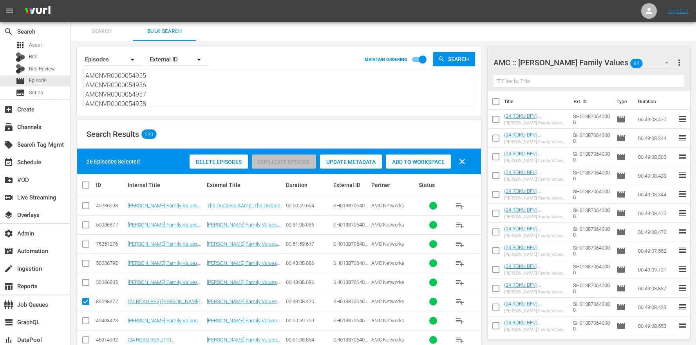
scroll to position [208, 0]
click at [298, 128] on div "Search Results 220" at bounding box center [279, 134] width 404 height 29
click at [172, 83] on textarea "AMCNVR0000054955 AMCNVR0000054956 AMCNVR0000054957 AMCNVR0000054958 AMCNVR00000…" at bounding box center [279, 88] width 389 height 36
click at [170, 83] on textarea "AMCNVR0000054955 AMCNVR0000054956 AMCNVR0000054957 AMCNVR0000054958 AMCNVR00000…" at bounding box center [279, 88] width 389 height 36
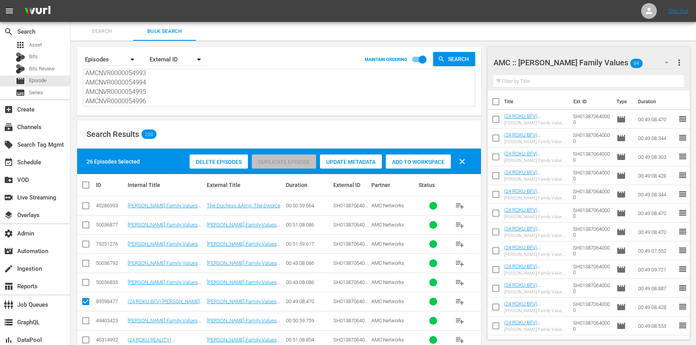
click at [155, 96] on textarea "AMCNVR0000054955 AMCNVR0000054956 AMCNVR0000054957 AMCNVR0000054958 AMCNVR00000…" at bounding box center [279, 88] width 389 height 36
drag, startPoint x: 153, startPoint y: 103, endPoint x: 132, endPoint y: 9, distance: 96.0
paste textarea "797 AMCNVR0000054915 AMCNVR0000054916 AMCNVR0000054918 AMCNVR0000054919 AMCNVR0…"
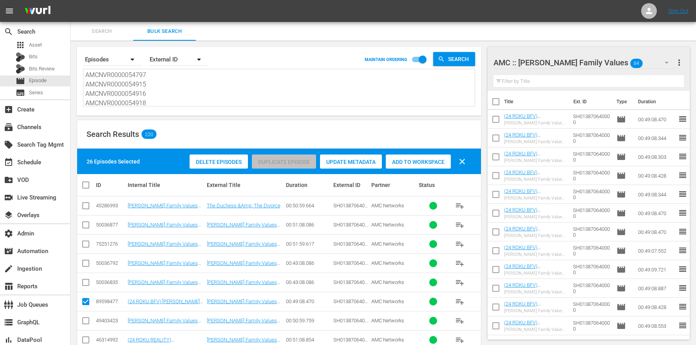
scroll to position [76, 0]
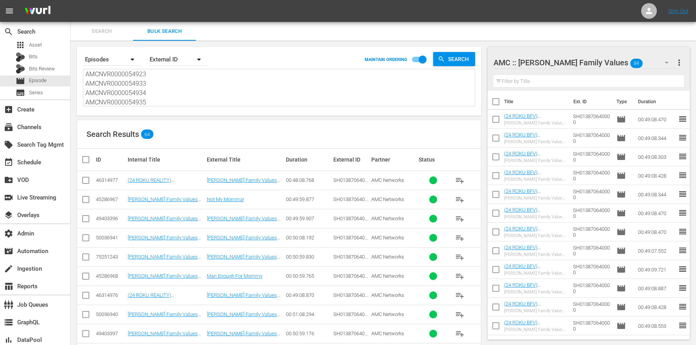
type textarea "AMCNVR0000054797 AMCNVR0000054915 AMCNVR0000054916 AMCNVR0000054918 AMCNVR00000…"
click at [90, 181] on input "checkbox" at bounding box center [85, 181] width 9 height 9
checkbox input "true"
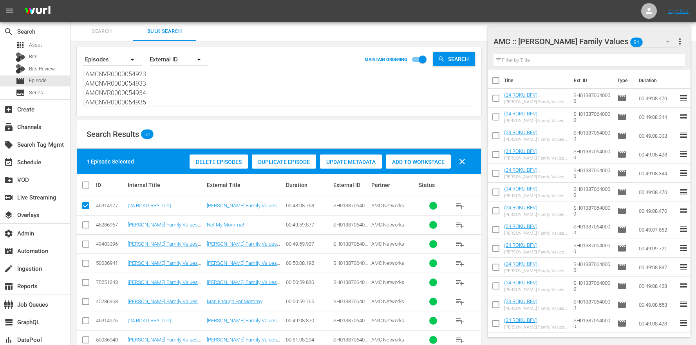
scroll to position [81, 0]
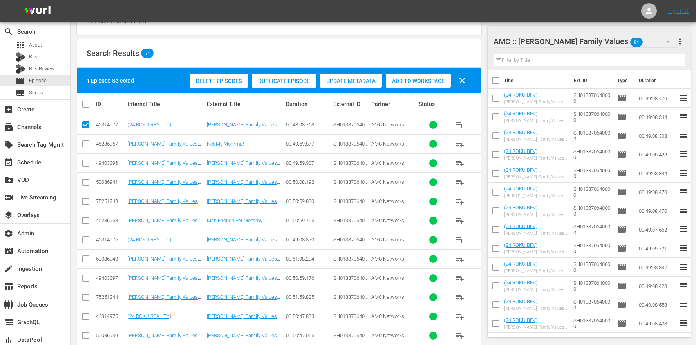
click at [83, 241] on input "checkbox" at bounding box center [85, 241] width 9 height 9
checkbox input "true"
click at [89, 318] on input "checkbox" at bounding box center [85, 318] width 9 height 9
checkbox input "true"
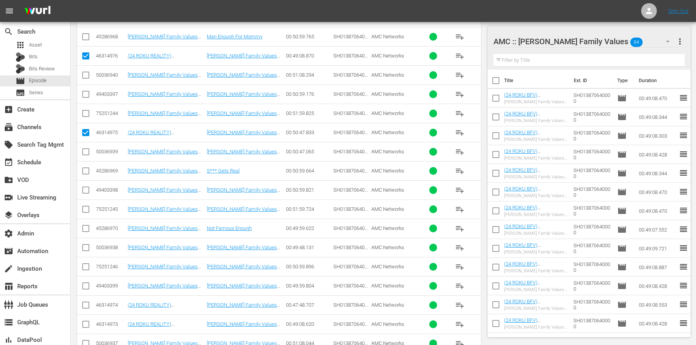
click at [85, 308] on input "checkbox" at bounding box center [85, 306] width 9 height 9
checkbox input "true"
click at [87, 329] on input "checkbox" at bounding box center [85, 326] width 9 height 9
checkbox input "true"
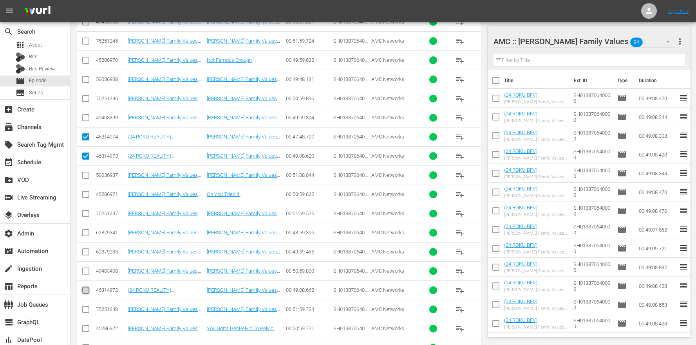
click at [87, 290] on input "checkbox" at bounding box center [85, 291] width 9 height 9
checkbox input "true"
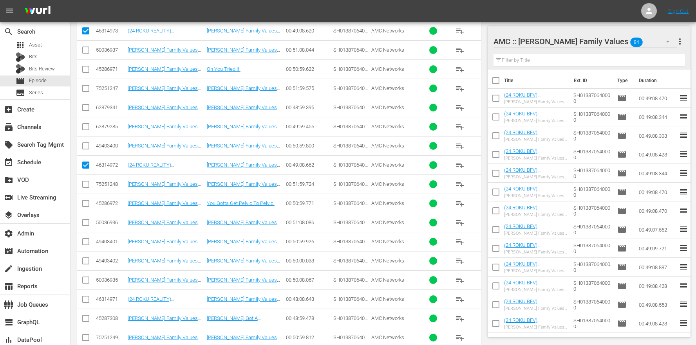
click at [85, 299] on input "checkbox" at bounding box center [85, 300] width 9 height 9
checkbox input "true"
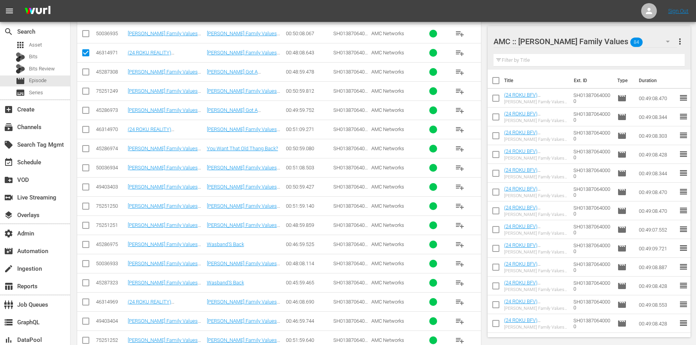
click at [101, 127] on div "46314970" at bounding box center [110, 129] width 29 height 6
click at [85, 130] on input "checkbox" at bounding box center [85, 130] width 9 height 9
checkbox input "true"
click at [88, 306] on input "checkbox" at bounding box center [85, 303] width 9 height 9
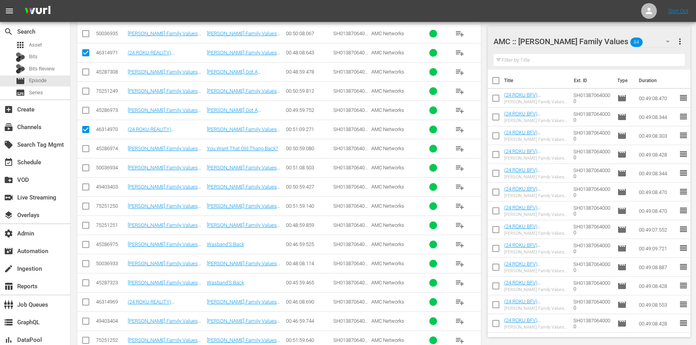
checkbox input "true"
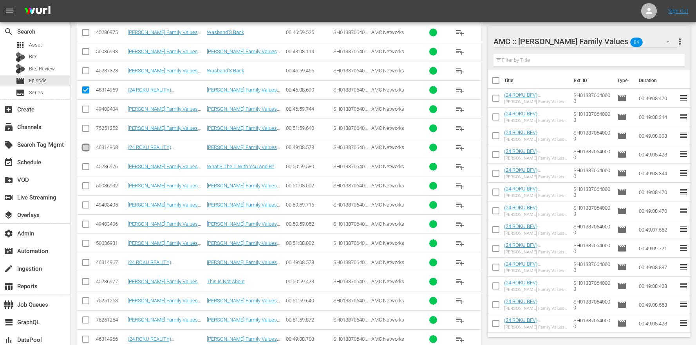
drag, startPoint x: 89, startPoint y: 148, endPoint x: 88, endPoint y: 153, distance: 5.1
click at [89, 148] on input "checkbox" at bounding box center [85, 149] width 9 height 9
checkbox input "true"
click at [86, 264] on input "checkbox" at bounding box center [85, 264] width 9 height 9
checkbox input "true"
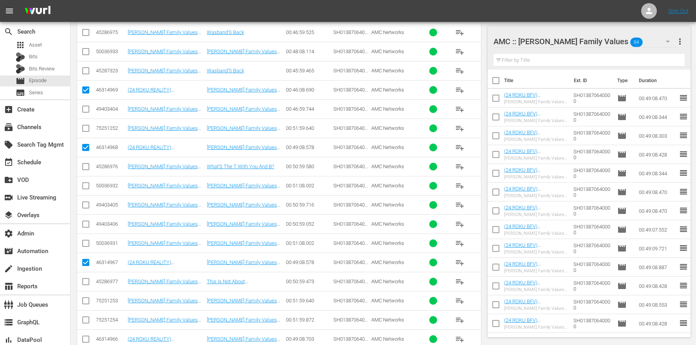
click at [87, 340] on input "checkbox" at bounding box center [85, 340] width 9 height 9
checkbox input "true"
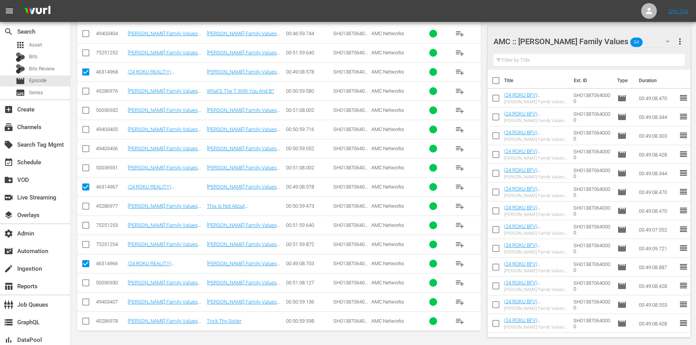
scroll to position [0, 0]
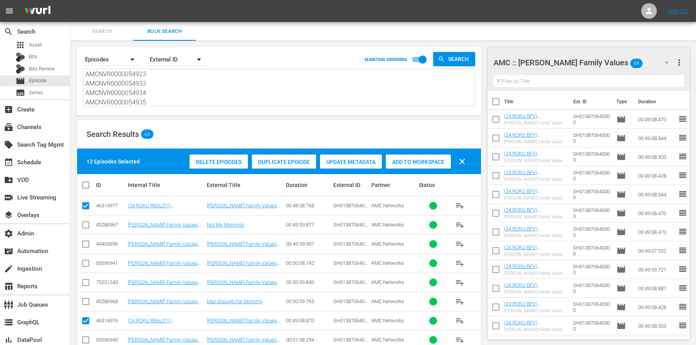
click at [302, 161] on span "Duplicate Episode" at bounding box center [284, 162] width 64 height 6
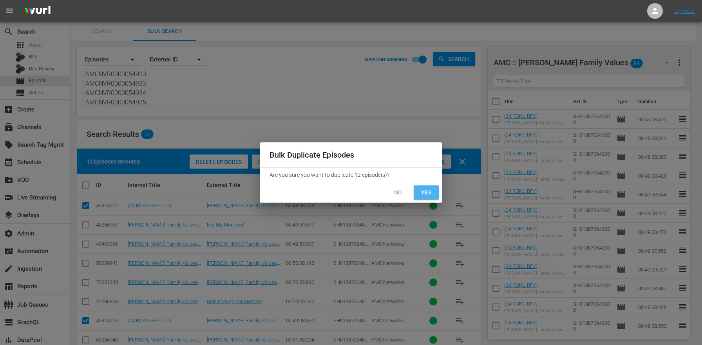
click at [426, 193] on span "Yes" at bounding box center [426, 193] width 13 height 10
checkbox input "false"
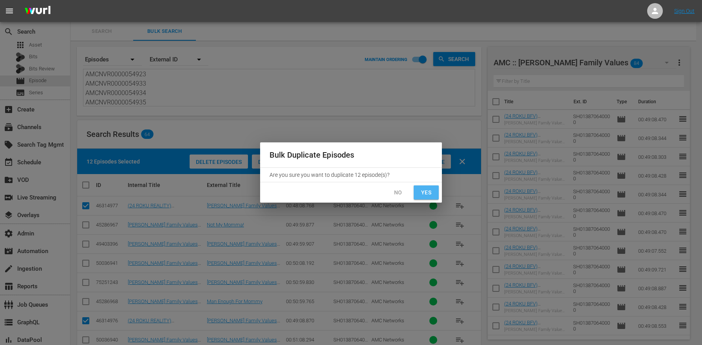
checkbox input "false"
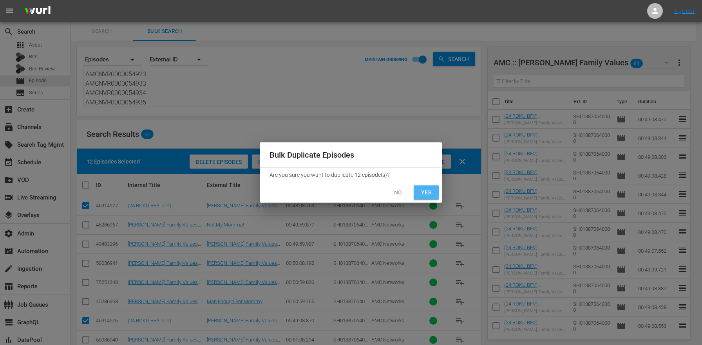
checkbox input "false"
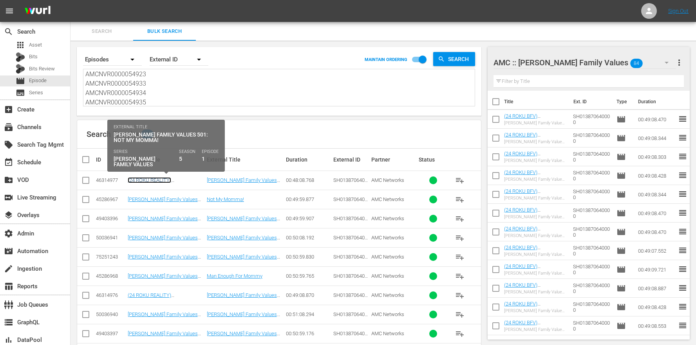
click at [179, 179] on link "(24 ROKU REALITY) [PERSON_NAME] Family Values 501: Not My Momma!" at bounding box center [163, 186] width 70 height 18
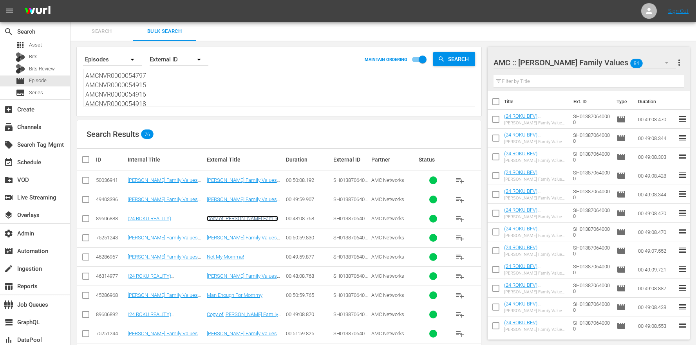
click at [252, 219] on link "Copy of Braxton Family Values 501: Not My Momma!" at bounding box center [242, 222] width 71 height 12
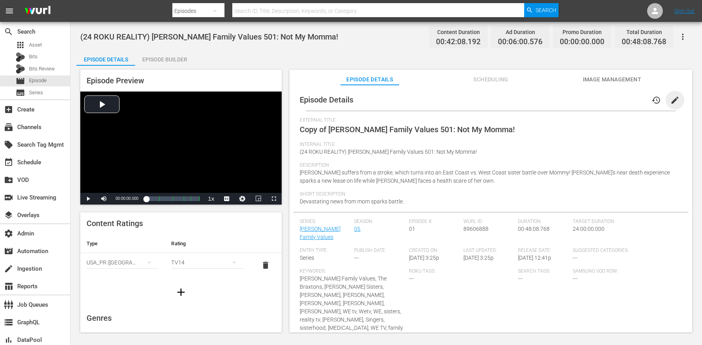
click at [672, 99] on span "edit" at bounding box center [674, 100] width 9 height 9
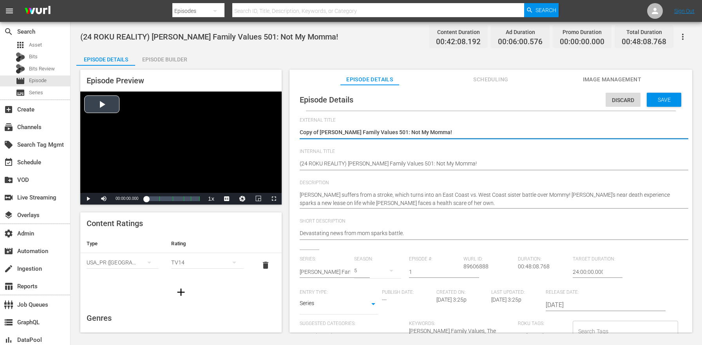
drag, startPoint x: 320, startPoint y: 131, endPoint x: 268, endPoint y: 123, distance: 52.7
click at [267, 126] on div "Episode Preview Video Player is loading. Play Video Play Mute Current Time 00:0…" at bounding box center [386, 202] width 620 height 273
type textarea "[PERSON_NAME] Family Values 501: Not My Momma!"
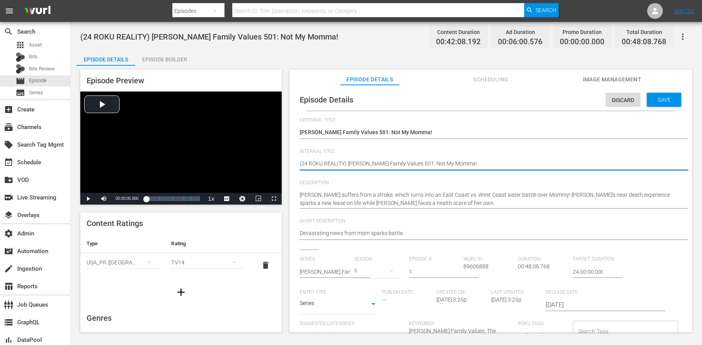
click at [336, 162] on textarea "(24 ROKU REALITY) [PERSON_NAME] Family Values 501: Not My Momma!" at bounding box center [489, 164] width 378 height 9
type textarea "(24 ROKU B) Braxton Family Values 501: Not My Momma!"
type textarea "(24 ROKU BF) Braxton Family Values 501: Not My Momma!"
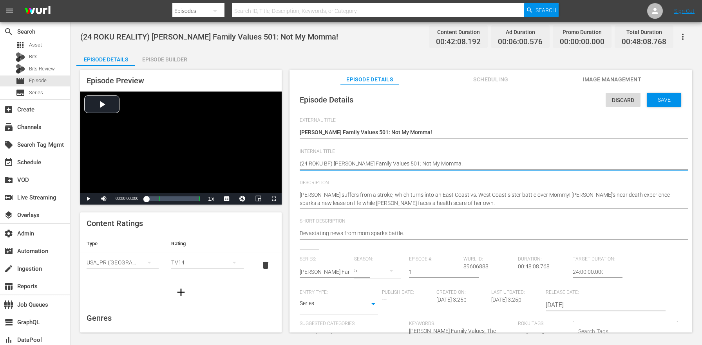
type textarea "(24 ROKU BFV) [PERSON_NAME] Family Values 501: Not My Momma!"
click at [331, 163] on textarea "(24 ROKU REALITY) [PERSON_NAME] Family Values 501: Not My Momma!" at bounding box center [489, 164] width 378 height 9
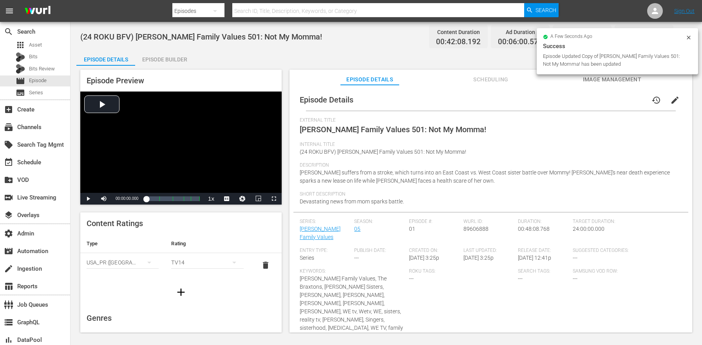
click at [175, 55] on div "Episode Builder" at bounding box center [164, 59] width 59 height 19
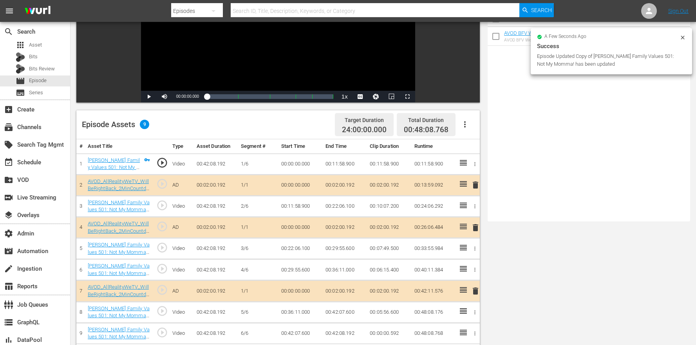
scroll to position [161, 0]
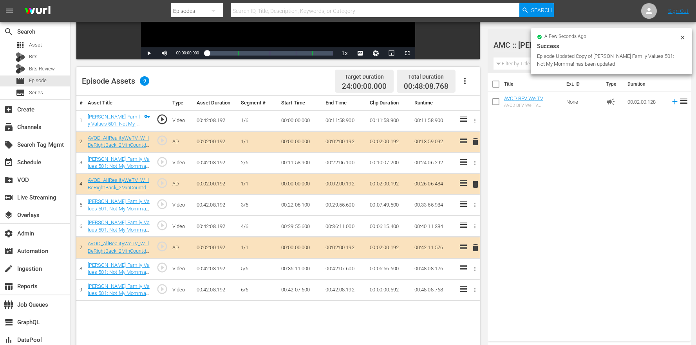
click at [472, 81] on button "button" at bounding box center [464, 81] width 19 height 19
click at [478, 124] on div "Clear Ads" at bounding box center [488, 121] width 53 height 19
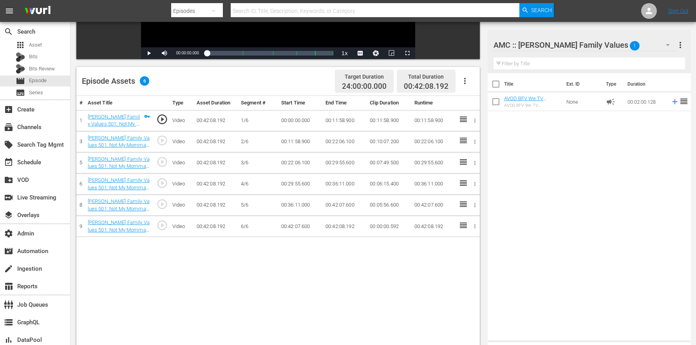
click at [470, 80] on button "button" at bounding box center [464, 81] width 19 height 19
click at [477, 86] on div "Edit Cue Points" at bounding box center [488, 84] width 53 height 19
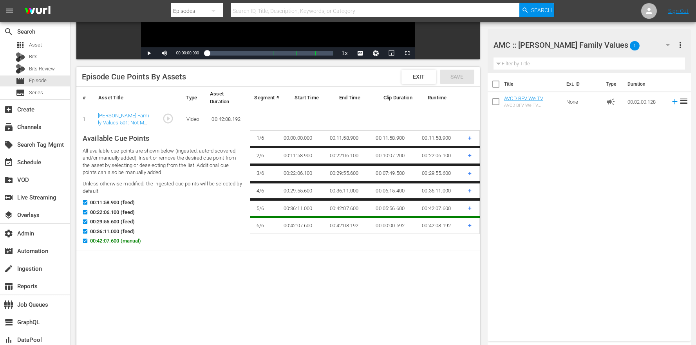
click at [108, 240] on span "00:42:07.600 (manual)" at bounding box center [115, 241] width 51 height 8
click at [88, 240] on input "00:42:07.600 (manual)" at bounding box center [83, 243] width 10 height 6
checkbox input "false"
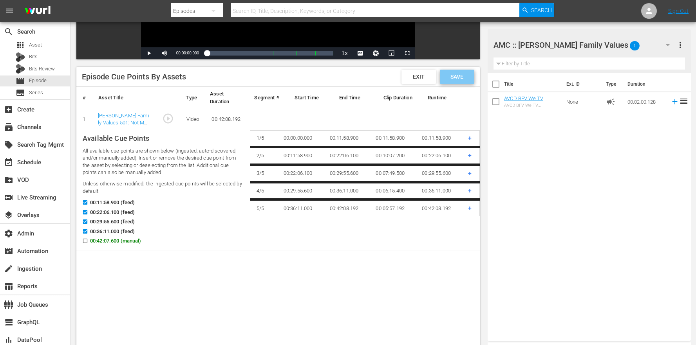
click at [451, 77] on span "Save" at bounding box center [456, 77] width 25 height 6
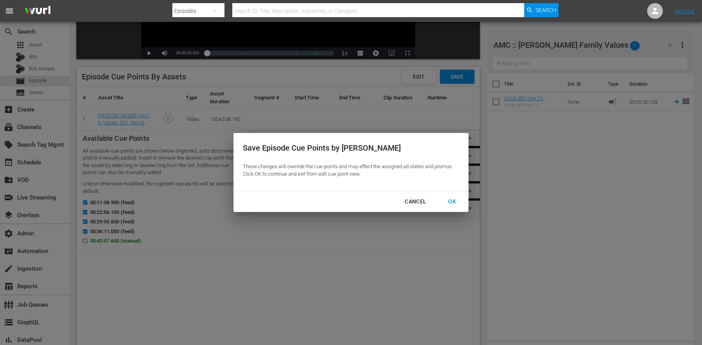
click at [452, 200] on div "OK" at bounding box center [452, 202] width 20 height 10
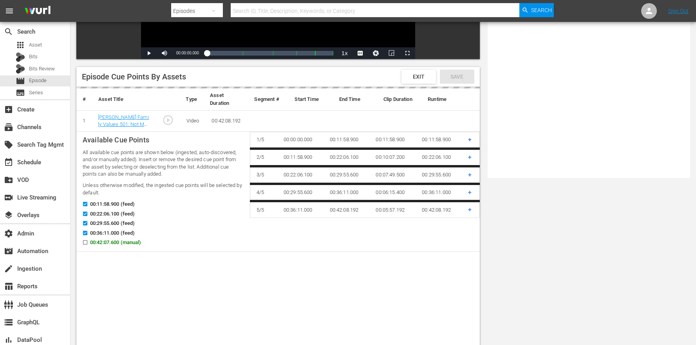
scroll to position [0, 0]
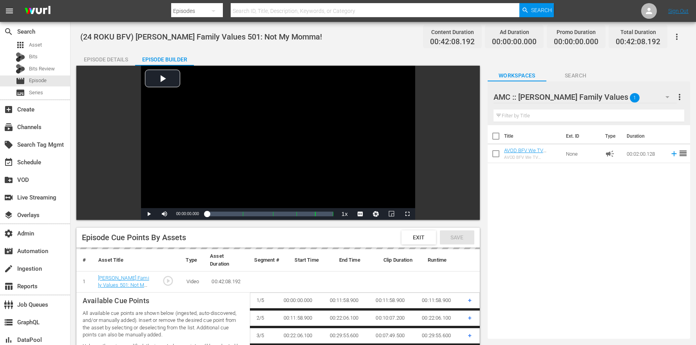
click at [543, 230] on div "Title Ext. ID Type Duration AVOD BFV We TV Slate_WillBeRightBack_Countdown Cloc…" at bounding box center [589, 230] width 202 height 211
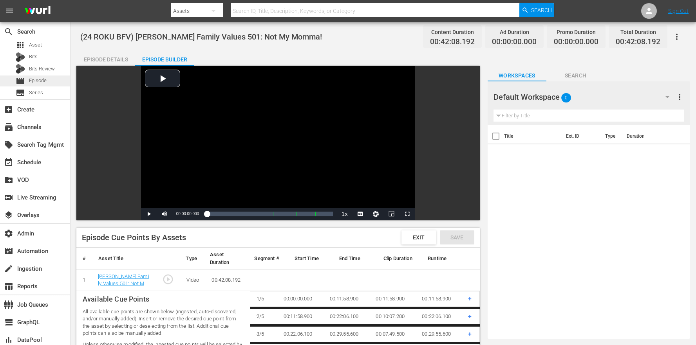
click at [51, 82] on div "movie Episode" at bounding box center [35, 81] width 70 height 11
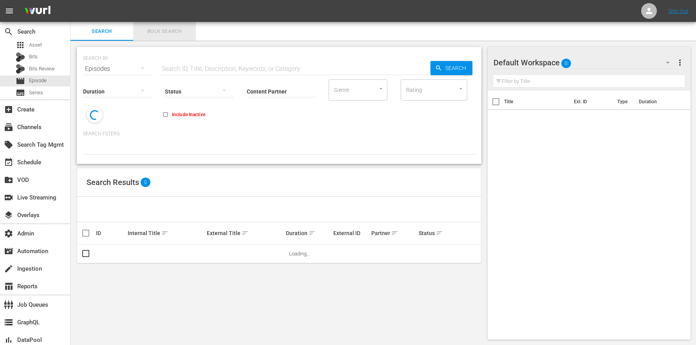
click at [177, 31] on span "Bulk Search" at bounding box center [164, 31] width 53 height 9
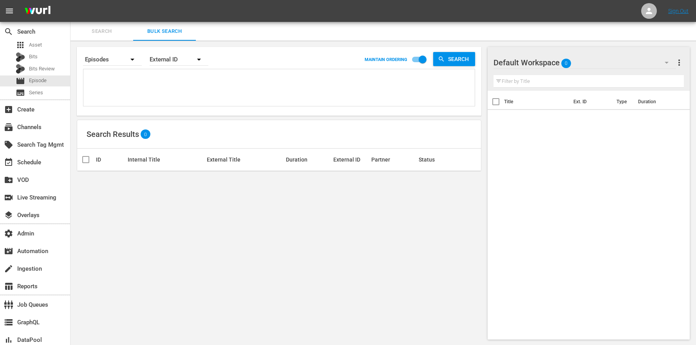
click at [167, 79] on textarea at bounding box center [279, 89] width 389 height 36
paste textarea "AMCNVR0000054797 AMCNVR0000054915 AMCNVR0000054916 AMCNVR0000054918 AMCNVR00000…"
type textarea "AMCNVR0000054797 AMCNVR0000054915 AMCNVR0000054916 AMCNVR0000054918 AMCNVR00000…"
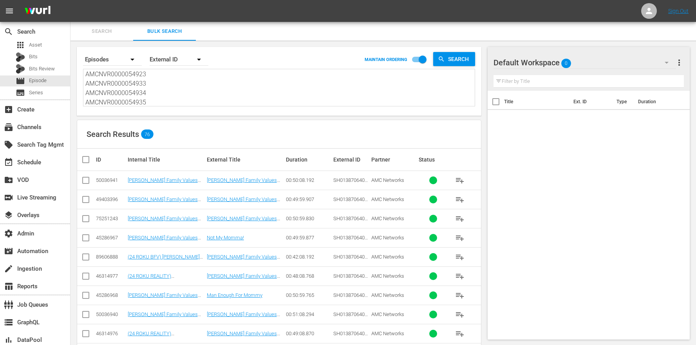
type textarea "AMCNVR0000054797 AMCNVR0000054915 AMCNVR0000054916 AMCNVR0000054918 AMCNVR00000…"
click at [246, 136] on div "Search Results 76" at bounding box center [279, 134] width 404 height 29
click at [266, 257] on link "[PERSON_NAME] Family Values 501: Not My Momma!" at bounding box center [242, 260] width 70 height 12
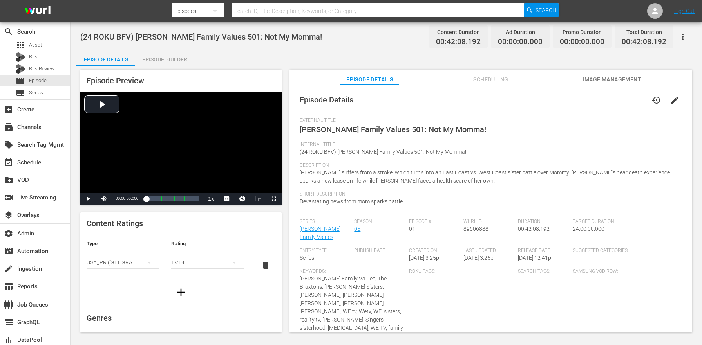
click at [184, 56] on div "Episode Builder" at bounding box center [164, 59] width 59 height 19
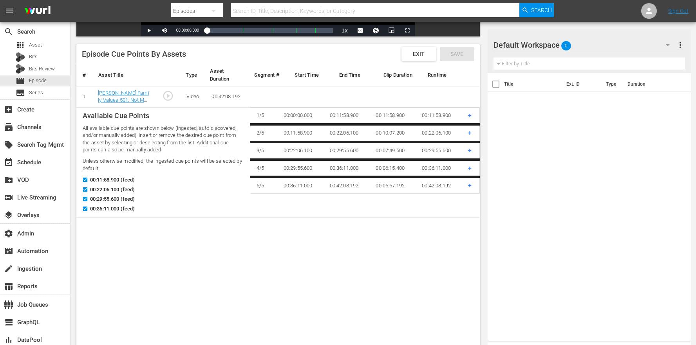
scroll to position [179, 0]
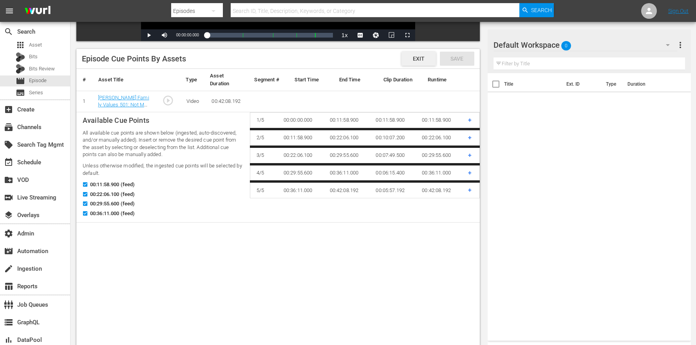
click at [428, 55] on div "Exit" at bounding box center [418, 59] width 34 height 14
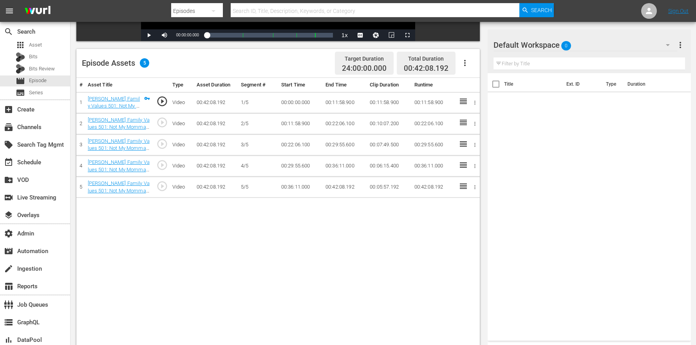
click at [594, 45] on div "Default Workspace 0" at bounding box center [585, 45] width 184 height 22
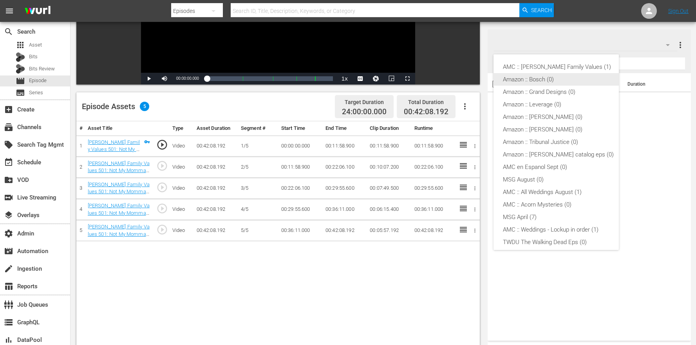
scroll to position [92, 0]
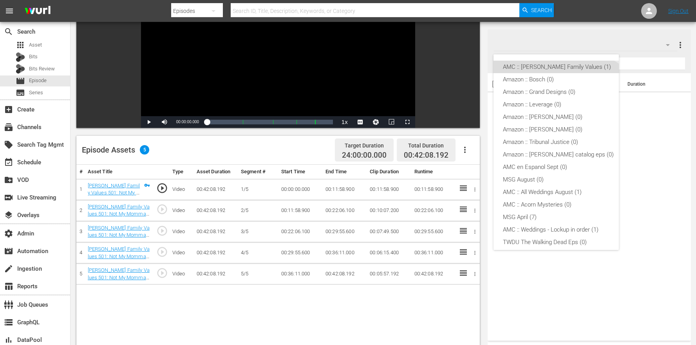
click at [554, 71] on div "AMC :: [PERSON_NAME] Family Values (1)" at bounding box center [558, 67] width 111 height 13
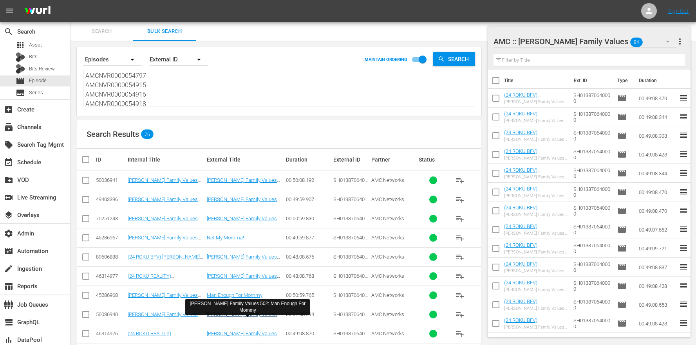
scroll to position [32, 0]
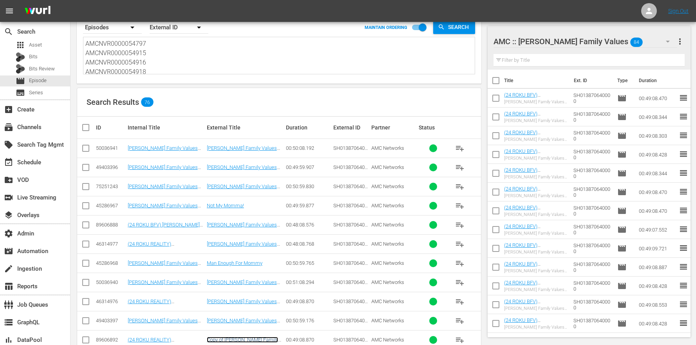
click at [252, 338] on link "Copy of [PERSON_NAME] Family Values 502: Man Enough For Mommy" at bounding box center [242, 346] width 71 height 18
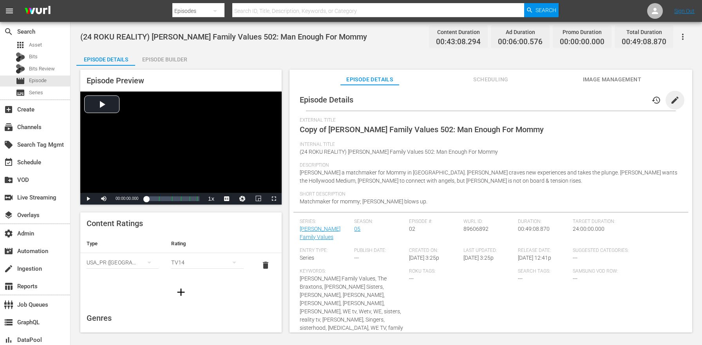
click at [671, 101] on span "edit" at bounding box center [674, 100] width 9 height 9
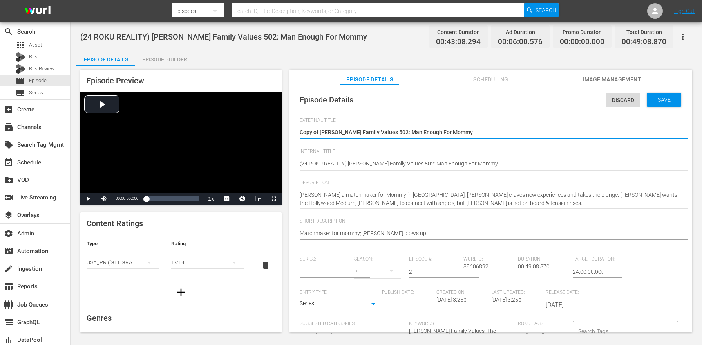
type input "[PERSON_NAME] Family Values"
drag, startPoint x: 320, startPoint y: 132, endPoint x: 245, endPoint y: 121, distance: 75.5
click at [265, 125] on div "Episode Preview Video Player is loading. Play Video Play Mute Current Time 00:0…" at bounding box center [386, 202] width 620 height 273
type textarea "[PERSON_NAME] Family Values 502: Man Enough For Mommy"
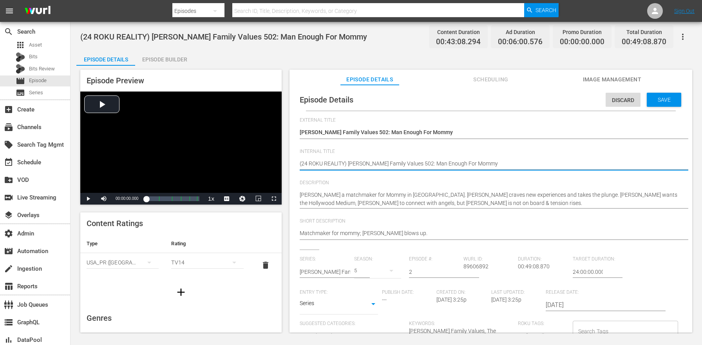
click at [332, 163] on textarea "(24 ROKU REALITY) [PERSON_NAME] Family Values 502: Man Enough For Mommy" at bounding box center [489, 164] width 378 height 9
type textarea "(24 ROKU B) [PERSON_NAME] Family Values 502: Man Enough For Mommy"
type textarea "(24 ROKU BF) [PERSON_NAME] Family Values 502: Man Enough For Mommy"
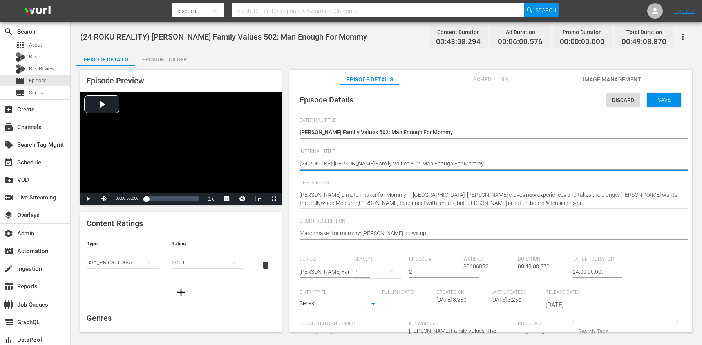
type textarea "(24 ROKU BFV) [PERSON_NAME] Family Values 502: Man Enough For Mommy"
click at [329, 164] on textarea "(24 ROKU REALITY) [PERSON_NAME] Family Values 502: Man Enough For Mommy" at bounding box center [489, 164] width 378 height 9
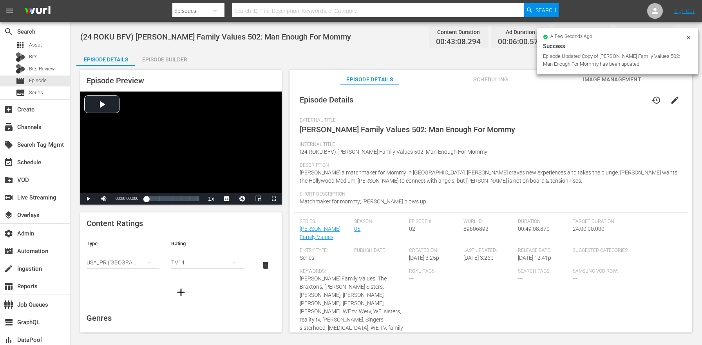
click at [196, 70] on div "Episode Preview Video Player is loading. Play Video Play Mute Current Time 00:0…" at bounding box center [180, 137] width 201 height 135
click at [180, 58] on div "Episode Builder" at bounding box center [164, 59] width 59 height 19
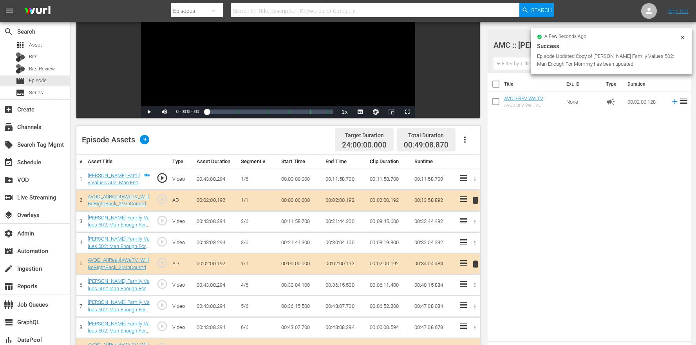
scroll to position [189, 0]
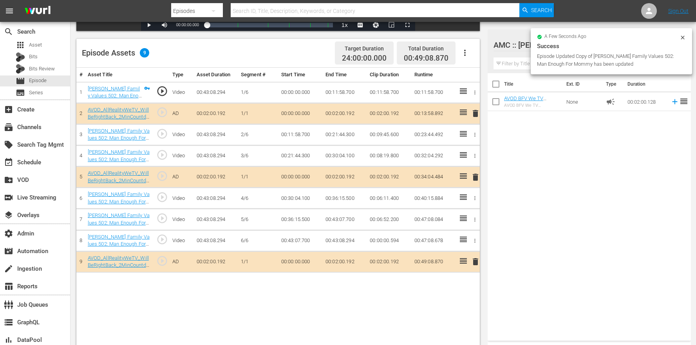
click at [464, 58] on button "button" at bounding box center [464, 52] width 19 height 19
click at [482, 100] on div "Clear Ads" at bounding box center [488, 93] width 53 height 19
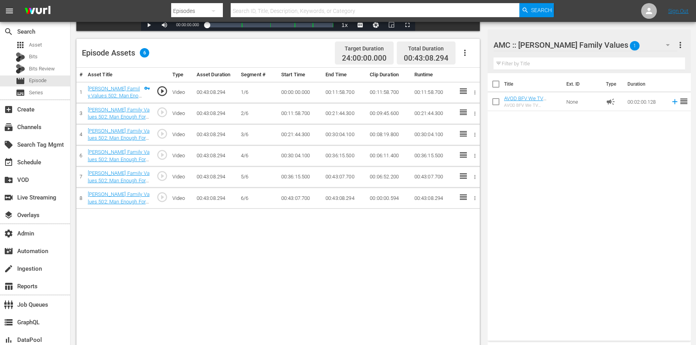
click at [471, 54] on button "button" at bounding box center [464, 52] width 19 height 19
click at [473, 60] on div "Edit Cue Points" at bounding box center [488, 56] width 53 height 19
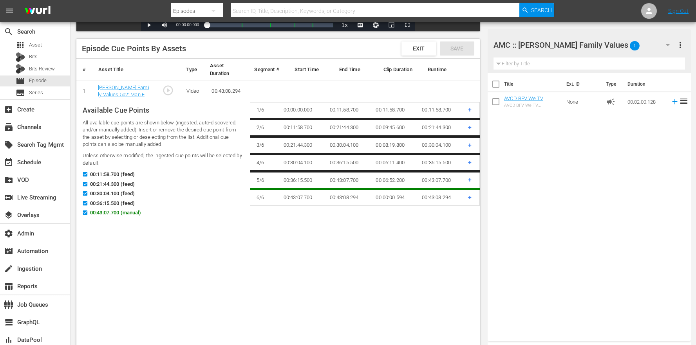
click at [115, 212] on span "00:43:07.700 (manual)" at bounding box center [115, 213] width 51 height 8
click at [88, 212] on input "00:43:07.700 (manual)" at bounding box center [83, 214] width 10 height 6
checkbox input "false"
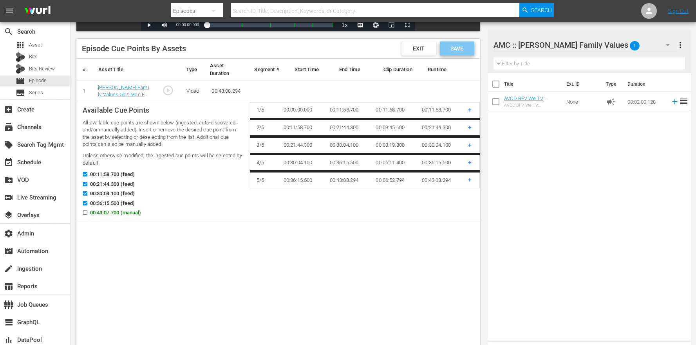
click at [471, 42] on div "Save" at bounding box center [457, 49] width 34 height 14
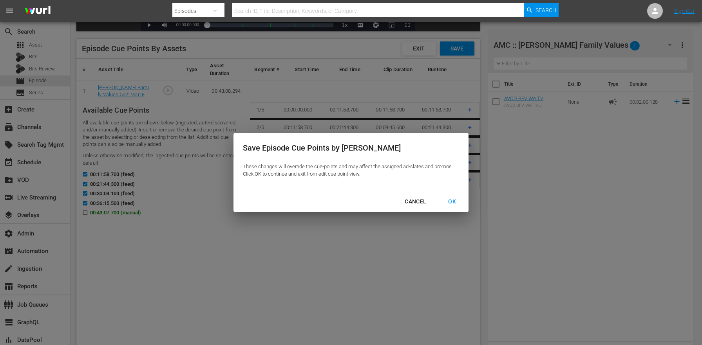
click at [454, 202] on div "OK" at bounding box center [452, 202] width 20 height 10
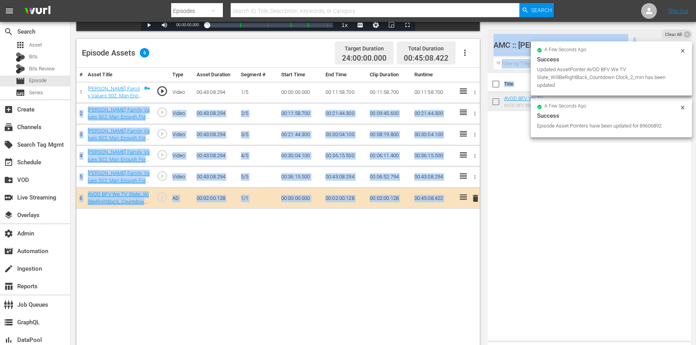
drag, startPoint x: 537, startPoint y: 101, endPoint x: 446, endPoint y: 103, distance: 90.9
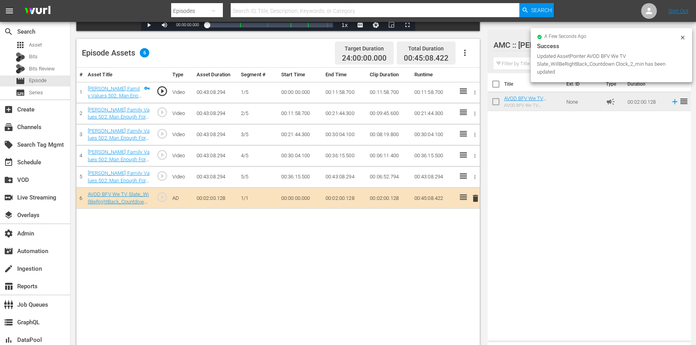
click at [504, 154] on div "Title Ext. ID Type Duration AVOD BFV We TV Slate_WillBeRightBack_Countdown Cloc…" at bounding box center [589, 205] width 203 height 265
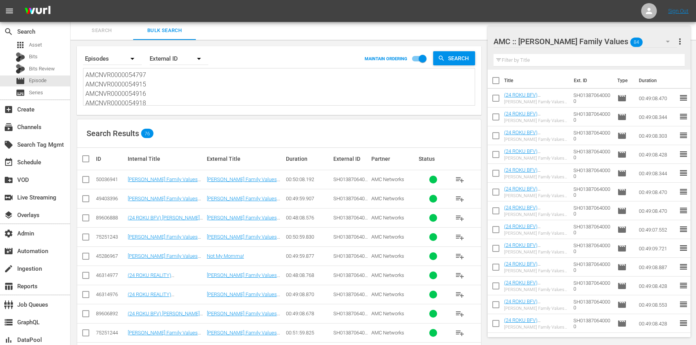
scroll to position [302, 0]
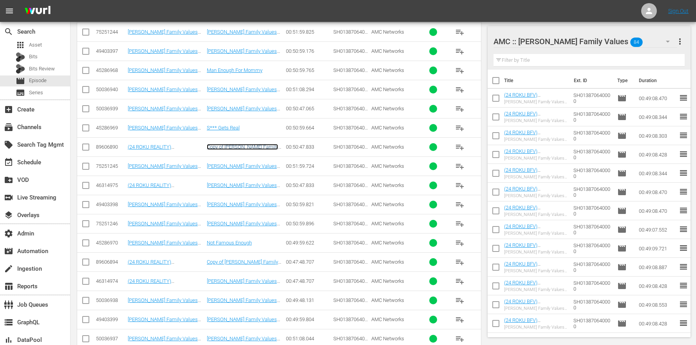
click at [247, 148] on link "Copy of [PERSON_NAME] Family Values 503: S*** Gets Real" at bounding box center [242, 150] width 71 height 12
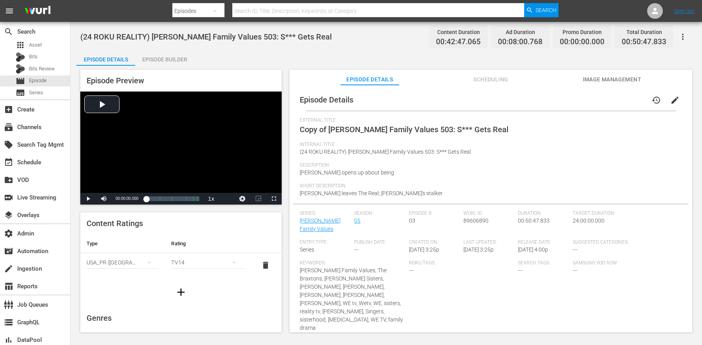
click at [671, 101] on span "edit" at bounding box center [674, 100] width 9 height 9
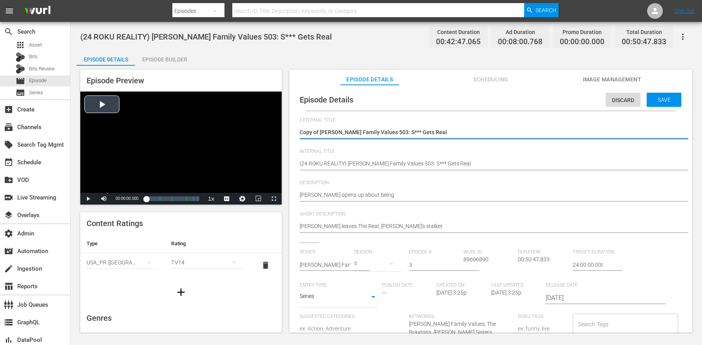
drag, startPoint x: 320, startPoint y: 134, endPoint x: 273, endPoint y: 132, distance: 47.0
click at [273, 133] on div "Episode Preview Video Player is loading. Play Video Play Mute Current Time 00:0…" at bounding box center [386, 202] width 620 height 273
type textarea "[PERSON_NAME] Family Values 503: S*** Gets Real"
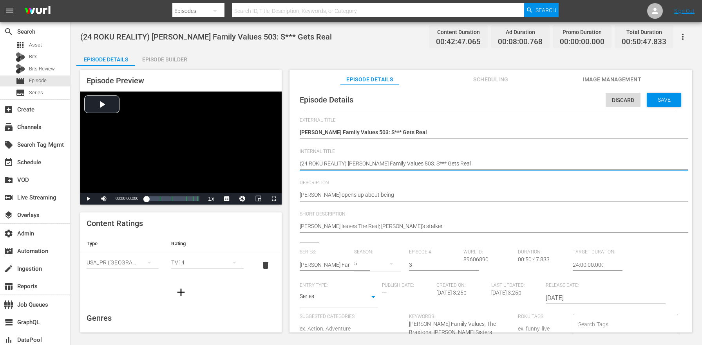
click at [335, 164] on textarea "(24 ROKU REALITY) [PERSON_NAME] Family Values 503: S*** Gets Real" at bounding box center [489, 164] width 378 height 9
paste textarea "BFV"
type textarea "(24 ROKU BFV) [PERSON_NAME] Family Values 503: S*** Gets Real"
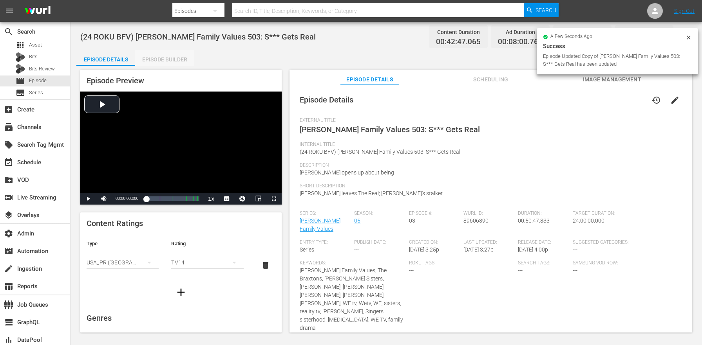
click at [161, 58] on div "Episode Builder" at bounding box center [164, 59] width 59 height 19
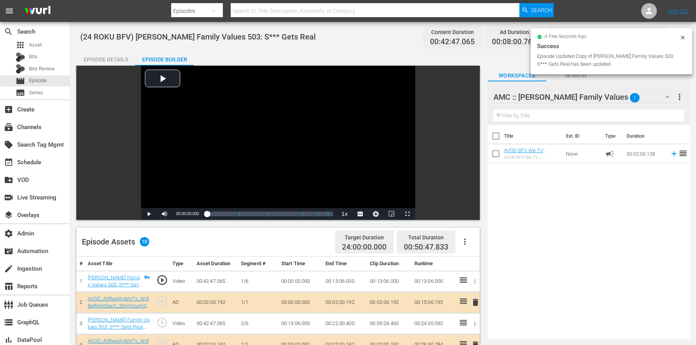
click at [465, 241] on icon "button" at bounding box center [464, 241] width 9 height 9
click at [477, 281] on div "Clear Ads" at bounding box center [488, 282] width 53 height 19
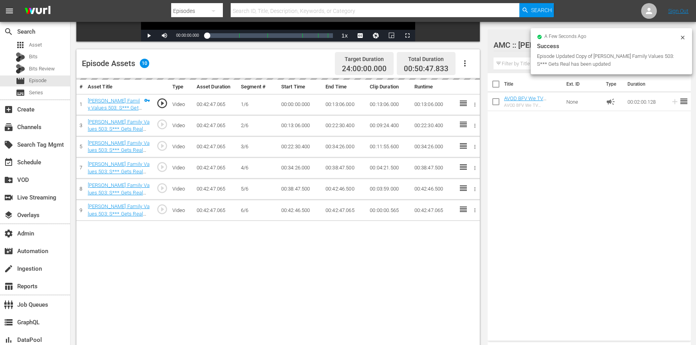
scroll to position [204, 0]
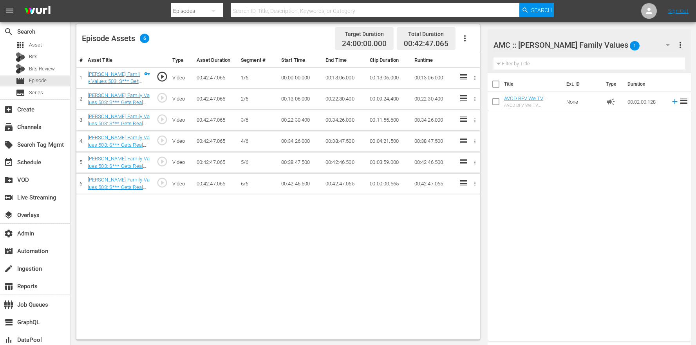
click at [472, 30] on button "button" at bounding box center [464, 38] width 19 height 19
click at [471, 41] on div "Edit Cue Points" at bounding box center [488, 41] width 53 height 19
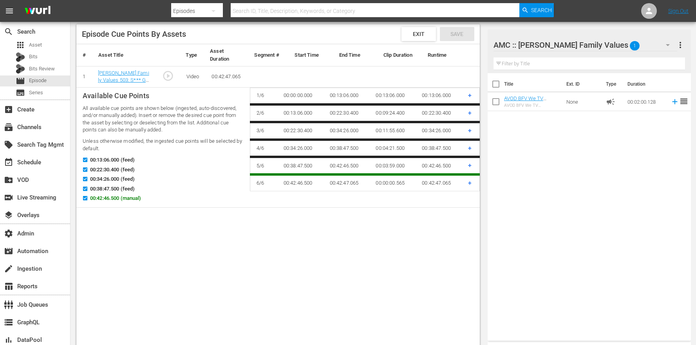
click at [97, 202] on div "00:42:46.500 (manual)" at bounding box center [163, 200] width 161 height 10
click at [101, 198] on span "00:42:46.500 (manual)" at bounding box center [115, 199] width 51 height 8
click at [88, 198] on input "00:42:46.500 (manual)" at bounding box center [83, 200] width 10 height 6
checkbox input "false"
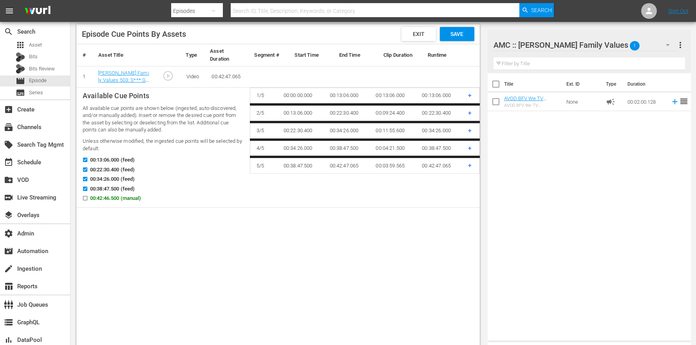
click at [461, 29] on div "Save" at bounding box center [457, 34] width 34 height 14
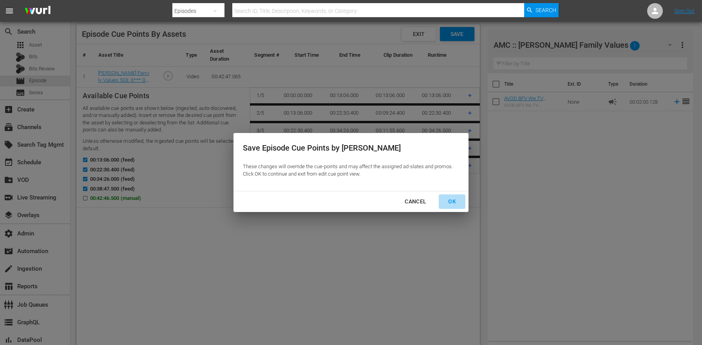
click at [457, 205] on div "OK" at bounding box center [452, 202] width 20 height 10
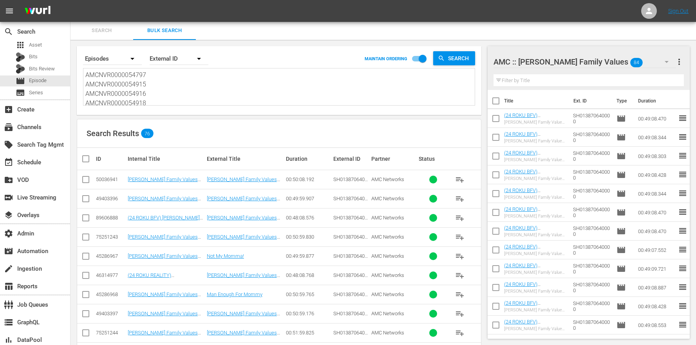
scroll to position [240, 0]
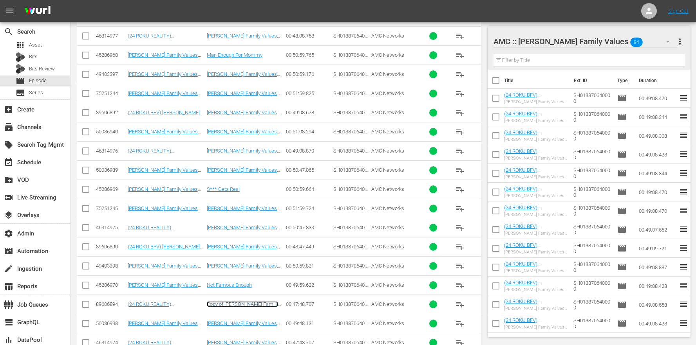
click at [266, 304] on link "Copy of [PERSON_NAME] Family Values 504: Not Famous Enough" at bounding box center [243, 308] width 72 height 12
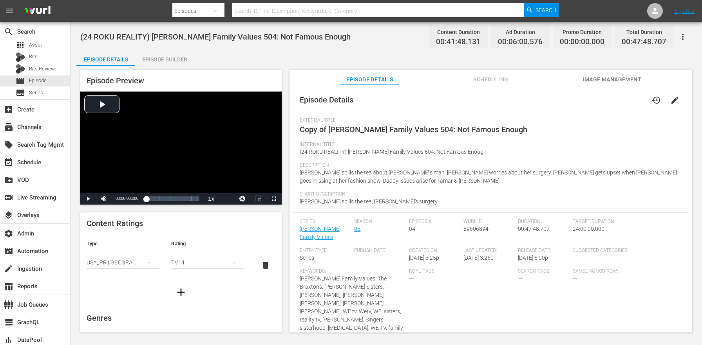
click at [670, 102] on span "edit" at bounding box center [674, 100] width 9 height 9
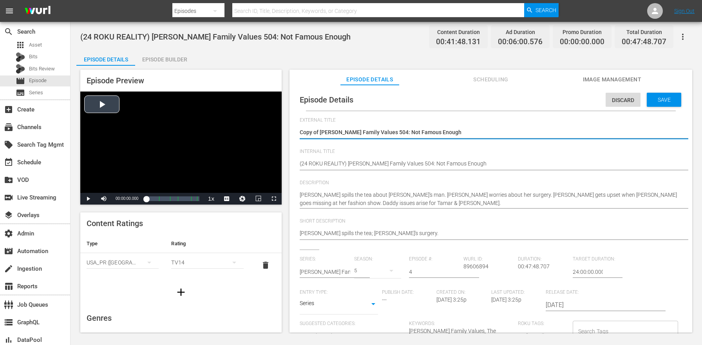
drag, startPoint x: 320, startPoint y: 131, endPoint x: 251, endPoint y: 127, distance: 68.3
click at [253, 127] on div "Episode Preview Video Player is loading. Play Video Play Mute Current Time 00:0…" at bounding box center [386, 202] width 620 height 273
type textarea "[PERSON_NAME] Family Values 504: Not Famous Enough"
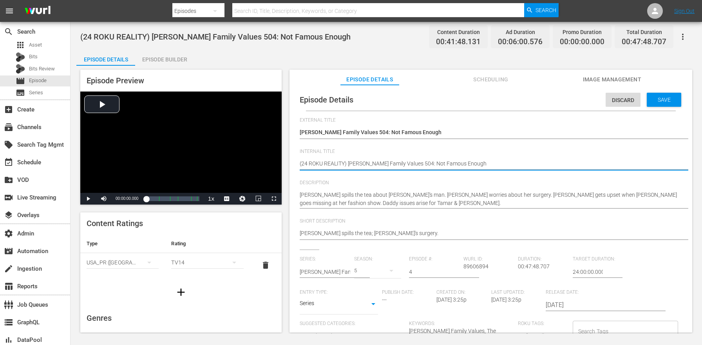
drag, startPoint x: 334, startPoint y: 162, endPoint x: 340, endPoint y: 162, distance: 5.1
click at [338, 162] on textarea "(24 ROKU REALITY) [PERSON_NAME] Family Values 504: Not Famous Enough" at bounding box center [489, 164] width 378 height 9
paste textarea "BFV"
type textarea "(24 ROKU BFV) [PERSON_NAME] Family Values 504: Not Famous Enough"
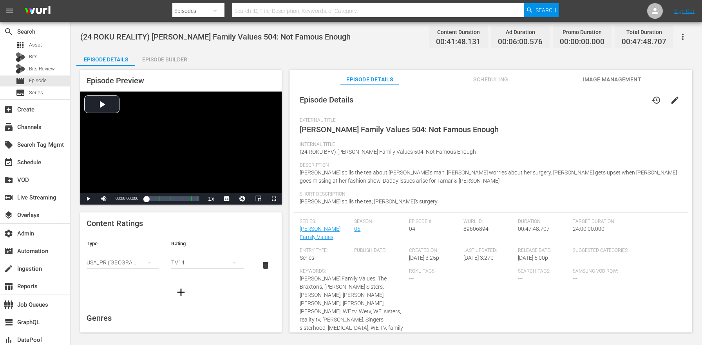
click at [159, 56] on div "Episode Builder" at bounding box center [164, 59] width 59 height 19
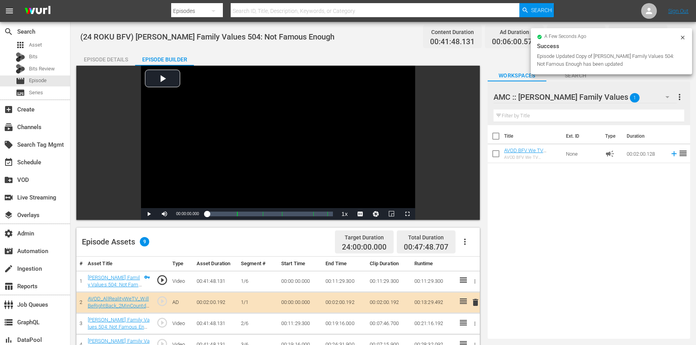
click at [472, 239] on button "button" at bounding box center [464, 242] width 19 height 19
click at [474, 288] on div "Clear Ads" at bounding box center [488, 282] width 53 height 19
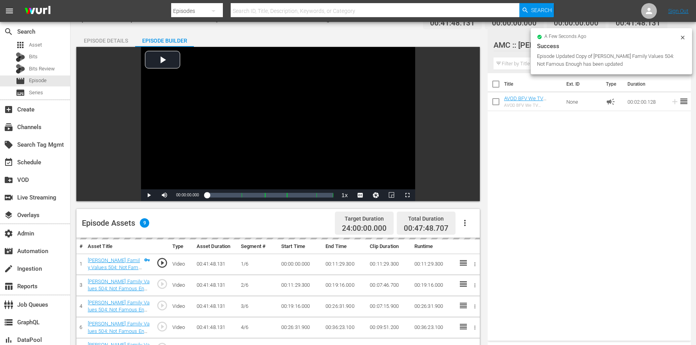
scroll to position [101, 0]
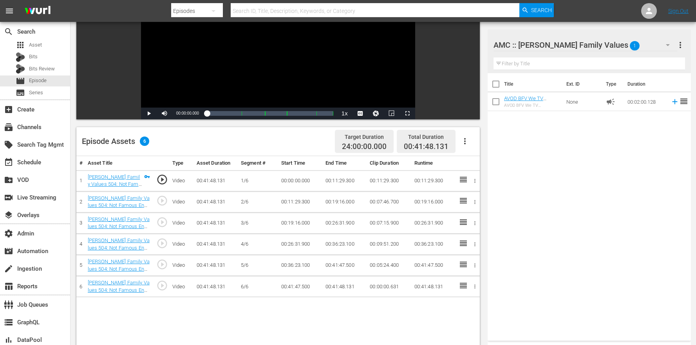
click at [461, 139] on icon "button" at bounding box center [464, 141] width 9 height 9
click at [483, 145] on div "Edit Cue Points" at bounding box center [488, 144] width 53 height 19
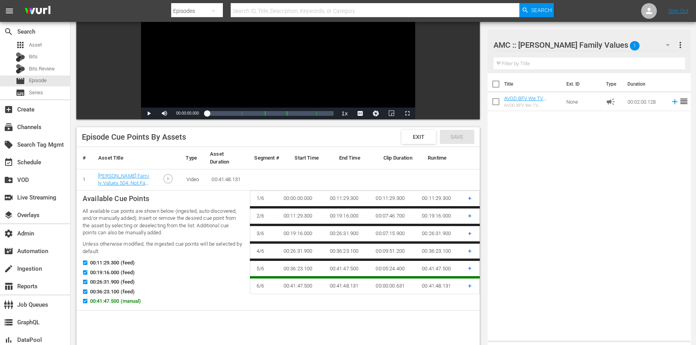
click at [118, 300] on span "00:41:47.500 (manual)" at bounding box center [115, 302] width 51 height 8
click at [88, 300] on input "00:41:47.500 (manual)" at bounding box center [83, 303] width 10 height 6
checkbox input "false"
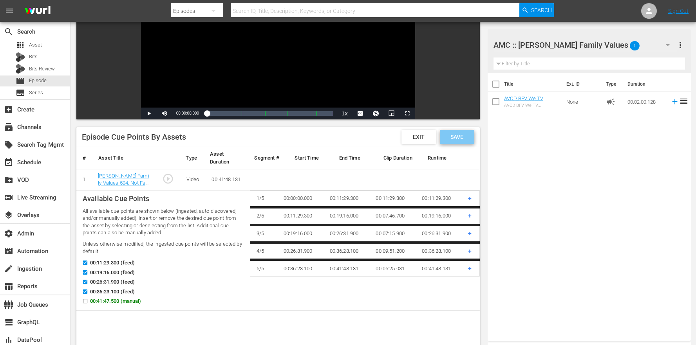
click at [464, 133] on div "Save" at bounding box center [457, 137] width 34 height 14
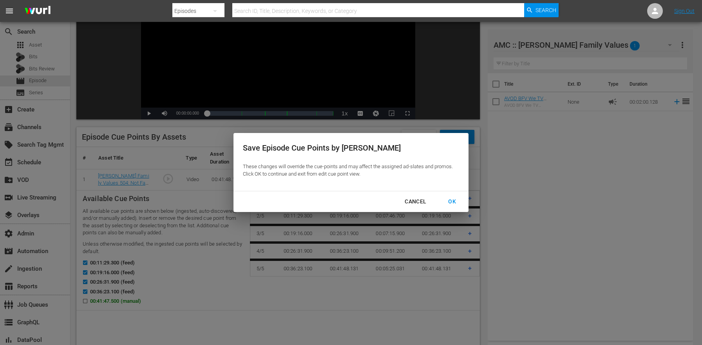
click at [452, 196] on button "OK" at bounding box center [452, 202] width 27 height 14
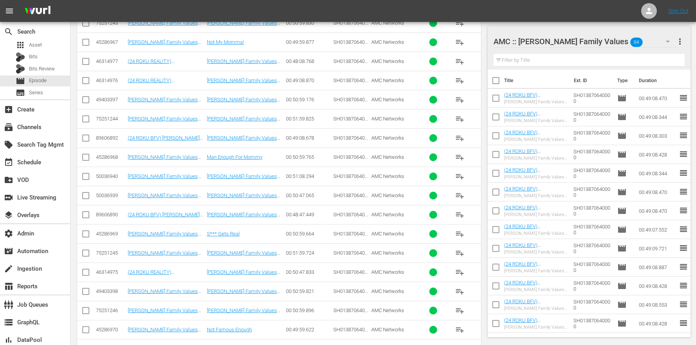
scroll to position [363, 0]
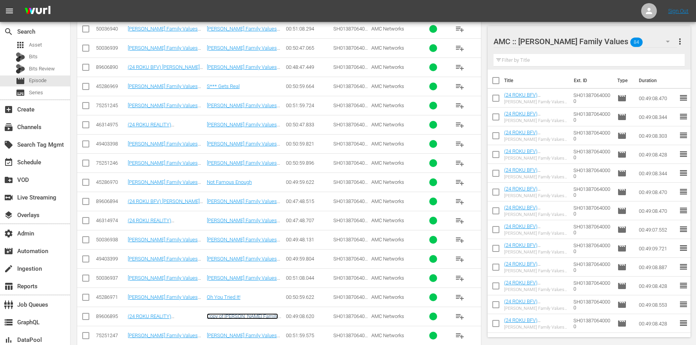
click at [261, 316] on link "Copy of [PERSON_NAME] Family Values 505: Oh You Tried It!" at bounding box center [242, 320] width 71 height 12
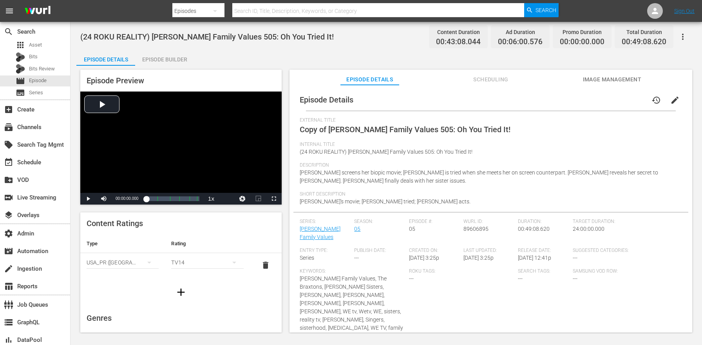
click at [683, 34] on icon "button" at bounding box center [683, 37] width 2 height 6
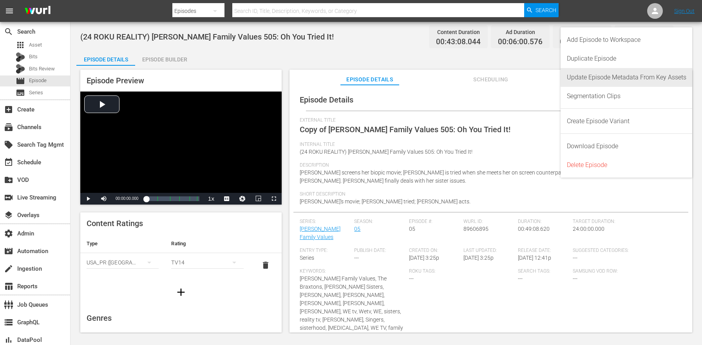
click at [617, 72] on div "Update Episode Metadata From Key Assets" at bounding box center [626, 77] width 119 height 19
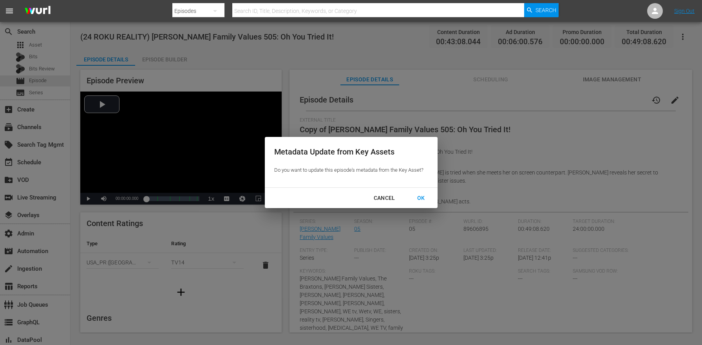
click at [426, 197] on div "OK" at bounding box center [421, 198] width 20 height 10
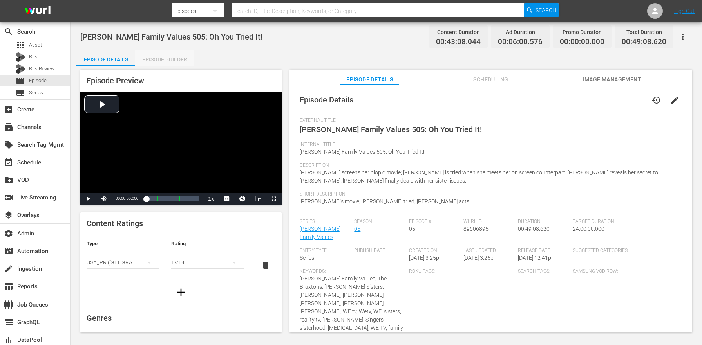
click at [184, 58] on div "Episode Builder" at bounding box center [164, 59] width 59 height 19
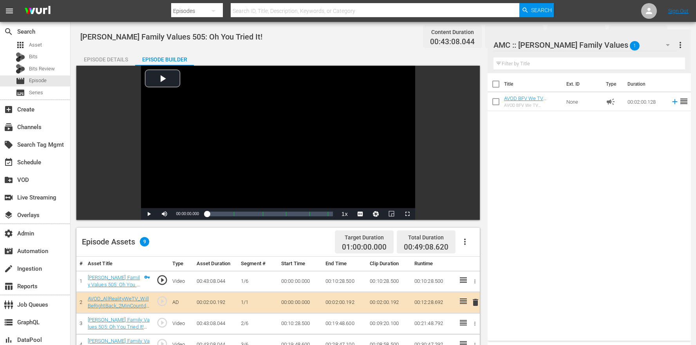
scroll to position [204, 0]
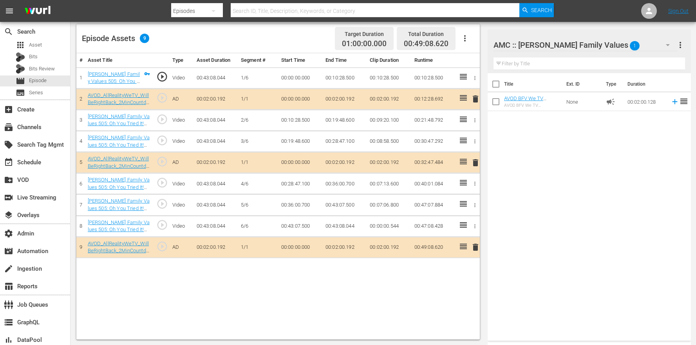
click at [459, 46] on button "button" at bounding box center [464, 38] width 19 height 19
click at [471, 80] on div "Clear Ads" at bounding box center [488, 79] width 53 height 19
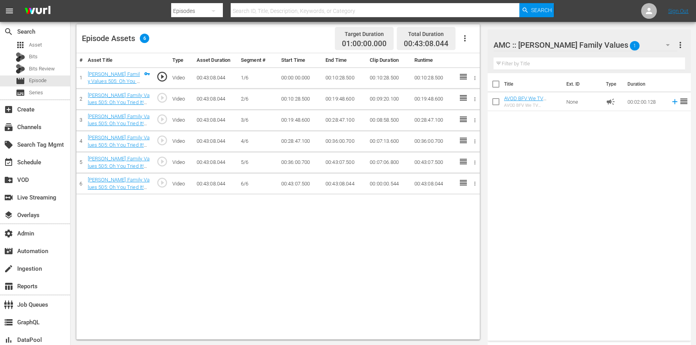
click at [474, 78] on icon "button" at bounding box center [475, 78] width 6 height 6
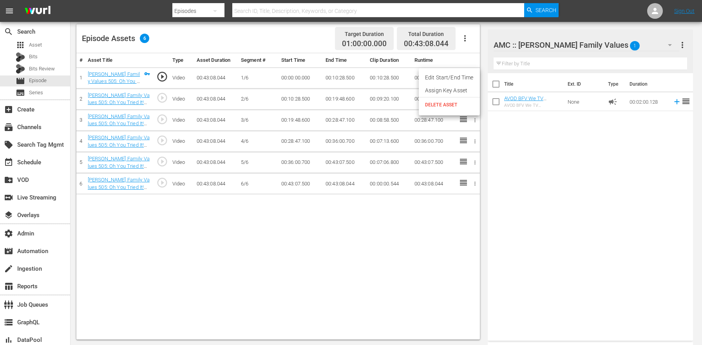
click at [471, 89] on li "Assign Key Asset" at bounding box center [449, 90] width 61 height 13
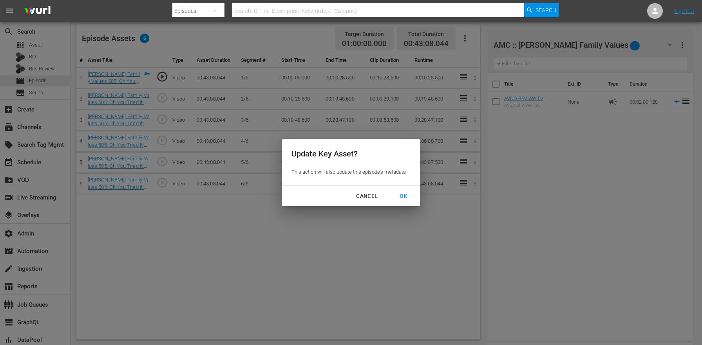
click at [403, 195] on div "OK" at bounding box center [403, 197] width 20 height 10
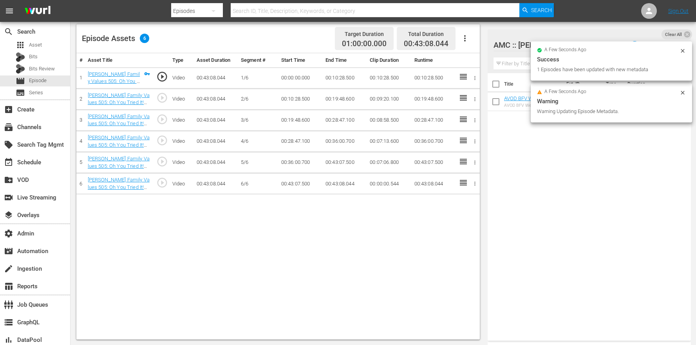
scroll to position [0, 0]
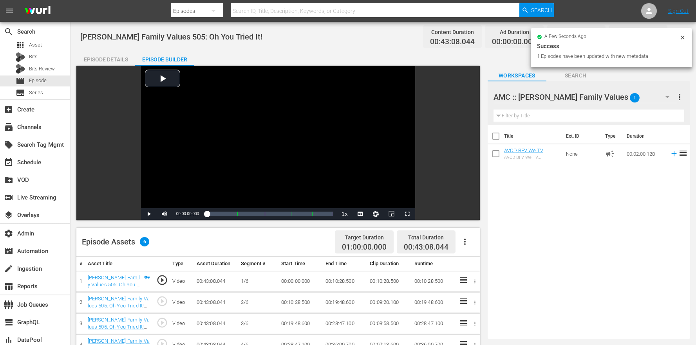
click at [118, 60] on div "Episode Details" at bounding box center [105, 59] width 59 height 19
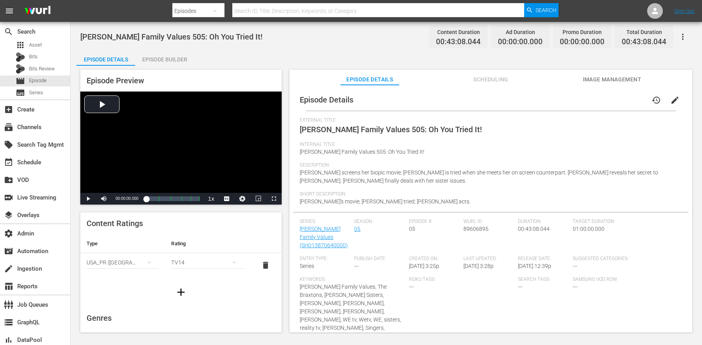
click at [676, 102] on button "edit" at bounding box center [674, 100] width 19 height 19
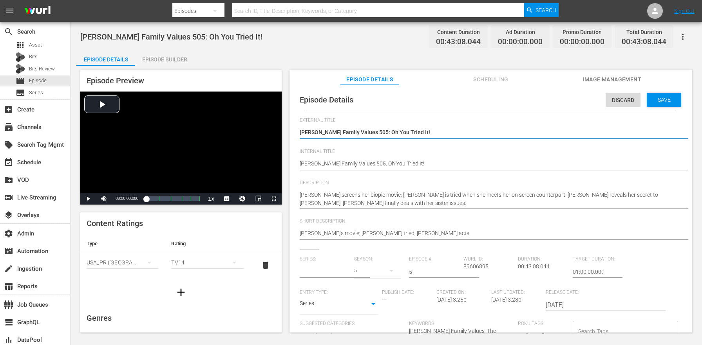
type input "[PERSON_NAME] Family Values"
click at [573, 270] on input "01:00:00.000" at bounding box center [588, 272] width 30 height 19
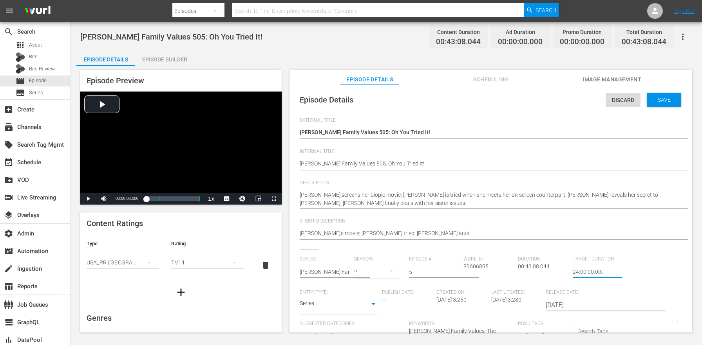
type input "24:00:00.000"
paste textarea "BFV"
type textarea "BFVBraxton Family Values 505: Oh You Tried It!"
type textarea "BFBraxton Family Values 505: Oh You Tried It!"
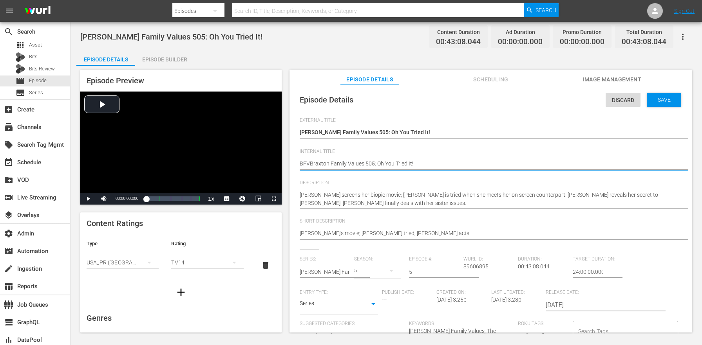
type textarea "BFBraxton Family Values 505: Oh You Tried It!"
type textarea "BBraxton Family Values 505: Oh You Tried It!"
type textarea "[PERSON_NAME] Family Values 505: Oh You Tried It!"
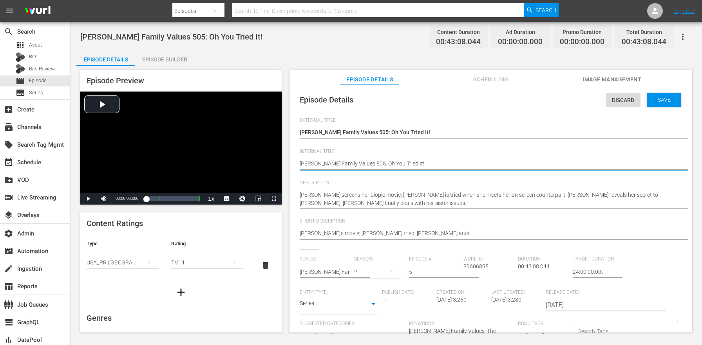
type textarea "([PERSON_NAME] Family Values 505: Oh You Tried It!"
type textarea "(2Braxton Family Values 505: Oh You Tried It!"
type textarea "(24Braxton Family Values 505: Oh You Tried It!"
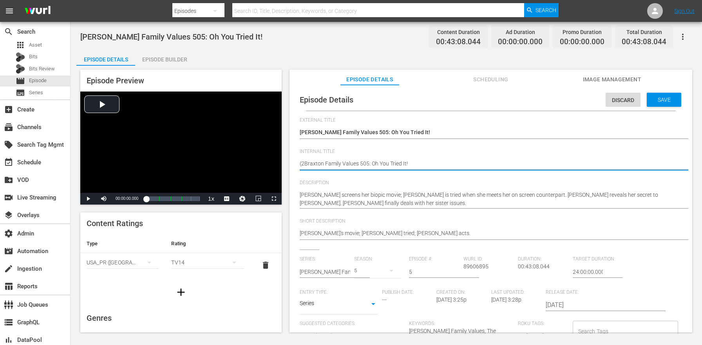
type textarea "(24Braxton Family Values 505: Oh You Tried It!"
type textarea "(24 [PERSON_NAME] Family Values 505: Oh You Tried It!"
type textarea "(24 RBraxton Family Values 505: Oh You Tried It!"
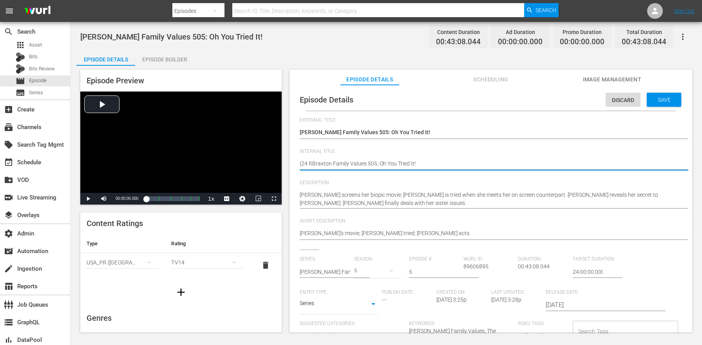
type textarea "(24 ROBraxton Family Values 505: Oh You Tried It!"
type textarea "(24 ROKBraxton Family Values 505: Oh You Tried It!"
type textarea "(24 ROKUBraxton Family Values 505: Oh You Tried It!"
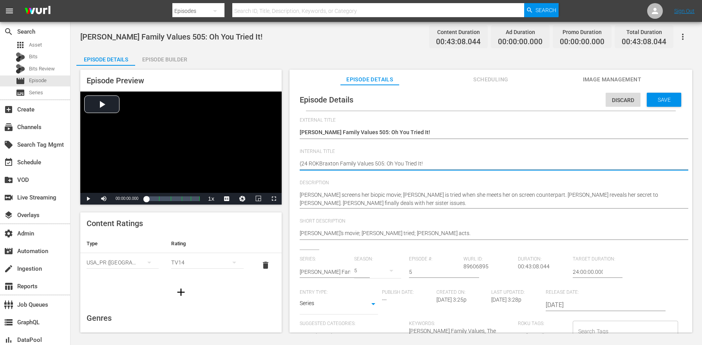
type textarea "(24 ROKUBraxton Family Values 505: Oh You Tried It!"
type textarea "(24 ROKU [PERSON_NAME] Family Values 505: Oh You Tried It!"
paste textarea "FVB"
type textarea "(24 ROKU BFVBraxton Family Values 505: Oh You Tried It!"
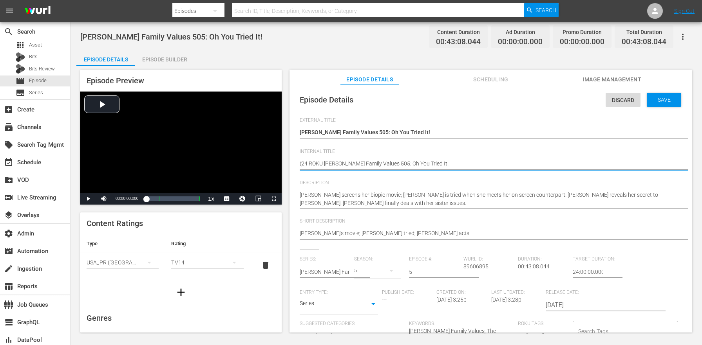
type textarea "(24 ROKU BFVBraxton Family Values 505: Oh You Tried It!"
type textarea "(24 ROKU BFV)[PERSON_NAME] Family Values 505: Oh You Tried It!"
type textarea "(24 ROKU BFV) [PERSON_NAME] Family Values 505: Oh You Tried It!"
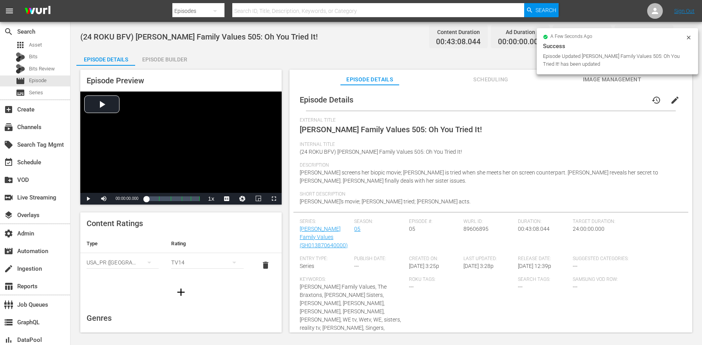
click at [161, 58] on div "Episode Builder" at bounding box center [164, 59] width 59 height 19
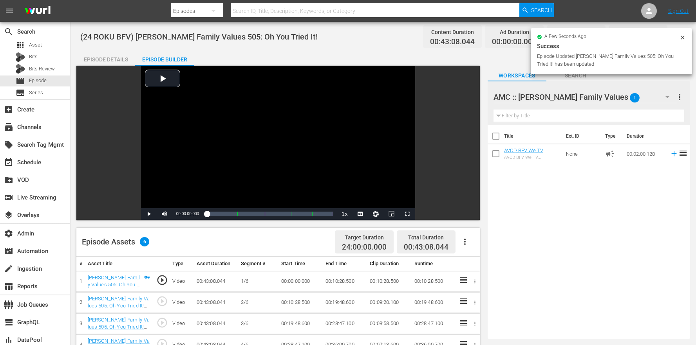
click at [459, 242] on button "button" at bounding box center [464, 242] width 19 height 19
click at [467, 244] on div "Edit Cue Points" at bounding box center [488, 245] width 53 height 19
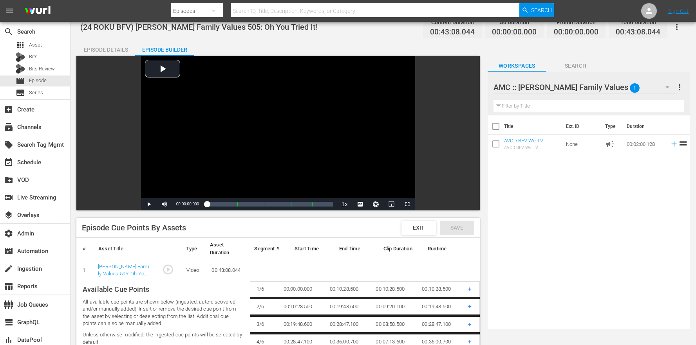
scroll to position [245, 0]
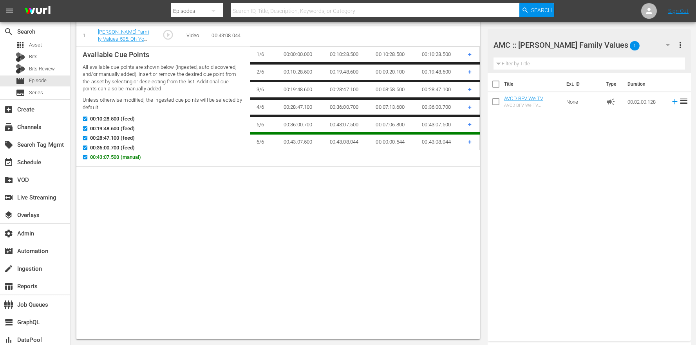
click at [100, 146] on span "00:36:00.700 (feed)" at bounding box center [112, 148] width 45 height 8
click at [88, 146] on input "00:36:00.700 (feed)" at bounding box center [83, 149] width 10 height 6
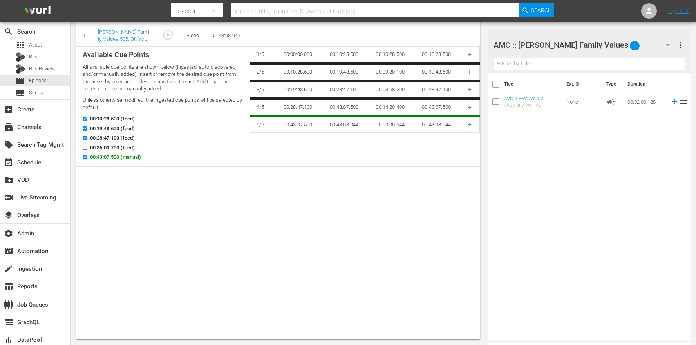
click at [101, 149] on span "00:36:00.700 (feed)" at bounding box center [112, 148] width 45 height 8
click at [88, 149] on input "00:36:00.700 (feed)" at bounding box center [83, 149] width 10 height 6
checkbox input "true"
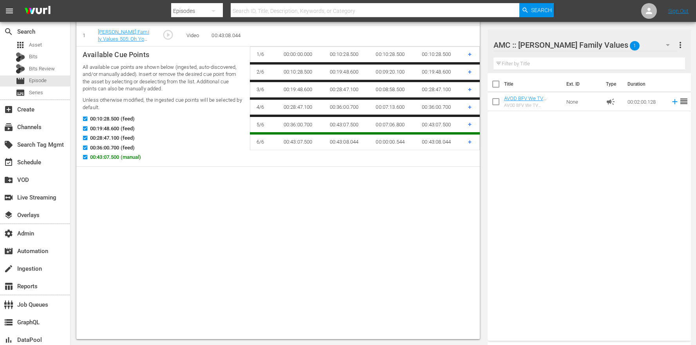
click at [101, 158] on span "00:43:07.500 (manual)" at bounding box center [115, 158] width 51 height 8
click at [88, 158] on input "00:43:07.500 (manual)" at bounding box center [83, 159] width 10 height 6
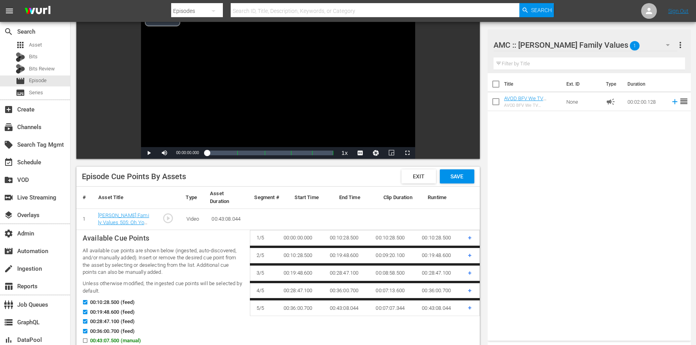
checkbox input "true"
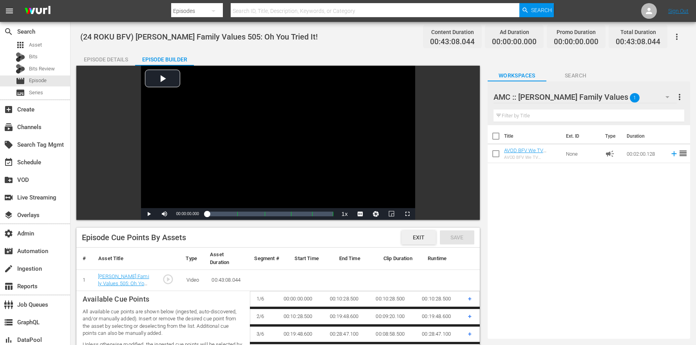
click at [417, 239] on span "Exit" at bounding box center [419, 238] width 24 height 6
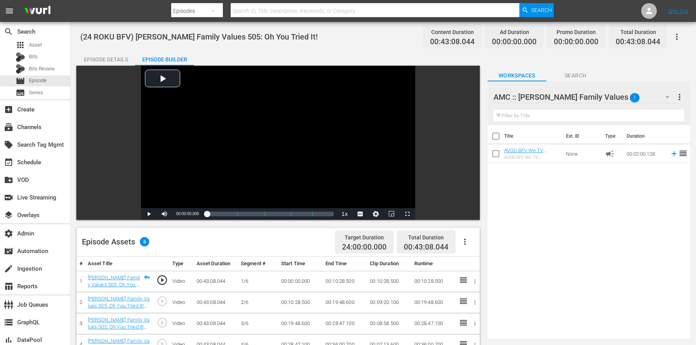
click at [465, 240] on icon "button" at bounding box center [465, 242] width 2 height 6
click at [466, 242] on div "Loading..." at bounding box center [488, 245] width 53 height 19
click at [472, 244] on div "Edit Cue Points" at bounding box center [488, 245] width 53 height 19
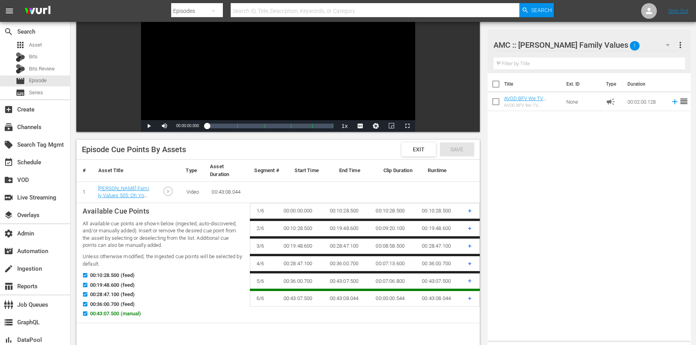
scroll to position [132, 0]
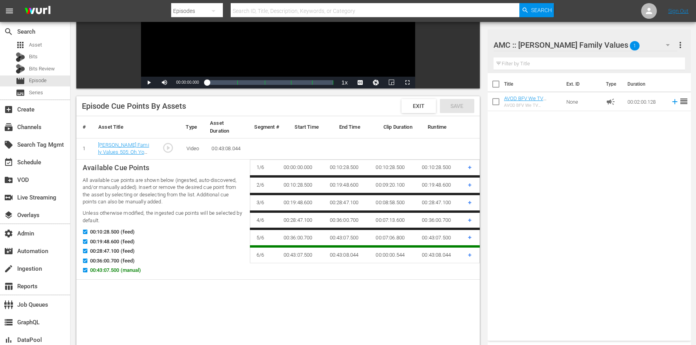
click at [110, 268] on span "00:43:07.500 (manual)" at bounding box center [115, 271] width 51 height 8
click at [88, 269] on input "00:43:07.500 (manual)" at bounding box center [83, 272] width 10 height 6
checkbox input "false"
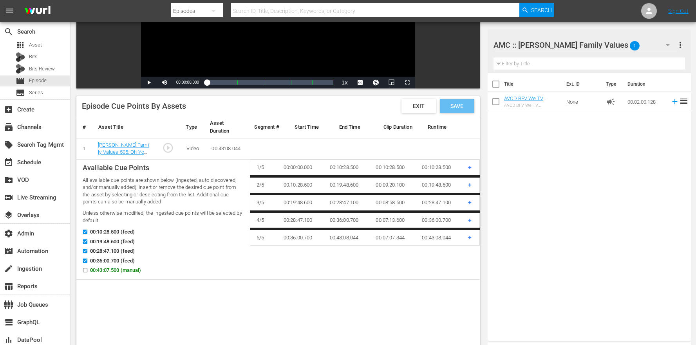
click at [455, 106] on span "Save" at bounding box center [456, 106] width 25 height 6
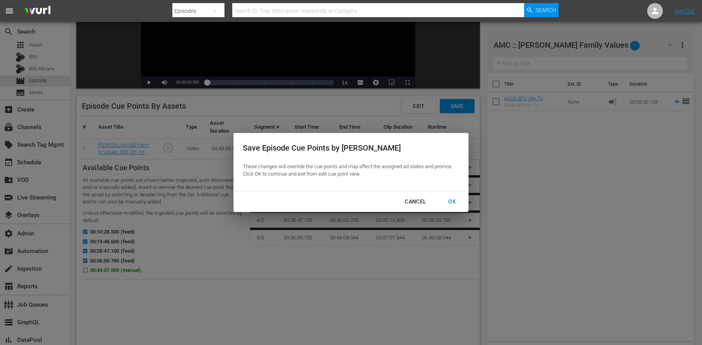
click at [450, 206] on div "OK" at bounding box center [452, 202] width 20 height 10
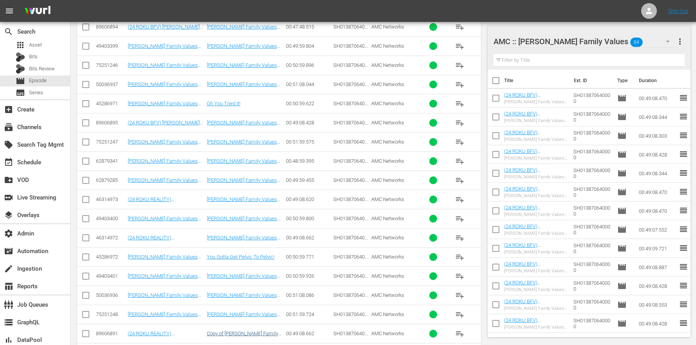
scroll to position [562, 0]
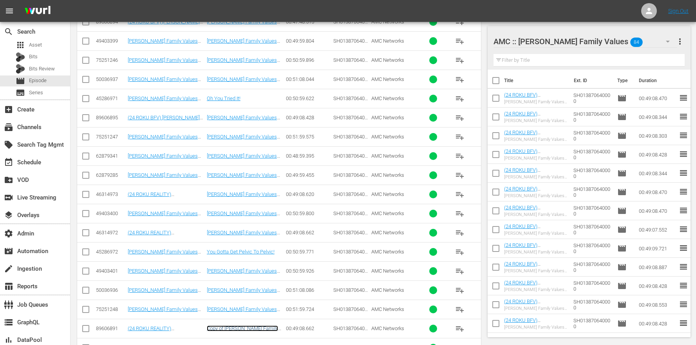
click at [266, 331] on link "Copy of [PERSON_NAME] Family Values 506: You Gotta Get Pelvic to Pelvic!" at bounding box center [243, 335] width 72 height 18
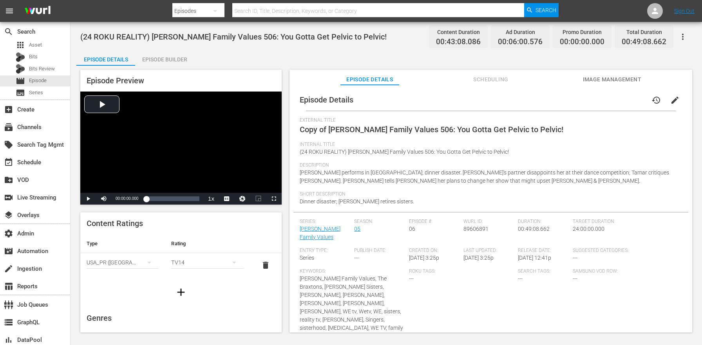
click at [670, 101] on span "edit" at bounding box center [674, 100] width 9 height 9
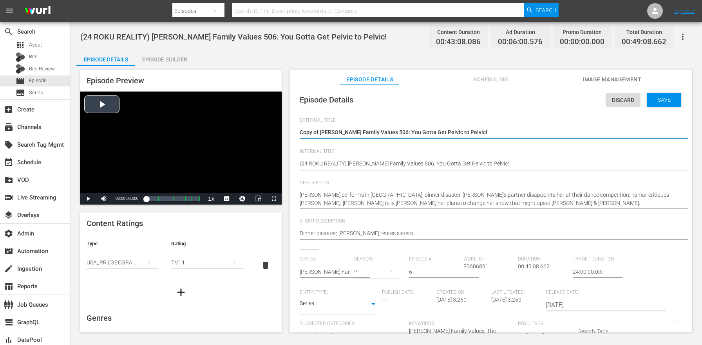
drag, startPoint x: 320, startPoint y: 132, endPoint x: 258, endPoint y: 118, distance: 63.1
click at [275, 121] on div "Episode Preview Video Player is loading. Play Video Play Mute Current Time 00:0…" at bounding box center [386, 202] width 620 height 273
type textarea "[PERSON_NAME] Family Values 506: You Gotta Get Pelvic to Pelvic!"
click at [336, 162] on textarea "(24 ROKU REALITY) [PERSON_NAME] Family Values 506: You Gotta Get Pelvic to Pelv…" at bounding box center [489, 164] width 378 height 9
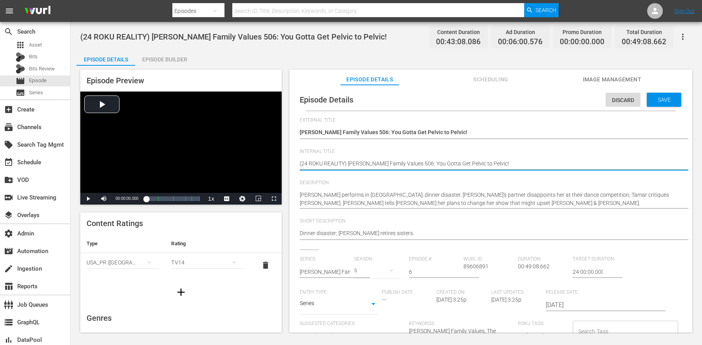
paste textarea "BFV"
type textarea "(24 ROKU BFV) [PERSON_NAME] Family Values 506: You Gotta Get Pelvic to Pelvic!"
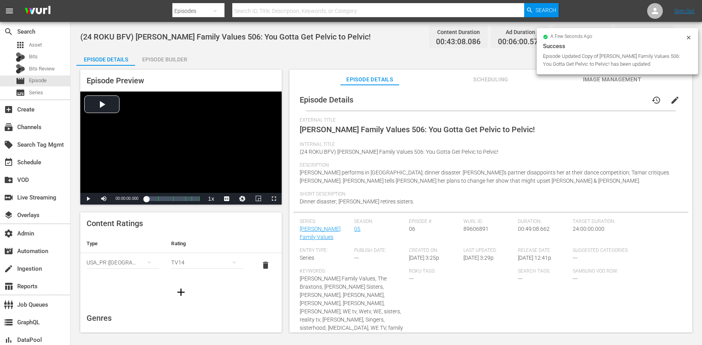
click at [165, 59] on div "Episode Builder" at bounding box center [164, 59] width 59 height 19
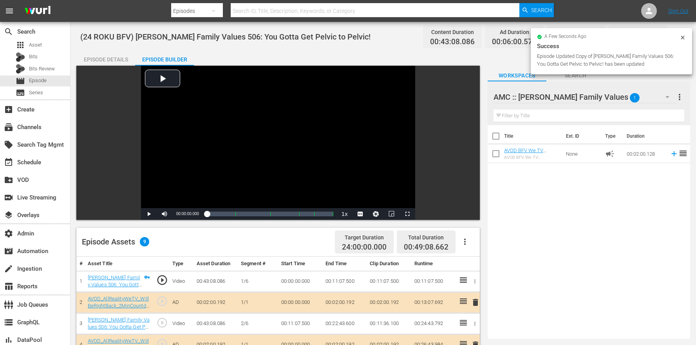
click at [468, 242] on icon "button" at bounding box center [464, 241] width 9 height 9
click at [484, 276] on div "Clear Ads" at bounding box center [488, 282] width 53 height 19
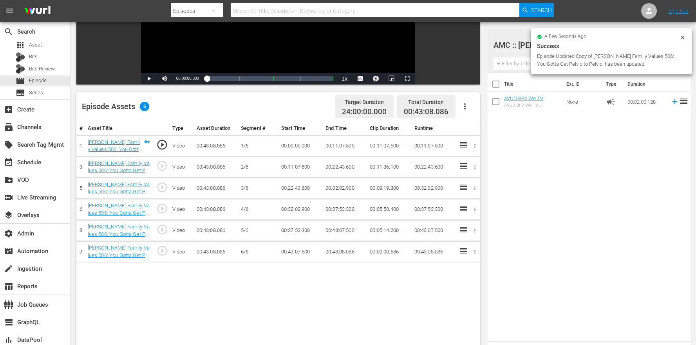
scroll to position [204, 0]
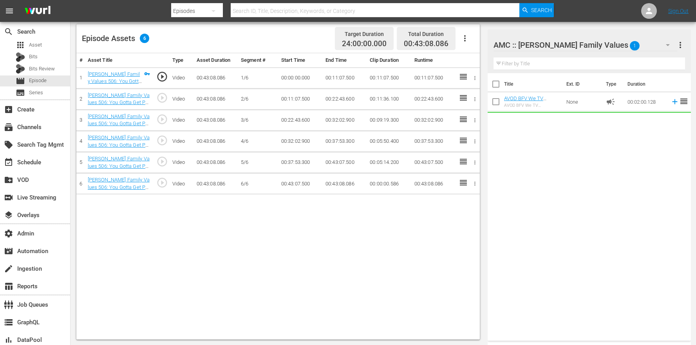
click at [464, 47] on button "button" at bounding box center [464, 38] width 19 height 19
click at [473, 44] on div "Edit Cue Points" at bounding box center [488, 41] width 53 height 19
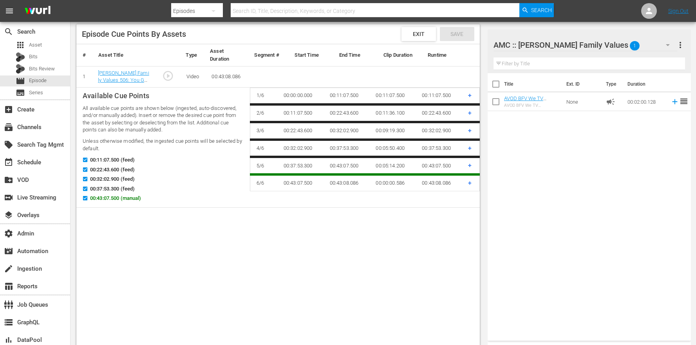
click at [91, 202] on span "00:43:07.500 (manual)" at bounding box center [115, 199] width 51 height 8
click at [88, 202] on input "00:43:07.500 (manual)" at bounding box center [83, 200] width 10 height 6
checkbox input "false"
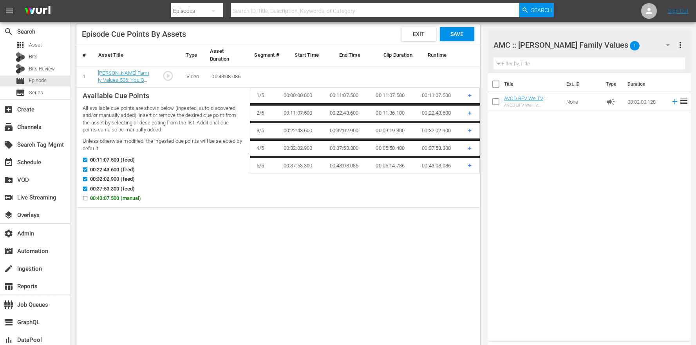
click at [457, 32] on span "Save" at bounding box center [456, 34] width 25 height 6
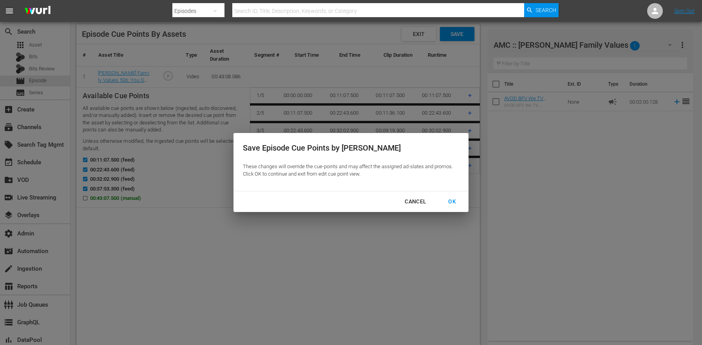
click at [450, 197] on div "OK" at bounding box center [452, 202] width 20 height 10
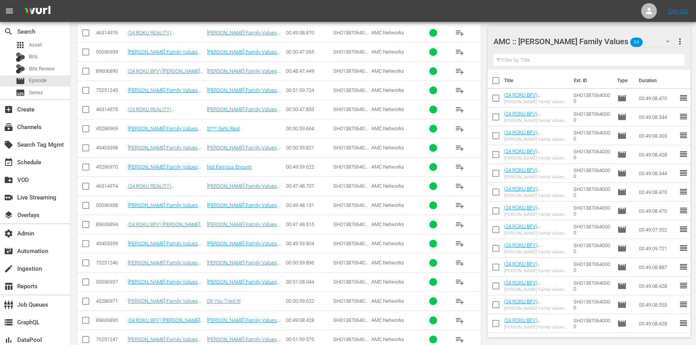
scroll to position [699, 0]
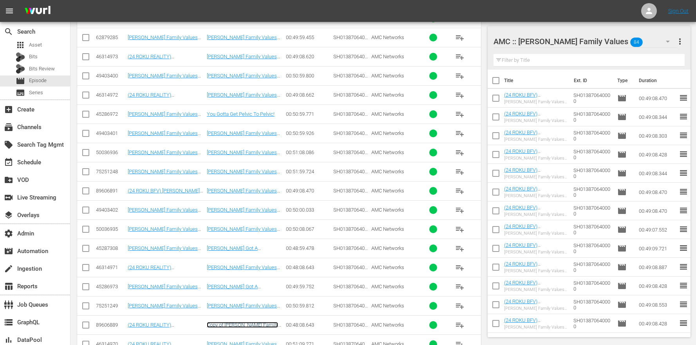
click at [258, 326] on link "Copy of Braxton Family Values 507: Toni Got a Ditty!" at bounding box center [244, 331] width 74 height 18
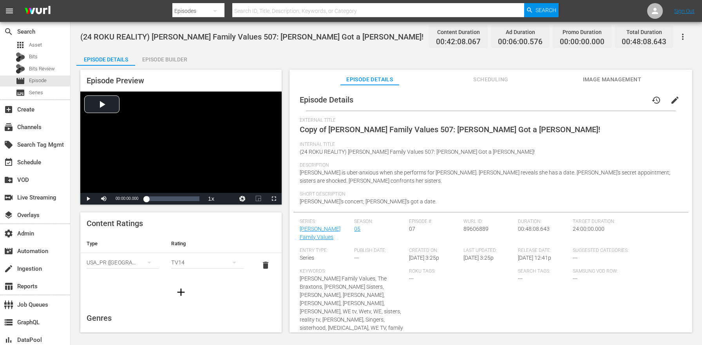
click at [670, 99] on span "edit" at bounding box center [674, 100] width 9 height 9
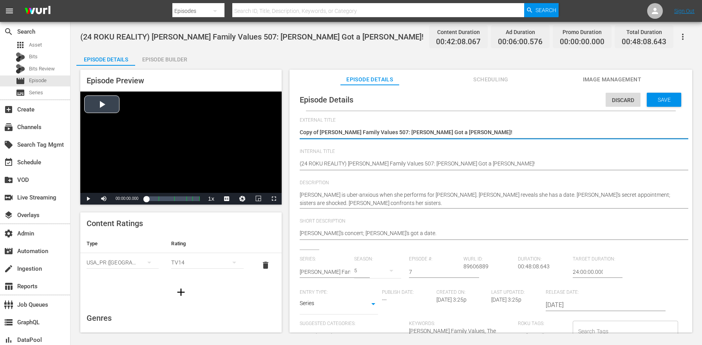
drag, startPoint x: 320, startPoint y: 132, endPoint x: 263, endPoint y: 126, distance: 56.6
click at [264, 126] on div "Episode Preview Video Player is loading. Play Video Play Mute Current Time 00:0…" at bounding box center [386, 202] width 620 height 273
type textarea "Braxton Family Values 507: Toni Got a Ditty!"
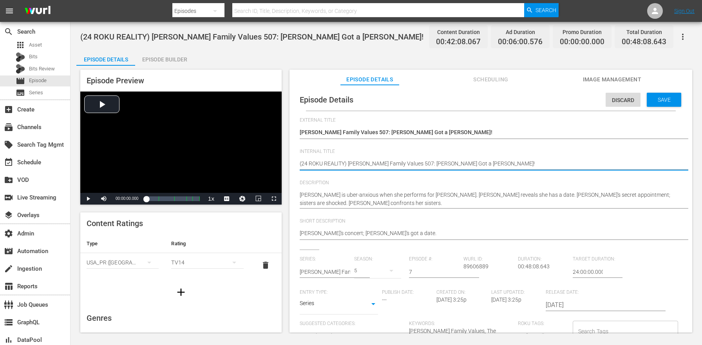
click at [341, 163] on textarea "(24 ROKU REALITY) Braxton Family Values 507: Toni Got a Ditty!" at bounding box center [489, 164] width 378 height 9
paste textarea "BFV"
type textarea "(24 ROKU BFV) Braxton Family Values 507: Toni Got a Ditty!"
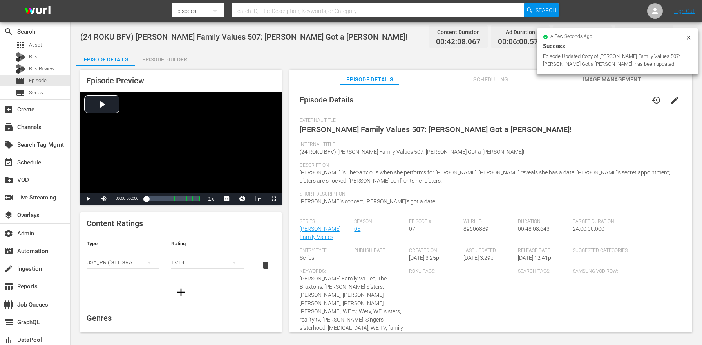
click at [160, 58] on div "Episode Builder" at bounding box center [164, 59] width 59 height 19
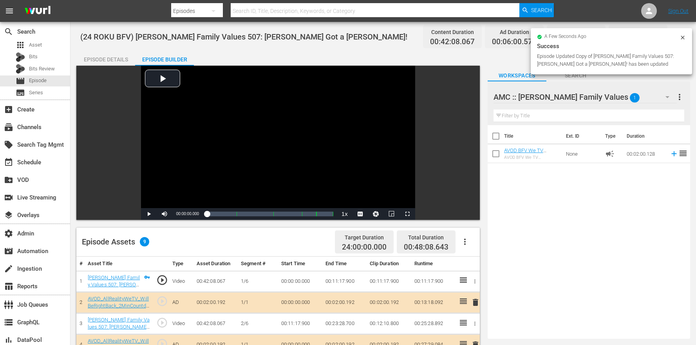
click at [470, 247] on button "button" at bounding box center [464, 242] width 19 height 19
click at [482, 279] on div "Clear Ads" at bounding box center [488, 282] width 53 height 19
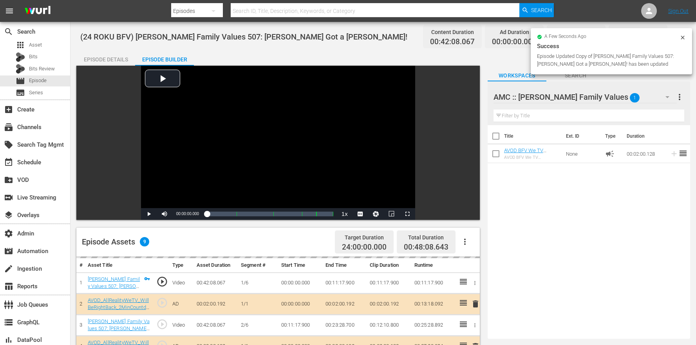
scroll to position [204, 0]
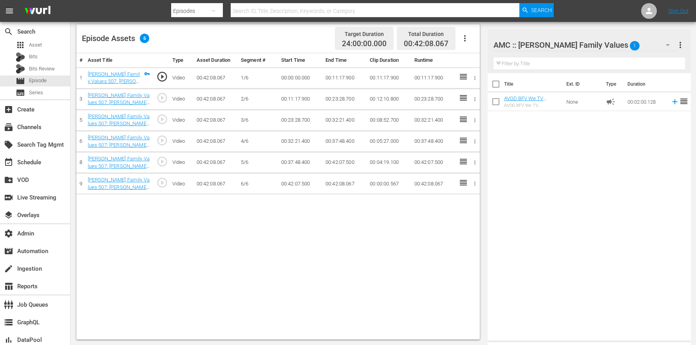
click at [468, 34] on icon "button" at bounding box center [464, 38] width 9 height 9
click at [470, 41] on div "Edit Cue Points" at bounding box center [488, 41] width 53 height 19
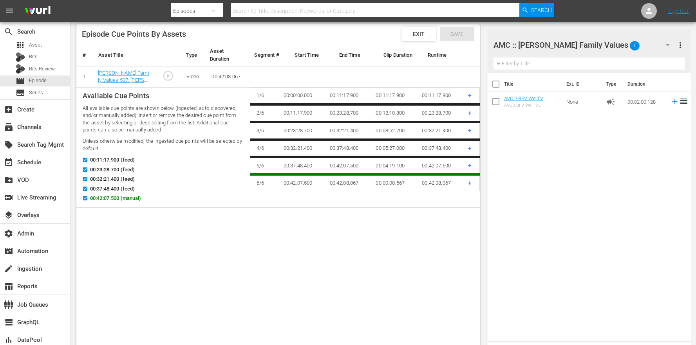
drag, startPoint x: 110, startPoint y: 199, endPoint x: 115, endPoint y: 195, distance: 6.5
click at [110, 199] on span "00:42:07.500 (manual)" at bounding box center [115, 199] width 51 height 8
click at [88, 199] on input "00:42:07.500 (manual)" at bounding box center [83, 200] width 10 height 6
checkbox input "false"
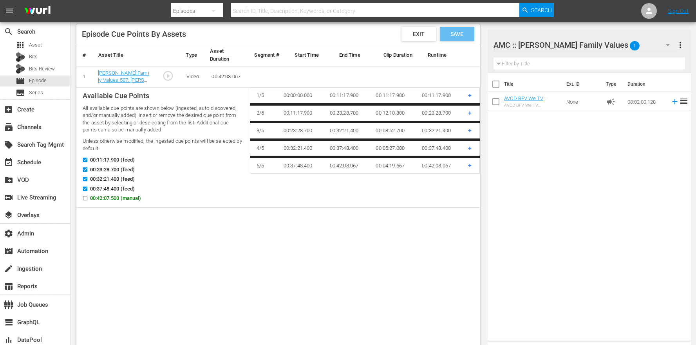
click at [454, 37] on span "Save" at bounding box center [456, 34] width 25 height 6
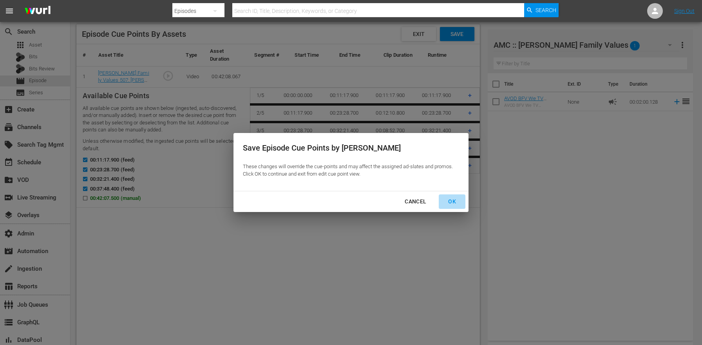
click at [448, 195] on button "OK" at bounding box center [452, 202] width 27 height 14
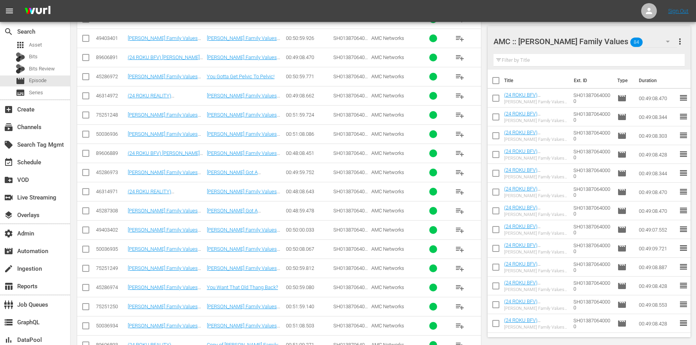
scroll to position [897, 0]
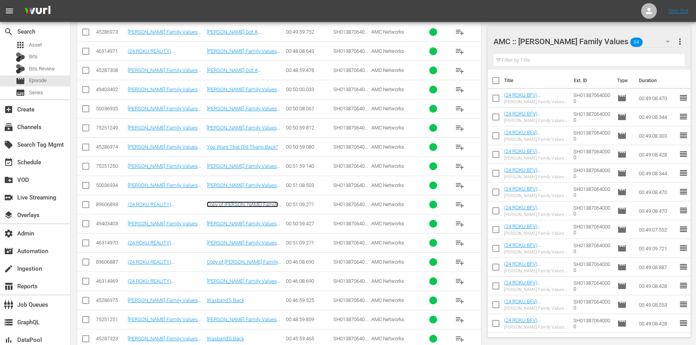
click at [255, 206] on link "Copy of Braxton Family Values 508: You Want That Old Thang Back?" at bounding box center [242, 211] width 71 height 18
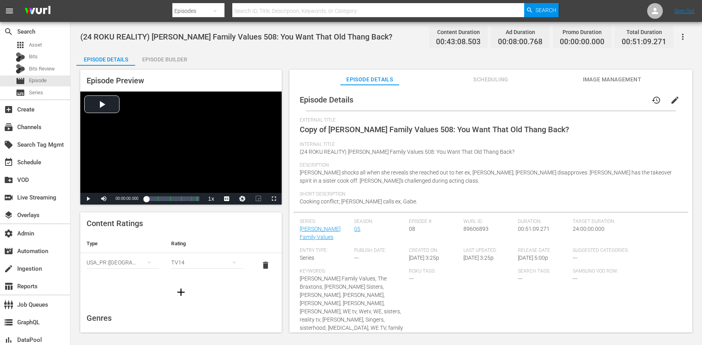
click at [669, 106] on button "edit" at bounding box center [674, 100] width 19 height 19
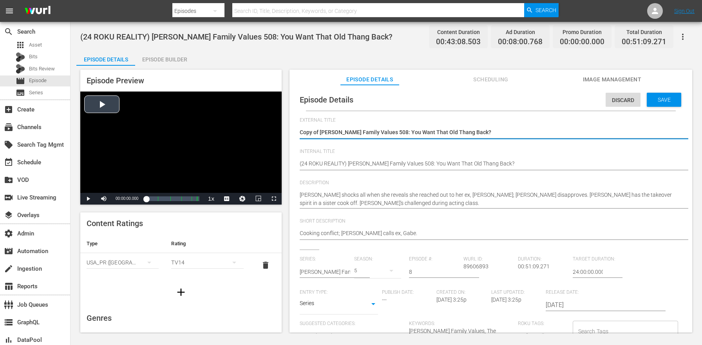
drag, startPoint x: 321, startPoint y: 129, endPoint x: 228, endPoint y: 122, distance: 92.7
click at [230, 123] on div "Episode Preview Video Player is loading. Play Video Play Mute Current Time 00:0…" at bounding box center [386, 202] width 620 height 273
type textarea "Braxton Family Values 508: You Want That Old Thang Back?"
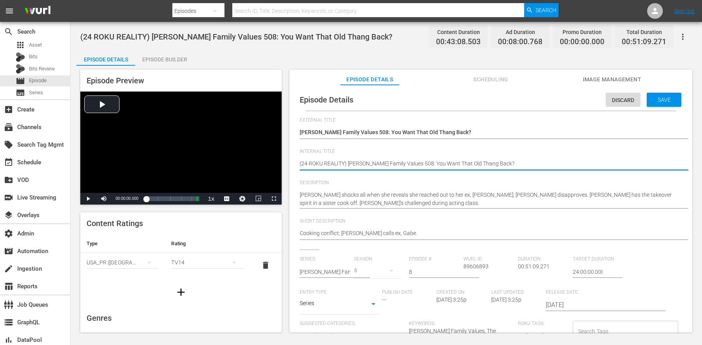
click at [330, 163] on textarea "(24 ROKU REALITY) Braxton Family Values 508: You Want That Old Thang Back?" at bounding box center [489, 164] width 378 height 9
paste textarea "BFV"
type textarea "(24 ROKU BFV) Braxton Family Values 508: You Want That Old Thang Back?"
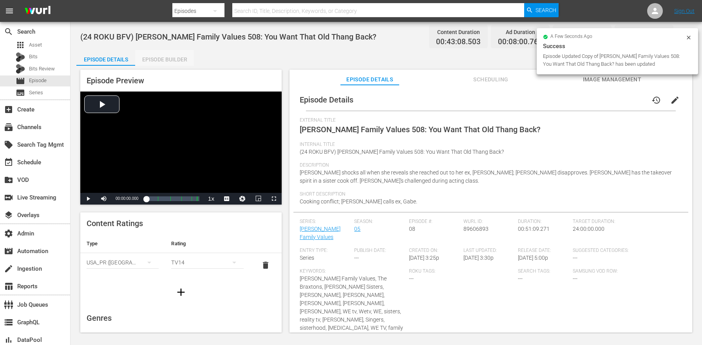
click at [166, 65] on div "Episode Details Episode Builder Episode Preview Video Player is loading. Play V…" at bounding box center [386, 194] width 620 height 289
click at [163, 61] on div "Episode Builder" at bounding box center [164, 59] width 59 height 19
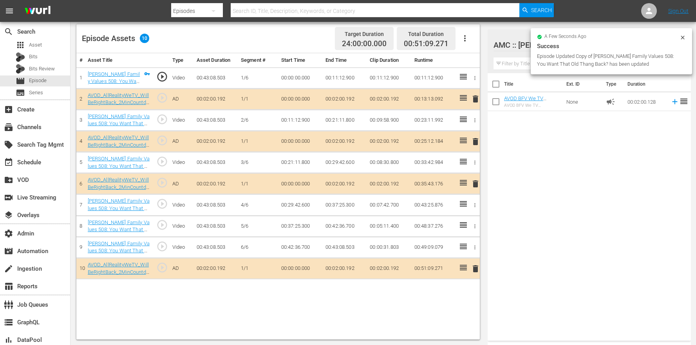
scroll to position [161, 0]
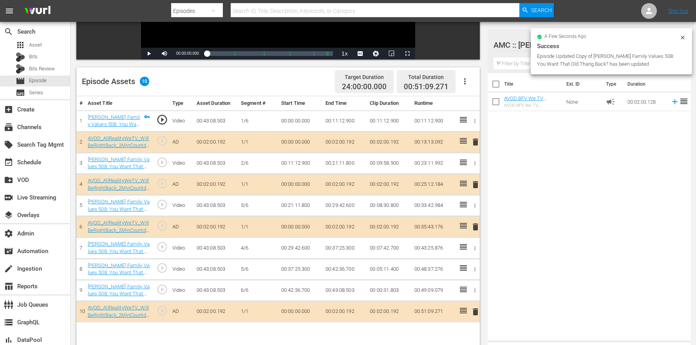
click at [467, 87] on button "button" at bounding box center [464, 81] width 19 height 19
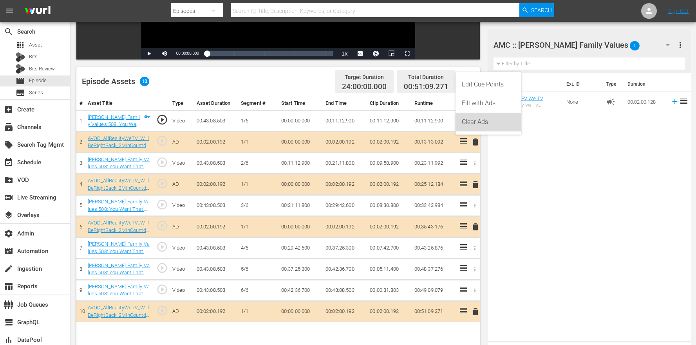
click at [490, 129] on div "Clear Ads" at bounding box center [488, 122] width 53 height 19
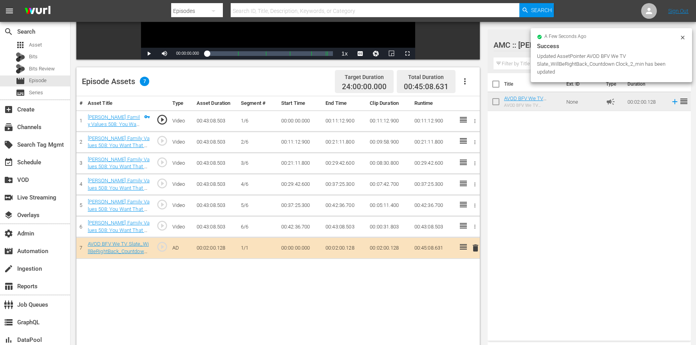
click at [517, 105] on div "AVOD BFV We TV Slate_WillBeRightBack_Countdown Clock_2_min" at bounding box center [532, 105] width 56 height 5
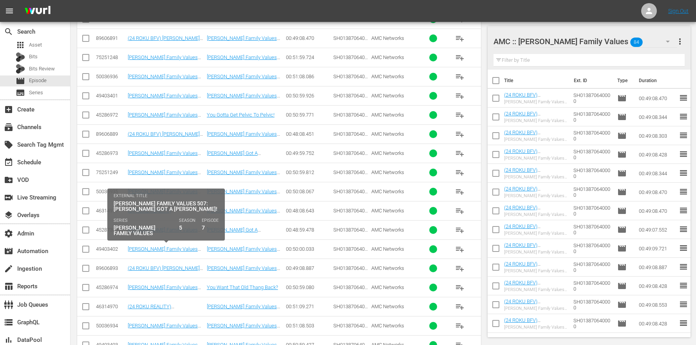
scroll to position [1001, 0]
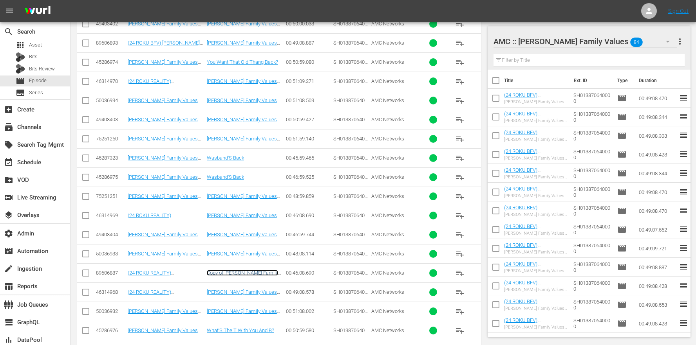
click at [247, 273] on link "Copy of Braxton Family Values 509: Wasband's Back" at bounding box center [242, 276] width 71 height 12
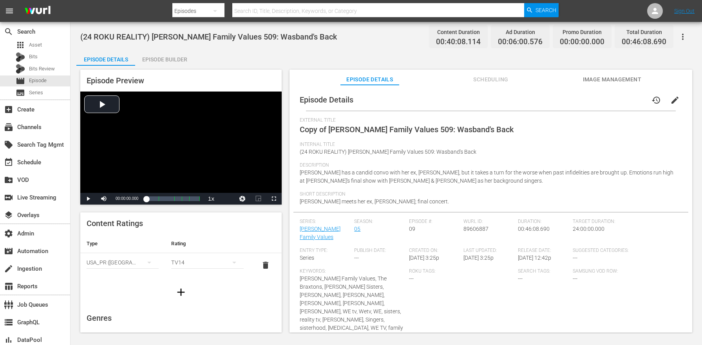
click at [670, 98] on span "edit" at bounding box center [674, 100] width 9 height 9
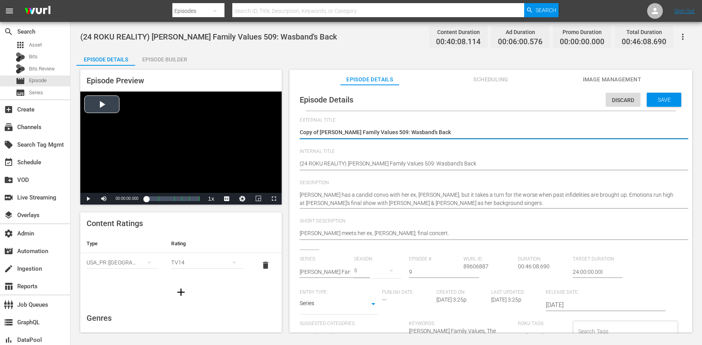
drag, startPoint x: 320, startPoint y: 131, endPoint x: 237, endPoint y: 126, distance: 83.2
click at [254, 126] on div "Episode Preview Video Player is loading. Play Video Play Mute Current Time 00:0…" at bounding box center [386, 202] width 620 height 273
type textarea "Braxton Family Values 509: Wasband's Back"
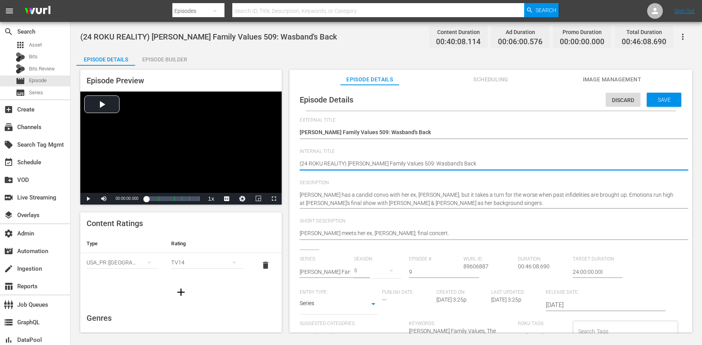
click at [326, 166] on textarea "(24 ROKU REALITY) Braxton Family Values 509: Wasband's Back" at bounding box center [489, 164] width 378 height 9
paste textarea "BFV"
type textarea "(24 ROKU BFV) Braxton Family Values 509: Wasband's Back"
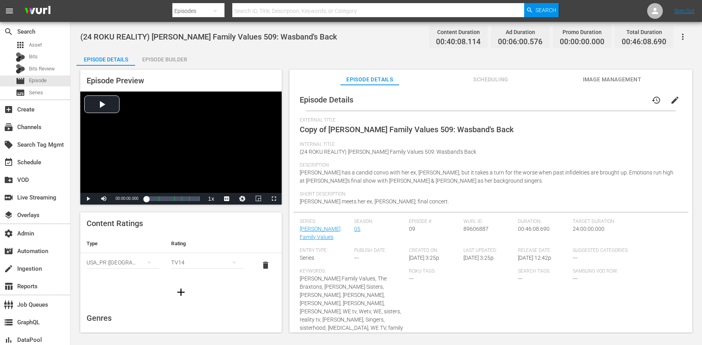
click at [167, 63] on div "Episode Builder" at bounding box center [164, 59] width 59 height 19
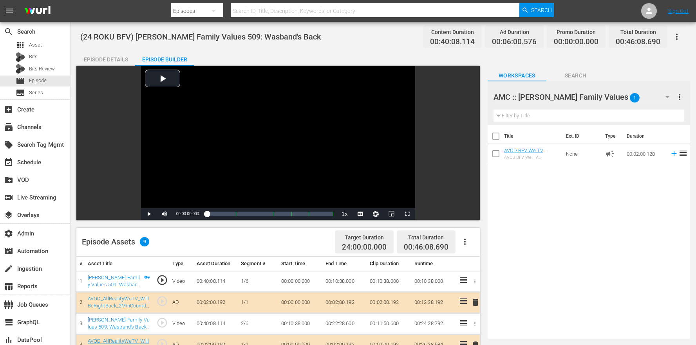
click at [470, 244] on button "button" at bounding box center [464, 242] width 19 height 19
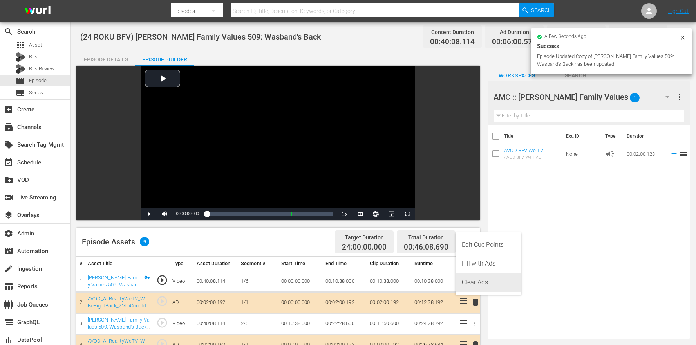
click at [481, 282] on div "Clear Ads" at bounding box center [488, 282] width 53 height 19
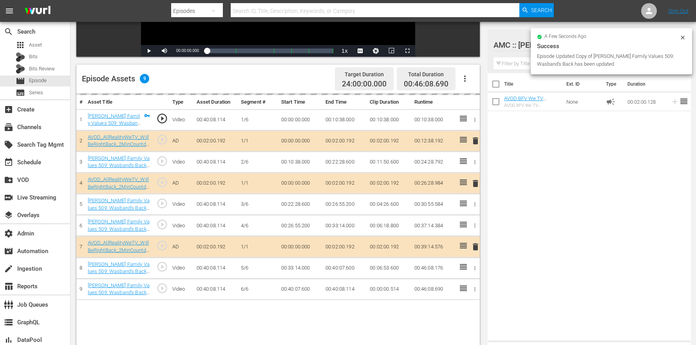
scroll to position [168, 0]
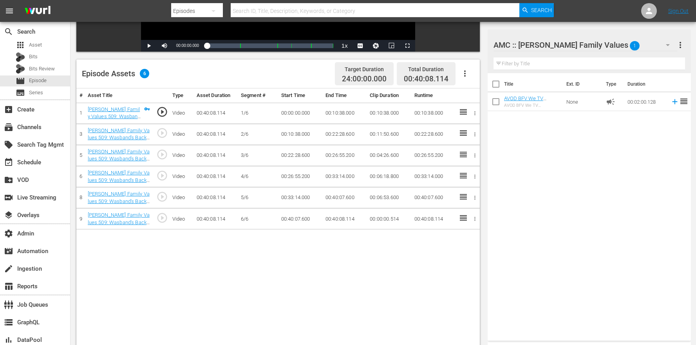
click at [470, 71] on button "button" at bounding box center [464, 73] width 19 height 19
click at [488, 74] on div "Edit Cue Points" at bounding box center [488, 76] width 53 height 19
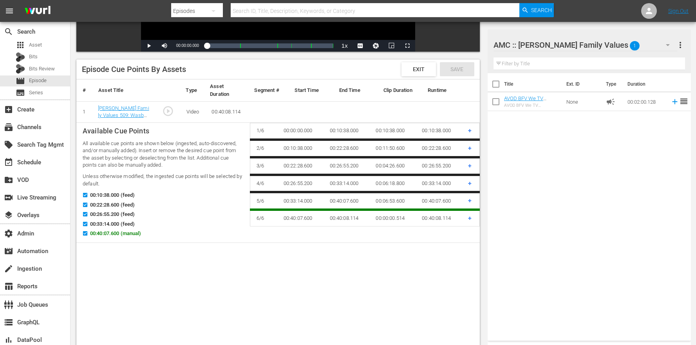
click at [93, 235] on span "00:40:07.600 (manual)" at bounding box center [115, 234] width 51 height 8
click at [88, 235] on input "00:40:07.600 (manual)" at bounding box center [83, 235] width 10 height 6
checkbox input "false"
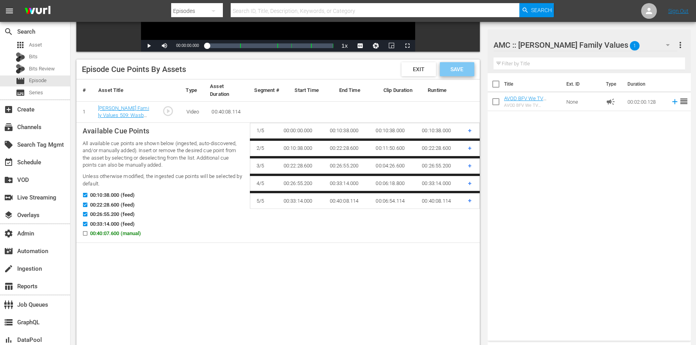
click at [450, 67] on span "Save" at bounding box center [456, 69] width 25 height 6
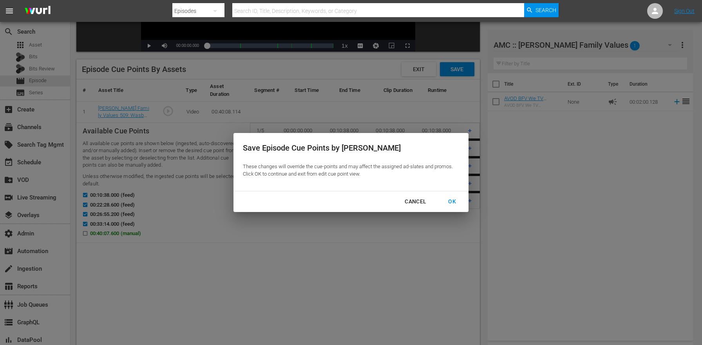
click at [455, 209] on div "Cancel OK" at bounding box center [350, 202] width 235 height 21
click at [455, 205] on div "OK" at bounding box center [452, 202] width 20 height 10
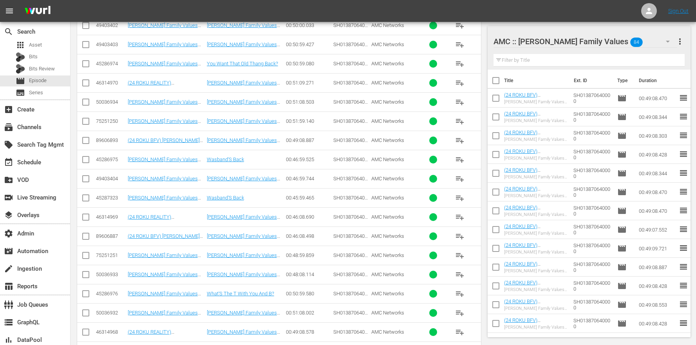
scroll to position [1061, 0]
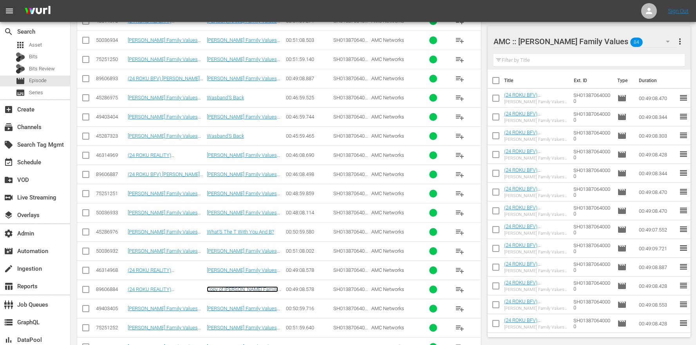
click at [258, 290] on link "Copy of Braxton Family Values 510: What's the T with you and B?" at bounding box center [244, 296] width 74 height 18
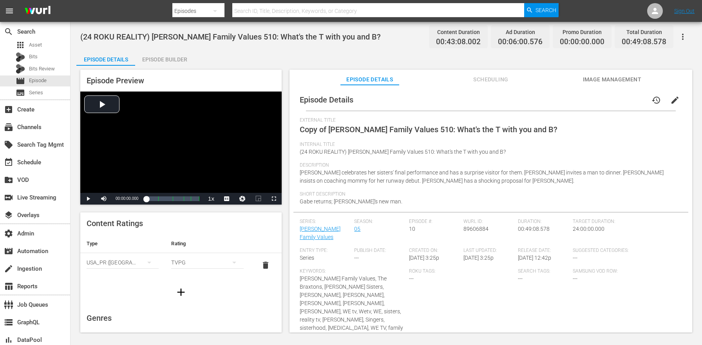
click at [670, 100] on span "edit" at bounding box center [674, 100] width 9 height 9
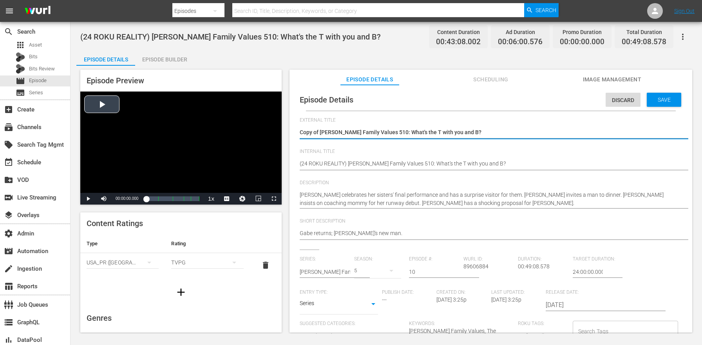
drag, startPoint x: 321, startPoint y: 133, endPoint x: 245, endPoint y: 111, distance: 79.3
click at [255, 114] on div "Episode Preview Video Player is loading. Play Video Play Mute Current Time 00:0…" at bounding box center [386, 202] width 620 height 273
type textarea "Braxton Family Values 510: What's the T with you and B?"
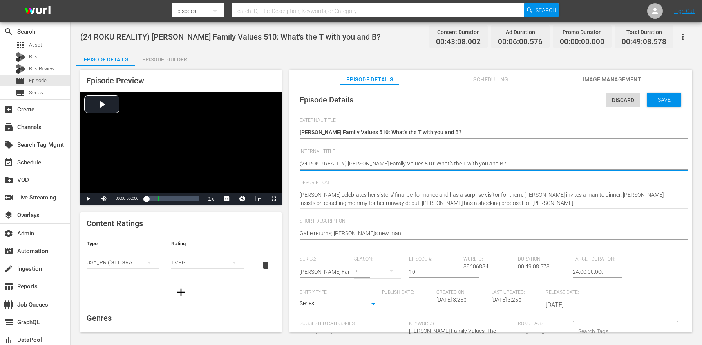
click at [334, 162] on textarea "(24 ROKU REALITY) Braxton Family Values 510: What's the T with you and B?" at bounding box center [489, 164] width 378 height 9
paste textarea "BFV"
type textarea "(24 ROKU BFV) Braxton Family Values 510: What's the T with you and B?"
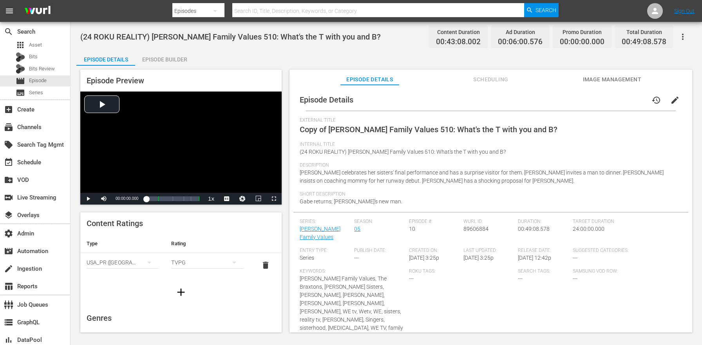
click at [179, 60] on div "Episode Builder" at bounding box center [164, 59] width 59 height 19
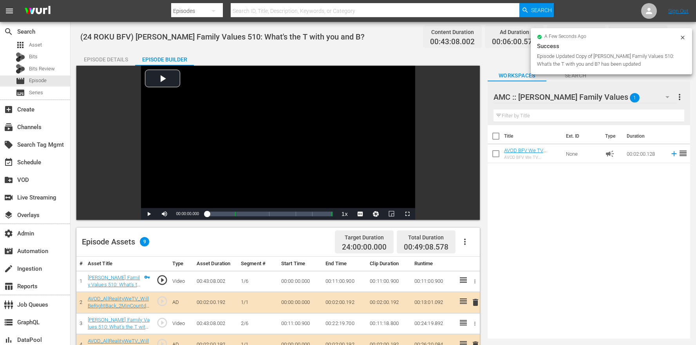
click at [461, 247] on button "button" at bounding box center [464, 242] width 19 height 19
click at [472, 277] on div "Clear Ads" at bounding box center [488, 282] width 53 height 19
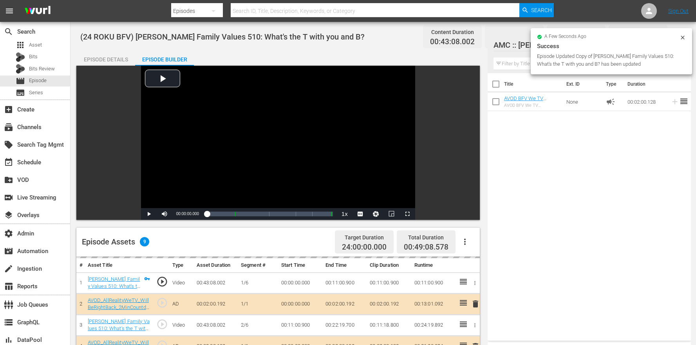
scroll to position [200, 0]
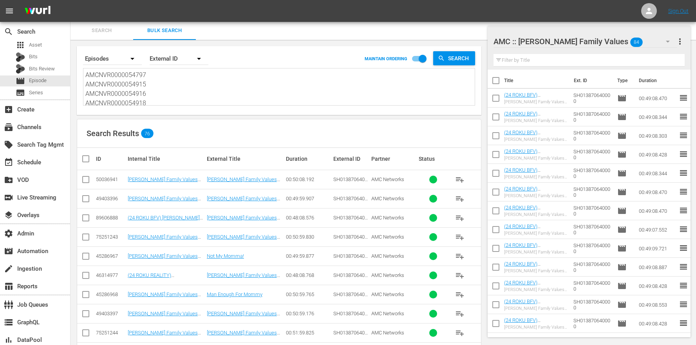
scroll to position [1298, 0]
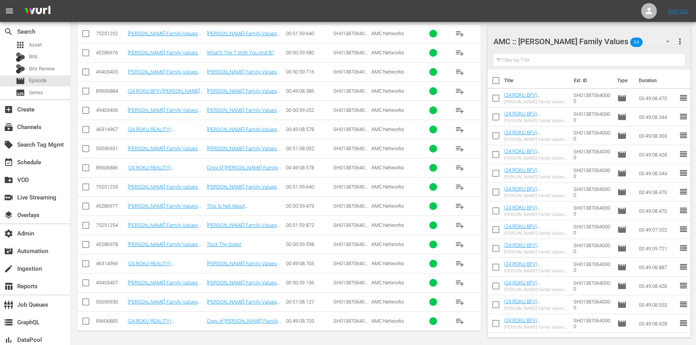
click at [258, 164] on td "Copy of Braxton Family Values 511: This Is Not About ReKindlerization...or Is I…" at bounding box center [245, 167] width 79 height 19
click at [256, 166] on link "Copy of Braxton Family Values 511: This Is Not About ReKindlerization...or Is I…" at bounding box center [242, 174] width 71 height 18
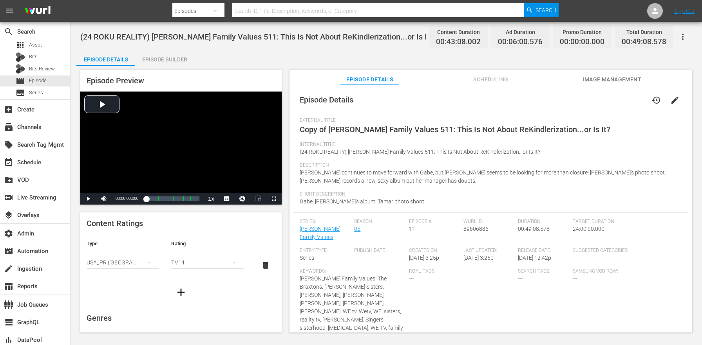
click at [671, 96] on span "edit" at bounding box center [674, 100] width 9 height 9
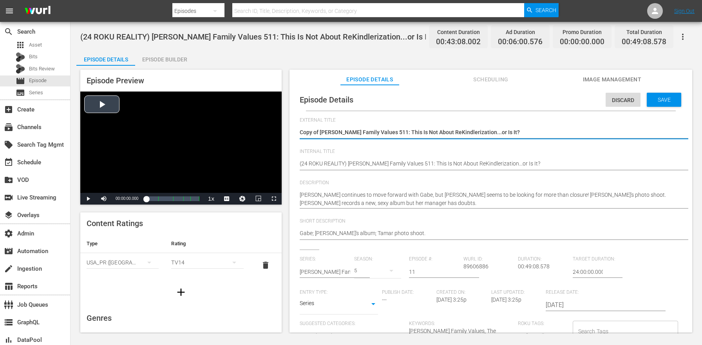
drag, startPoint x: 321, startPoint y: 132, endPoint x: 273, endPoint y: 128, distance: 47.5
click at [274, 128] on div "Episode Preview Video Player is loading. Play Video Play Mute Current Time 00:0…" at bounding box center [386, 202] width 620 height 273
type textarea "Braxton Family Values 511: This Is Not About ReKindlerization...or Is It?"
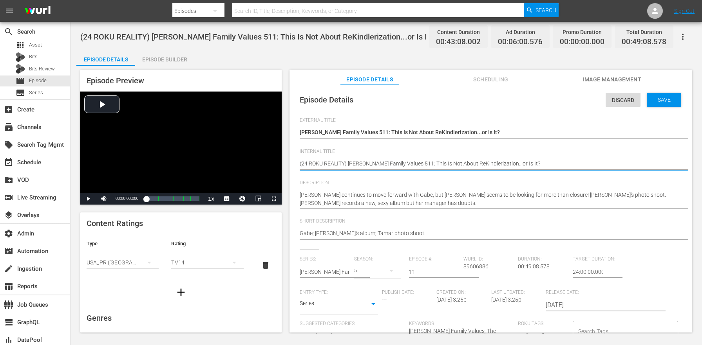
click at [325, 164] on textarea "(24 ROKU REALITY) Braxton Family Values 511: This Is Not About ReKindlerization…" at bounding box center [489, 164] width 378 height 9
paste textarea "BFV"
type textarea "(24 ROKU BFV) Braxton Family Values 511: This Is Not About ReKindlerization...o…"
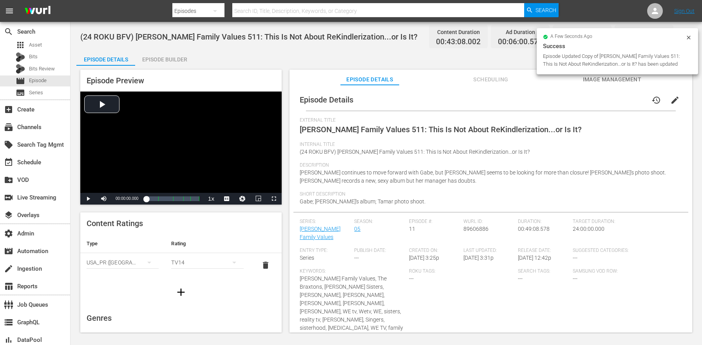
click at [173, 55] on div "Episode Builder" at bounding box center [164, 59] width 59 height 19
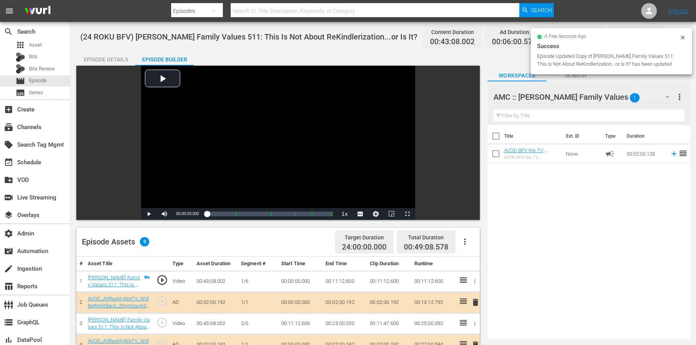
click at [465, 247] on button "button" at bounding box center [464, 242] width 19 height 19
click at [475, 282] on div "Clear Ads" at bounding box center [488, 282] width 53 height 19
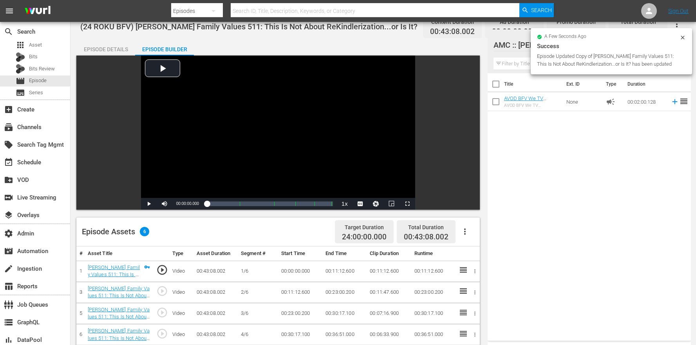
scroll to position [204, 0]
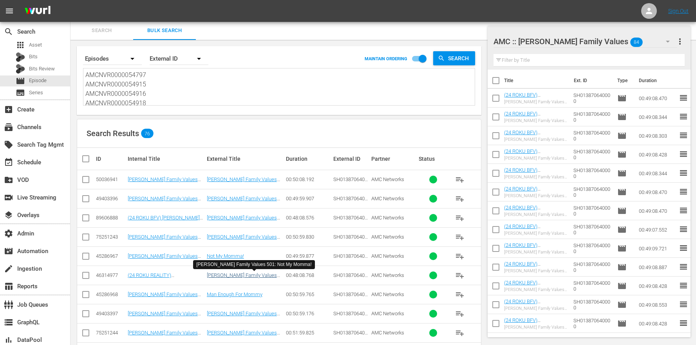
scroll to position [1298, 0]
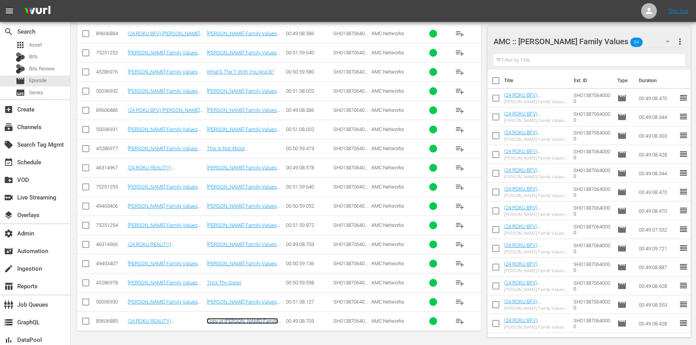
click at [247, 322] on link "Copy of Braxton Family Values 512: Trick Thy Sister" at bounding box center [242, 324] width 71 height 12
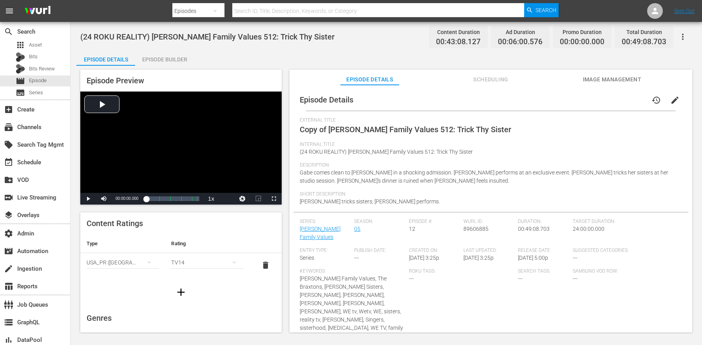
click at [674, 106] on button "edit" at bounding box center [674, 100] width 19 height 19
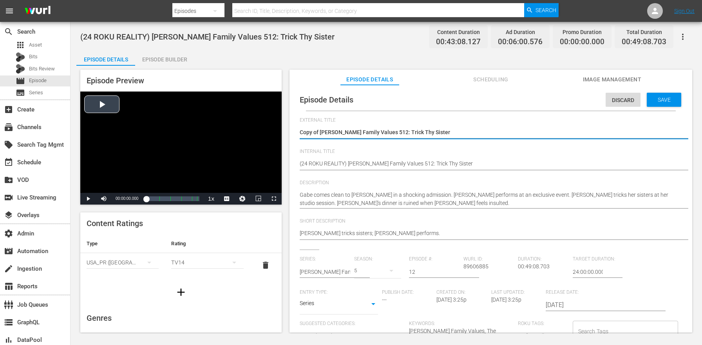
drag, startPoint x: 320, startPoint y: 131, endPoint x: 276, endPoint y: 127, distance: 43.6
click at [277, 127] on div "Episode Preview Video Player is loading. Play Video Play Mute Current Time 00:0…" at bounding box center [386, 202] width 620 height 273
type textarea "Braxton Family Values 512: Trick Thy Sister"
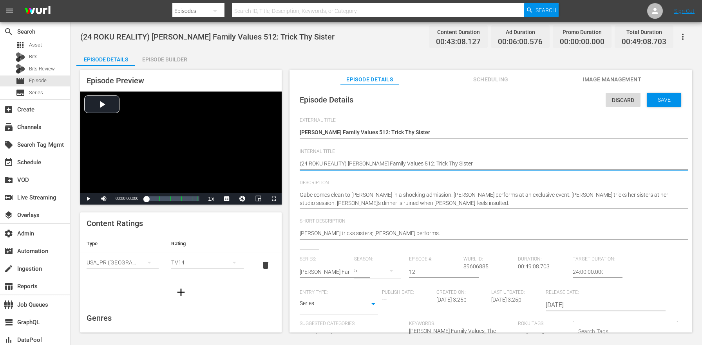
click at [331, 163] on textarea "(24 ROKU REALITY) Braxton Family Values 512: Trick Thy Sister" at bounding box center [489, 164] width 378 height 9
paste textarea "BFV"
type textarea "(24 ROKU BFV) Braxton Family Values 512: Trick Thy Sister"
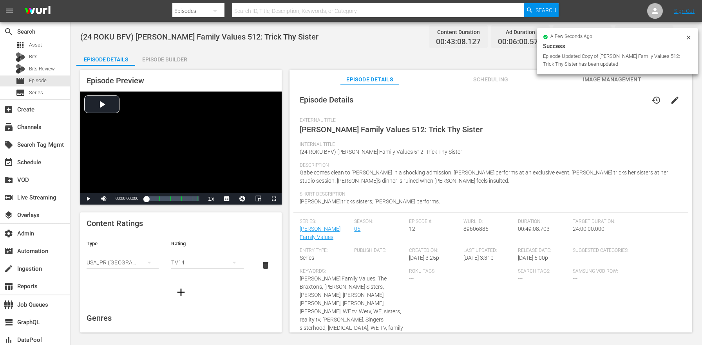
click at [166, 64] on div "Episode Builder" at bounding box center [164, 59] width 59 height 19
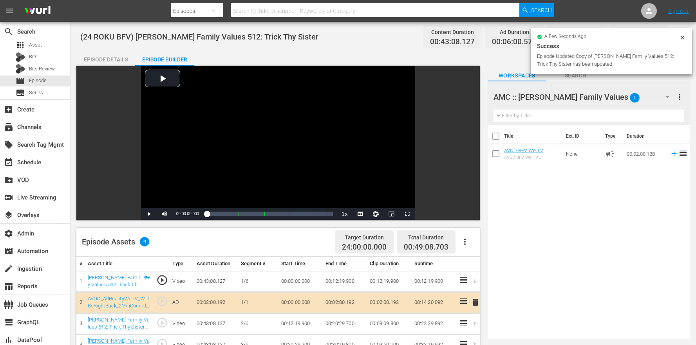
click at [468, 243] on icon "button" at bounding box center [464, 241] width 9 height 9
click at [476, 284] on div "Clear Ads" at bounding box center [488, 282] width 53 height 19
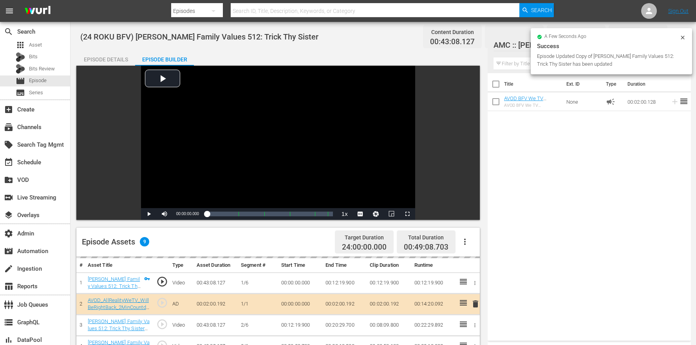
scroll to position [204, 0]
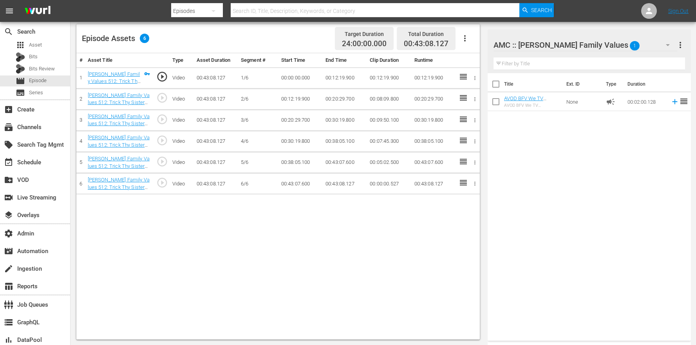
click at [472, 39] on button "button" at bounding box center [464, 38] width 19 height 19
click at [472, 42] on div "Edit Cue Points" at bounding box center [488, 41] width 53 height 19
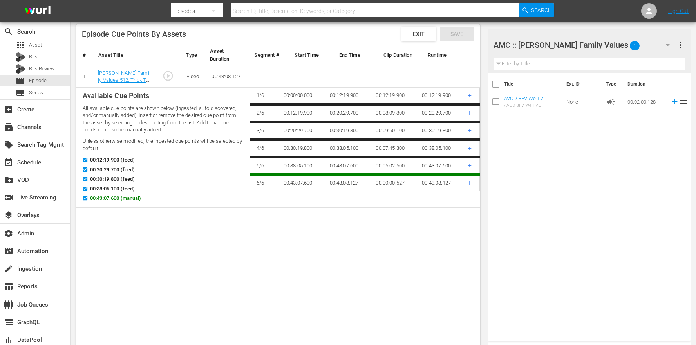
click at [105, 202] on div "00:43:07.600 (manual)" at bounding box center [163, 200] width 161 height 10
click at [105, 201] on span "00:43:07.600 (manual)" at bounding box center [115, 199] width 51 height 8
click at [88, 201] on input "00:43:07.600 (manual)" at bounding box center [83, 200] width 10 height 6
checkbox input "false"
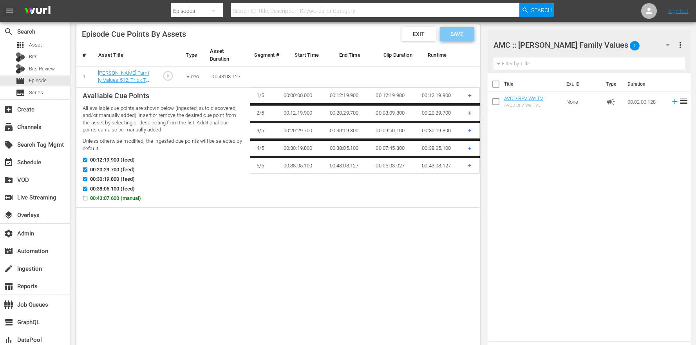
click at [459, 31] on span "Save" at bounding box center [456, 34] width 25 height 6
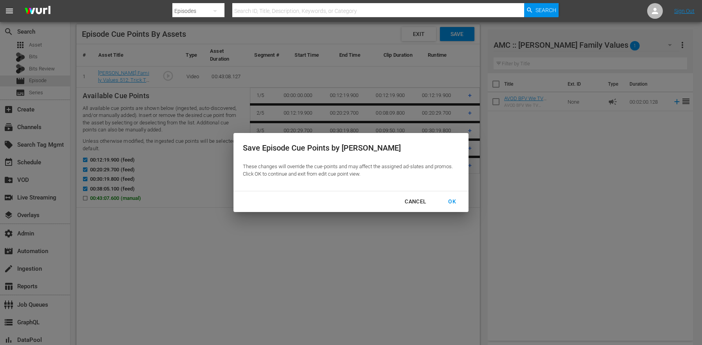
click at [444, 197] on div "OK" at bounding box center [452, 202] width 20 height 10
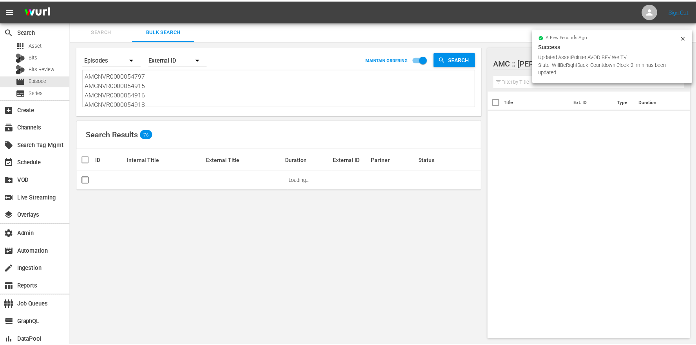
scroll to position [1, 0]
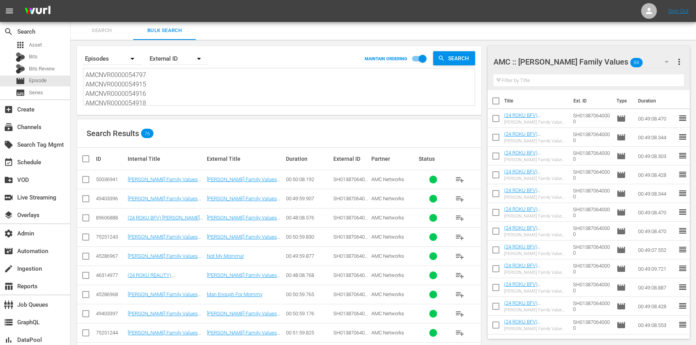
click at [85, 218] on input "checkbox" at bounding box center [85, 219] width 9 height 9
checkbox input "true"
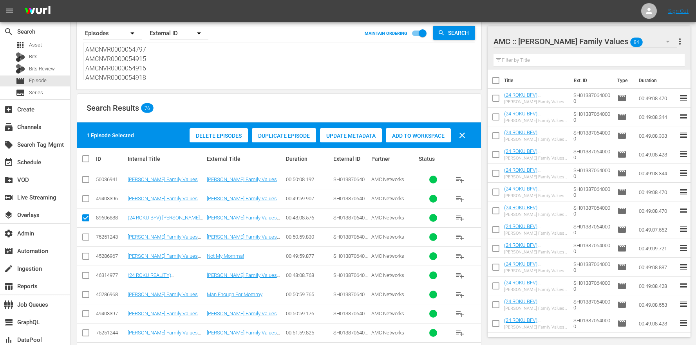
scroll to position [152, 0]
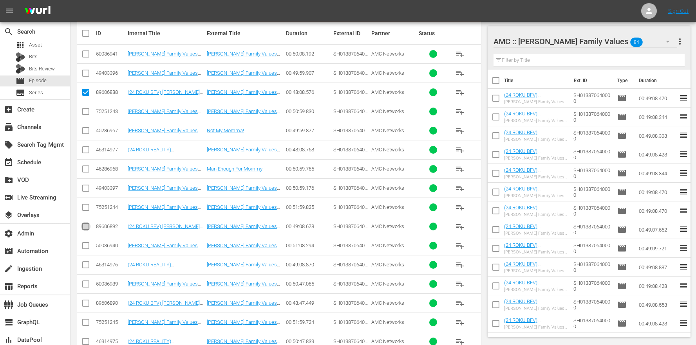
drag, startPoint x: 84, startPoint y: 225, endPoint x: 83, endPoint y: 230, distance: 5.2
click at [84, 225] on input "checkbox" at bounding box center [85, 228] width 9 height 9
checkbox input "true"
click at [93, 306] on td at bounding box center [86, 303] width 18 height 19
click at [88, 306] on input "checkbox" at bounding box center [85, 304] width 9 height 9
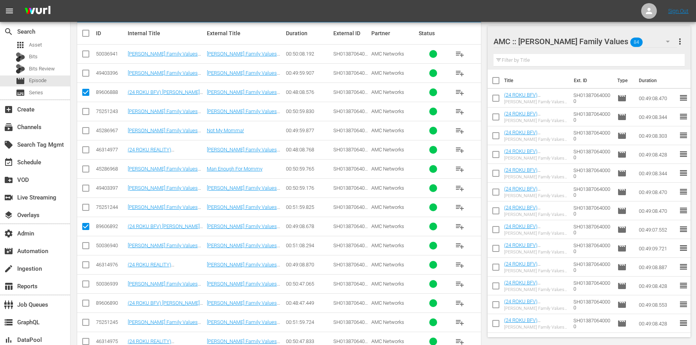
checkbox input "true"
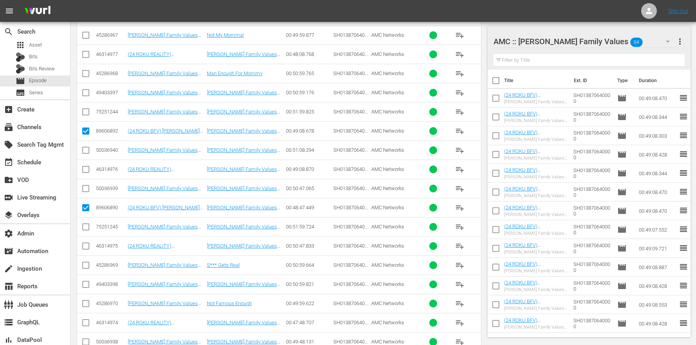
scroll to position [334, 0]
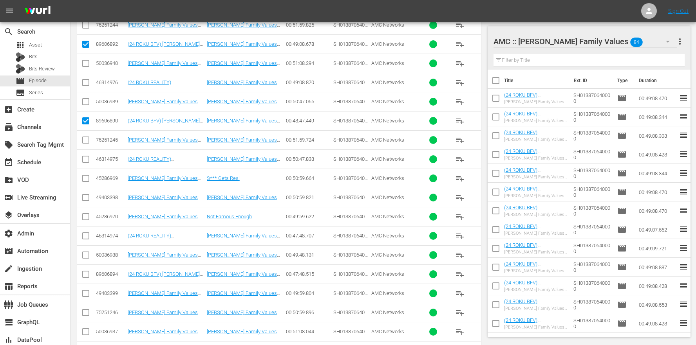
click at [90, 275] on td at bounding box center [86, 274] width 18 height 19
click at [90, 276] on input "checkbox" at bounding box center [85, 275] width 9 height 9
checkbox input "true"
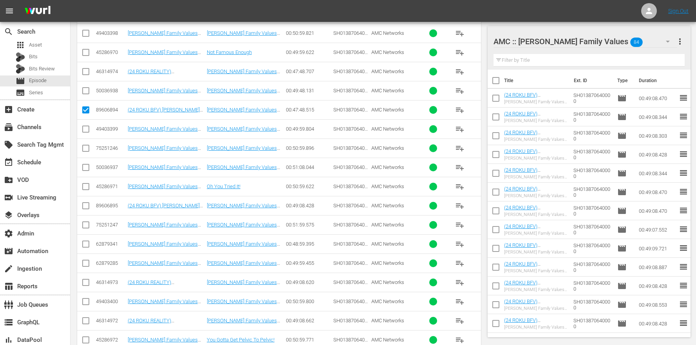
click at [83, 206] on input "checkbox" at bounding box center [85, 207] width 9 height 9
checkbox input "true"
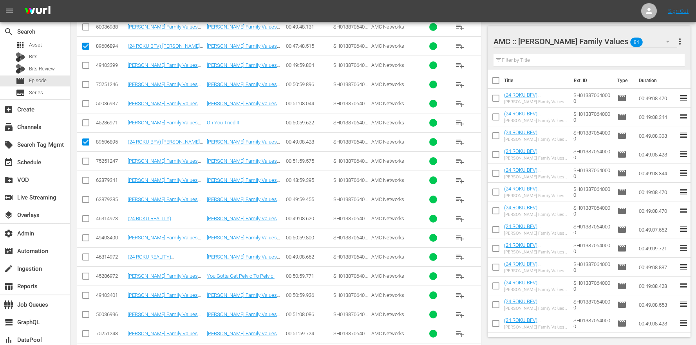
scroll to position [693, 0]
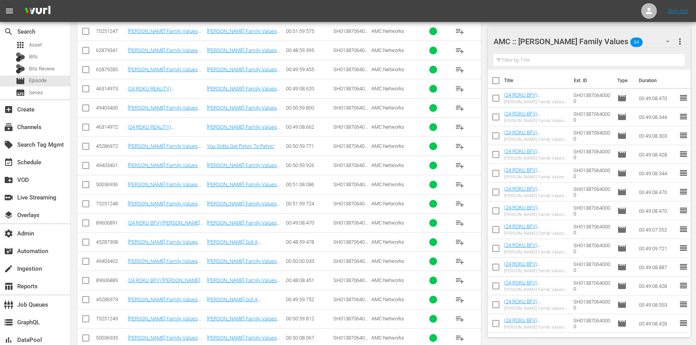
click at [85, 226] on input "checkbox" at bounding box center [85, 224] width 9 height 9
checkbox input "true"
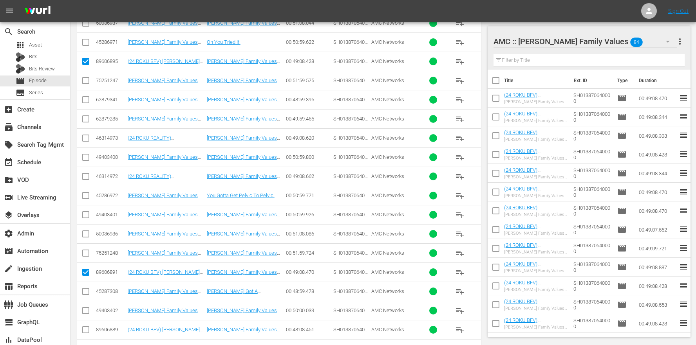
scroll to position [672, 0]
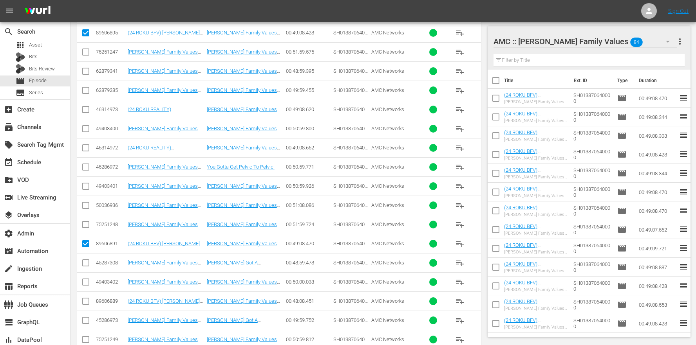
click at [89, 302] on input "checkbox" at bounding box center [85, 302] width 9 height 9
checkbox input "true"
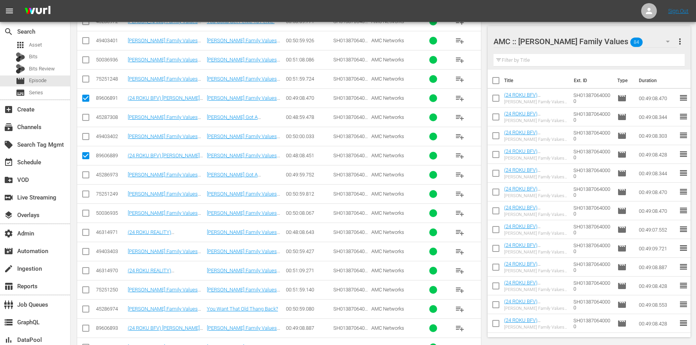
click at [87, 331] on input "checkbox" at bounding box center [85, 329] width 9 height 9
checkbox input "true"
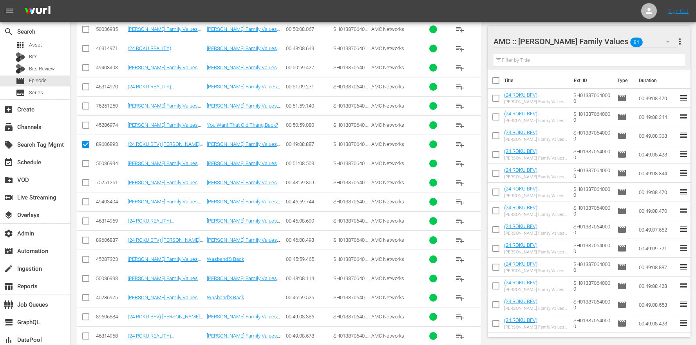
click at [85, 238] on input "checkbox" at bounding box center [85, 241] width 9 height 9
checkbox input "true"
click at [87, 317] on input "checkbox" at bounding box center [85, 318] width 9 height 9
checkbox input "true"
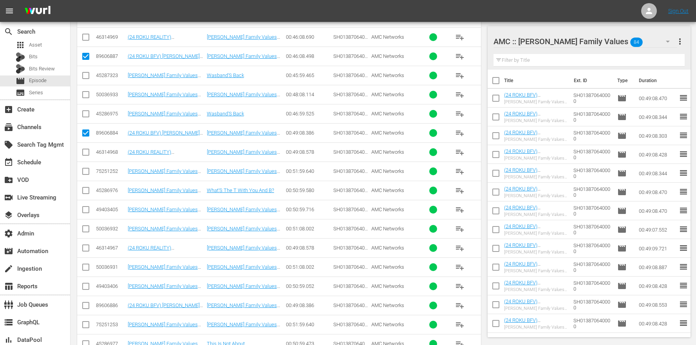
click at [89, 313] on td at bounding box center [86, 305] width 18 height 19
click at [89, 309] on input "checkbox" at bounding box center [85, 307] width 9 height 9
checkbox input "true"
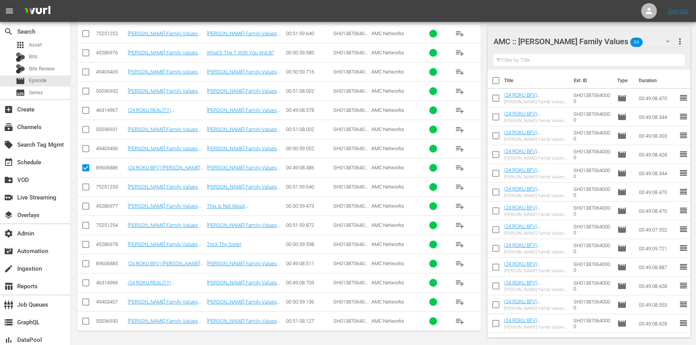
click at [87, 269] on input "checkbox" at bounding box center [85, 265] width 9 height 9
checkbox input "true"
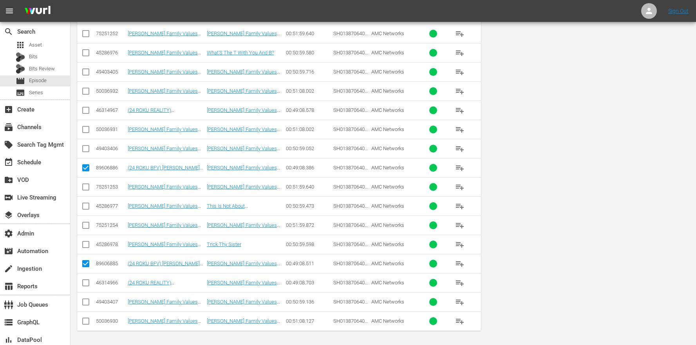
scroll to position [0, 0]
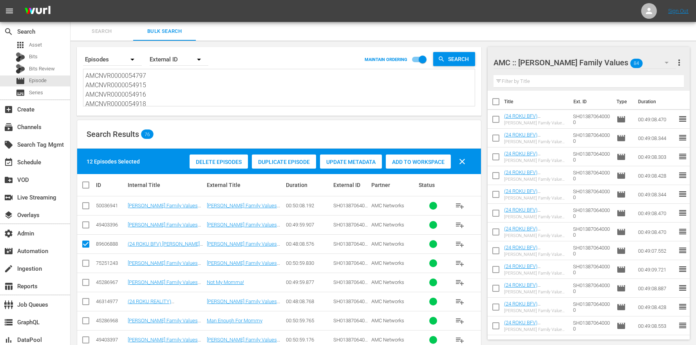
click at [90, 186] on input "checkbox" at bounding box center [89, 185] width 16 height 9
checkbox input "true"
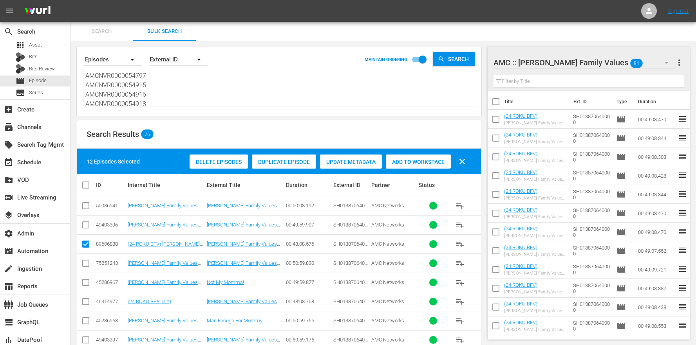
checkbox input "true"
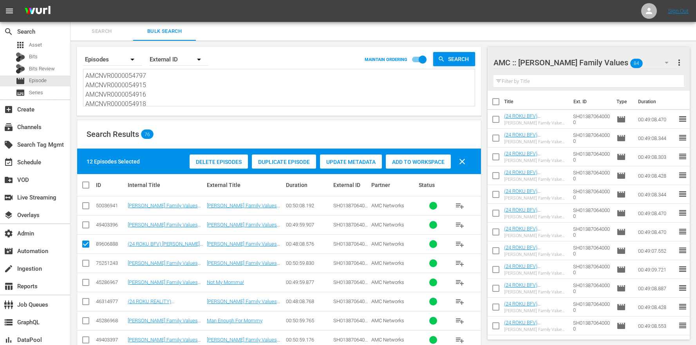
checkbox input "true"
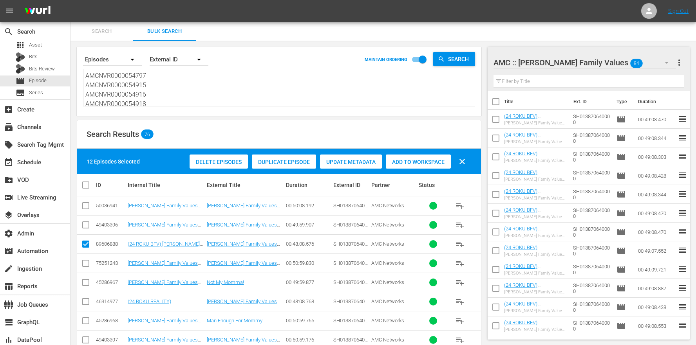
checkbox input "true"
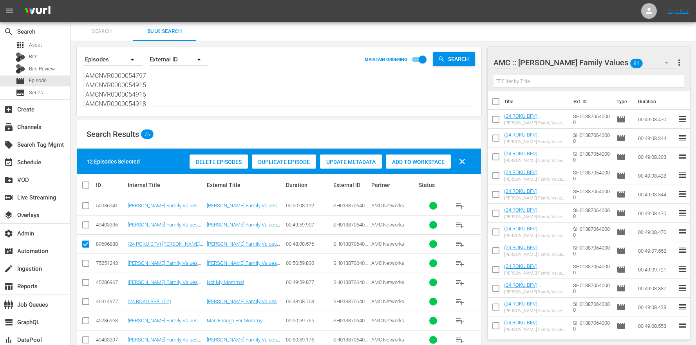
checkbox input "true"
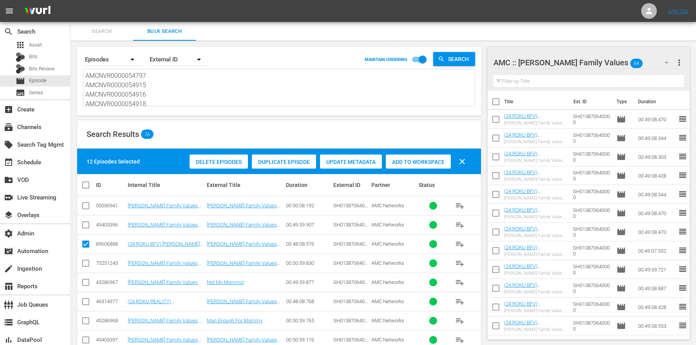
checkbox input "true"
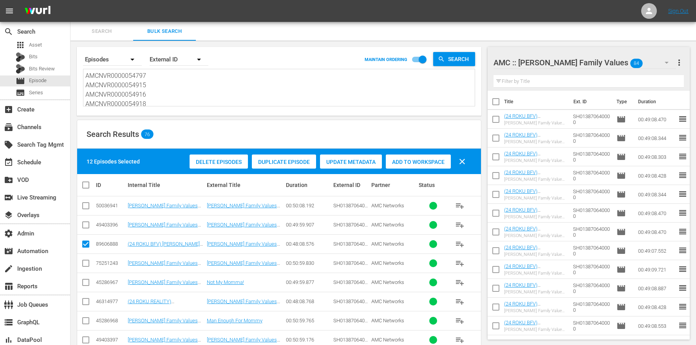
checkbox input "true"
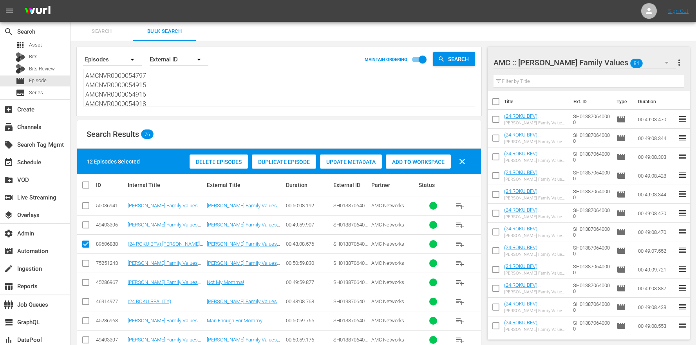
checkbox input "true"
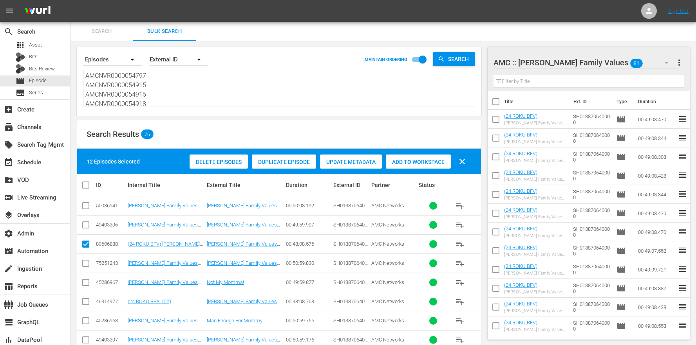
checkbox input "true"
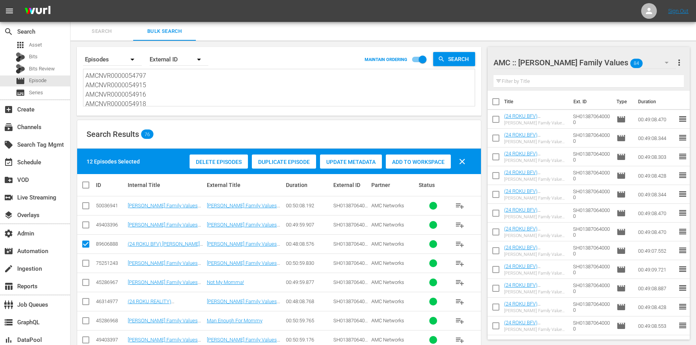
checkbox input "true"
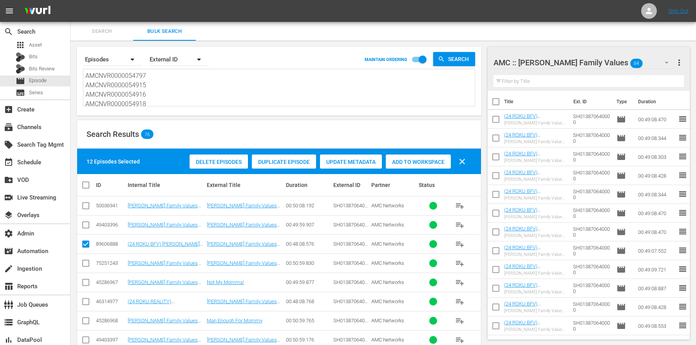
checkbox input "true"
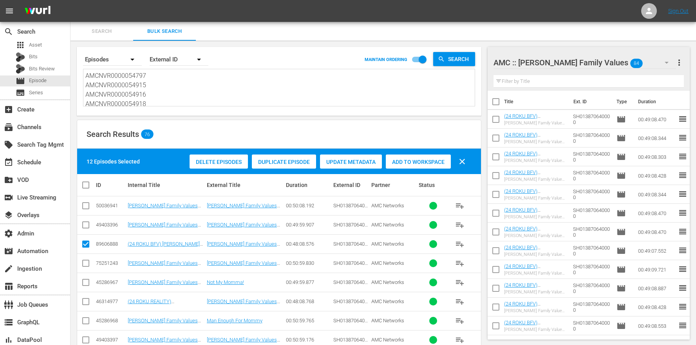
checkbox input "true"
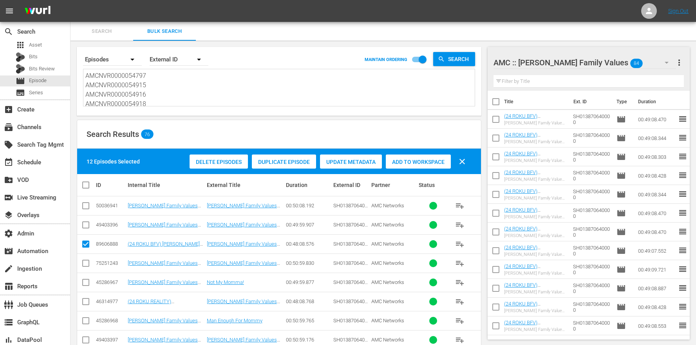
checkbox input "true"
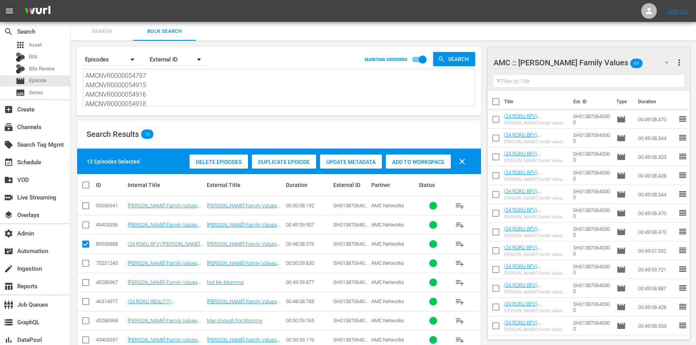
checkbox input "true"
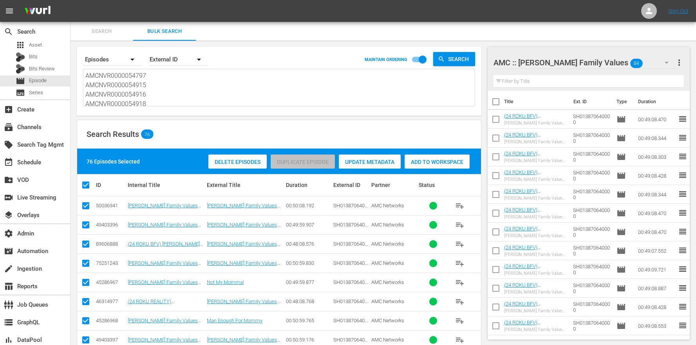
click at [89, 188] on input "checkbox" at bounding box center [89, 185] width 16 height 9
checkbox input "false"
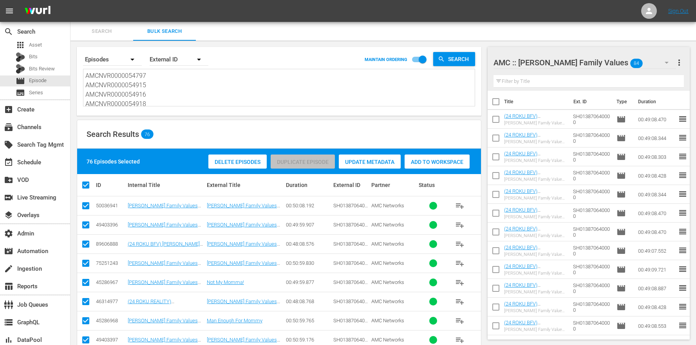
checkbox input "false"
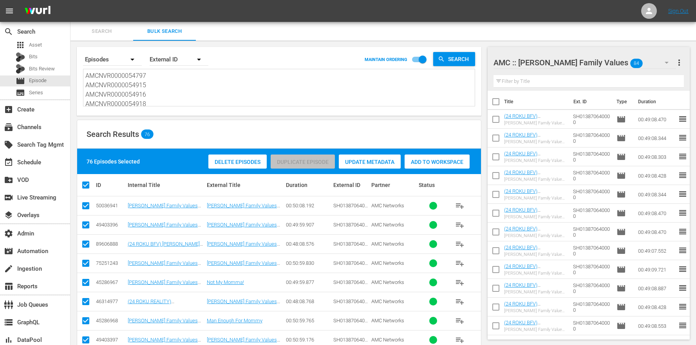
checkbox input "false"
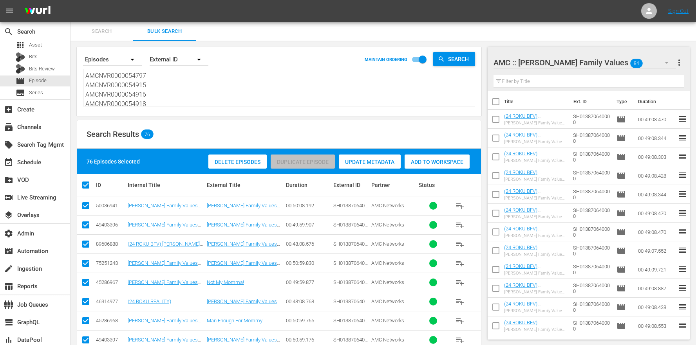
checkbox input "false"
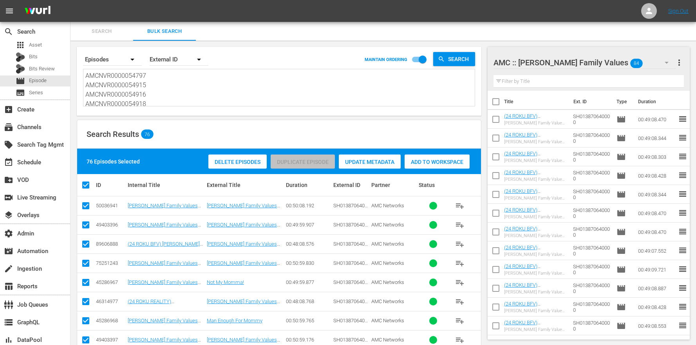
checkbox input "false"
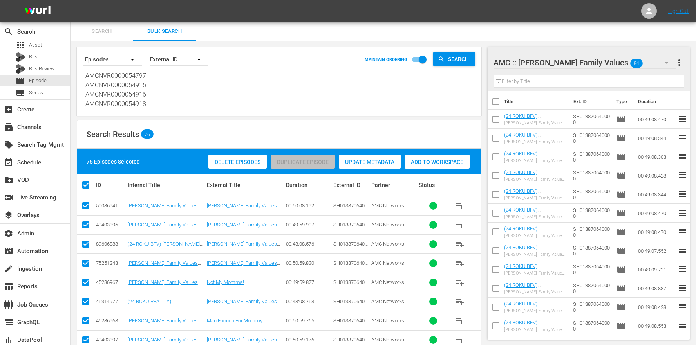
checkbox input "false"
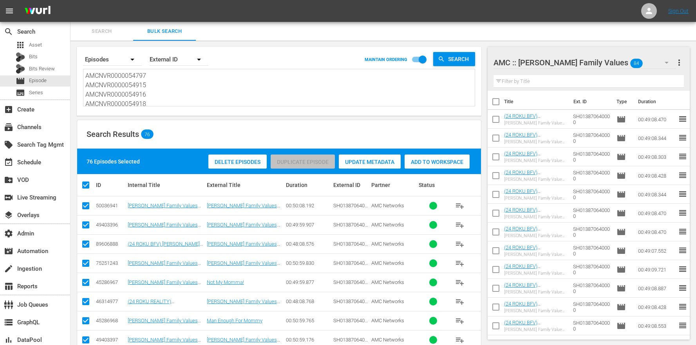
checkbox input "false"
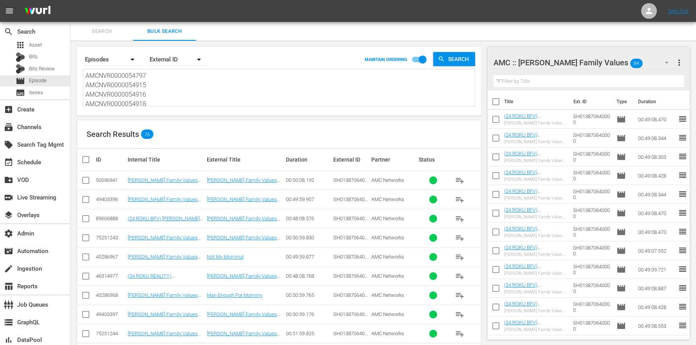
click at [182, 101] on textarea "AMCNVR0000054797 AMCNVR0000054915 AMCNVR0000054916 AMCNVR0000054918 AMCNVR00000…" at bounding box center [279, 89] width 389 height 36
drag, startPoint x: 180, startPoint y: 102, endPoint x: 133, endPoint y: 45, distance: 74.1
paste textarea "937 AMCNVR0000054938 AMCNVR0000054939 AMCNVR0000054941 AMCNVR0000054944 AMCNVR0…"
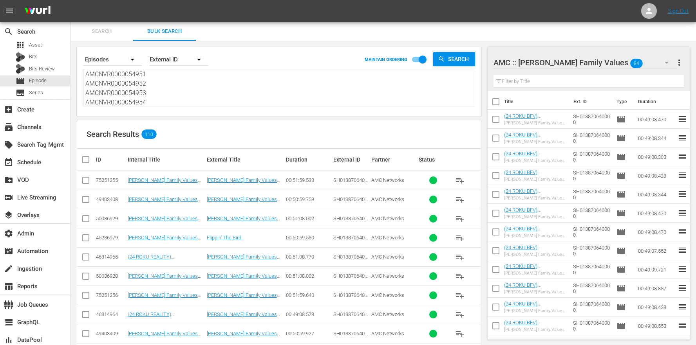
click at [86, 260] on input "checkbox" at bounding box center [85, 258] width 9 height 9
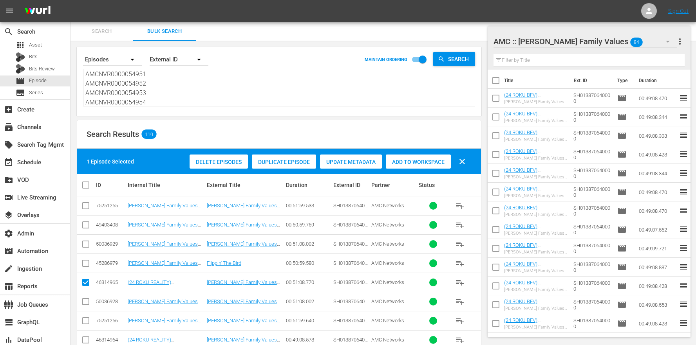
scroll to position [182, 0]
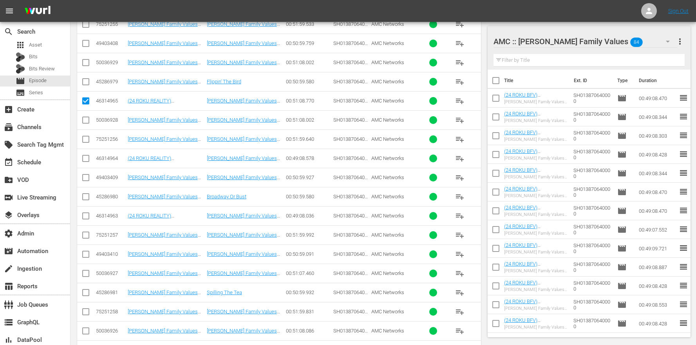
click at [84, 162] on input "checkbox" at bounding box center [85, 159] width 9 height 9
click at [85, 217] on input "checkbox" at bounding box center [85, 217] width 9 height 9
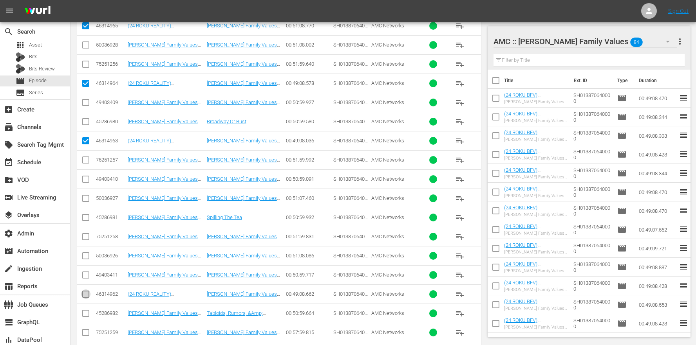
click at [83, 294] on input "checkbox" at bounding box center [85, 295] width 9 height 9
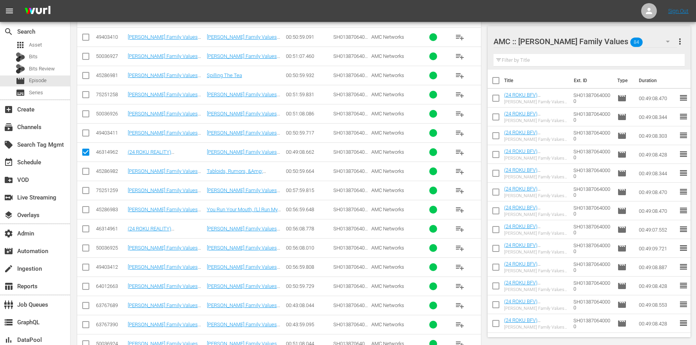
click at [89, 239] on td at bounding box center [86, 248] width 18 height 19
click at [88, 235] on td at bounding box center [86, 228] width 18 height 19
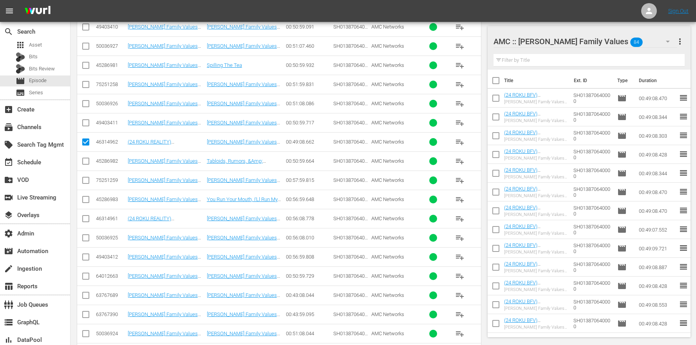
click at [86, 221] on input "checkbox" at bounding box center [85, 220] width 9 height 9
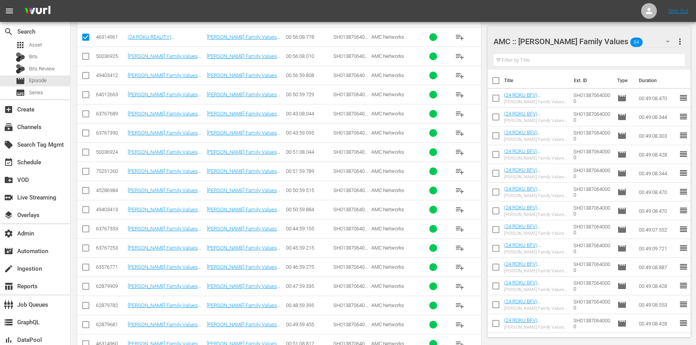
scroll to position [688, 0]
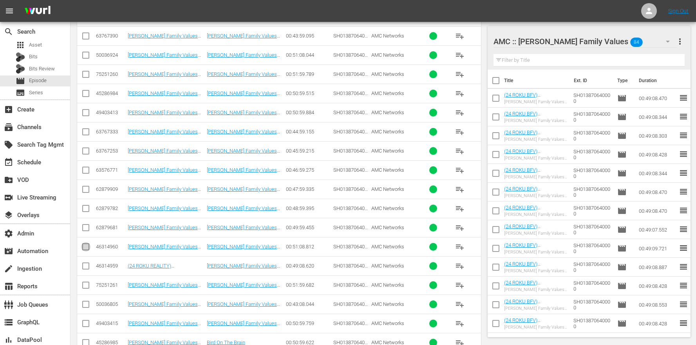
click at [83, 249] on input "checkbox" at bounding box center [85, 248] width 9 height 9
click at [85, 268] on input "checkbox" at bounding box center [85, 267] width 9 height 9
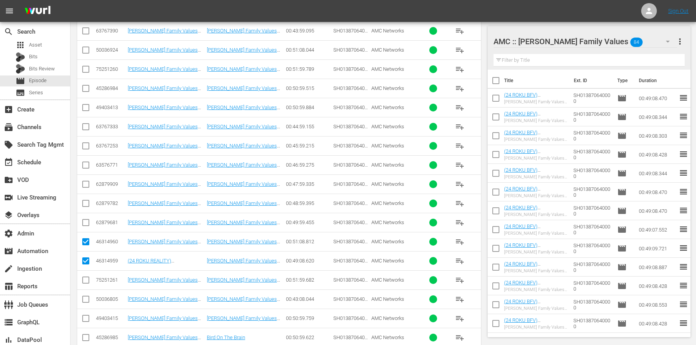
scroll to position [872, 0]
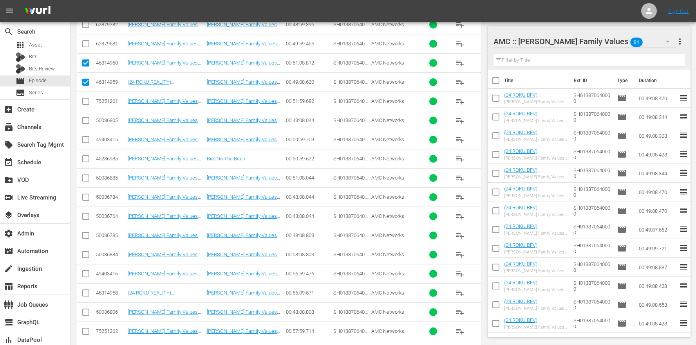
click at [87, 298] on input "checkbox" at bounding box center [85, 294] width 9 height 9
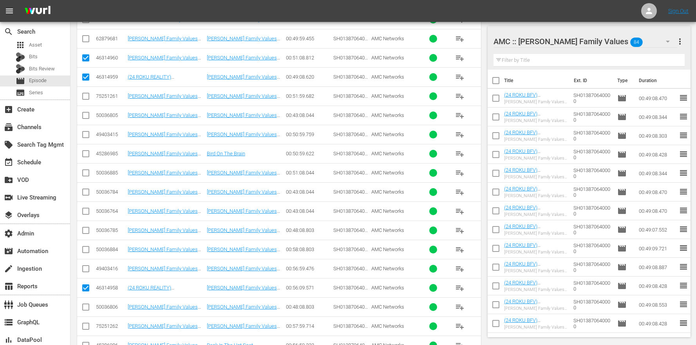
scroll to position [1056, 0]
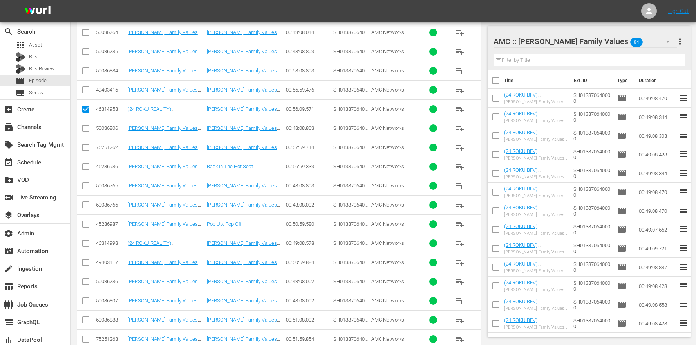
click at [74, 241] on div "Search By Episodes Order By External ID MAINTAIN ORDERING Search AMCNVR00000549…" at bounding box center [278, 125] width 417 height 2281
click at [85, 245] on input "checkbox" at bounding box center [85, 244] width 9 height 9
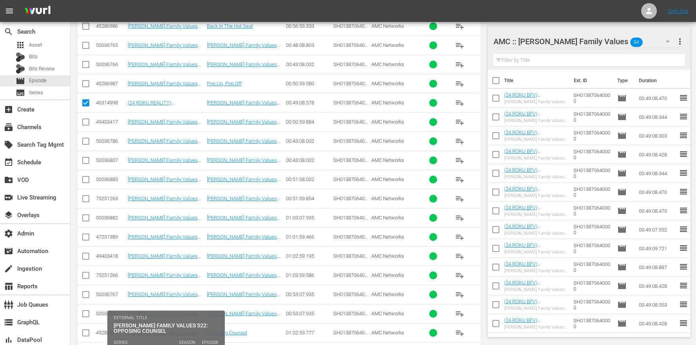
scroll to position [1305, 0]
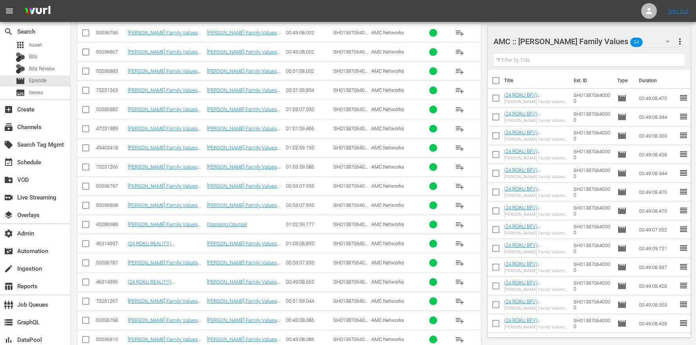
click at [85, 243] on input "checkbox" at bounding box center [85, 245] width 9 height 9
click at [84, 284] on input "checkbox" at bounding box center [85, 283] width 9 height 9
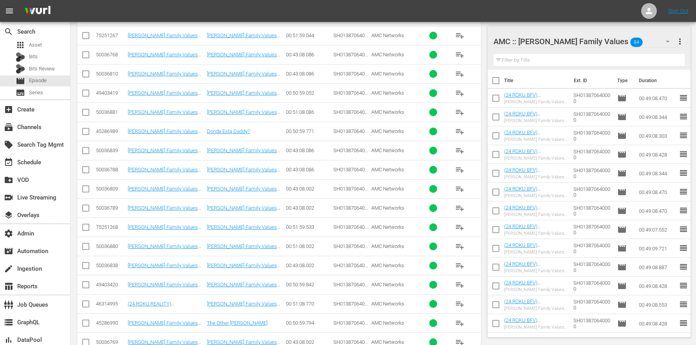
click at [86, 304] on input "checkbox" at bounding box center [85, 305] width 9 height 9
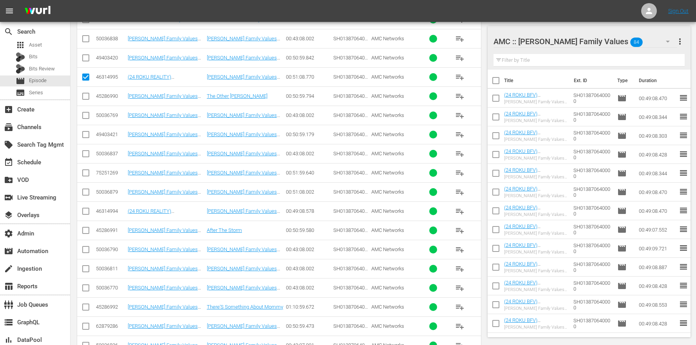
click at [82, 212] on input "checkbox" at bounding box center [85, 212] width 9 height 9
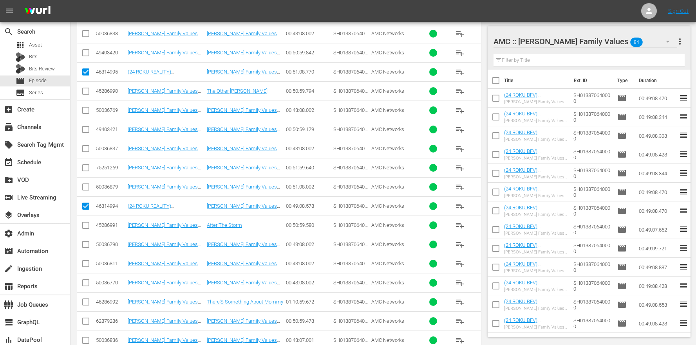
scroll to position [1976, 0]
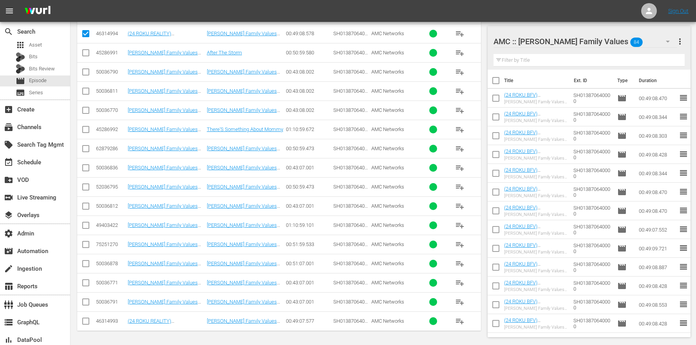
click at [78, 323] on td at bounding box center [86, 321] width 18 height 19
click at [88, 319] on input "checkbox" at bounding box center [85, 322] width 9 height 9
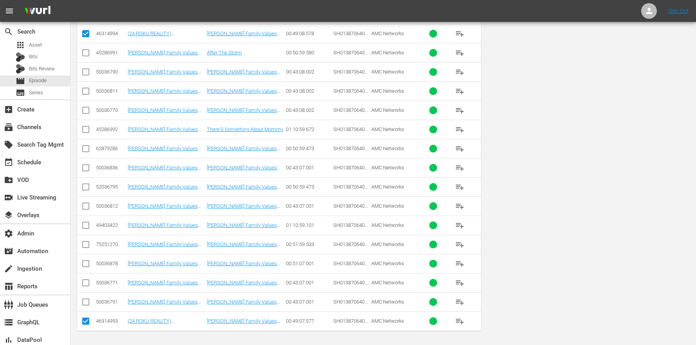
scroll to position [0, 0]
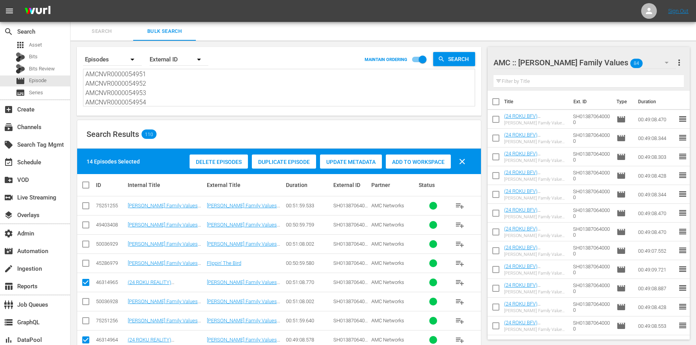
click at [266, 164] on span "Duplicate Episode" at bounding box center [284, 162] width 64 height 6
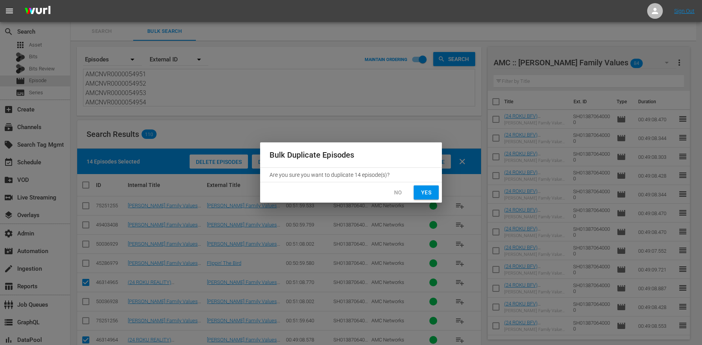
click at [422, 189] on span "Yes" at bounding box center [426, 193] width 13 height 10
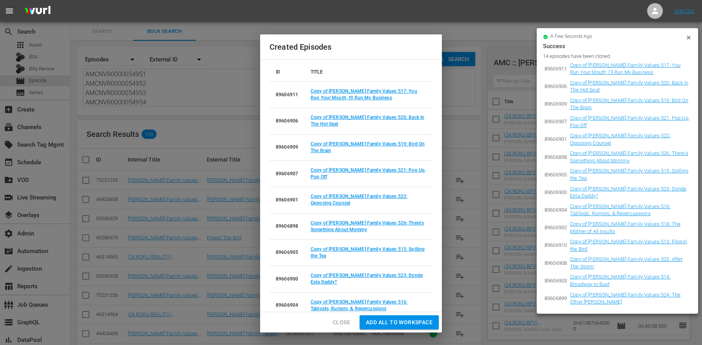
click at [341, 86] on td "Copy of Braxton Family Values 517: You Run Your Mouth, I'll Run My Business" at bounding box center [368, 95] width 128 height 26
click at [339, 88] on td "Copy of Braxton Family Values 517: You Run Your Mouth, I'll Run My Business" at bounding box center [368, 95] width 128 height 26
click at [337, 89] on link "Copy of Braxton Family Values 517: You Run Your Mouth, I'll Run My Business" at bounding box center [364, 95] width 107 height 12
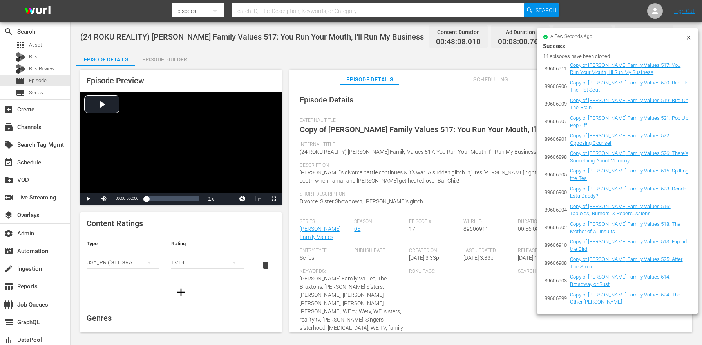
click at [689, 36] on icon at bounding box center [688, 37] width 6 height 6
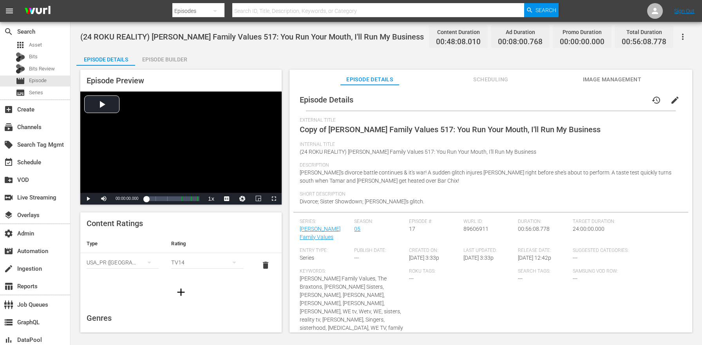
click at [670, 96] on span "edit" at bounding box center [674, 100] width 9 height 9
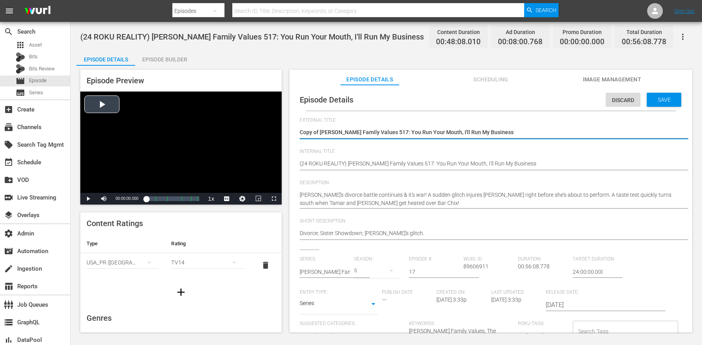
drag, startPoint x: 322, startPoint y: 130, endPoint x: 251, endPoint y: 128, distance: 70.1
click at [252, 128] on div "Episode Preview Video Player is loading. Play Video Play Mute Current Time 00:0…" at bounding box center [386, 202] width 620 height 273
click at [328, 134] on textarea "Copy of Braxton Family Values 517: You Run Your Mouth, I'll Run My Business" at bounding box center [489, 132] width 378 height 9
drag, startPoint x: 321, startPoint y: 130, endPoint x: 210, endPoint y: 120, distance: 111.3
click at [210, 120] on div "Episode Preview Video Player is loading. Play Video Play Mute Current Time 00:0…" at bounding box center [386, 202] width 620 height 273
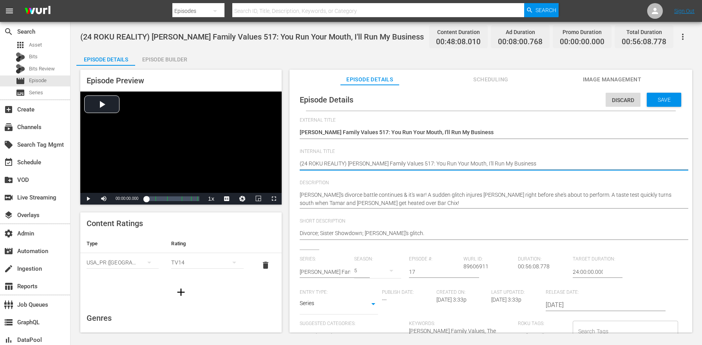
click at [333, 164] on textarea "(24 ROKU REALITY) Braxton Family Values 517: You Run Your Mouth, I'll Run My Bu…" at bounding box center [489, 164] width 378 height 9
click at [330, 163] on textarea "(24 ROKU REALITY) Braxton Family Values 517: You Run Your Mouth, I'll Run My Bu…" at bounding box center [489, 164] width 378 height 9
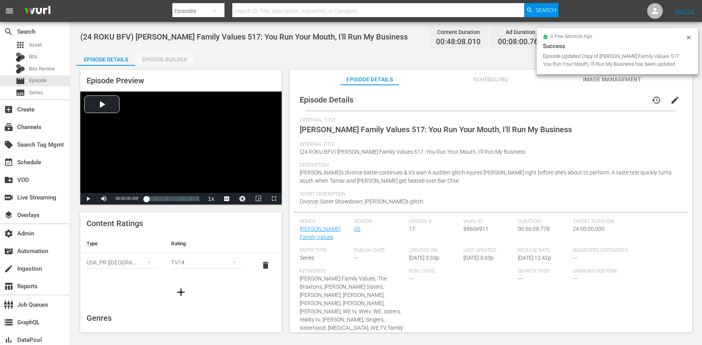
click at [169, 60] on div "Episode Builder" at bounding box center [164, 59] width 59 height 19
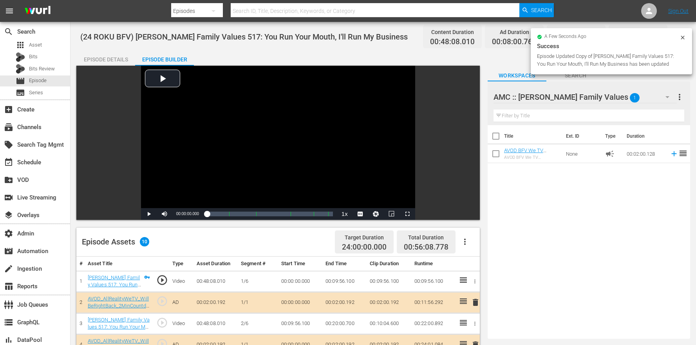
click at [470, 233] on button "button" at bounding box center [464, 242] width 19 height 19
click at [480, 287] on div "Clear Ads" at bounding box center [488, 282] width 53 height 19
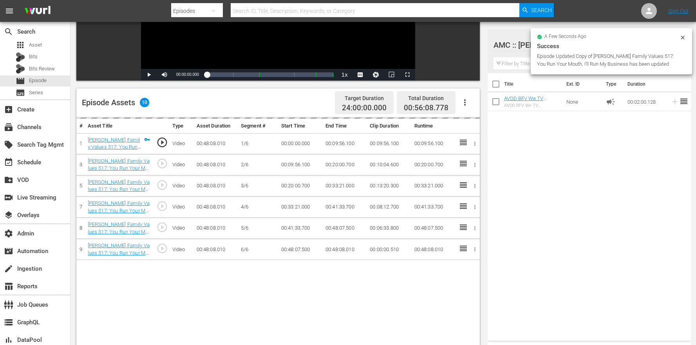
scroll to position [204, 0]
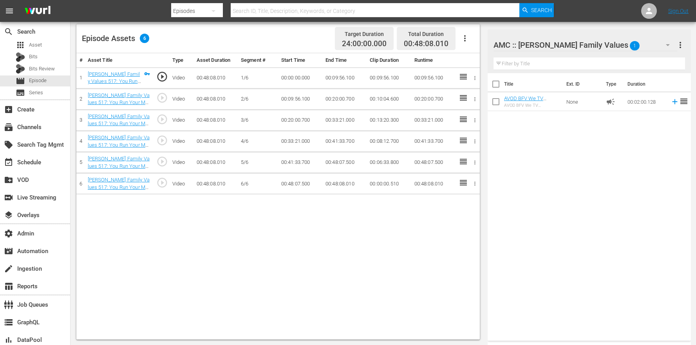
click at [465, 43] on button "button" at bounding box center [464, 38] width 19 height 19
click at [472, 43] on div "Edit Cue Points" at bounding box center [488, 41] width 53 height 19
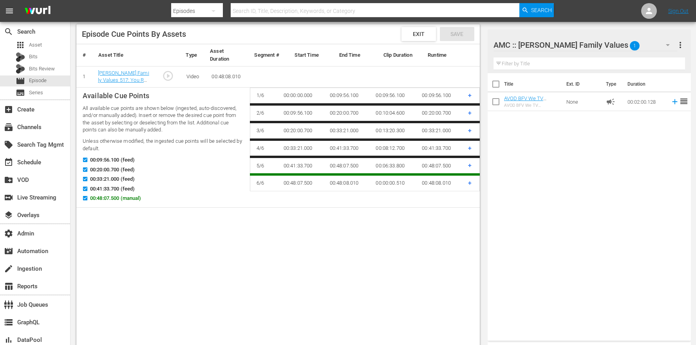
click at [134, 197] on span "00:48:07.500 (manual)" at bounding box center [115, 199] width 51 height 8
click at [88, 197] on input "00:48:07.500 (manual)" at bounding box center [83, 200] width 10 height 6
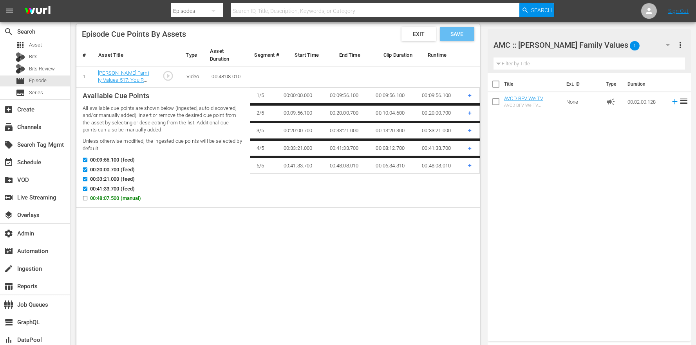
click at [451, 32] on span "Save" at bounding box center [456, 34] width 25 height 6
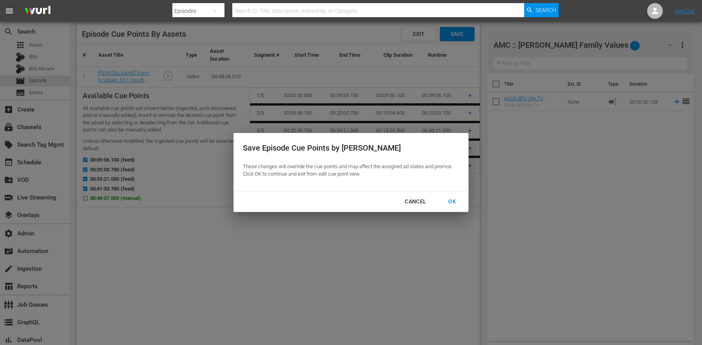
click at [457, 201] on div "OK" at bounding box center [452, 202] width 20 height 10
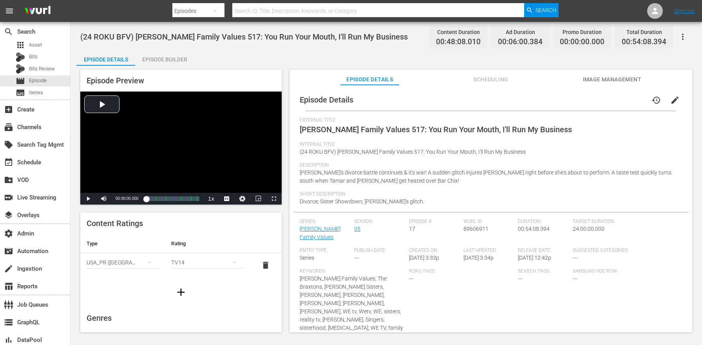
click at [162, 54] on div "Episode Builder" at bounding box center [164, 59] width 59 height 19
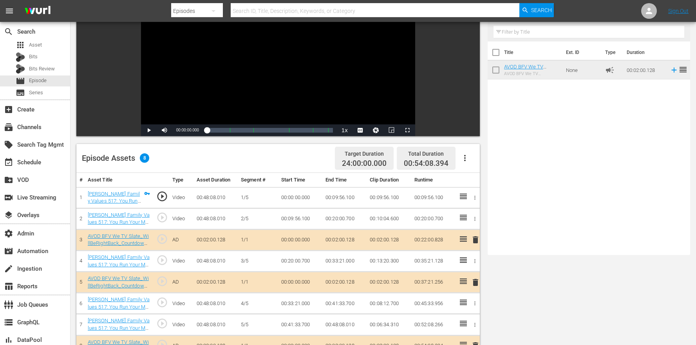
scroll to position [171, 0]
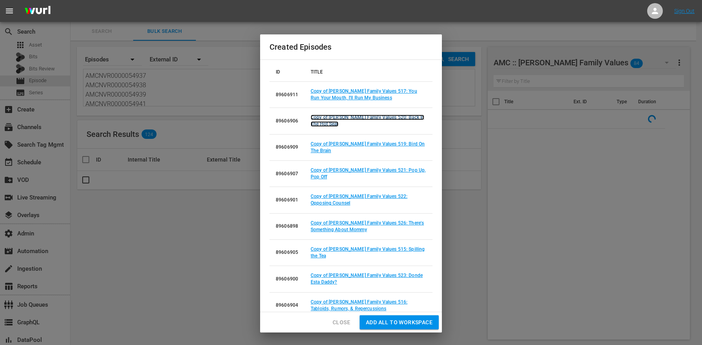
click at [388, 116] on link "Copy of Braxton Family Values 520: Back In The Hot Seat" at bounding box center [368, 121] width 114 height 12
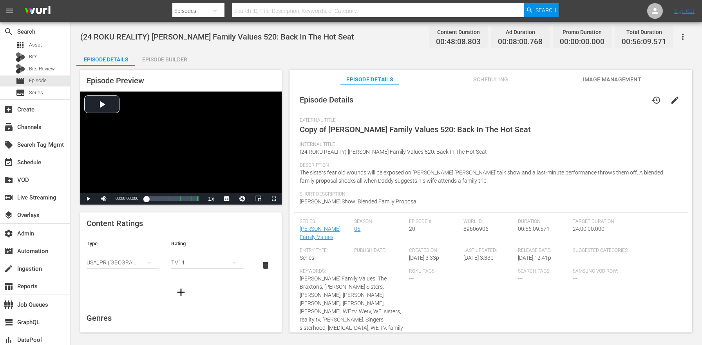
click at [670, 100] on span "edit" at bounding box center [674, 100] width 9 height 9
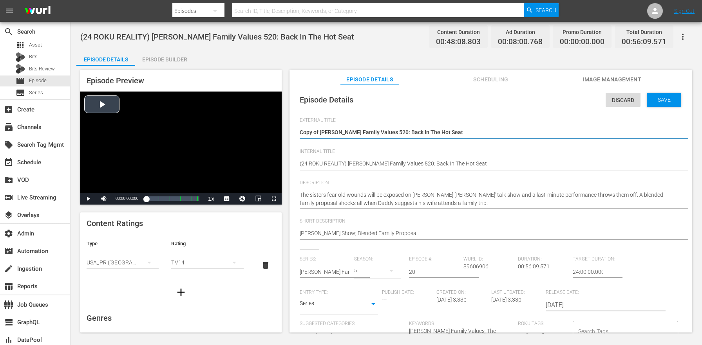
drag, startPoint x: 321, startPoint y: 129, endPoint x: 253, endPoint y: 130, distance: 68.5
click at [253, 130] on div "Episode Preview Video Player is loading. Play Video Play Mute Current Time 00:0…" at bounding box center [386, 202] width 620 height 273
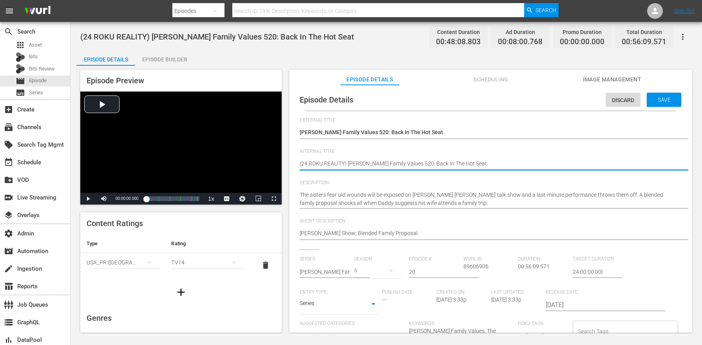
click at [336, 164] on textarea "(24 ROKU REALITY) Braxton Family Values 520: Back In The Hot Seat" at bounding box center [489, 164] width 378 height 9
paste textarea "BFV"
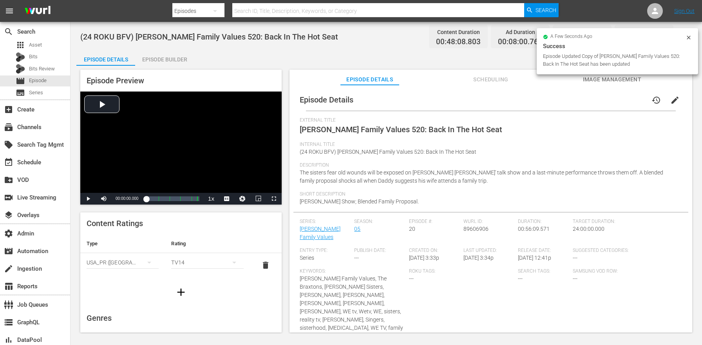
click at [164, 63] on div "Episode Builder" at bounding box center [164, 59] width 59 height 19
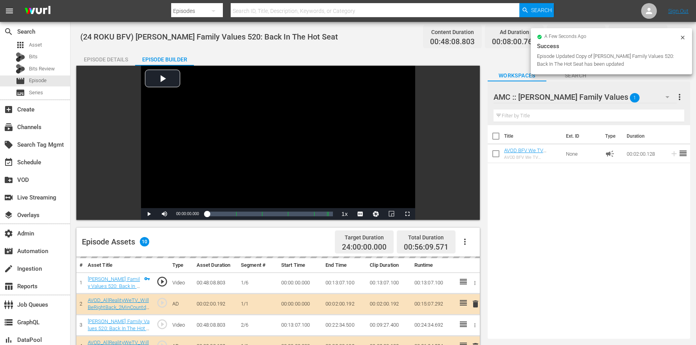
click at [469, 245] on icon "button" at bounding box center [464, 241] width 9 height 9
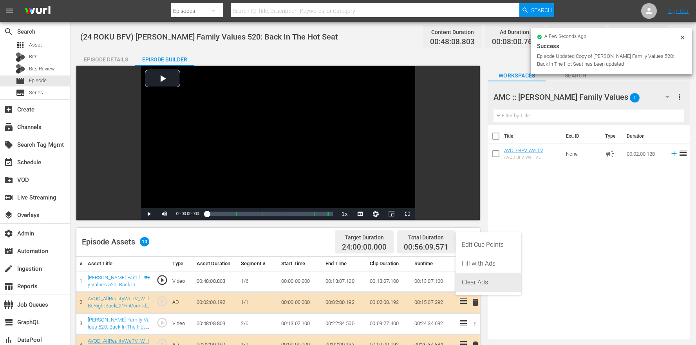
click at [481, 285] on div "Clear Ads" at bounding box center [488, 282] width 53 height 19
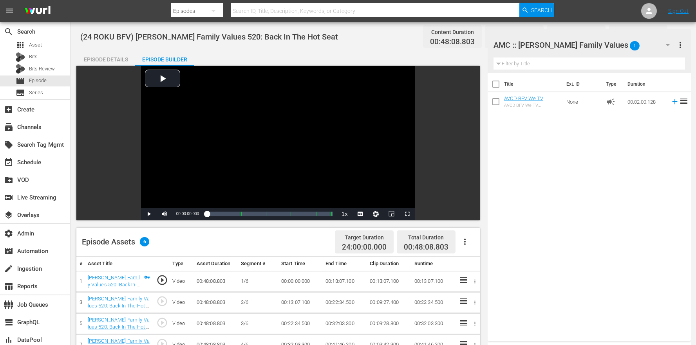
scroll to position [97, 0]
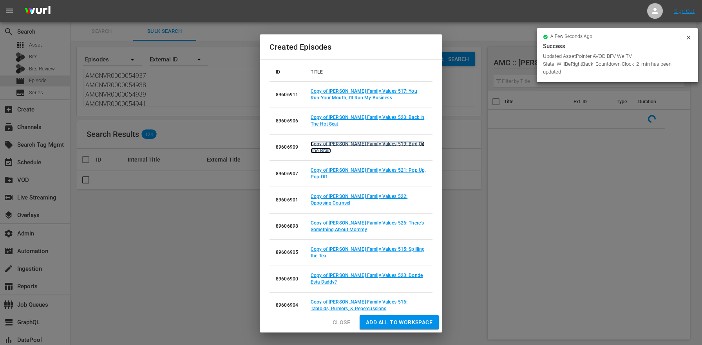
click at [370, 145] on link "Copy of Braxton Family Values 519: Bird On The Brain" at bounding box center [368, 147] width 114 height 12
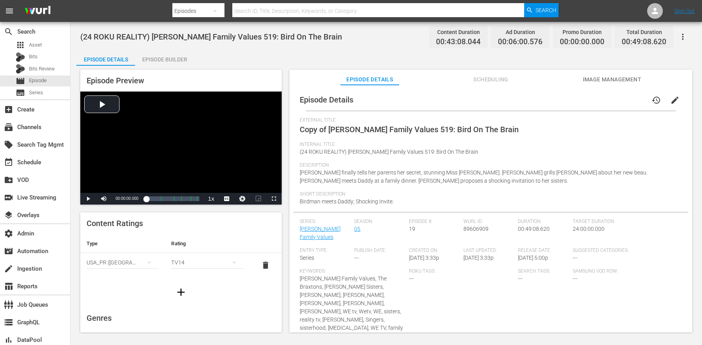
click at [670, 96] on span "edit" at bounding box center [674, 100] width 9 height 9
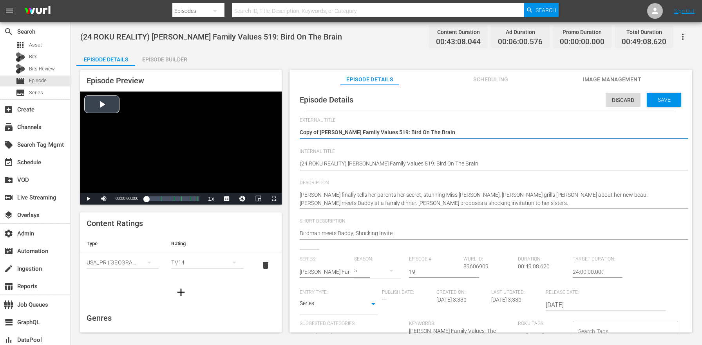
drag, startPoint x: 320, startPoint y: 130, endPoint x: 258, endPoint y: 128, distance: 61.9
click at [258, 128] on div "Episode Preview Video Player is loading. Play Video Play Mute Current Time 00:0…" at bounding box center [386, 202] width 620 height 273
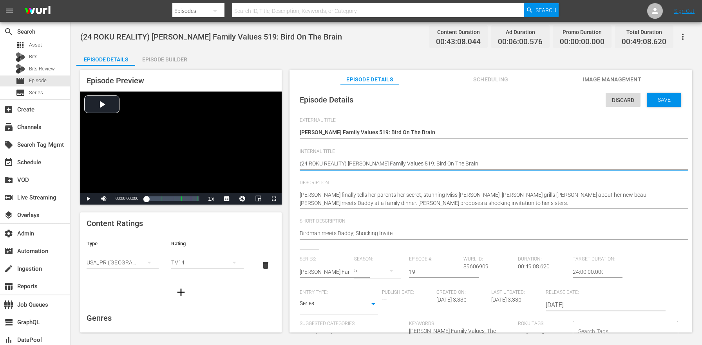
click at [334, 163] on textarea "(24 ROKU REALITY) Braxton Family Values 519: Bird On The Brain" at bounding box center [489, 164] width 378 height 9
paste textarea "BFV"
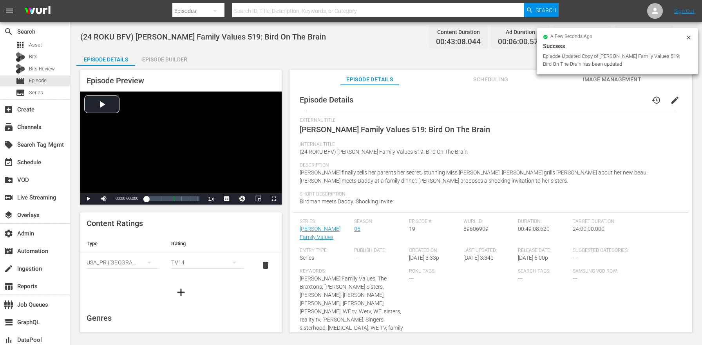
click at [186, 61] on div "Episode Builder" at bounding box center [164, 59] width 59 height 19
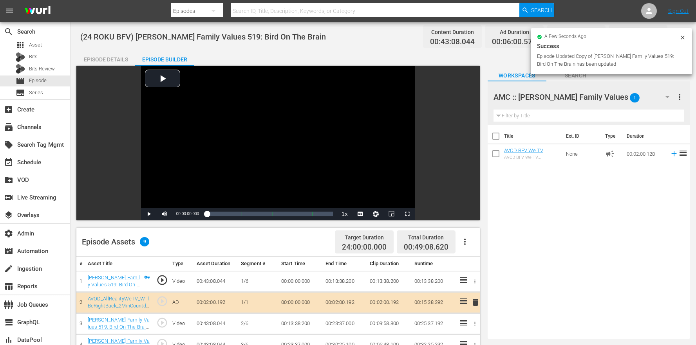
click at [468, 240] on icon "button" at bounding box center [464, 241] width 9 height 9
click at [479, 281] on div "Clear Ads" at bounding box center [488, 282] width 53 height 19
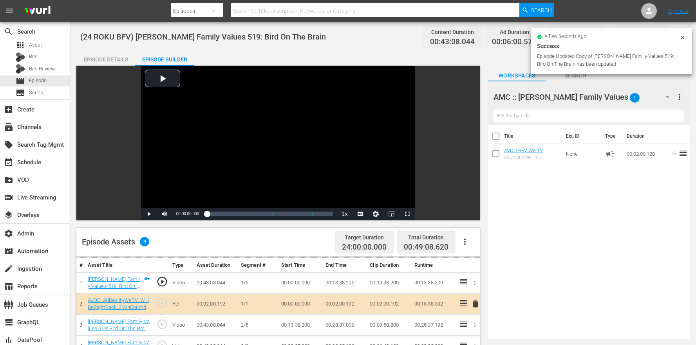
scroll to position [125, 0]
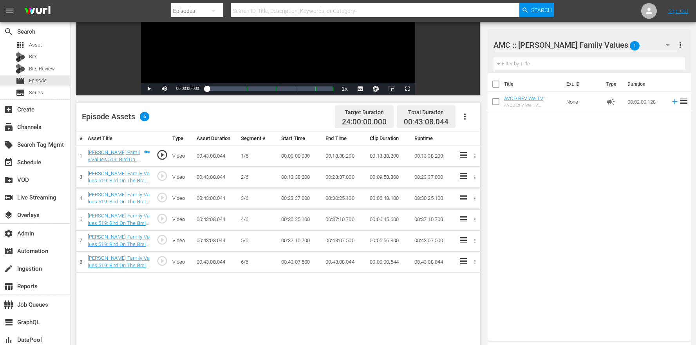
click at [471, 110] on button "button" at bounding box center [464, 116] width 19 height 19
click at [469, 122] on div "Edit Cue Points" at bounding box center [488, 119] width 53 height 19
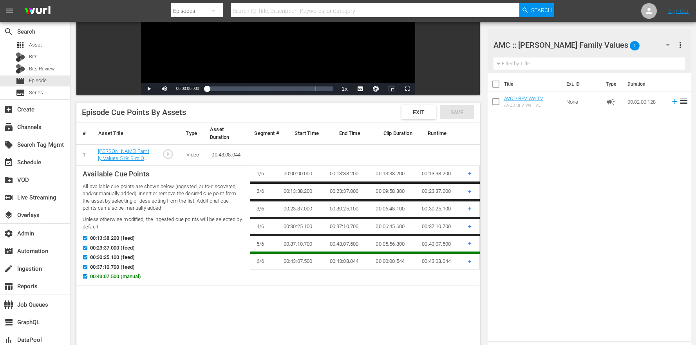
click at [103, 277] on span "00:43:07.500 (manual)" at bounding box center [115, 277] width 51 height 8
click at [88, 277] on input "00:43:07.500 (manual)" at bounding box center [83, 278] width 10 height 6
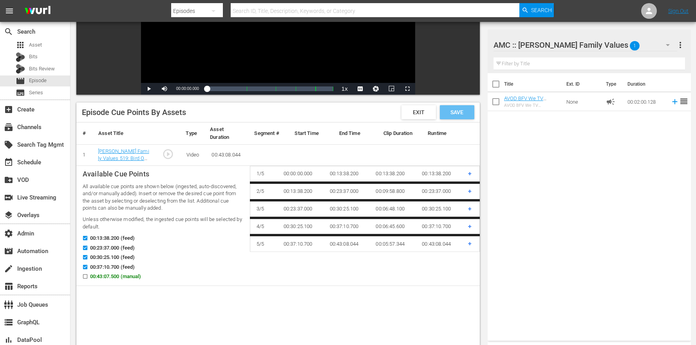
click at [471, 111] on div "Save" at bounding box center [457, 112] width 34 height 14
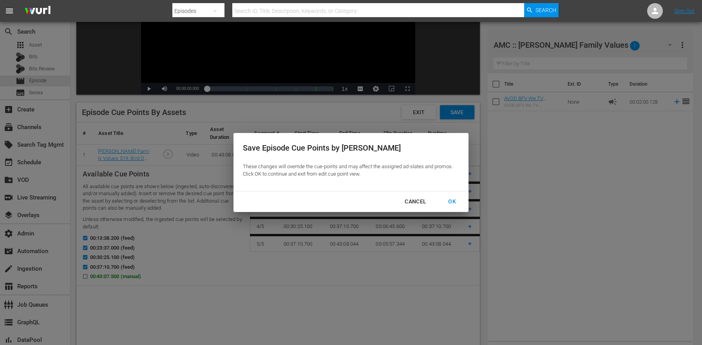
click at [446, 195] on button "OK" at bounding box center [452, 202] width 27 height 14
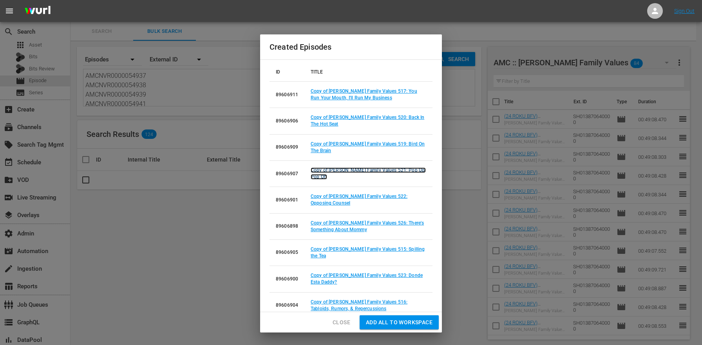
click at [392, 169] on link "Copy of Braxton Family Values 521: Pop Up, Pop Off" at bounding box center [368, 174] width 115 height 12
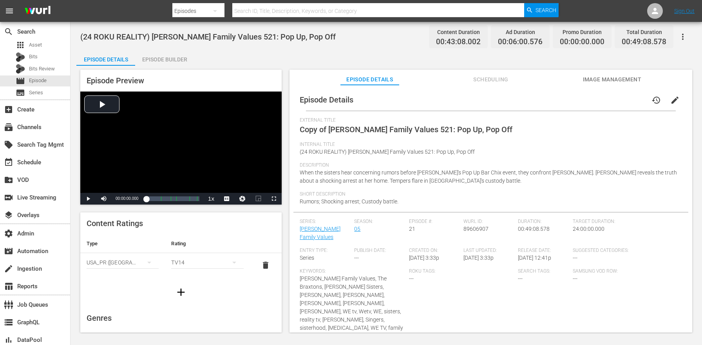
click at [670, 103] on span "edit" at bounding box center [674, 100] width 9 height 9
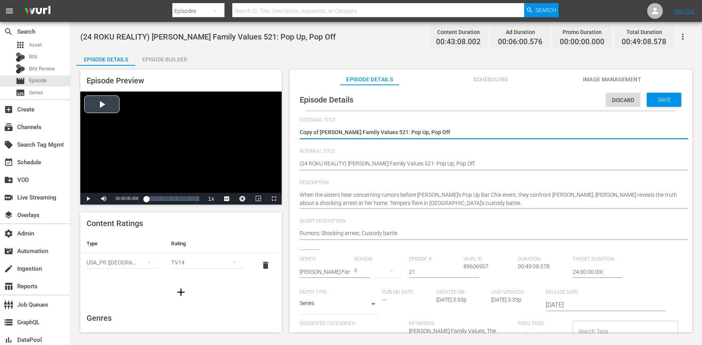
drag, startPoint x: 320, startPoint y: 130, endPoint x: 225, endPoint y: 116, distance: 96.2
click at [229, 118] on div "Episode Preview Video Player is loading. Play Video Play Mute Current Time 00:0…" at bounding box center [386, 202] width 620 height 273
click at [330, 161] on textarea "(24 ROKU REALITY) Braxton Family Values 521: Pop Up, Pop Off" at bounding box center [489, 164] width 378 height 9
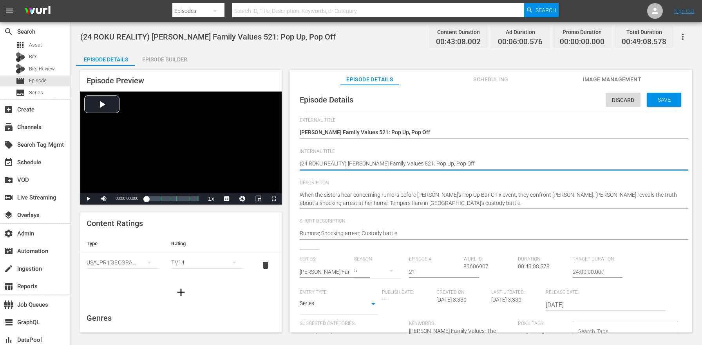
paste textarea "BFV"
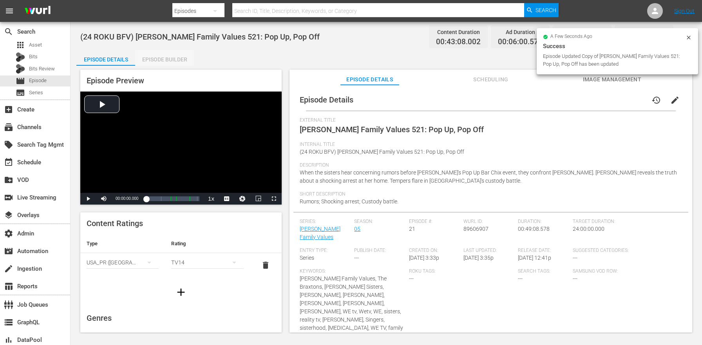
click at [154, 54] on div "Episode Builder" at bounding box center [164, 59] width 59 height 19
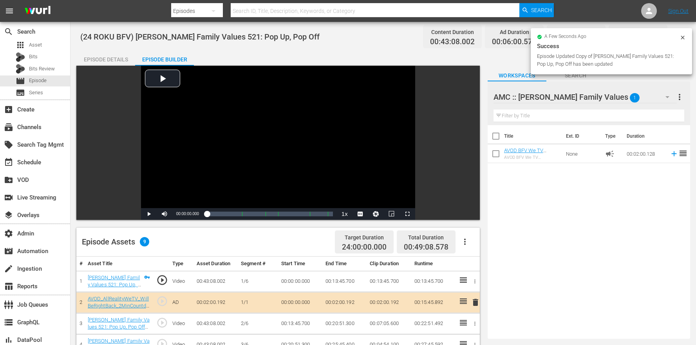
click at [461, 240] on icon "button" at bounding box center [464, 241] width 9 height 9
click at [475, 286] on div "Clear Ads" at bounding box center [488, 282] width 53 height 19
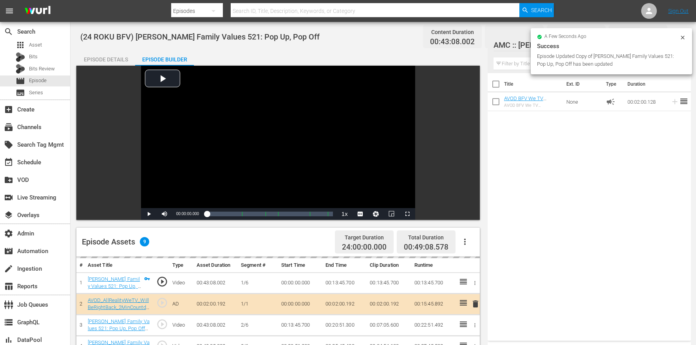
scroll to position [204, 0]
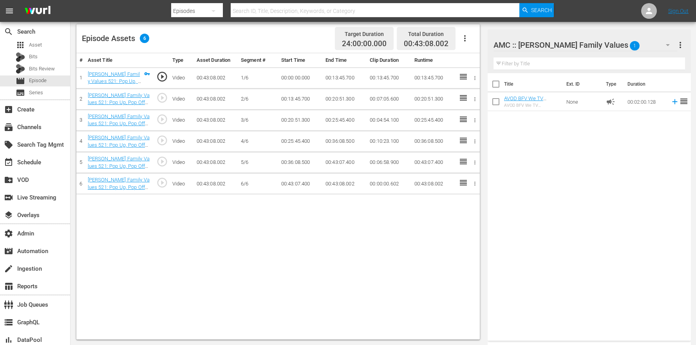
click at [462, 42] on icon "button" at bounding box center [464, 38] width 9 height 9
click at [471, 40] on div "Edit Cue Points" at bounding box center [488, 41] width 53 height 19
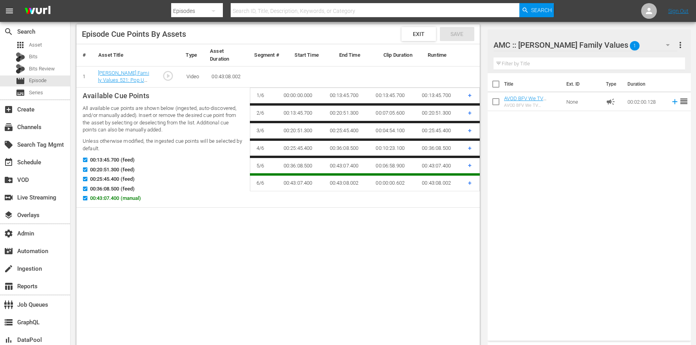
click at [117, 197] on span "00:43:07.400 (manual)" at bounding box center [115, 199] width 51 height 8
click at [88, 197] on input "00:43:07.400 (manual)" at bounding box center [83, 200] width 10 height 6
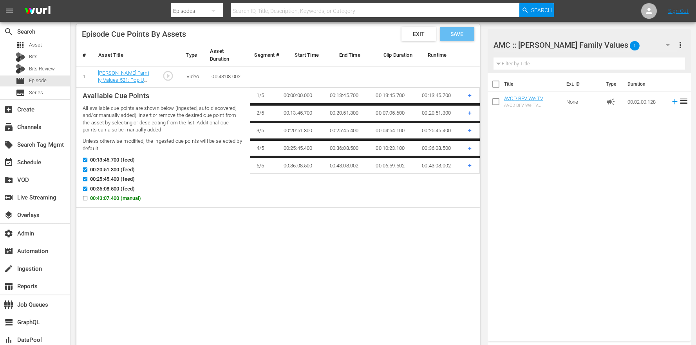
click at [446, 35] on span "Save" at bounding box center [456, 34] width 25 height 6
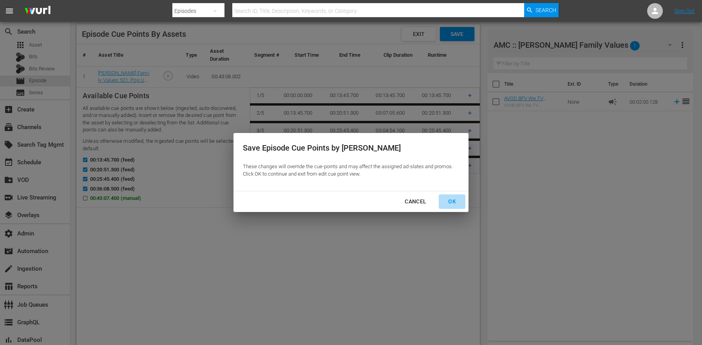
click at [452, 200] on div "OK" at bounding box center [452, 202] width 20 height 10
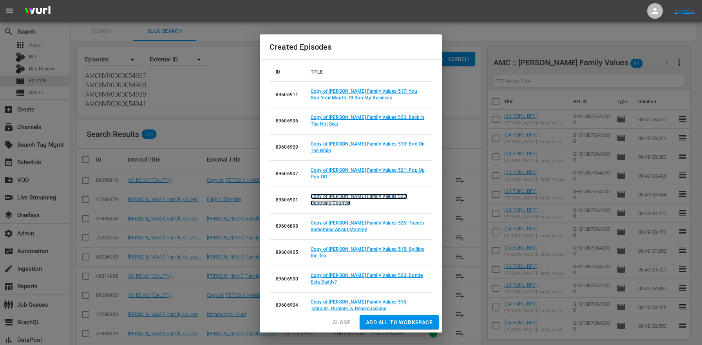
click at [403, 195] on link "Copy of Braxton Family Values 522: Opposing Counsel" at bounding box center [359, 200] width 97 height 12
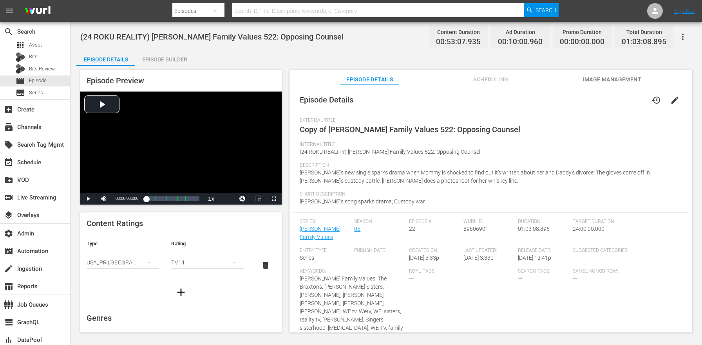
click at [674, 101] on span "edit" at bounding box center [674, 100] width 9 height 9
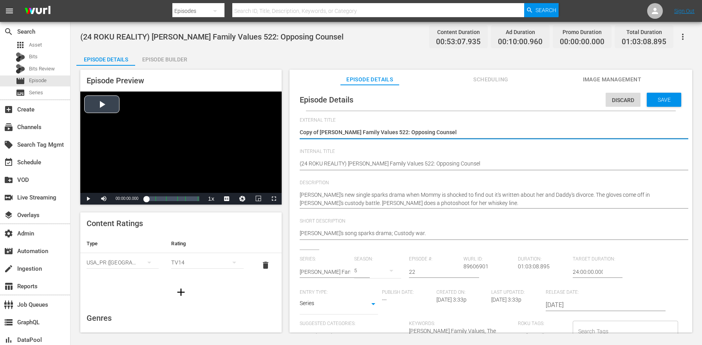
drag, startPoint x: 321, startPoint y: 130, endPoint x: 244, endPoint y: 123, distance: 77.4
click at [244, 123] on div "Episode Preview Video Player is loading. Play Video Play Mute Current Time 00:0…" at bounding box center [386, 202] width 620 height 273
click at [337, 161] on textarea "(24 ROKU REALITY) Braxton Family Values 522: Opposing Counsel" at bounding box center [489, 164] width 378 height 9
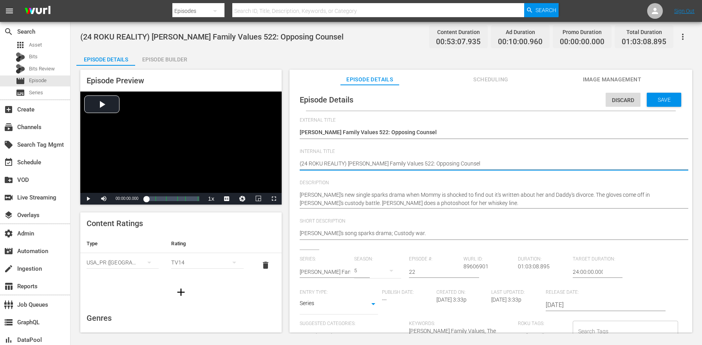
paste textarea "BFV"
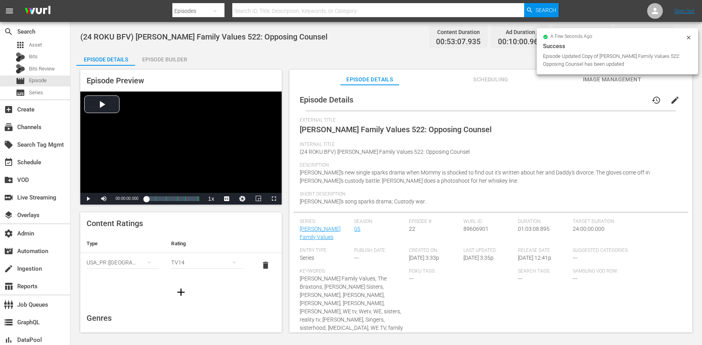
click at [179, 56] on div "Episode Builder" at bounding box center [164, 59] width 59 height 19
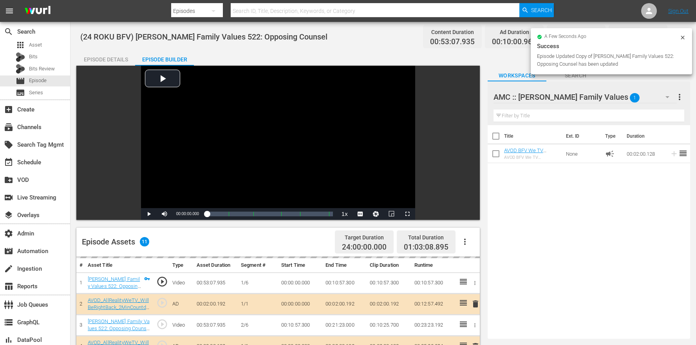
click at [461, 244] on icon "button" at bounding box center [464, 241] width 9 height 9
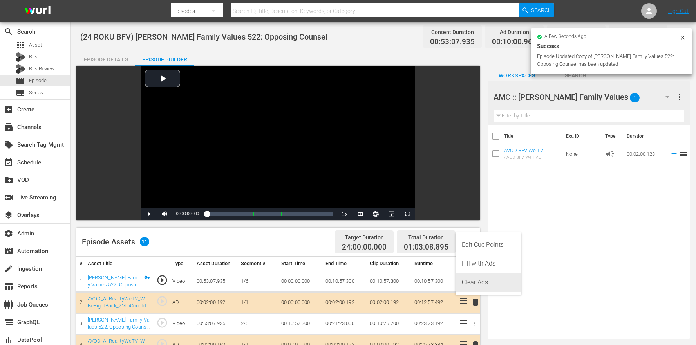
click at [480, 278] on div "Clear Ads" at bounding box center [488, 282] width 53 height 19
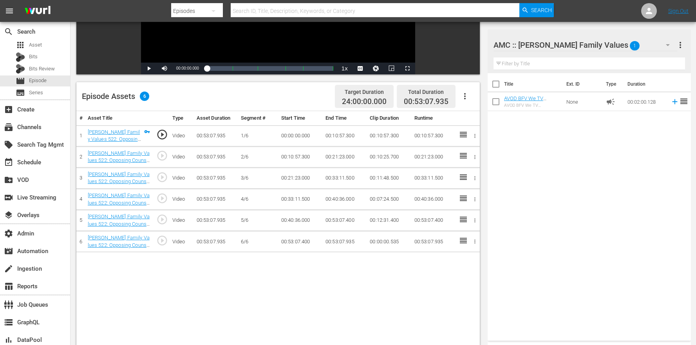
scroll to position [189, 0]
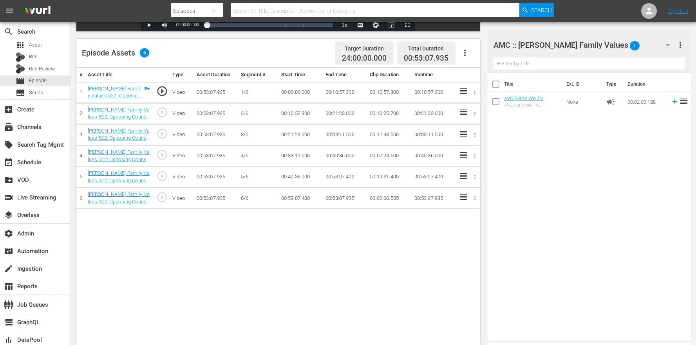
click at [466, 47] on button "button" at bounding box center [464, 52] width 19 height 19
click at [470, 54] on div "Loading..." at bounding box center [488, 56] width 53 height 19
click at [470, 54] on div "Edit Cue Points" at bounding box center [488, 56] width 53 height 19
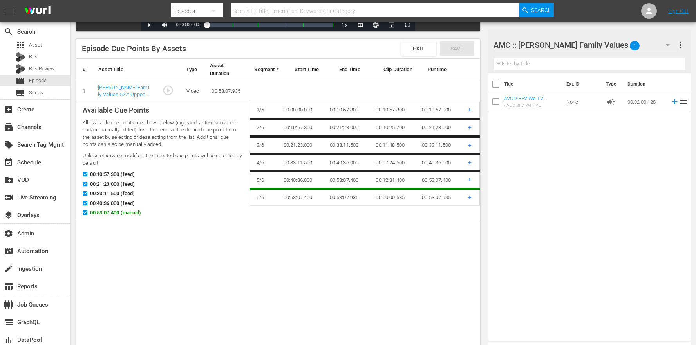
click at [125, 211] on span "00:53:07.400 (manual)" at bounding box center [115, 213] width 51 height 8
click at [88, 211] on input "00:53:07.400 (manual)" at bounding box center [83, 214] width 10 height 6
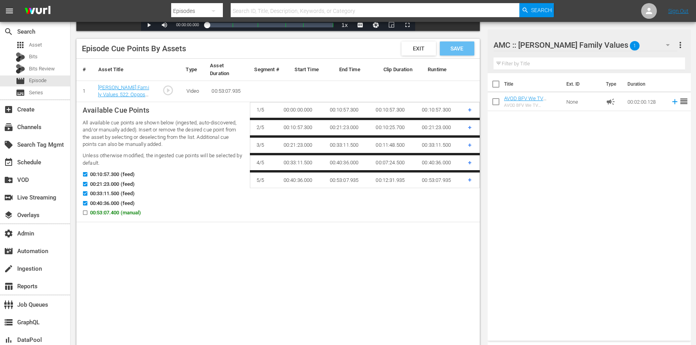
click at [455, 46] on span "Save" at bounding box center [456, 48] width 25 height 6
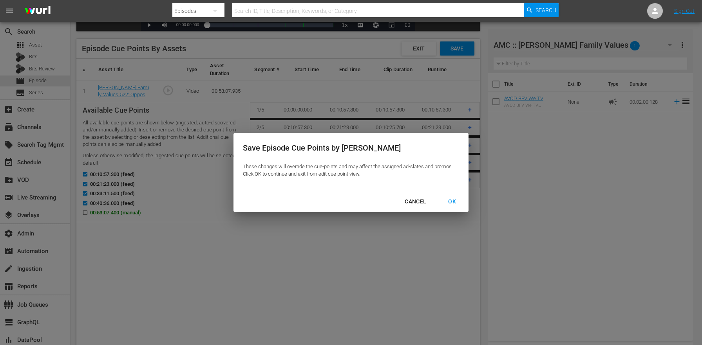
click at [450, 199] on div "OK" at bounding box center [452, 202] width 20 height 10
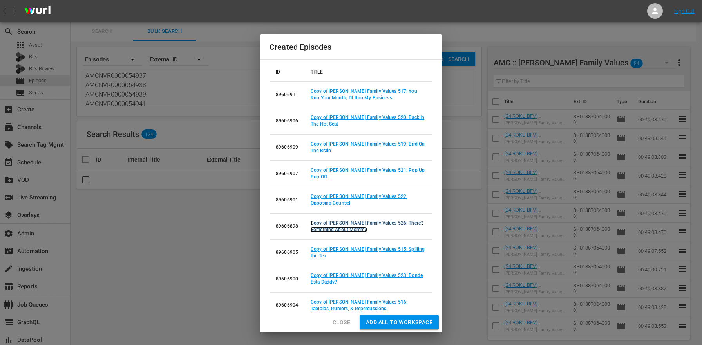
click at [378, 222] on link "Copy of Braxton Family Values 526: There's Something About Mommy" at bounding box center [367, 226] width 113 height 12
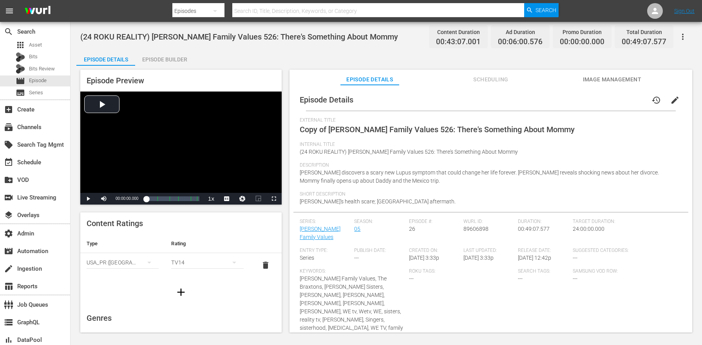
click at [672, 99] on span "edit" at bounding box center [674, 100] width 9 height 9
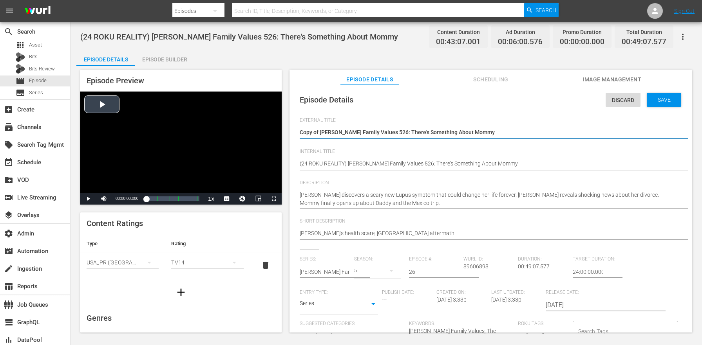
drag, startPoint x: 320, startPoint y: 133, endPoint x: 273, endPoint y: 122, distance: 48.6
click at [275, 123] on div "Episode Preview Video Player is loading. Play Video Play Mute Current Time 00:0…" at bounding box center [386, 202] width 620 height 273
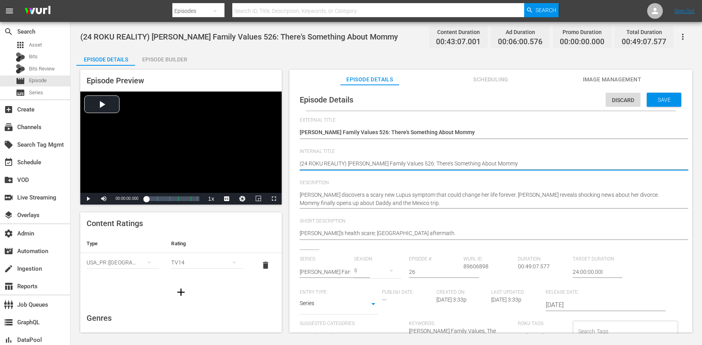
click at [332, 163] on textarea "(24 ROKU REALITY) Braxton Family Values 526: There's Something About Mommy" at bounding box center [489, 164] width 378 height 9
paste textarea "BFV"
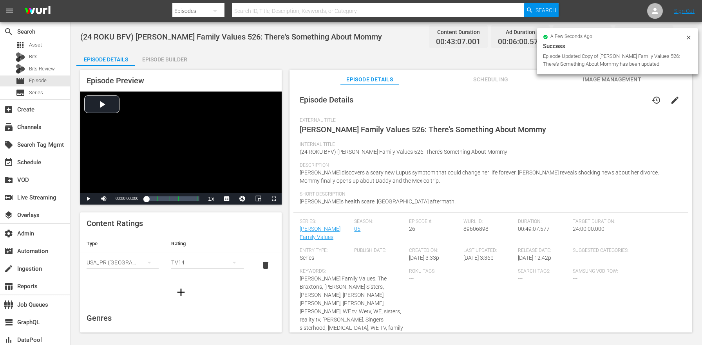
click at [165, 55] on div "Episode Builder" at bounding box center [164, 59] width 59 height 19
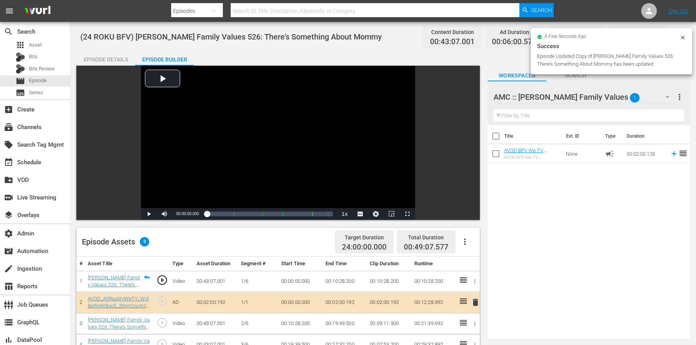
click at [461, 243] on icon "button" at bounding box center [464, 241] width 9 height 9
click at [481, 287] on div "Clear Ads" at bounding box center [488, 282] width 53 height 19
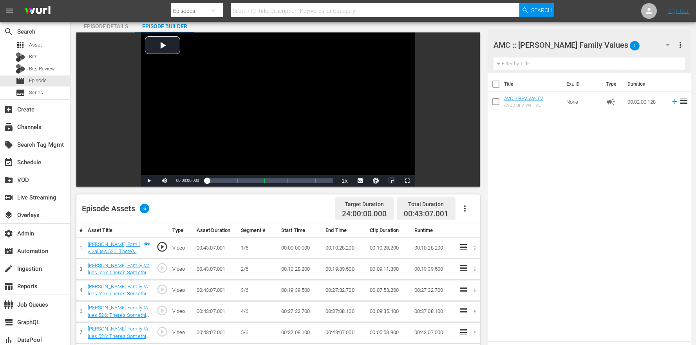
scroll to position [79, 0]
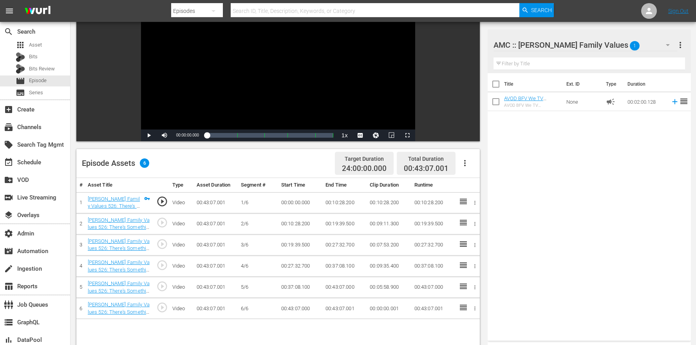
click at [466, 161] on icon "button" at bounding box center [464, 163] width 9 height 9
click at [466, 165] on div "Edit Cue Points" at bounding box center [488, 166] width 53 height 19
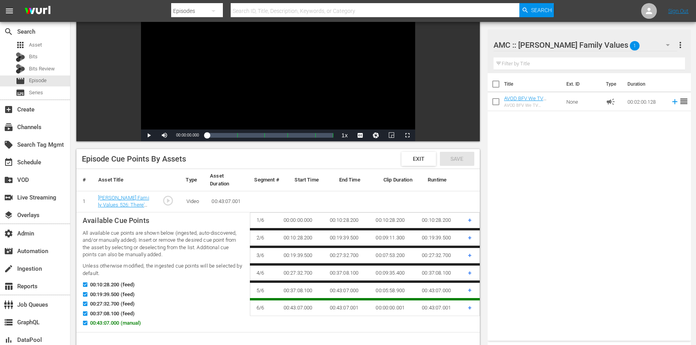
click at [111, 321] on span "00:43:07.000 (manual)" at bounding box center [115, 324] width 51 height 8
click at [88, 322] on input "00:43:07.000 (manual)" at bounding box center [83, 325] width 10 height 6
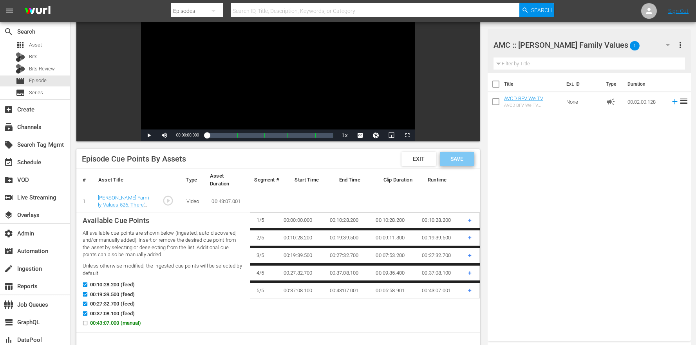
click at [460, 160] on span "Save" at bounding box center [456, 159] width 25 height 6
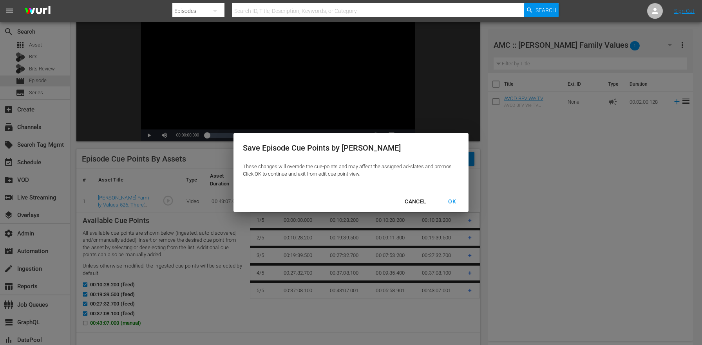
click at [458, 198] on div "OK" at bounding box center [452, 202] width 20 height 10
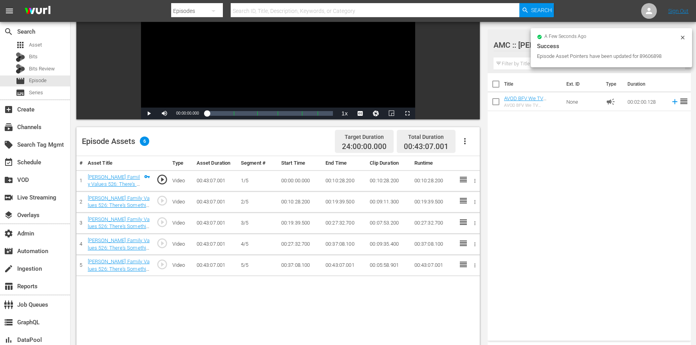
scroll to position [158, 0]
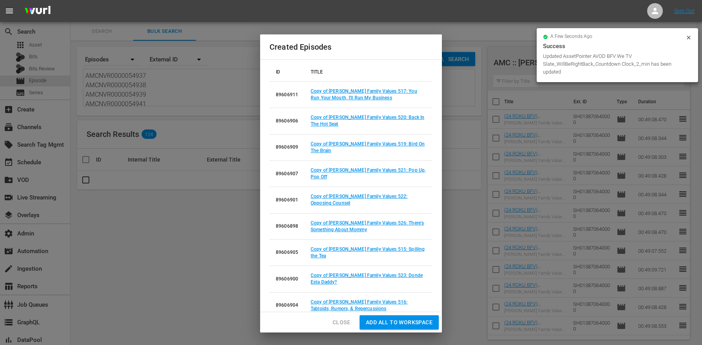
click at [401, 254] on td "Copy of Braxton Family Values 515: Spilling the Tea" at bounding box center [368, 253] width 128 height 26
click at [401, 249] on link "Copy of Braxton Family Values 515: Spilling the Tea" at bounding box center [368, 253] width 114 height 12
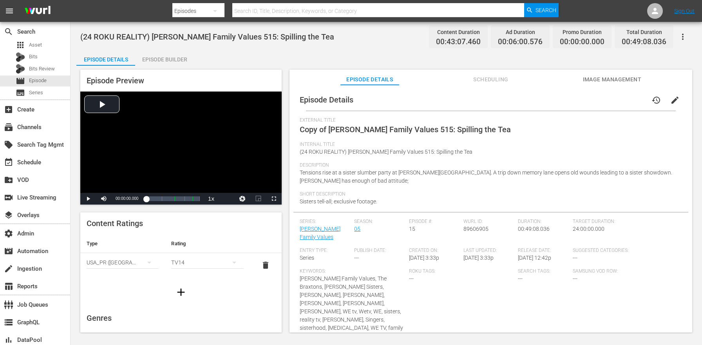
click at [671, 102] on span "edit" at bounding box center [674, 100] width 9 height 9
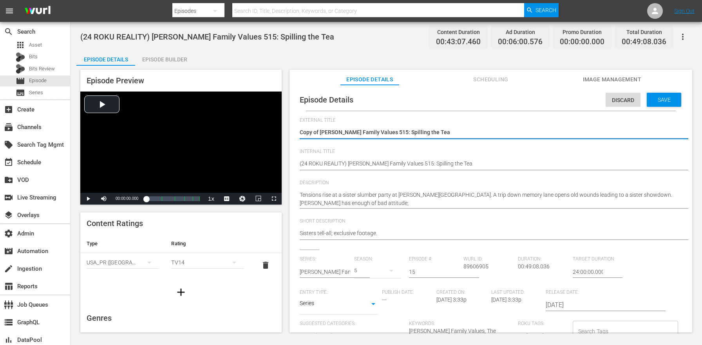
drag, startPoint x: 313, startPoint y: 132, endPoint x: 285, endPoint y: 128, distance: 28.1
click at [298, 131] on div "Episode Details Discard Save External Title Copy of Braxton Family Values 515: …" at bounding box center [490, 321] width 395 height 465
click at [334, 159] on div "(24 ROKU REALITY) Braxton Family Values 515: Spilling the Tea (24 ROKU REALITY)…" at bounding box center [489, 164] width 378 height 19
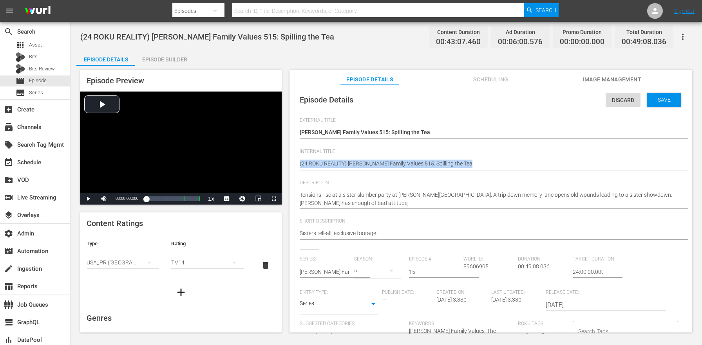
click at [334, 159] on div "(24 ROKU REALITY) Braxton Family Values 515: Spilling the Tea (24 ROKU REALITY)…" at bounding box center [489, 164] width 378 height 19
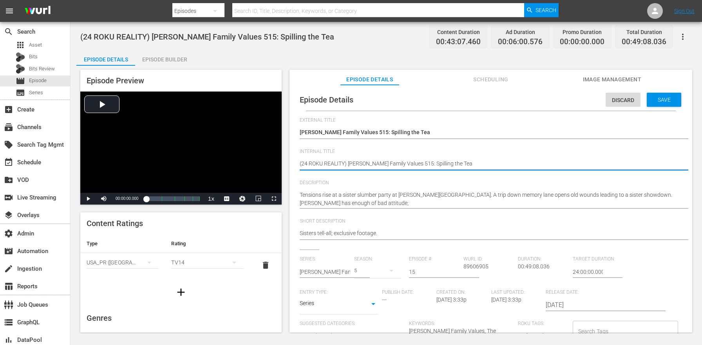
click at [335, 163] on textarea "(24 ROKU REALITY) Braxton Family Values 515: Spilling the Tea" at bounding box center [489, 164] width 378 height 9
paste textarea "BFV"
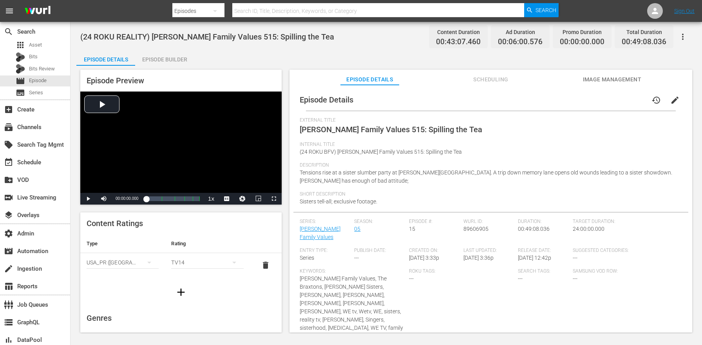
click at [173, 52] on div "Episode Builder" at bounding box center [164, 59] width 59 height 19
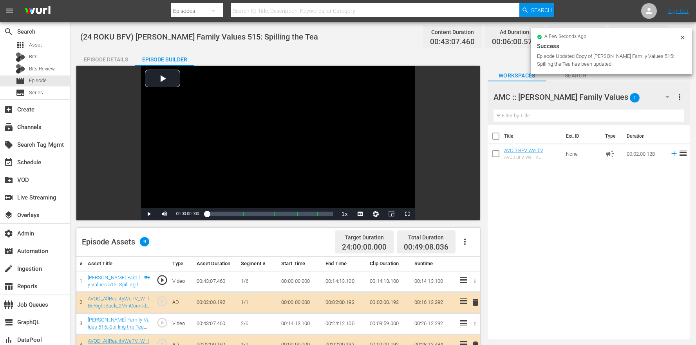
click at [458, 234] on button "button" at bounding box center [464, 242] width 19 height 19
click at [481, 284] on div "Clear Ads" at bounding box center [488, 282] width 53 height 19
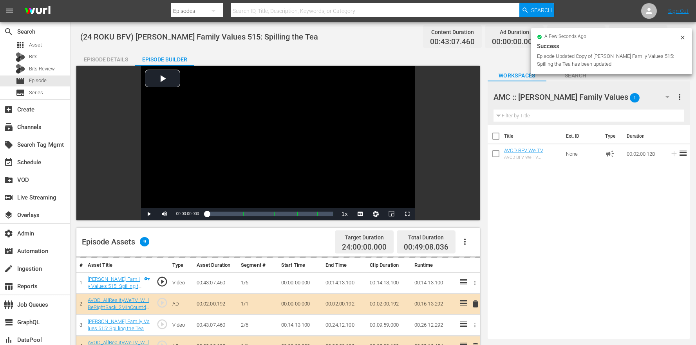
scroll to position [204, 0]
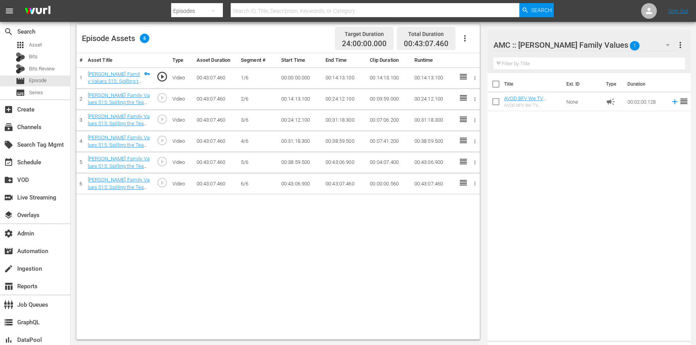
click at [399, 269] on div "# Asset Title Type Asset Duration Segment # Start Time End Time Clip Duration R…" at bounding box center [277, 196] width 403 height 287
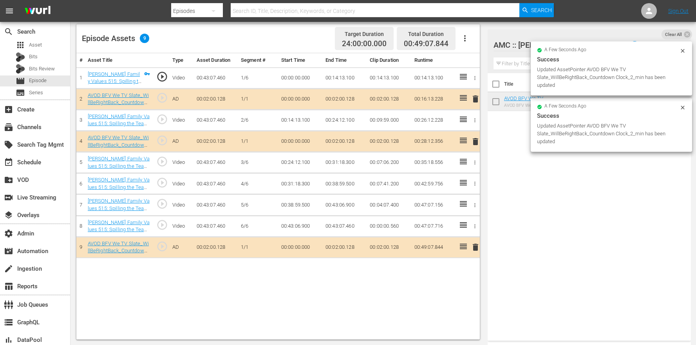
click at [463, 40] on icon "button" at bounding box center [464, 38] width 9 height 9
click at [472, 41] on div "Edit Cue Points" at bounding box center [488, 41] width 53 height 19
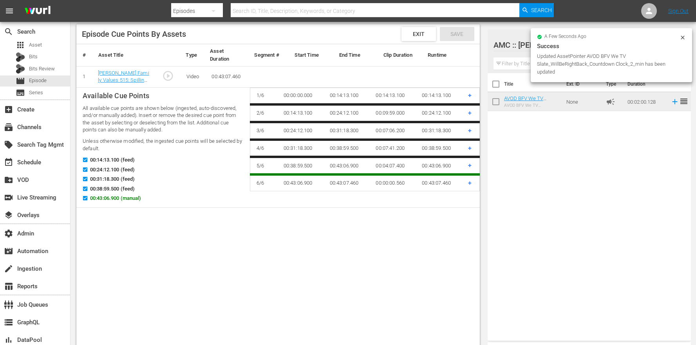
click at [99, 198] on span "00:43:06.900 (manual)" at bounding box center [115, 199] width 51 height 8
click at [88, 198] on input "00:43:06.900 (manual)" at bounding box center [83, 200] width 10 height 6
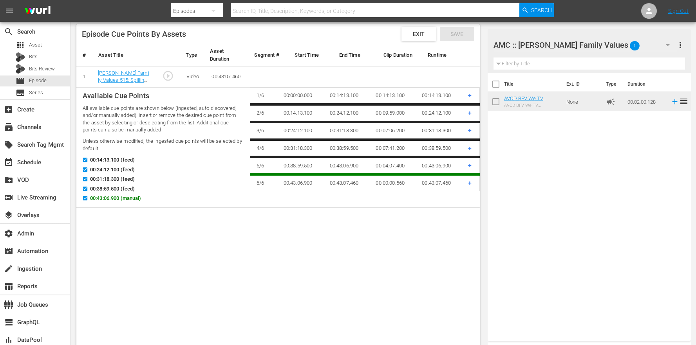
click at [99, 195] on span "00:43:06.900 (manual)" at bounding box center [115, 199] width 51 height 8
click at [88, 197] on input "00:43:06.900 (manual)" at bounding box center [83, 200] width 10 height 6
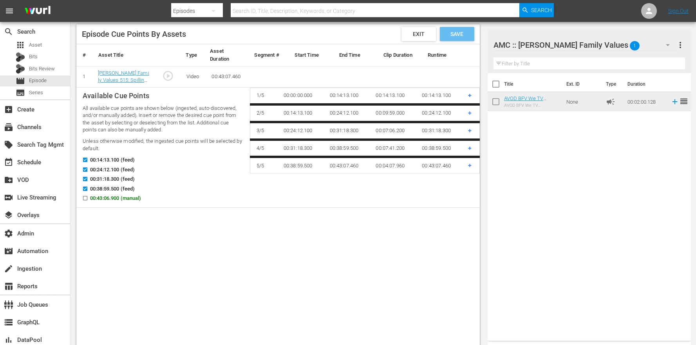
click at [464, 33] on span "Save" at bounding box center [456, 34] width 25 height 6
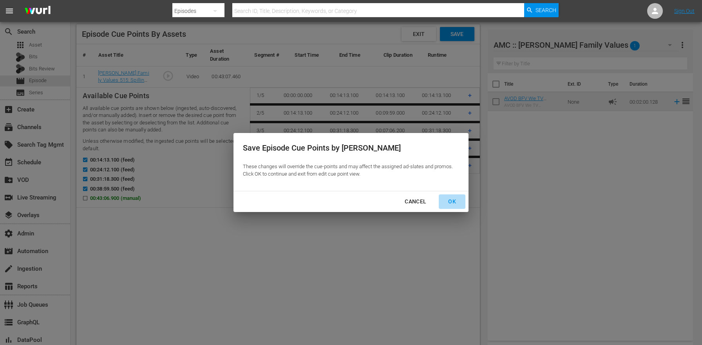
click at [445, 204] on div "OK" at bounding box center [452, 202] width 20 height 10
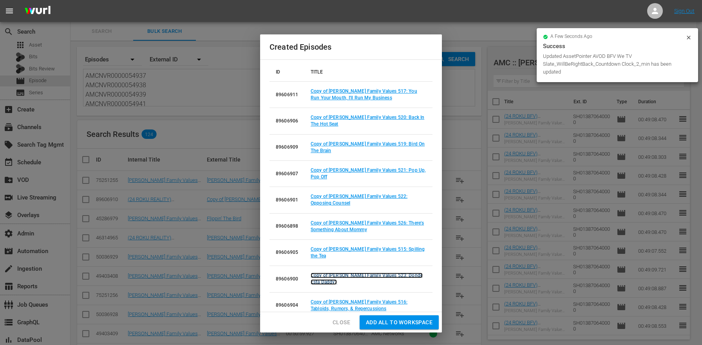
click at [390, 278] on link "Copy of Braxton Family Values 523: Donde Esta Daddy?" at bounding box center [367, 279] width 112 height 12
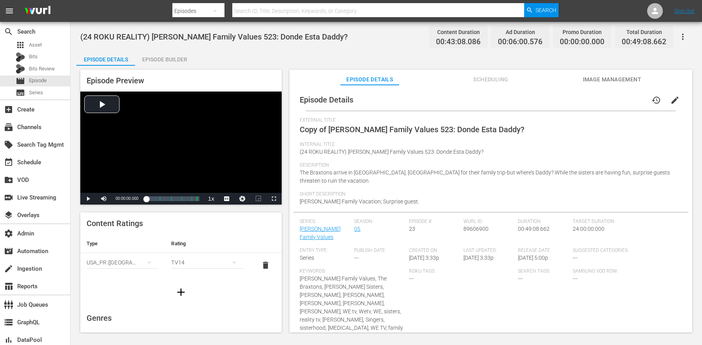
click at [674, 101] on span "edit" at bounding box center [674, 100] width 9 height 9
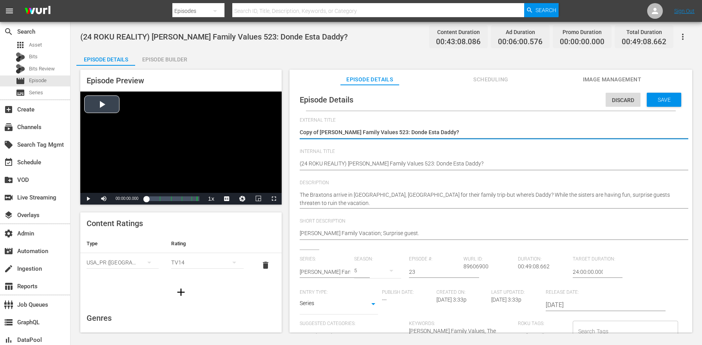
drag, startPoint x: 320, startPoint y: 131, endPoint x: 224, endPoint y: 118, distance: 96.4
click at [230, 119] on div "Episode Preview Video Player is loading. Play Video Play Mute Current Time 00:0…" at bounding box center [386, 202] width 620 height 273
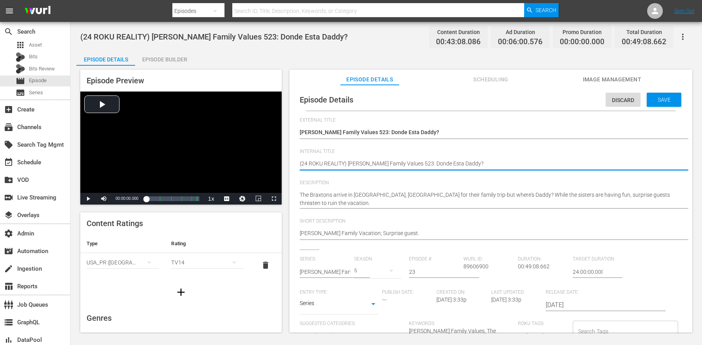
click at [336, 163] on textarea "(24 ROKU REALITY) Braxton Family Values 523: Donde Esta Daddy?" at bounding box center [489, 164] width 378 height 9
paste textarea "BFV"
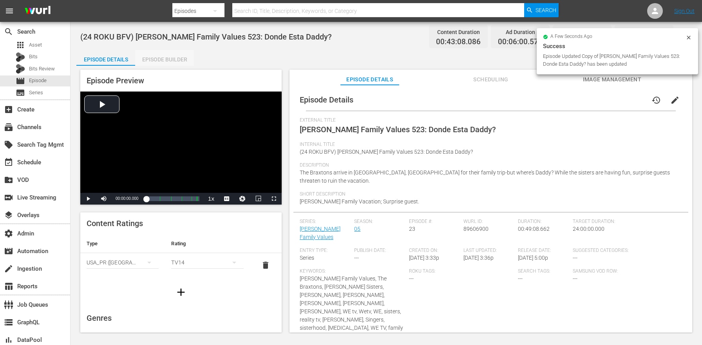
click at [178, 60] on div "Episode Builder" at bounding box center [164, 59] width 59 height 19
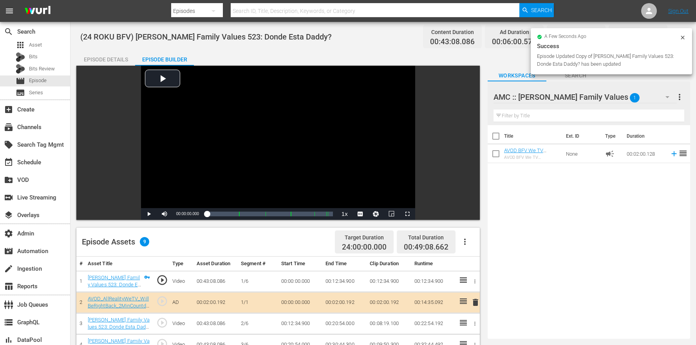
click at [463, 241] on icon "button" at bounding box center [464, 241] width 9 height 9
click at [472, 281] on div "Clear Ads" at bounding box center [488, 282] width 53 height 19
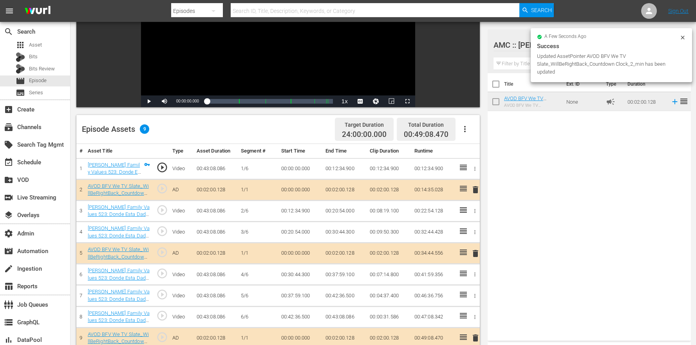
scroll to position [204, 0]
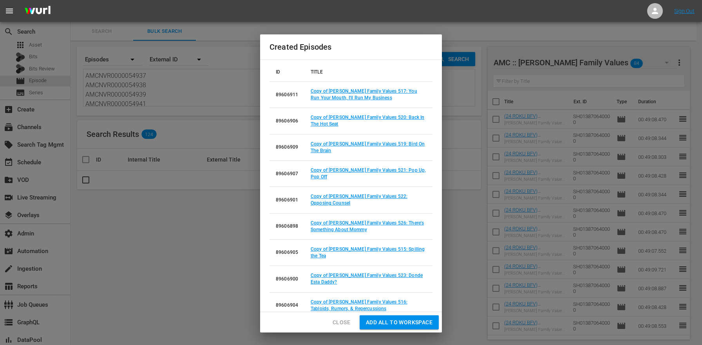
click at [378, 299] on td "Copy of Braxton Family Values 516: Tabloids, Rumors, & Repercussions" at bounding box center [368, 306] width 128 height 26
click at [376, 300] on link "Copy of Braxton Family Values 516: Tabloids, Rumors, & Repercussions" at bounding box center [359, 306] width 97 height 12
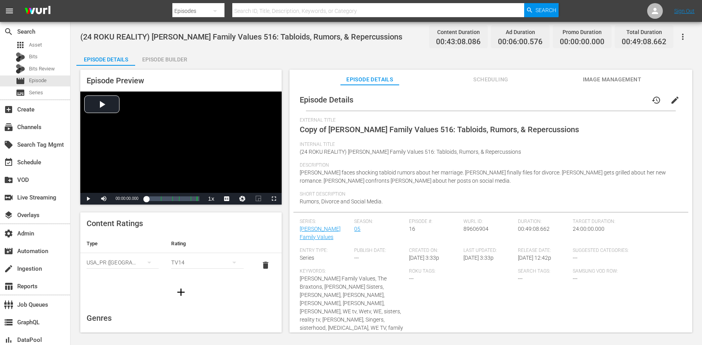
click at [676, 103] on button "edit" at bounding box center [674, 100] width 19 height 19
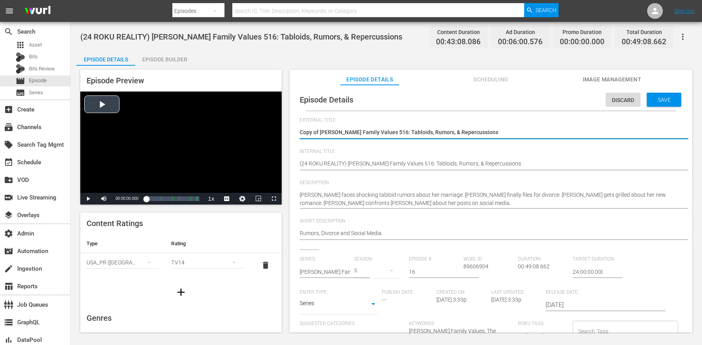
drag, startPoint x: 321, startPoint y: 133, endPoint x: 259, endPoint y: 131, distance: 61.9
click at [266, 132] on div "Episode Preview Video Player is loading. Play Video Play Mute Current Time 00:0…" at bounding box center [386, 202] width 620 height 273
click at [327, 134] on textarea "Copy of Braxton Family Values 516: Tabloids, Rumors, & Repercussions" at bounding box center [489, 132] width 378 height 9
drag, startPoint x: 320, startPoint y: 134, endPoint x: 280, endPoint y: 134, distance: 39.6
click at [280, 134] on div "Episode Preview Video Player is loading. Play Video Play Mute Current Time 00:0…" at bounding box center [386, 202] width 620 height 273
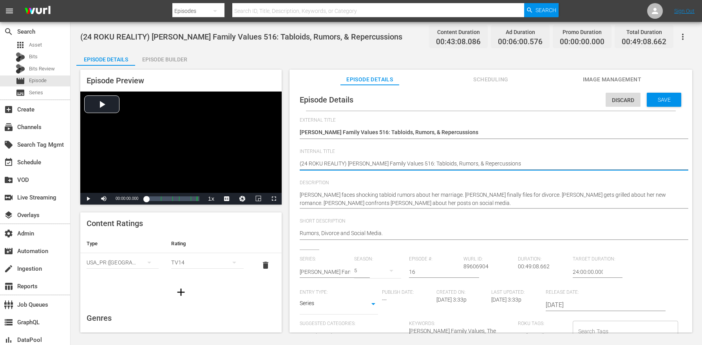
click at [330, 168] on textarea "(24 ROKU REALITY) Braxton Family Values 516: Tabloids, Rumors, & Repercussions" at bounding box center [489, 164] width 378 height 9
paste textarea "BFV"
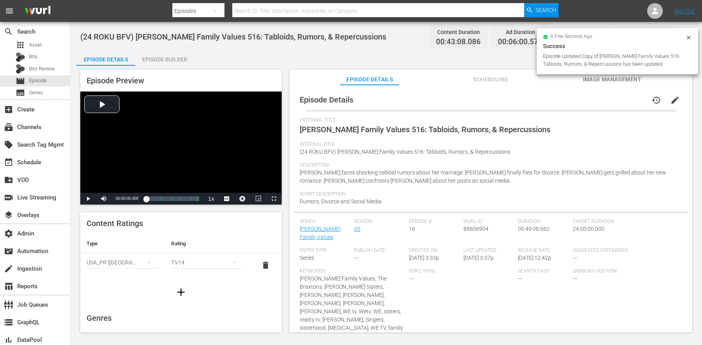
click at [164, 60] on div "Episode Builder" at bounding box center [164, 59] width 59 height 19
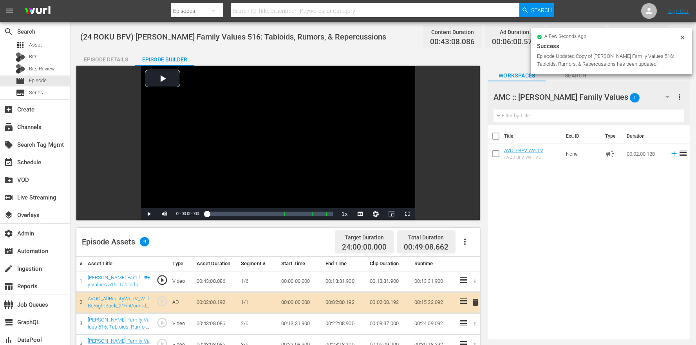
click at [472, 241] on button "button" at bounding box center [464, 242] width 19 height 19
click at [486, 280] on div "Clear Ads" at bounding box center [488, 282] width 53 height 19
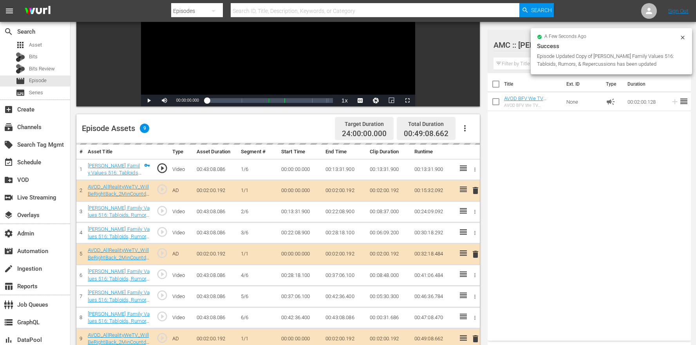
scroll to position [157, 0]
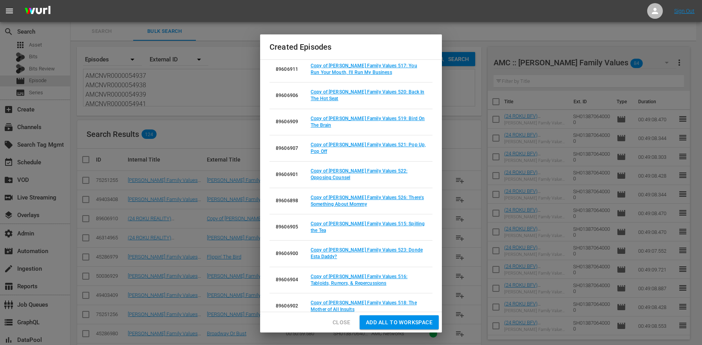
scroll to position [31, 0]
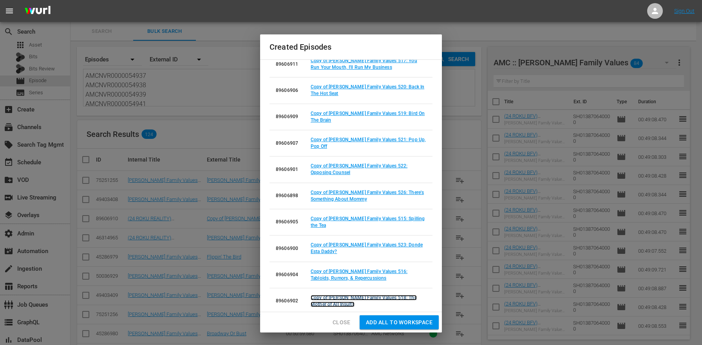
click at [396, 295] on link "Copy of Braxton Family Values 518: The Mother of All Insults" at bounding box center [364, 301] width 106 height 12
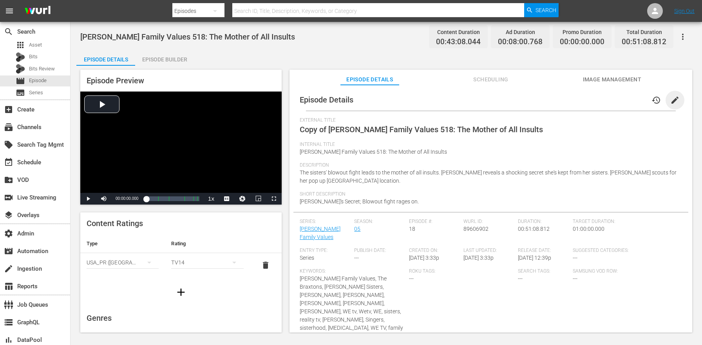
click at [670, 103] on span "edit" at bounding box center [674, 100] width 9 height 9
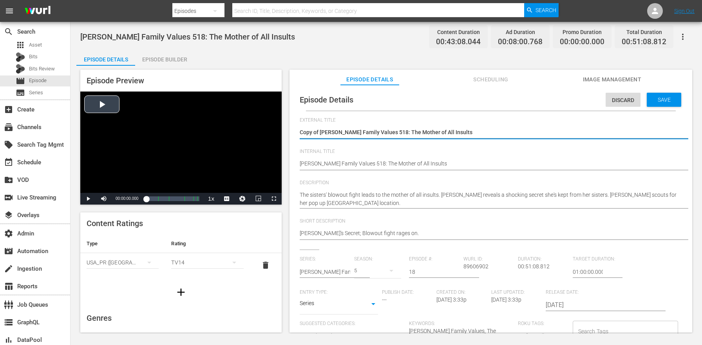
drag, startPoint x: 320, startPoint y: 133, endPoint x: 257, endPoint y: 126, distance: 63.5
click at [259, 126] on div "Episode Preview Video Player is loading. Play Video Play Mute Current Time 00:0…" at bounding box center [386, 202] width 620 height 273
click at [299, 165] on div "Episode Details Discard Save External Title Copy of Braxton Family Values 518: …" at bounding box center [490, 321] width 395 height 465
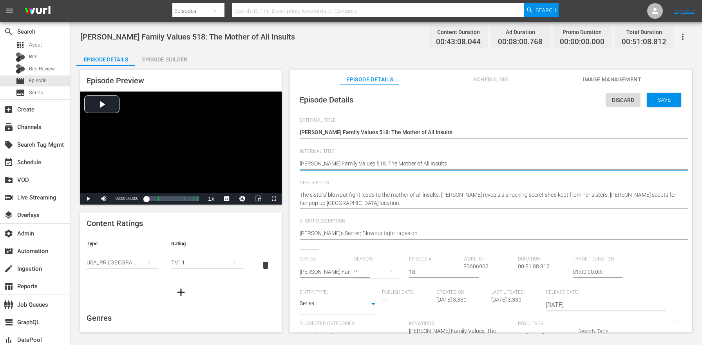
paste textarea "BFV"
type textarea "(24 ROKU BFV) Braxton Family Values 518: The Mother of All Insults"
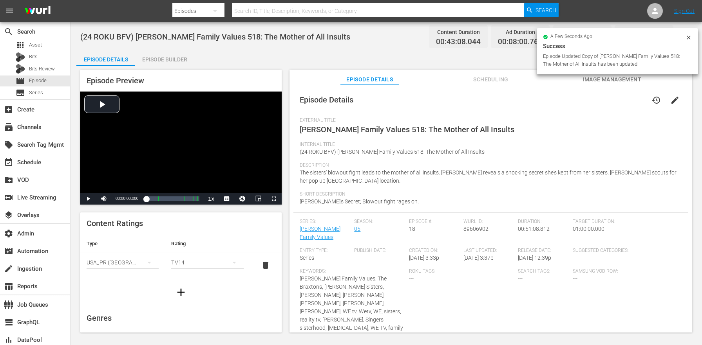
click at [177, 56] on div "Episode Builder" at bounding box center [164, 59] width 59 height 19
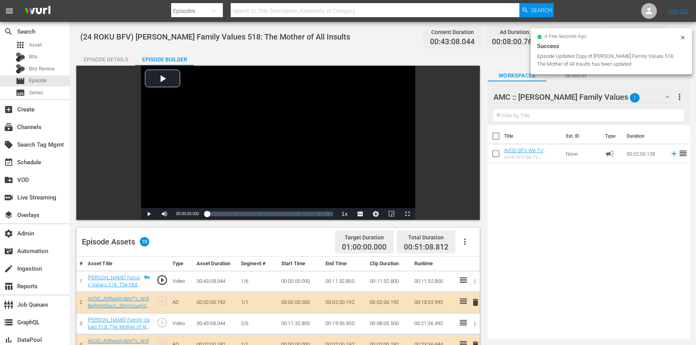
click at [457, 243] on button "button" at bounding box center [464, 242] width 19 height 19
click at [474, 280] on div "Clear Ads" at bounding box center [488, 282] width 53 height 19
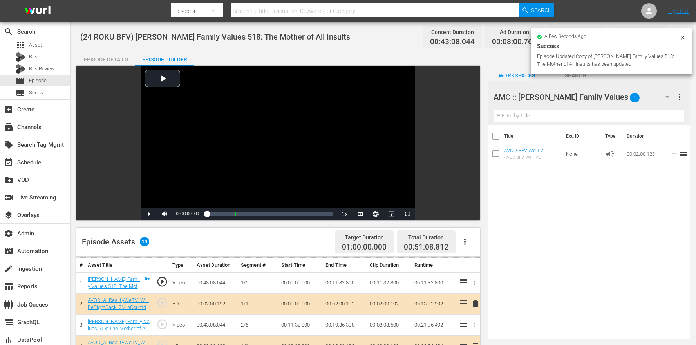
scroll to position [204, 0]
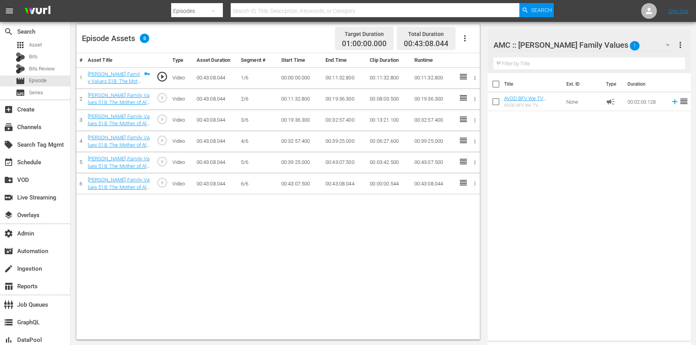
click at [462, 35] on icon "button" at bounding box center [464, 38] width 9 height 9
click at [474, 44] on div "Edit Cue Points" at bounding box center [488, 41] width 53 height 19
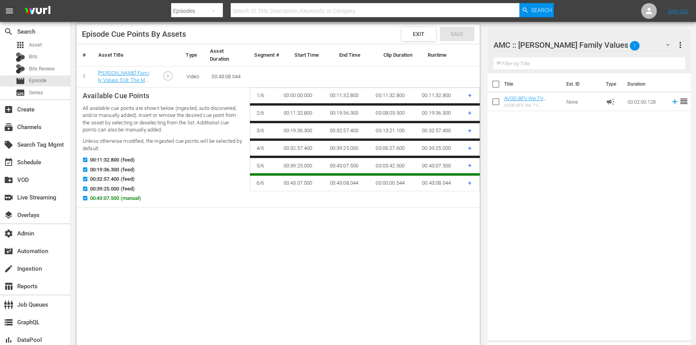
click at [123, 199] on span "00:43:07.500 (manual)" at bounding box center [115, 199] width 51 height 8
click at [88, 199] on input "00:43:07.500 (manual)" at bounding box center [83, 200] width 10 height 6
checkbox input "false"
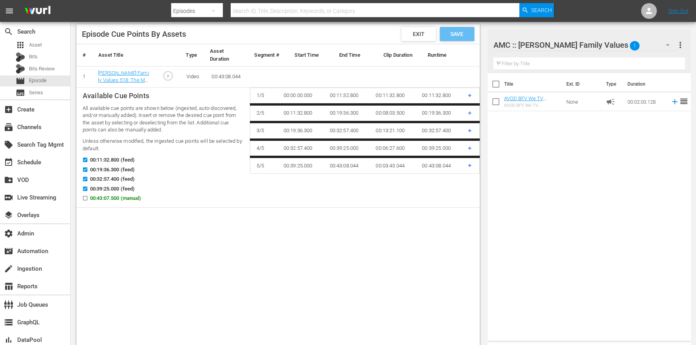
click at [452, 35] on span "Save" at bounding box center [456, 34] width 25 height 6
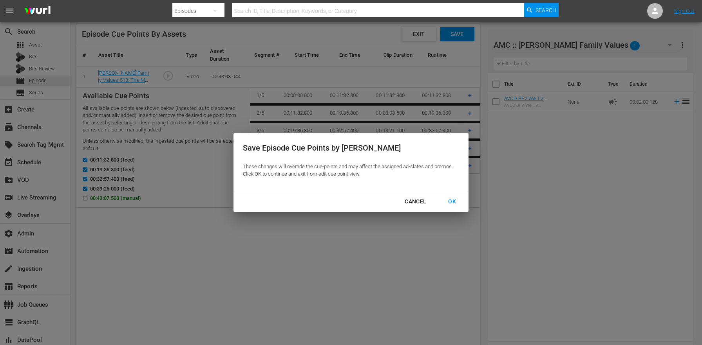
click at [453, 199] on div "OK" at bounding box center [452, 202] width 20 height 10
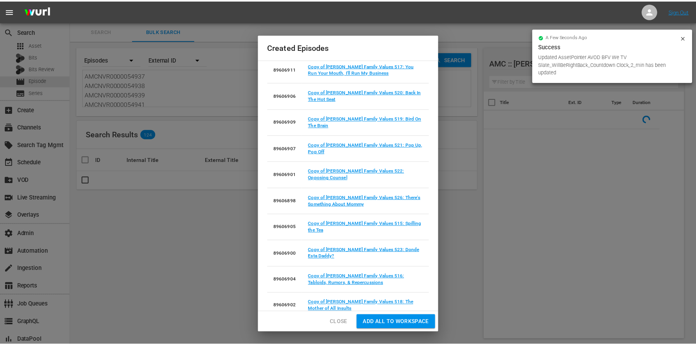
scroll to position [142, 0]
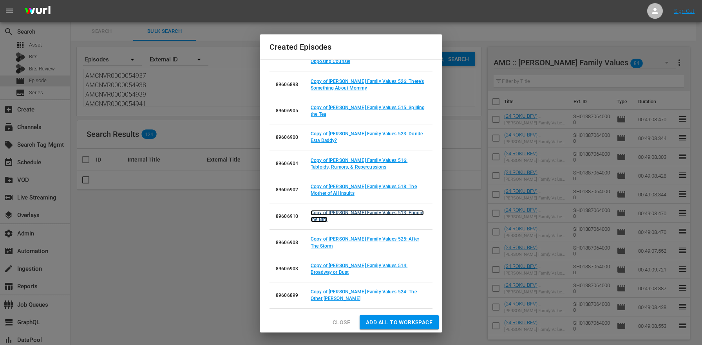
click at [383, 211] on link "Copy of [PERSON_NAME] Family Values 513: Flippin' the Bird" at bounding box center [367, 216] width 113 height 12
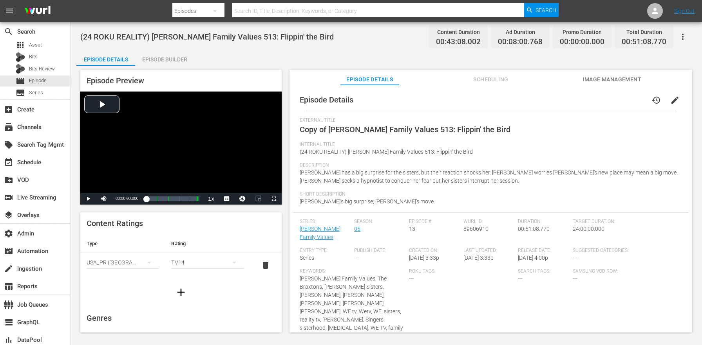
click at [677, 97] on button "edit" at bounding box center [674, 100] width 19 height 19
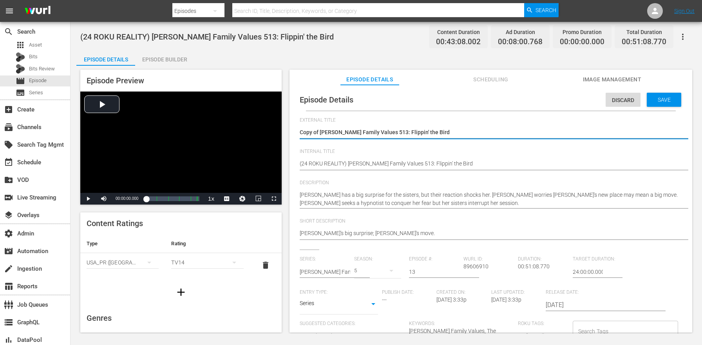
drag, startPoint x: 316, startPoint y: 131, endPoint x: 284, endPoint y: 130, distance: 32.1
click at [288, 131] on div "Episode Preview Video Player is loading. Play Video Play Mute Current Time 00:0…" at bounding box center [386, 202] width 620 height 273
type textarea "[PERSON_NAME] Family Values 513: Flippin' the Bird"
click at [337, 165] on textarea "(24 ROKU REALITY) [PERSON_NAME] Family Values 513: Flippin' the Bird" at bounding box center [489, 164] width 378 height 9
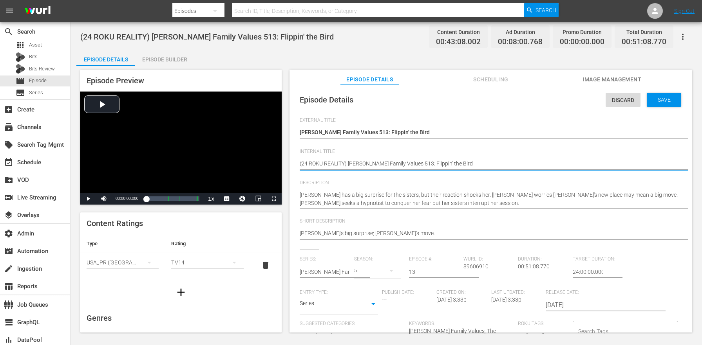
paste textarea "BFV"
type textarea "(24 ROKU BFV) Braxton Family Values 513: Flippin' the Bird"
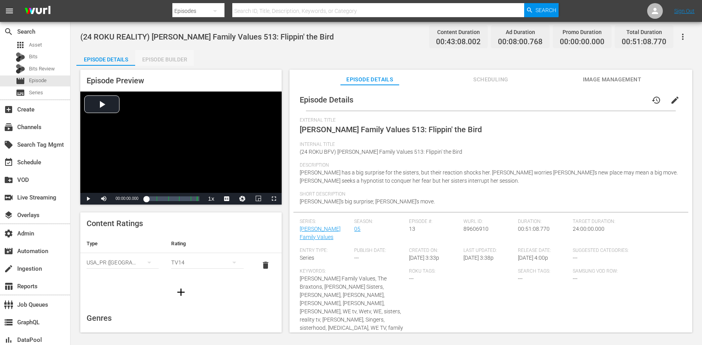
click at [141, 51] on div "Episode Builder" at bounding box center [164, 59] width 59 height 19
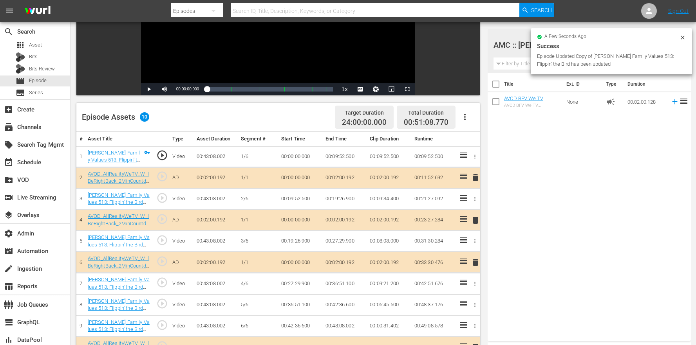
scroll to position [204, 0]
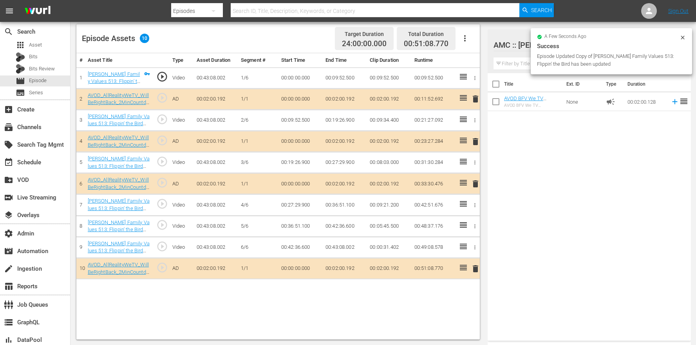
click at [469, 38] on button "button" at bounding box center [464, 38] width 19 height 19
click at [469, 81] on div "Clear Ads" at bounding box center [488, 79] width 53 height 19
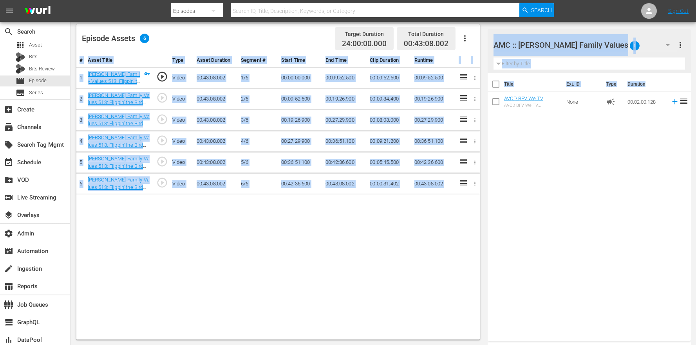
drag, startPoint x: 555, startPoint y: 113, endPoint x: 408, endPoint y: 253, distance: 202.2
click at [372, 284] on div "Video Player is loading. Play Video Play Mute Current Time 00:00:00.000 / Durat…" at bounding box center [383, 101] width 614 height 478
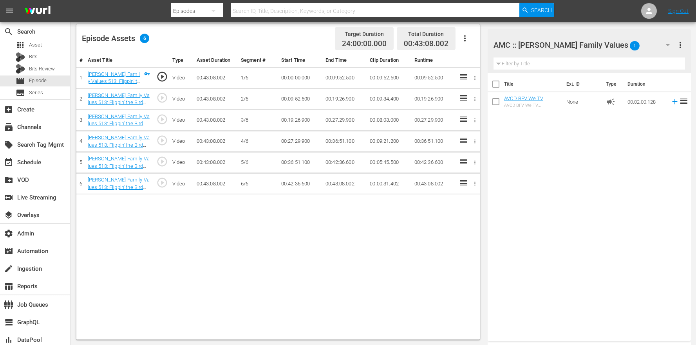
click at [600, 187] on div "Title Ext. ID Type Duration AVOD BFV We TV Slate_WillBeRightBack_Countdown Cloc…" at bounding box center [589, 205] width 203 height 265
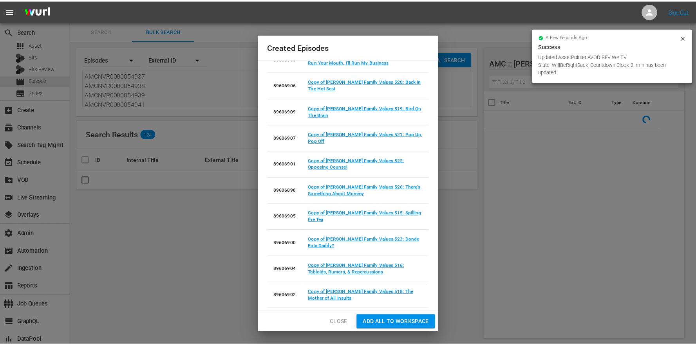
scroll to position [142, 0]
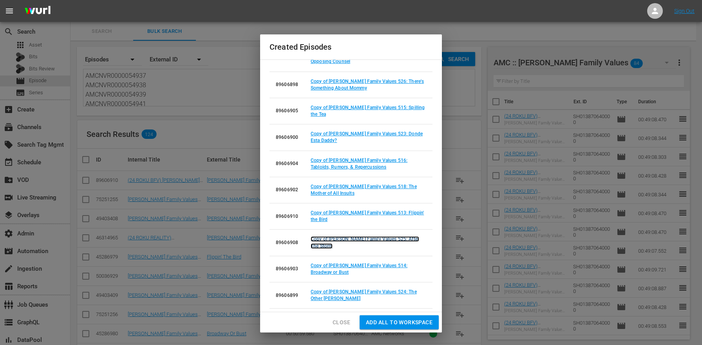
click at [366, 237] on link "Copy of [PERSON_NAME] Family Values 525: After The Storm" at bounding box center [365, 243] width 108 height 12
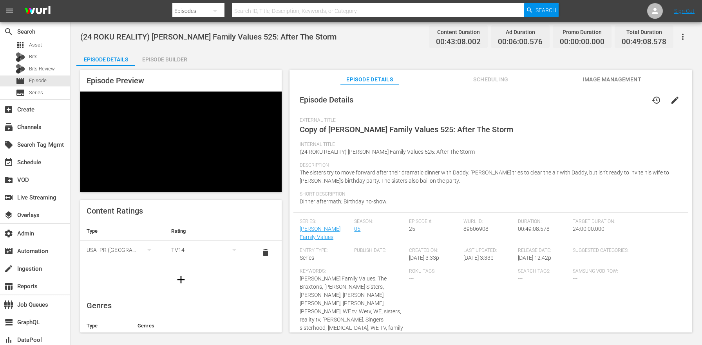
click at [670, 102] on span "edit" at bounding box center [674, 100] width 9 height 9
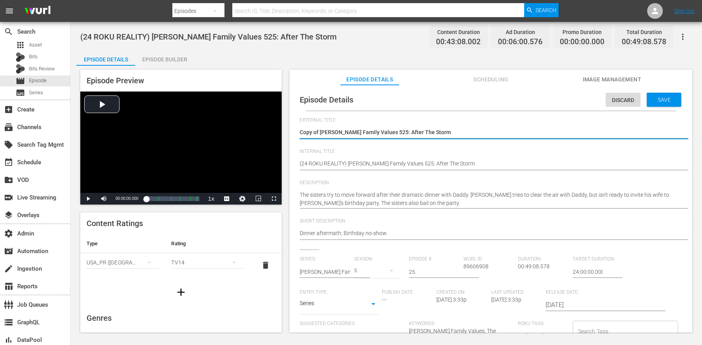
drag, startPoint x: 318, startPoint y: 130, endPoint x: 282, endPoint y: 128, distance: 35.7
click at [283, 128] on div "Episode Preview Video Player is loading. Play Video Play Mute Current Time 00:0…" at bounding box center [386, 202] width 620 height 273
type textarea "[PERSON_NAME] Family Values 525: After The Storm"
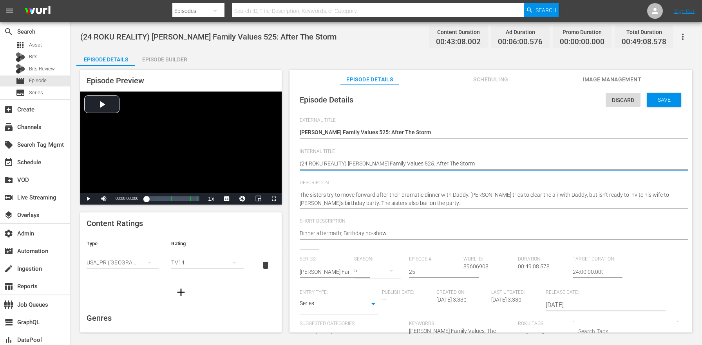
click at [326, 160] on textarea "(24 ROKU REALITY) [PERSON_NAME] Family Values 525: After The Storm" at bounding box center [489, 164] width 378 height 9
paste textarea "BFV"
type textarea "(24 ROKU BFV) Braxton Family Values 525: After The Storm"
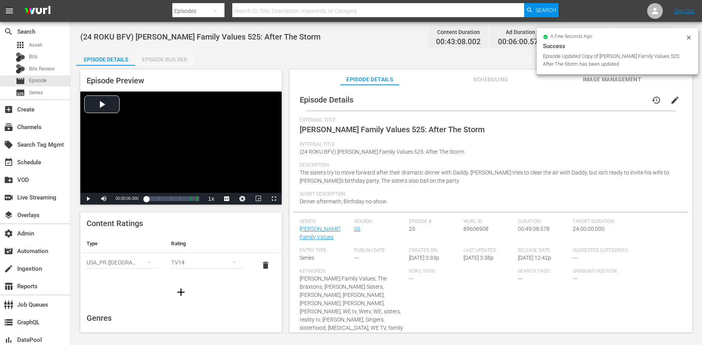
click at [185, 55] on div "Episode Builder" at bounding box center [164, 59] width 59 height 19
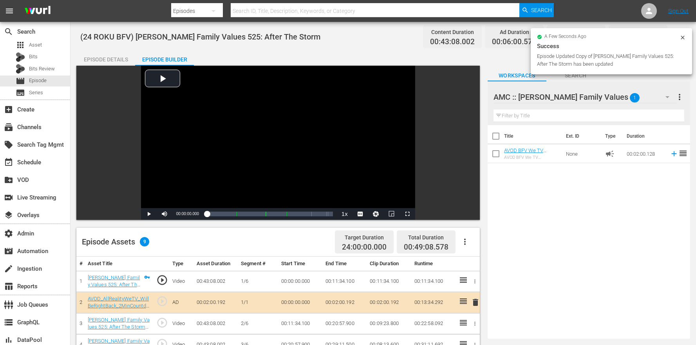
click at [469, 244] on icon "button" at bounding box center [464, 241] width 9 height 9
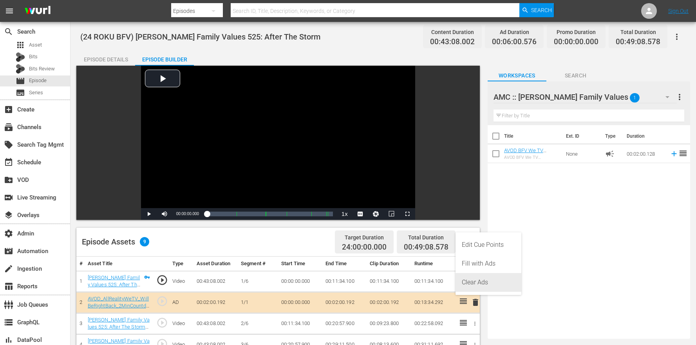
click at [481, 280] on div "Clear Ads" at bounding box center [488, 282] width 53 height 19
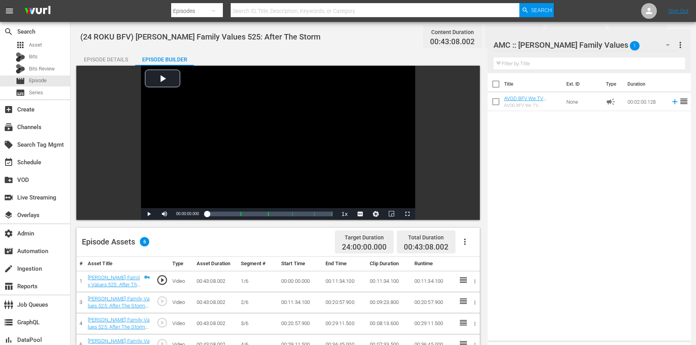
scroll to position [184, 0]
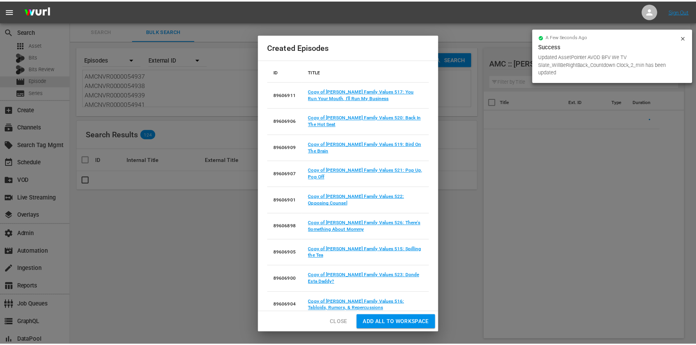
scroll to position [142, 0]
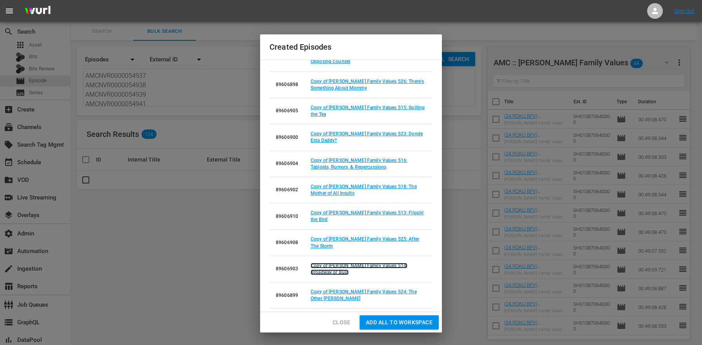
click at [395, 266] on link "Copy of [PERSON_NAME] Family Values 514: Broadway or Bust" at bounding box center [359, 269] width 97 height 12
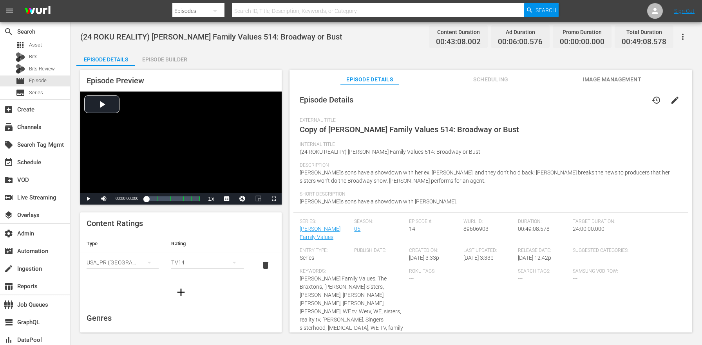
click at [674, 100] on span "edit" at bounding box center [674, 100] width 9 height 9
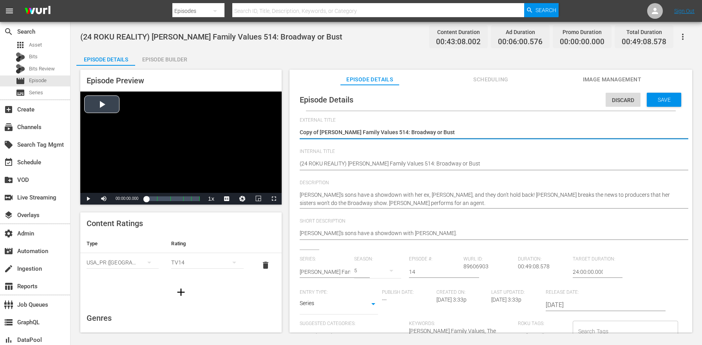
drag, startPoint x: 320, startPoint y: 130, endPoint x: 263, endPoint y: 119, distance: 58.6
click at [263, 119] on div "Episode Preview Video Player is loading. Play Video Play Mute Current Time 00:0…" at bounding box center [386, 202] width 620 height 273
type textarea "[PERSON_NAME] Family Values 514: Broadway or Bust"
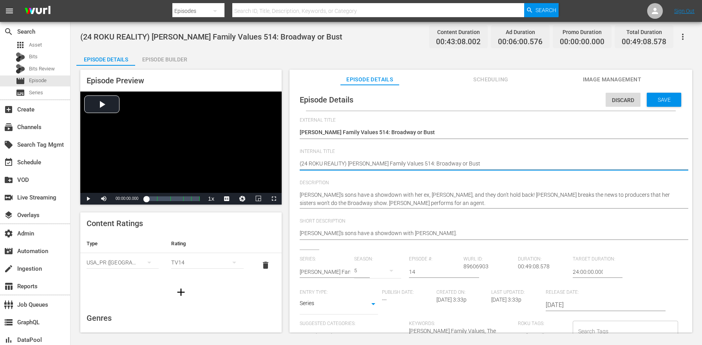
click at [325, 164] on textarea "(24 ROKU REALITY) [PERSON_NAME] Family Values 514: Broadway or Bust" at bounding box center [489, 164] width 378 height 9
paste textarea "BFV"
type textarea "(24 ROKU BFV) Braxton Family Values 514: Broadway or Bust"
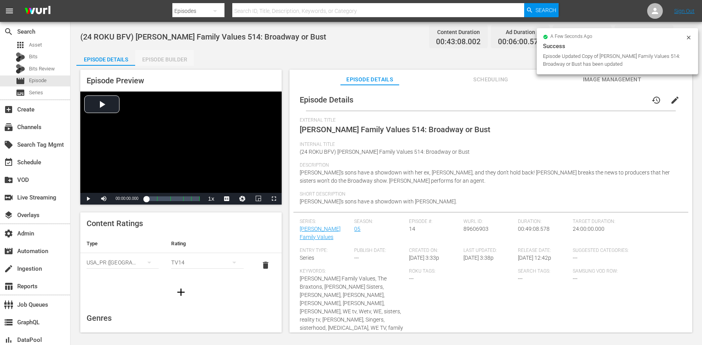
click at [164, 59] on div "Episode Builder" at bounding box center [164, 59] width 59 height 19
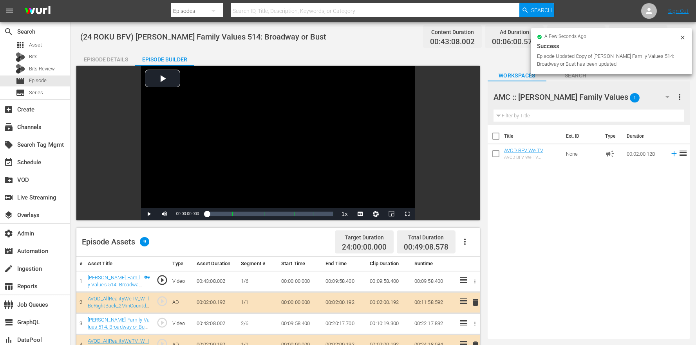
click at [470, 246] on button "button" at bounding box center [464, 242] width 19 height 19
click at [473, 286] on div "Clear Ads" at bounding box center [488, 282] width 53 height 19
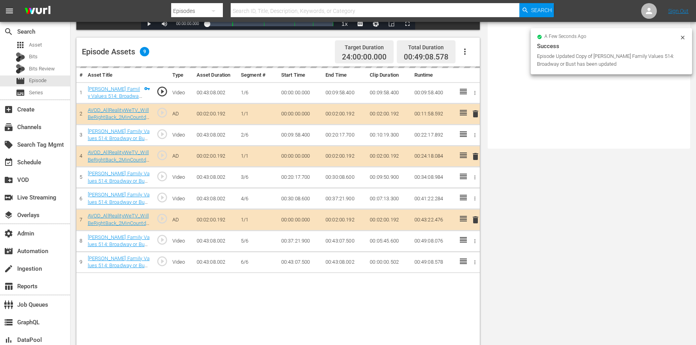
scroll to position [204, 0]
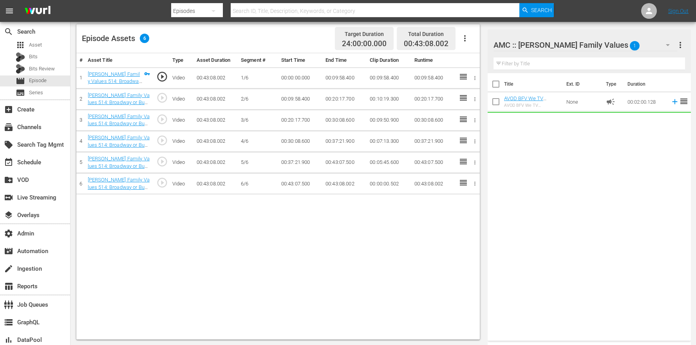
click at [470, 37] on button "button" at bounding box center [464, 38] width 19 height 19
click at [475, 43] on div "Edit Cue Points" at bounding box center [488, 41] width 53 height 19
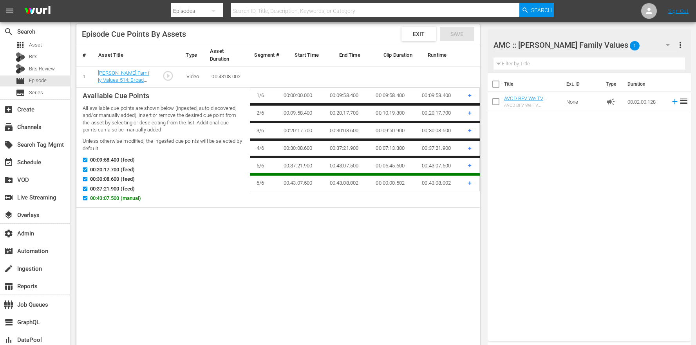
click at [97, 200] on span "00:43:07.500 (manual)" at bounding box center [115, 199] width 51 height 8
click at [88, 200] on input "00:43:07.500 (manual)" at bounding box center [83, 200] width 10 height 6
checkbox input "false"
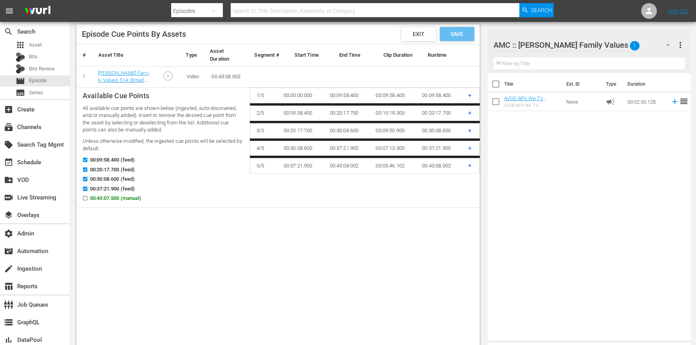
click at [452, 36] on span "Save" at bounding box center [456, 34] width 25 height 6
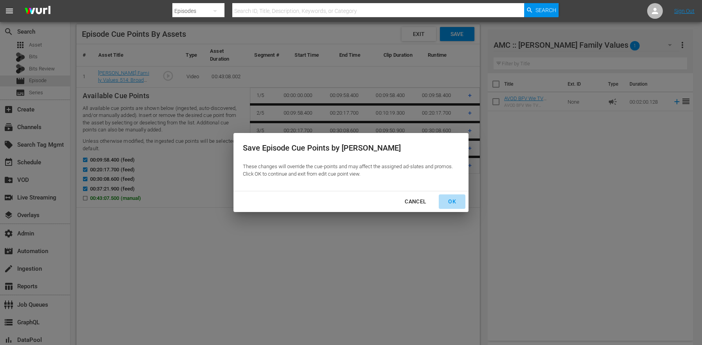
click at [451, 204] on div "OK" at bounding box center [452, 202] width 20 height 10
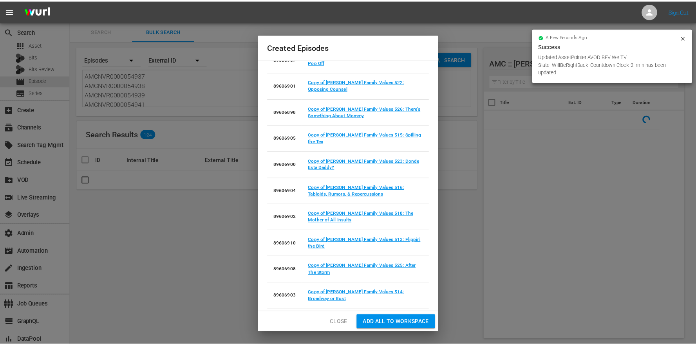
scroll to position [142, 0]
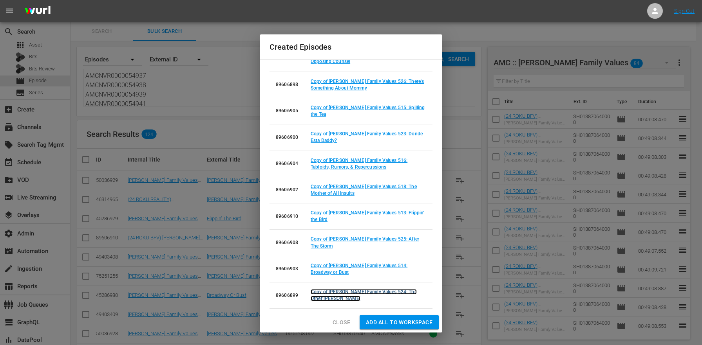
click at [378, 291] on link "Copy of [PERSON_NAME] Family Values 524: The Other [PERSON_NAME]" at bounding box center [364, 295] width 106 height 12
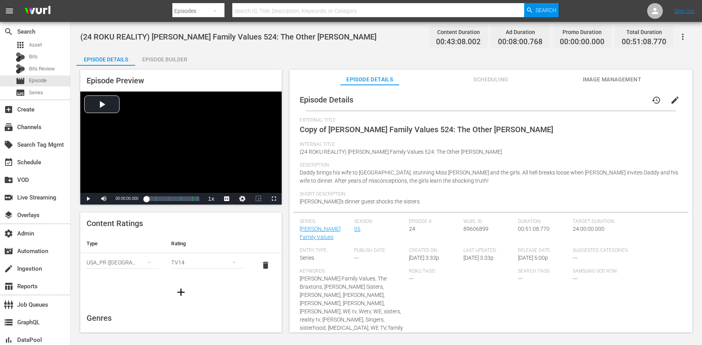
click at [674, 106] on button "edit" at bounding box center [674, 100] width 19 height 19
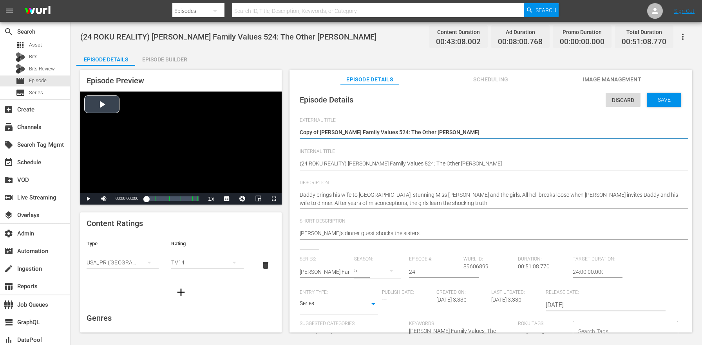
drag, startPoint x: 320, startPoint y: 130, endPoint x: 244, endPoint y: 121, distance: 77.3
click at [246, 121] on div "Episode Preview Video Player is loading. Play Video Play Mute Current Time 00:0…" at bounding box center [386, 202] width 620 height 273
type textarea "[PERSON_NAME] Family Values 524: The Other [PERSON_NAME]"
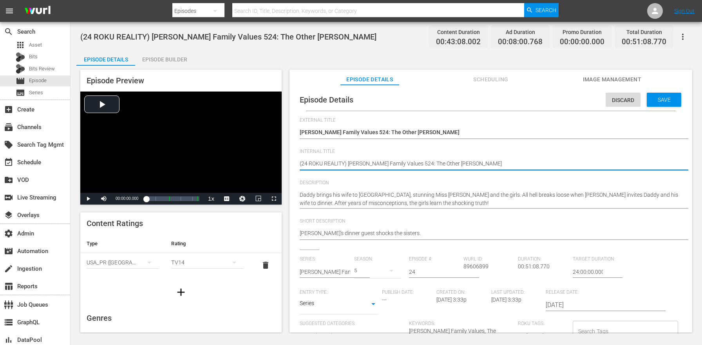
click at [332, 161] on textarea "(24 ROKU REALITY) [PERSON_NAME] Family Values 524: The Other [PERSON_NAME]" at bounding box center [489, 164] width 378 height 9
paste textarea "BFV"
type textarea "(24 ROKU BFV) Braxton Family Values 524: The Other Mrs. Braxton"
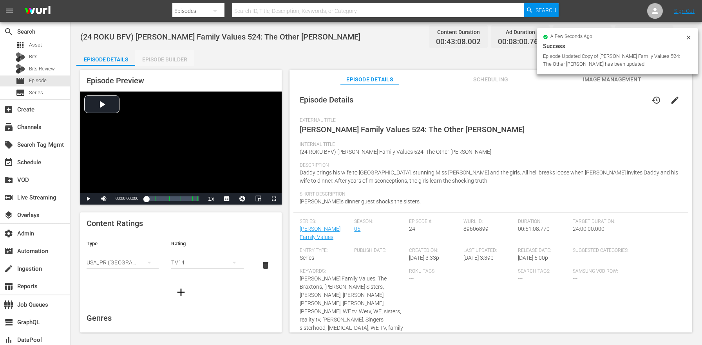
click at [163, 53] on div "Episode Builder" at bounding box center [164, 59] width 59 height 19
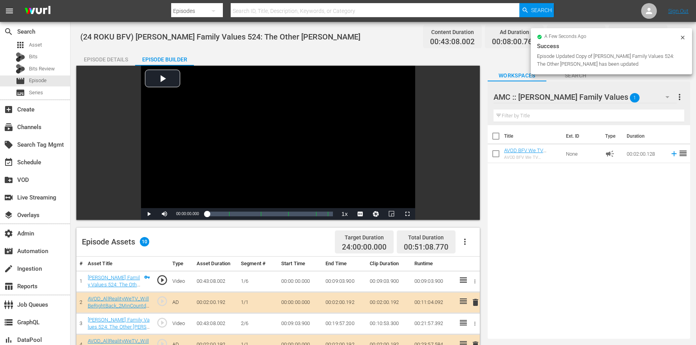
click at [462, 243] on icon "button" at bounding box center [464, 241] width 9 height 9
click at [483, 284] on div "Clear Ads" at bounding box center [488, 282] width 53 height 19
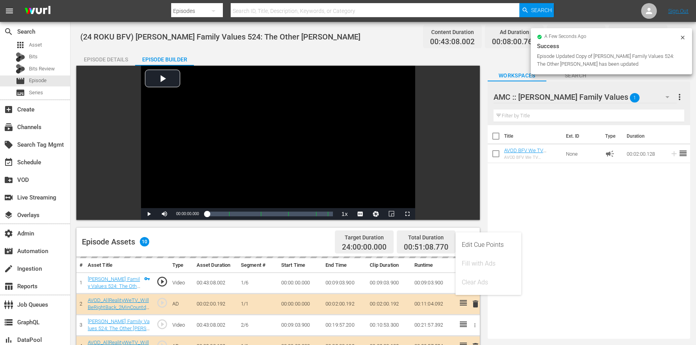
scroll to position [204, 0]
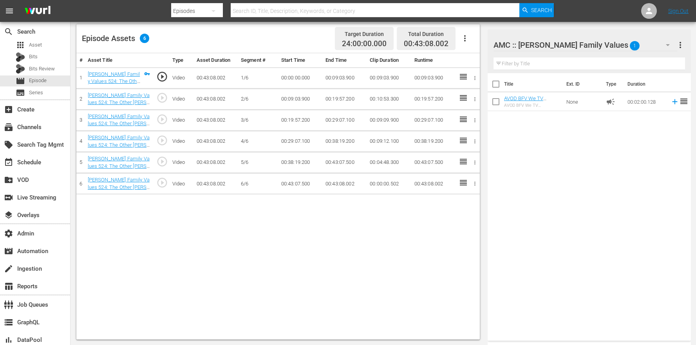
click at [470, 37] on button "button" at bounding box center [464, 38] width 19 height 19
click at [468, 40] on div "Edit Cue Points" at bounding box center [488, 41] width 53 height 19
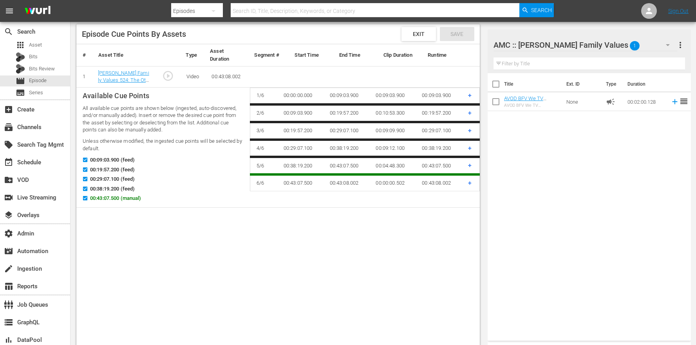
click at [84, 199] on input "00:43:07.500 (manual)" at bounding box center [83, 200] width 10 height 6
checkbox input "false"
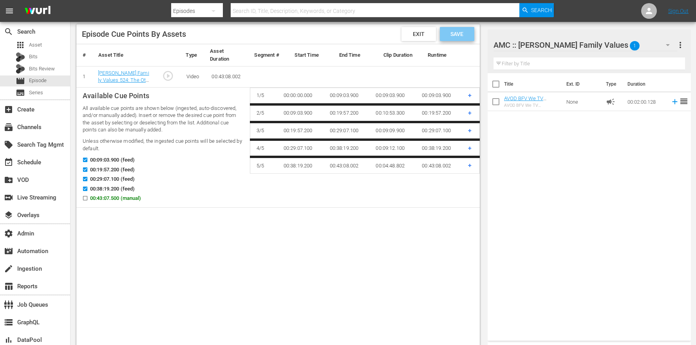
click at [442, 30] on div "Save" at bounding box center [457, 34] width 34 height 14
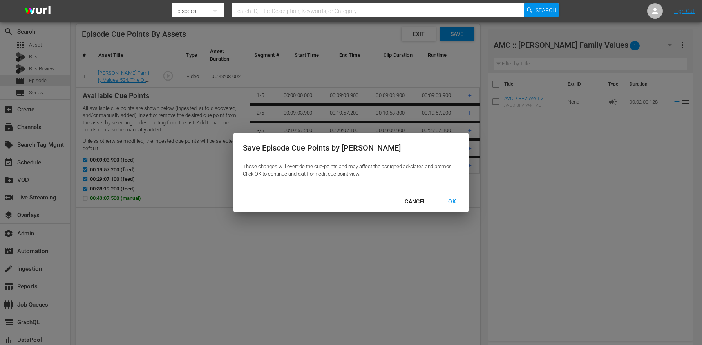
click at [448, 201] on div "OK" at bounding box center [452, 202] width 20 height 10
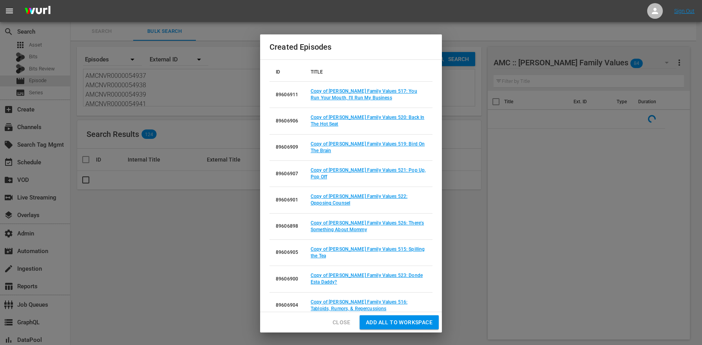
click at [338, 318] on span "Close" at bounding box center [341, 323] width 18 height 10
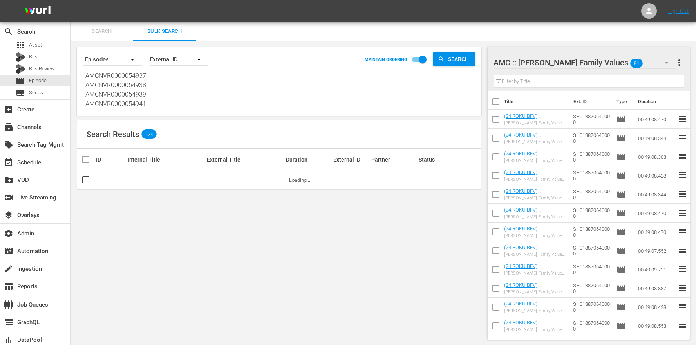
click at [264, 135] on div "Search Results 124" at bounding box center [279, 134] width 404 height 29
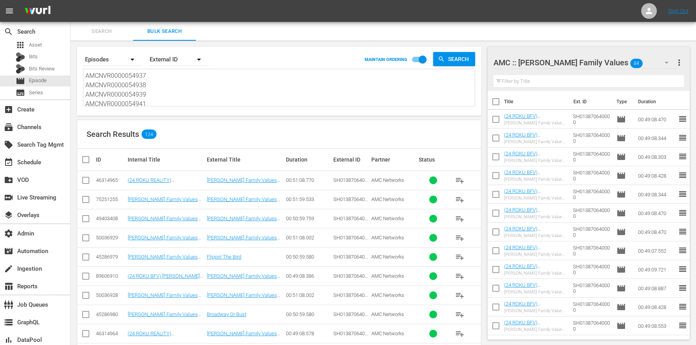
click at [81, 279] on input "checkbox" at bounding box center [85, 277] width 9 height 9
checkbox input "true"
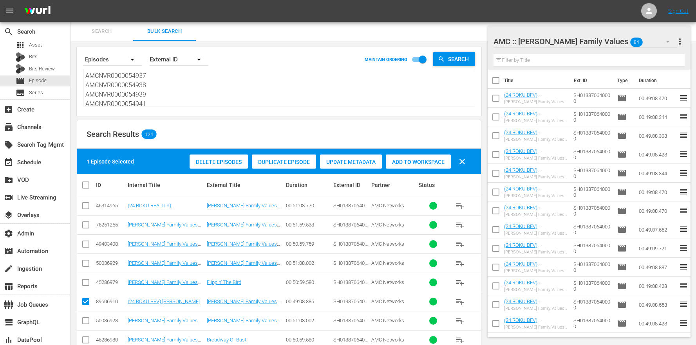
scroll to position [146, 0]
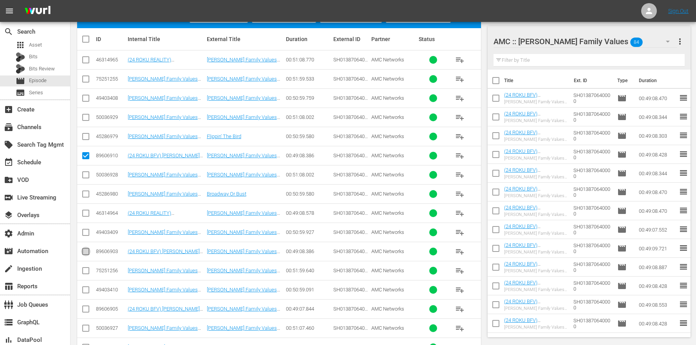
click at [83, 252] on input "checkbox" at bounding box center [85, 253] width 9 height 9
checkbox input "true"
click at [85, 310] on input "checkbox" at bounding box center [85, 310] width 9 height 9
checkbox input "true"
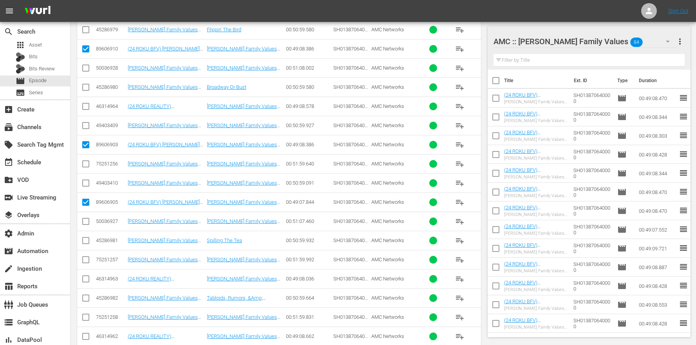
scroll to position [325, 0]
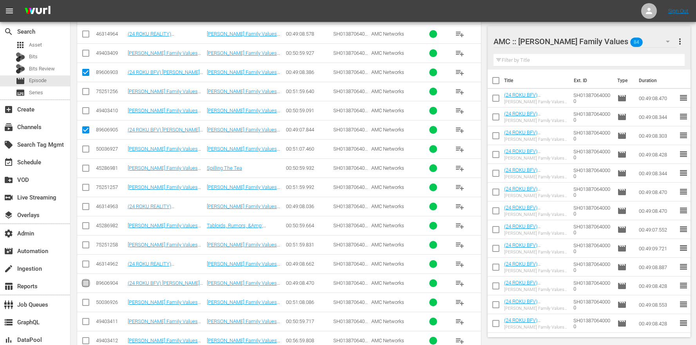
click at [90, 289] on input "checkbox" at bounding box center [85, 284] width 9 height 9
checkbox input "true"
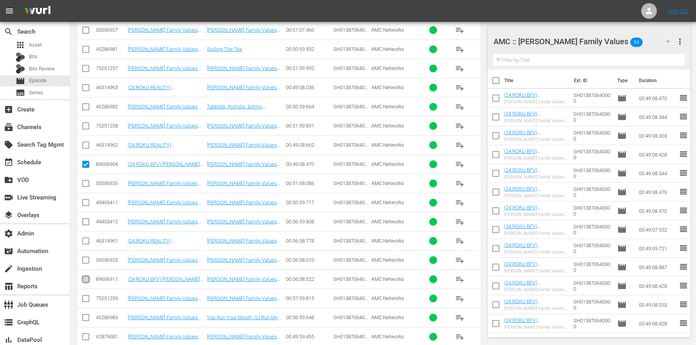
click at [87, 283] on input "checkbox" at bounding box center [85, 280] width 9 height 9
checkbox input "true"
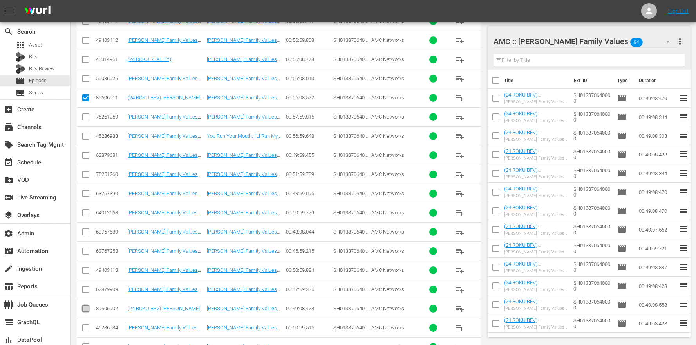
click at [89, 306] on input "checkbox" at bounding box center [85, 310] width 9 height 9
checkbox input "true"
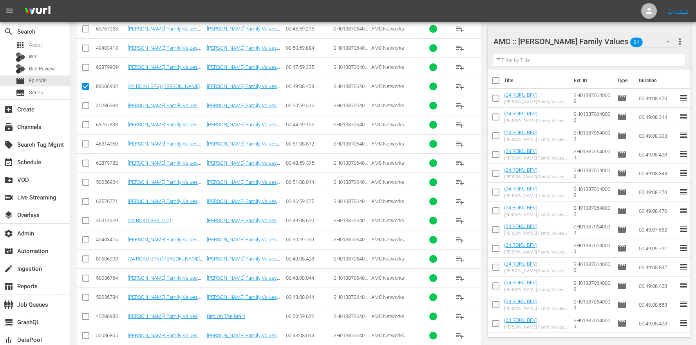
click at [86, 258] on input "checkbox" at bounding box center [85, 260] width 9 height 9
checkbox input "true"
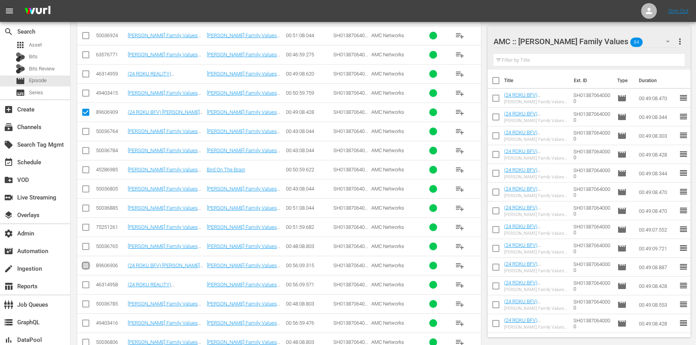
click at [85, 265] on input "checkbox" at bounding box center [85, 267] width 9 height 9
checkbox input "true"
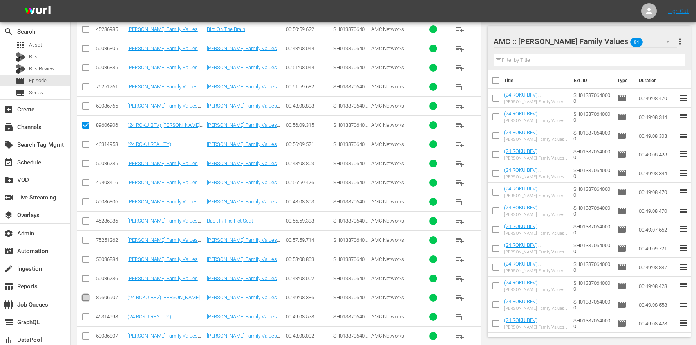
click at [86, 300] on input "checkbox" at bounding box center [85, 299] width 9 height 9
checkbox input "true"
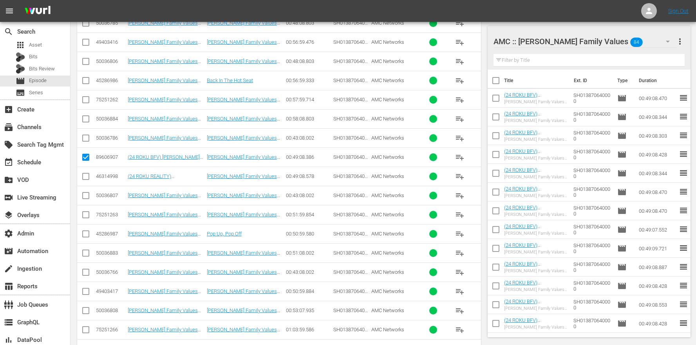
scroll to position [1435, 0]
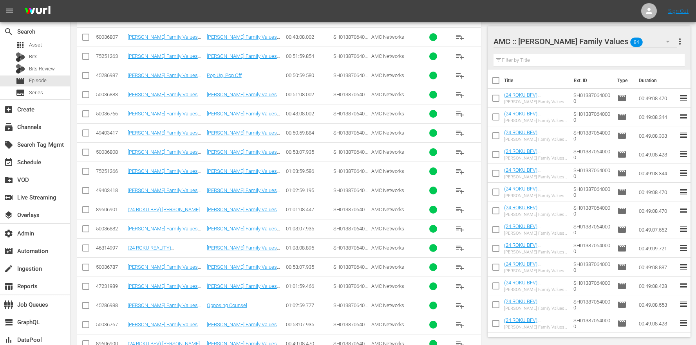
click at [87, 209] on input "checkbox" at bounding box center [85, 211] width 9 height 9
checkbox input "true"
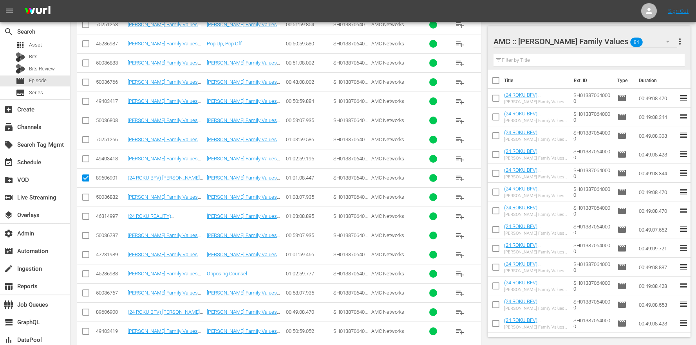
click at [87, 306] on td at bounding box center [86, 312] width 18 height 19
click at [88, 313] on input "checkbox" at bounding box center [85, 313] width 9 height 9
checkbox input "true"
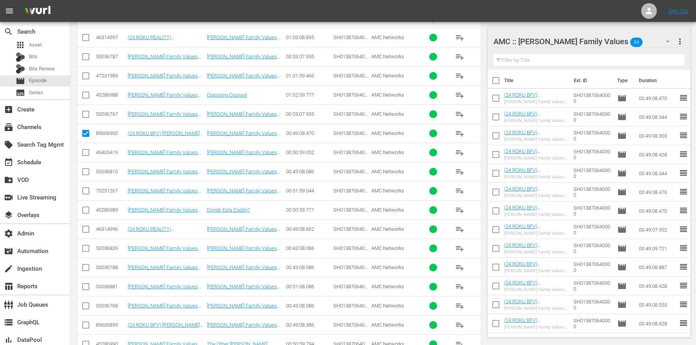
click at [90, 328] on td at bounding box center [86, 325] width 18 height 19
click at [89, 325] on input "checkbox" at bounding box center [85, 326] width 9 height 9
checkbox input "true"
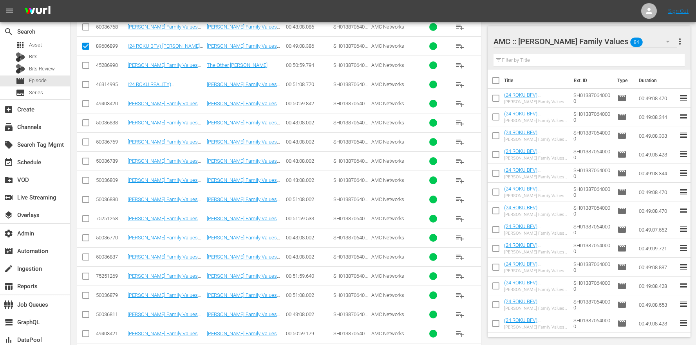
scroll to position [2022, 0]
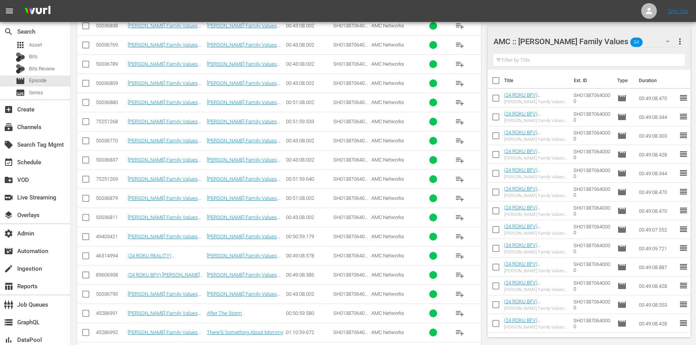
click at [91, 270] on td at bounding box center [86, 275] width 18 height 19
click at [88, 277] on input "checkbox" at bounding box center [85, 276] width 9 height 9
checkbox input "true"
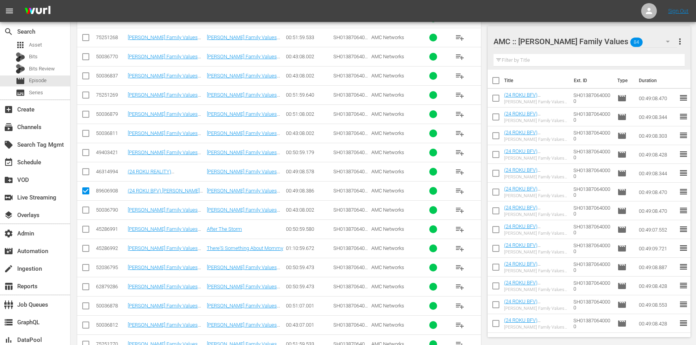
scroll to position [2245, 0]
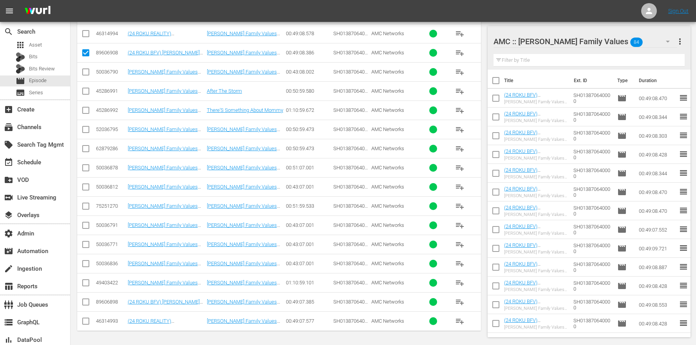
click at [87, 305] on input "checkbox" at bounding box center [85, 303] width 9 height 9
checkbox input "true"
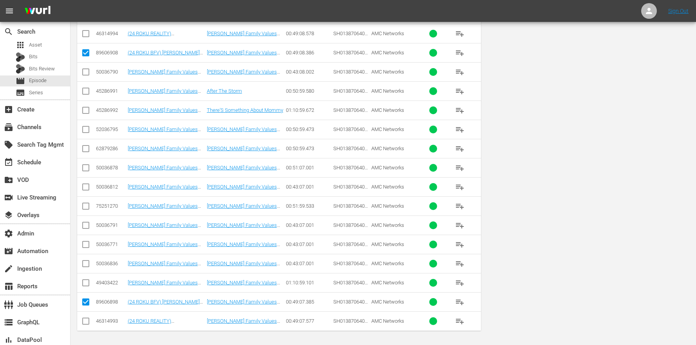
scroll to position [0, 0]
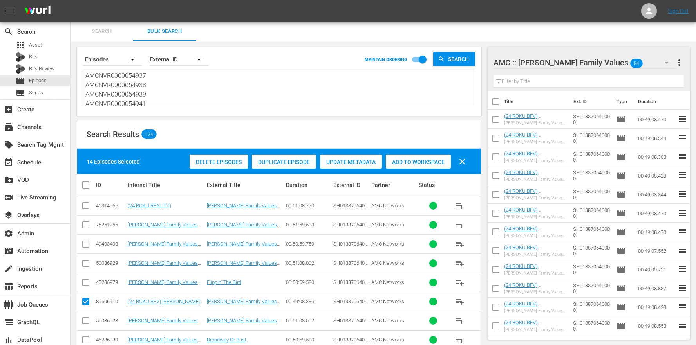
click at [407, 163] on span "Add to Workspace" at bounding box center [418, 162] width 65 height 6
click at [123, 80] on textarea "AMCNVR0000054937 AMCNVR0000054938 AMCNVR0000054939 AMCNVR0000054941 AMCNVR00000…" at bounding box center [279, 89] width 389 height 36
click at [169, 87] on textarea "AMCNVR0000054937 AMCNVR0000054938 AMCNVR0000054939 AMCNVR0000054941 AMCNVR00000…" at bounding box center [279, 89] width 389 height 36
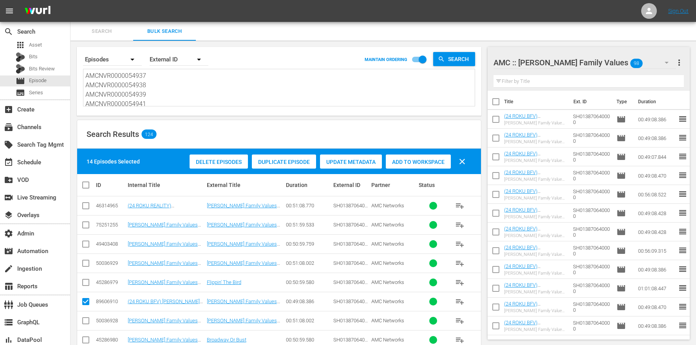
drag, startPoint x: 160, startPoint y: 99, endPoint x: 142, endPoint y: 26, distance: 75.3
paste textarea "797 AMCNVR0000054915 AMCNVR0000054916 AMCNVR0000054918 AMCNVR0000054919 AMCNVR0…"
type textarea "AMCNVR0000054797 AMCNVR0000054915 AMCNVR0000054916 AMCNVR0000054918 AMCNVR00000…"
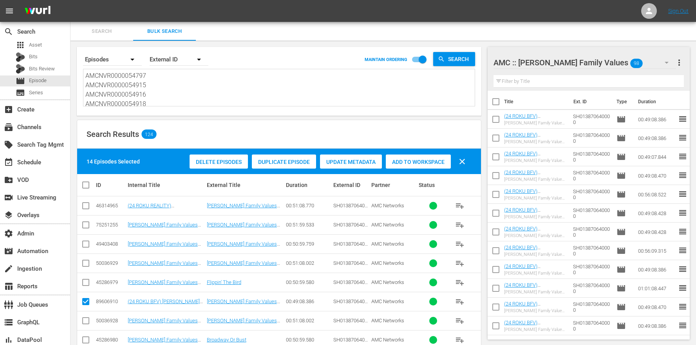
scroll to position [1, 0]
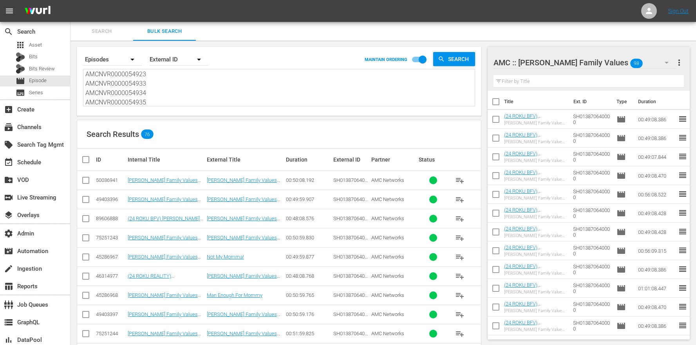
type textarea "AMCNVR0000054797 AMCNVR0000054915 AMCNVR0000054916 AMCNVR0000054918 AMCNVR00000…"
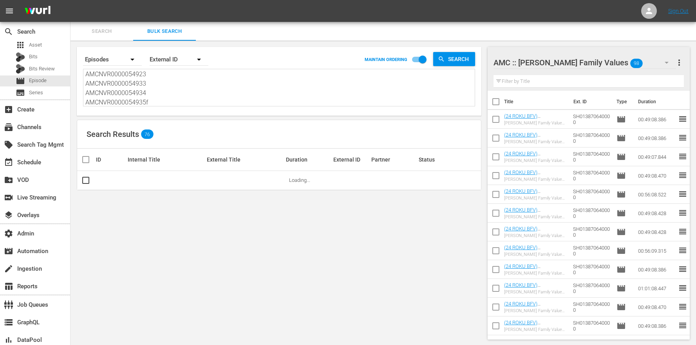
click at [356, 169] on th "External ID" at bounding box center [351, 160] width 38 height 22
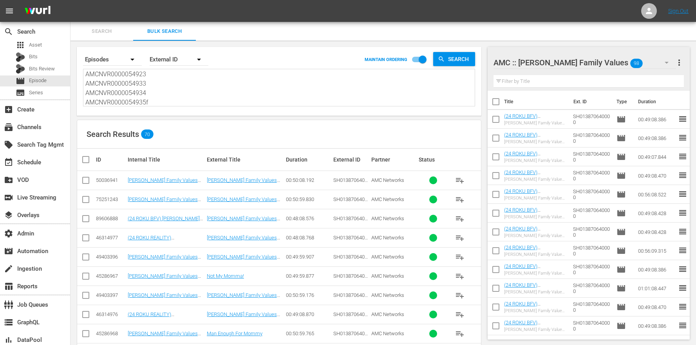
click at [237, 107] on div "Search By Episodes Order By External ID MAINTAIN ORDERING Search AMCNVR00000547…" at bounding box center [279, 81] width 405 height 69
click at [227, 106] on textarea "AMCNVR0000054797 AMCNVR0000054915 AMCNVR0000054916 AMCNVR0000054918 AMCNVR00000…" at bounding box center [279, 88] width 389 height 36
type textarea "AMCNVR0000054797 AMCNVR0000054915 AMCNVR0000054916 AMCNVR0000054918 AMCNVR00000…"
click at [237, 126] on div "Search Results 70" at bounding box center [279, 134] width 404 height 29
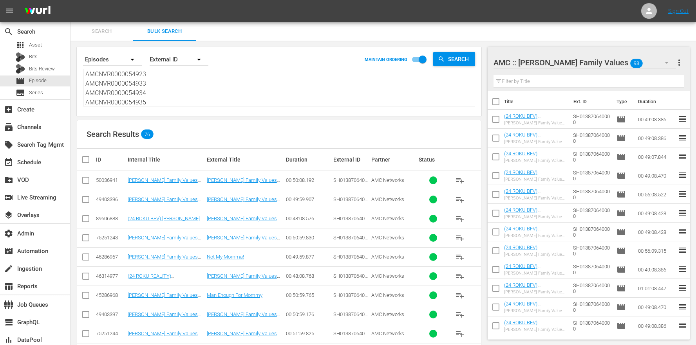
click at [87, 219] on input "checkbox" at bounding box center [85, 220] width 9 height 9
checkbox input "true"
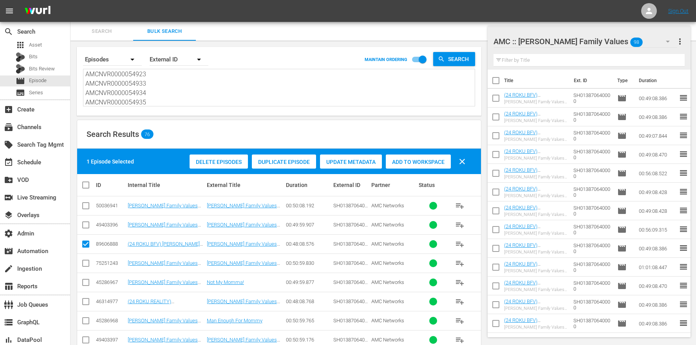
scroll to position [184, 0]
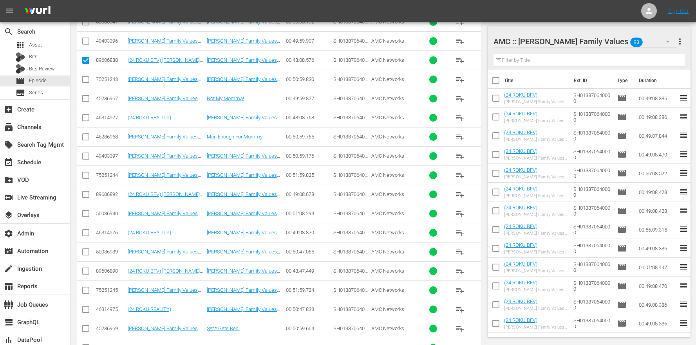
click at [85, 189] on td at bounding box center [86, 194] width 18 height 19
click at [85, 196] on input "checkbox" at bounding box center [85, 196] width 9 height 9
checkbox input "true"
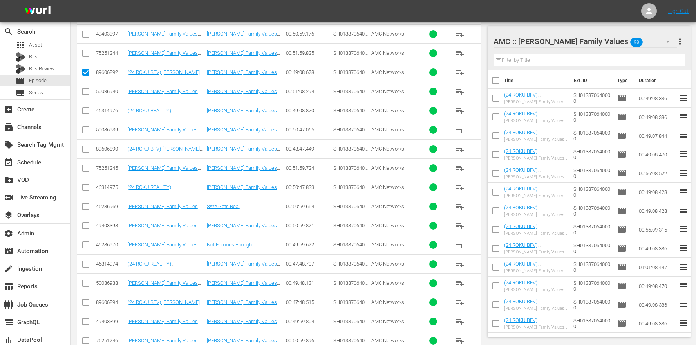
click at [91, 305] on td at bounding box center [86, 302] width 18 height 19
click at [88, 150] on input "checkbox" at bounding box center [85, 150] width 9 height 9
checkbox input "true"
click at [83, 307] on input "checkbox" at bounding box center [85, 304] width 9 height 9
checkbox input "true"
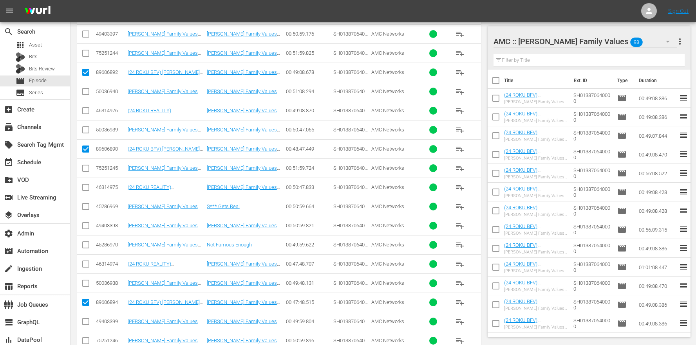
scroll to position [459, 0]
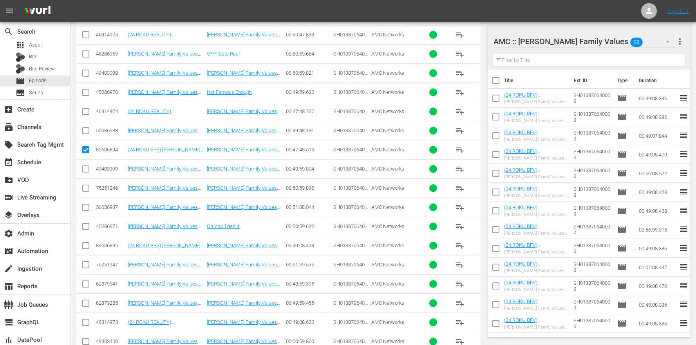
click at [91, 257] on td at bounding box center [86, 264] width 18 height 19
click at [90, 252] on td at bounding box center [86, 245] width 18 height 19
click at [89, 250] on input "checkbox" at bounding box center [85, 247] width 9 height 9
checkbox input "true"
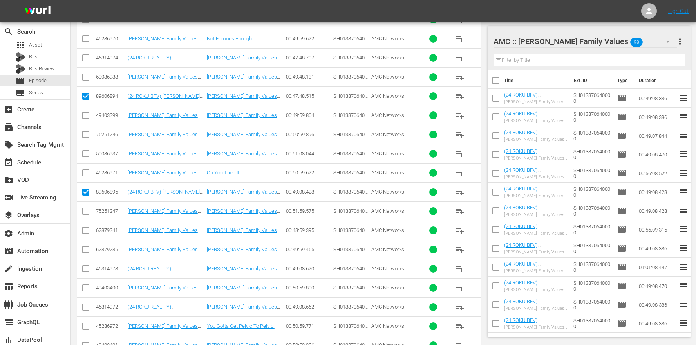
scroll to position [600, 0]
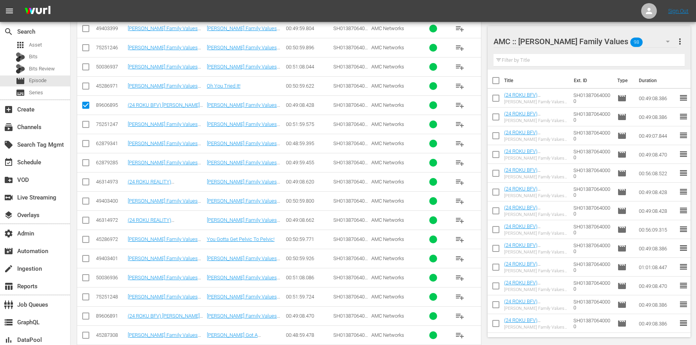
click at [331, 219] on td "00:49:08.662" at bounding box center [308, 220] width 47 height 19
click at [84, 312] on icon at bounding box center [85, 316] width 9 height 9
click at [83, 318] on input "checkbox" at bounding box center [85, 317] width 9 height 9
checkbox input "true"
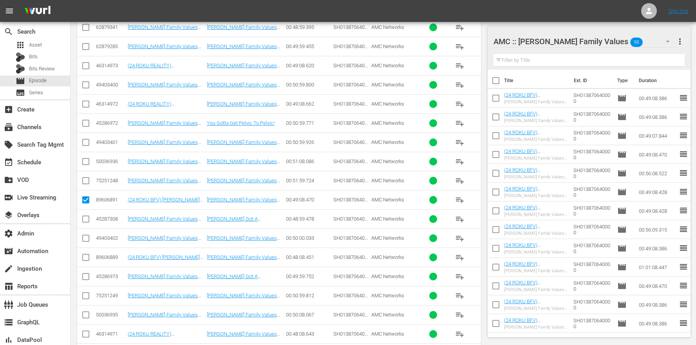
click at [82, 257] on input "checkbox" at bounding box center [85, 259] width 9 height 9
checkbox input "true"
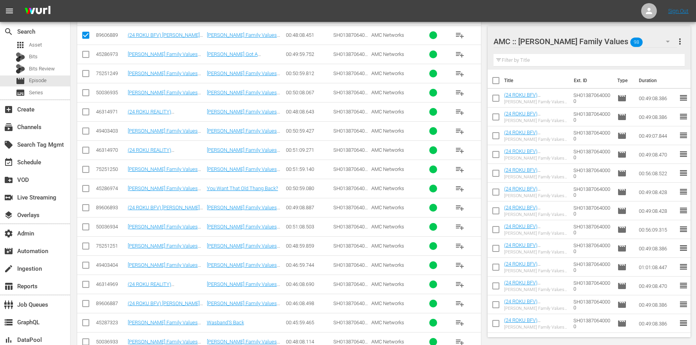
click at [88, 206] on input "checkbox" at bounding box center [85, 209] width 9 height 9
checkbox input "true"
click at [83, 302] on input "checkbox" at bounding box center [85, 305] width 9 height 9
checkbox input "true"
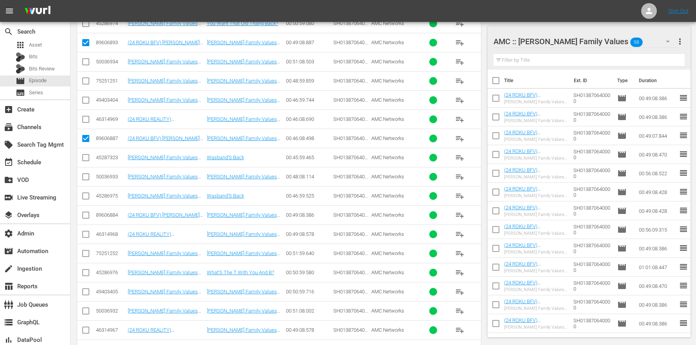
click at [81, 216] on input "checkbox" at bounding box center [85, 216] width 9 height 9
checkbox input "true"
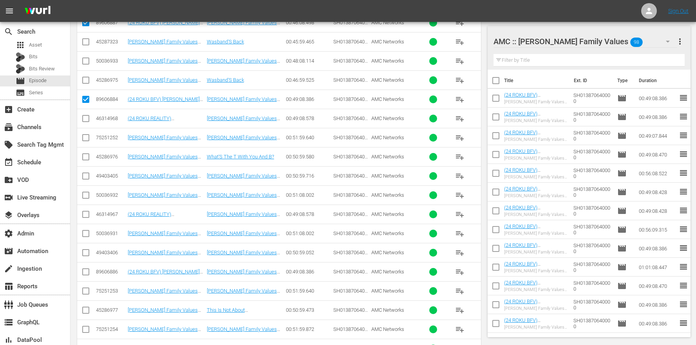
click at [83, 278] on input "checkbox" at bounding box center [85, 273] width 9 height 9
checkbox input "true"
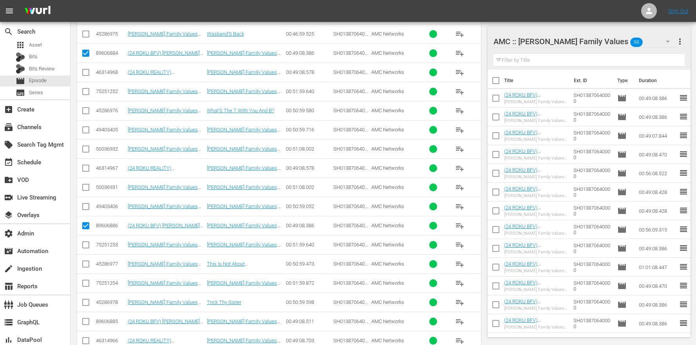
click at [90, 321] on input "checkbox" at bounding box center [85, 323] width 9 height 9
checkbox input "true"
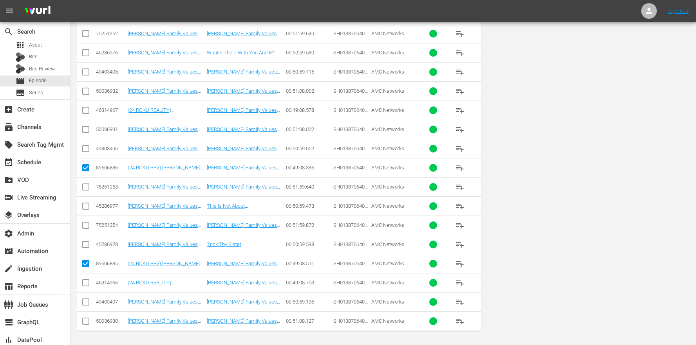
scroll to position [0, 0]
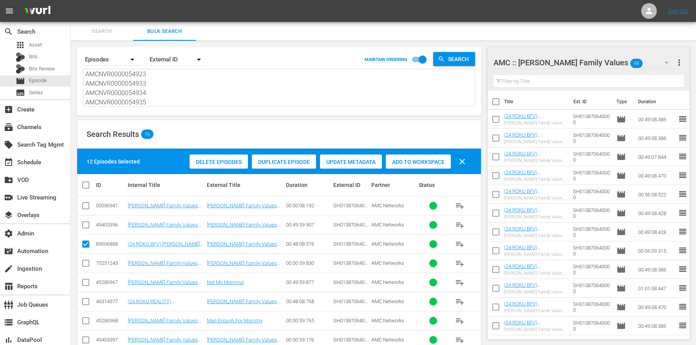
click at [401, 160] on span "Add to Workspace" at bounding box center [418, 162] width 65 height 6
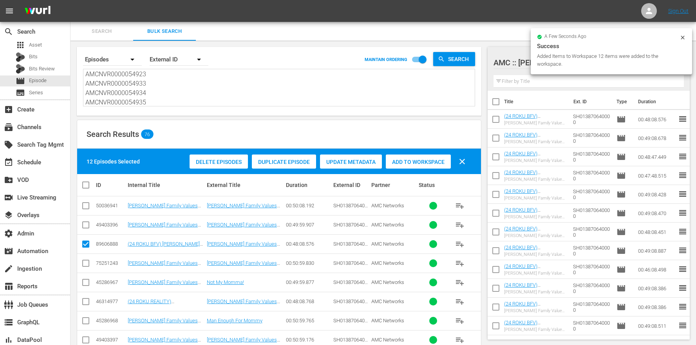
scroll to position [15, 0]
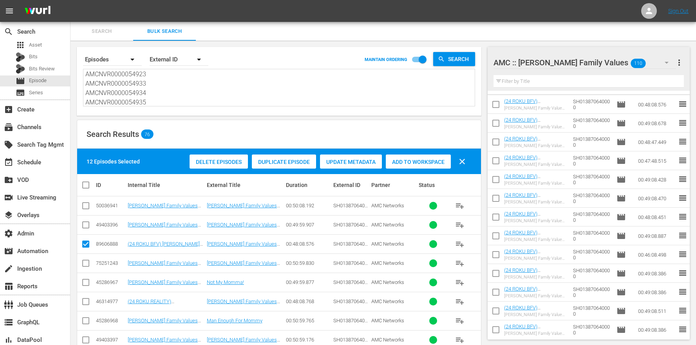
click at [214, 90] on textarea "AMCNVR0000054797 AMCNVR0000054915 AMCNVR0000054916 AMCNVR0000054918 AMCNVR00000…" at bounding box center [279, 88] width 389 height 36
drag, startPoint x: 182, startPoint y: 103, endPoint x: 140, endPoint y: 11, distance: 101.3
paste textarea "1177 AMCNVR0000051178 AMCNVR0000051179 AMCNVR0000051180 AMCNVR0000051181 AMCNVR…"
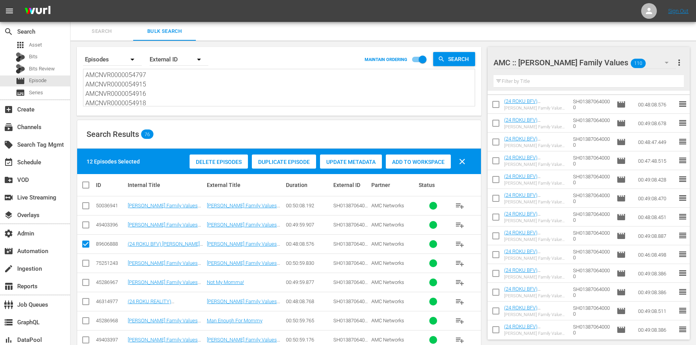
type textarea "AMCNVR0000051177 AMCNVR0000051178 AMCNVR0000051179 AMCNVR0000051180 AMCNVR00000…"
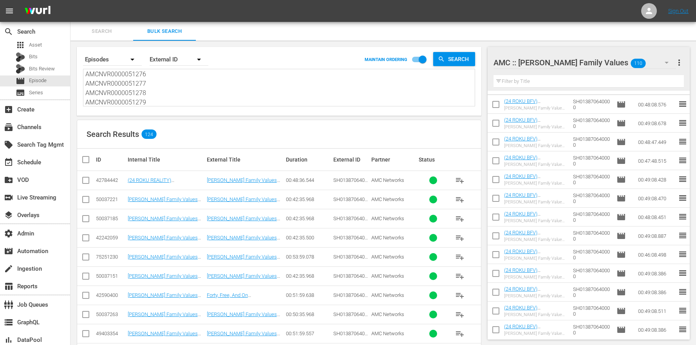
type textarea "AMCNVR0000051177 AMCNVR0000051178 AMCNVR0000051179 AMCNVR0000051180 AMCNVR00000…"
click at [209, 145] on div "Search Results 124" at bounding box center [279, 134] width 404 height 29
click at [80, 184] on td at bounding box center [86, 180] width 18 height 19
click at [84, 184] on input "checkbox" at bounding box center [85, 181] width 9 height 9
checkbox input "true"
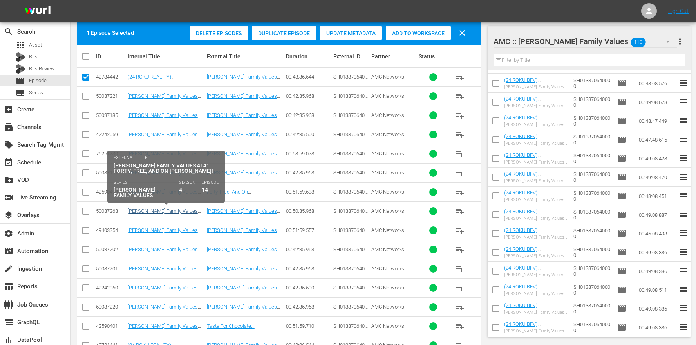
scroll to position [157, 0]
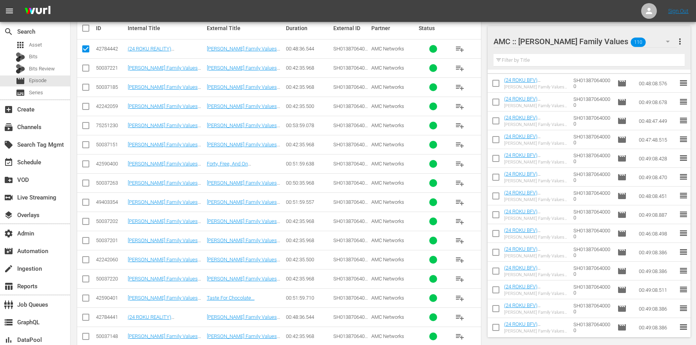
click at [88, 320] on input "checkbox" at bounding box center [85, 318] width 9 height 9
checkbox input "true"
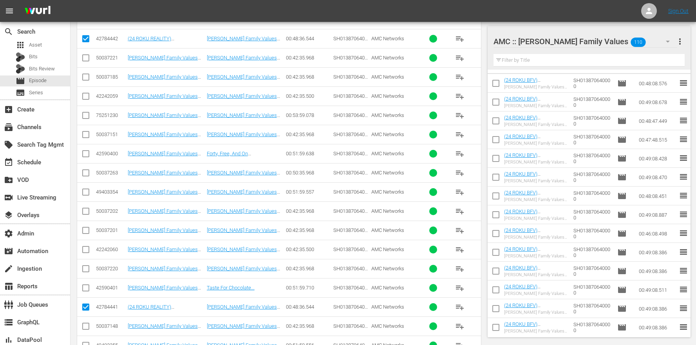
scroll to position [418, 0]
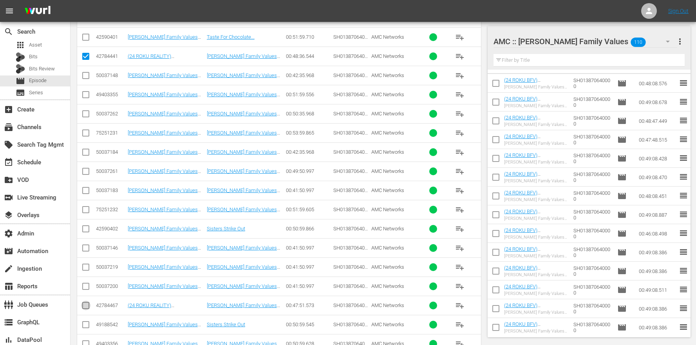
click at [88, 311] on input "checkbox" at bounding box center [85, 307] width 9 height 9
checkbox input "true"
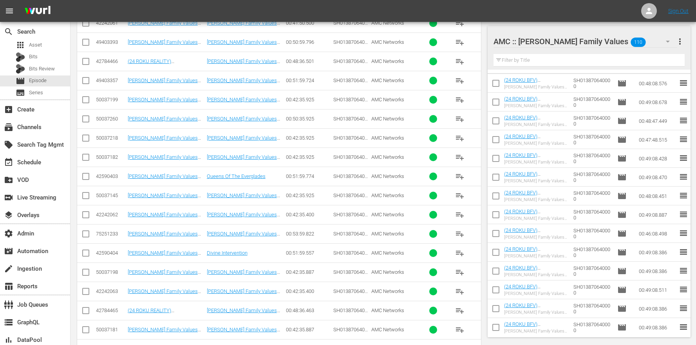
click at [83, 61] on input "checkbox" at bounding box center [85, 62] width 9 height 9
checkbox input "true"
click at [88, 315] on input "checkbox" at bounding box center [85, 312] width 9 height 9
checkbox input "true"
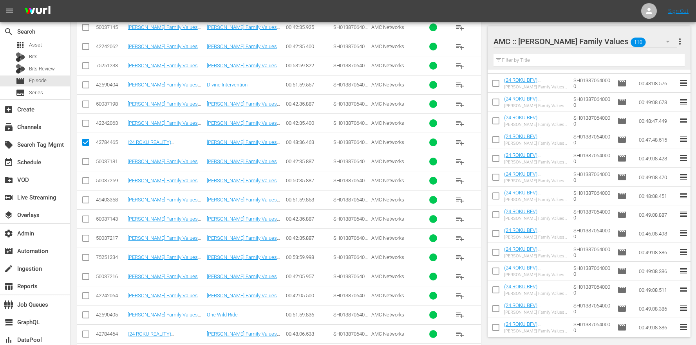
click at [92, 339] on td at bounding box center [86, 334] width 18 height 19
click at [90, 336] on td at bounding box center [86, 334] width 18 height 19
click at [89, 336] on input "checkbox" at bounding box center [85, 335] width 9 height 9
checkbox input "true"
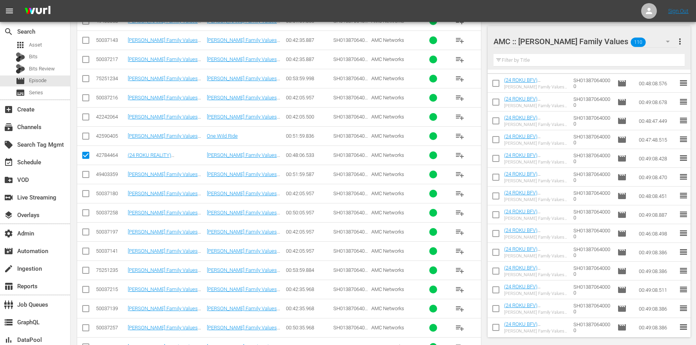
scroll to position [1295, 0]
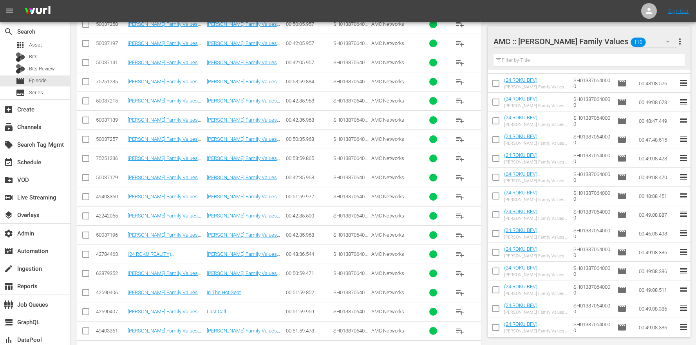
click at [87, 263] on td at bounding box center [86, 254] width 18 height 19
click at [87, 252] on input "checkbox" at bounding box center [85, 255] width 9 height 9
checkbox input "true"
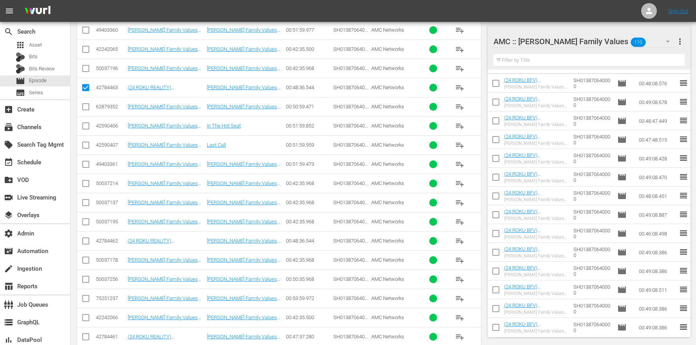
click at [83, 233] on td at bounding box center [86, 240] width 18 height 19
click at [85, 248] on td at bounding box center [86, 240] width 18 height 19
click at [87, 242] on input "checkbox" at bounding box center [85, 242] width 9 height 9
checkbox input "true"
click at [88, 340] on input "checkbox" at bounding box center [85, 338] width 9 height 9
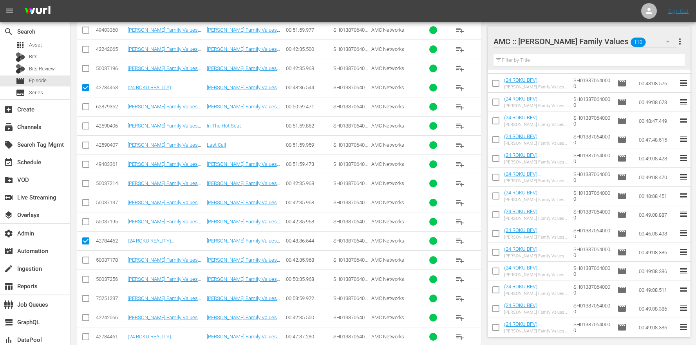
checkbox input "true"
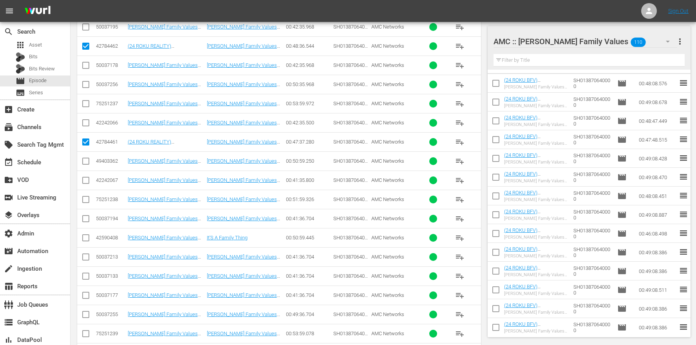
scroll to position [1738, 0]
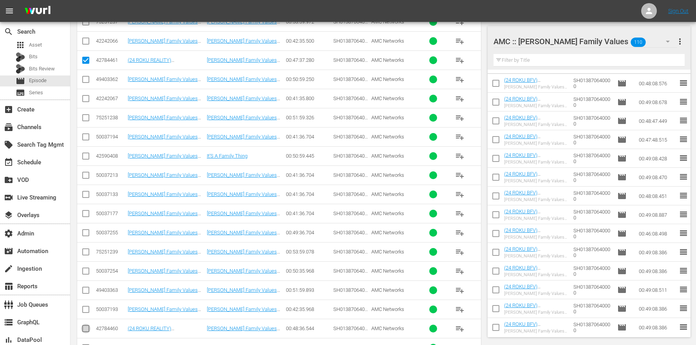
click at [87, 329] on input "checkbox" at bounding box center [85, 330] width 9 height 9
checkbox input "true"
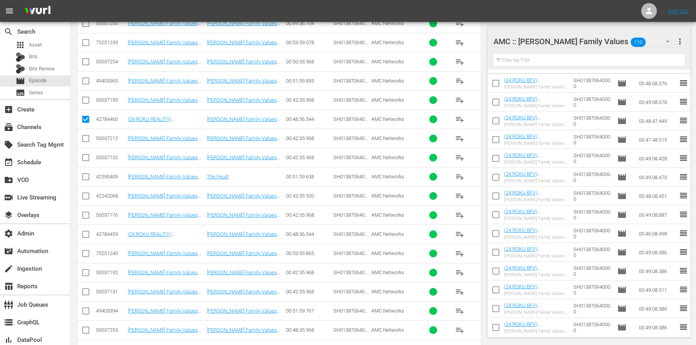
click at [85, 235] on input "checkbox" at bounding box center [85, 235] width 9 height 9
checkbox input "true"
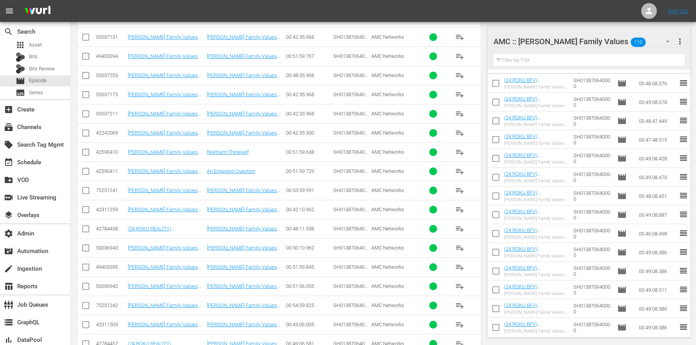
click at [87, 232] on input "checkbox" at bounding box center [85, 230] width 9 height 9
checkbox input "true"
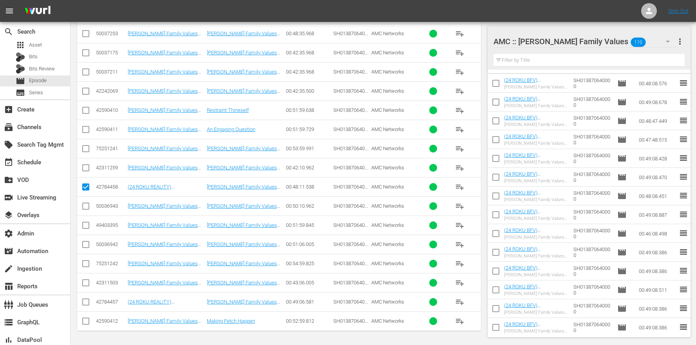
click at [89, 303] on input "checkbox" at bounding box center [85, 303] width 9 height 9
checkbox input "true"
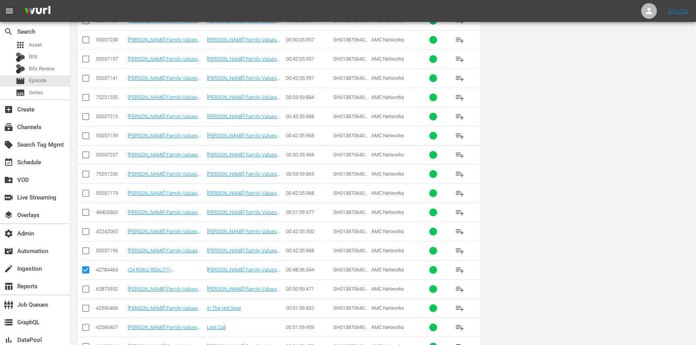
scroll to position [0, 0]
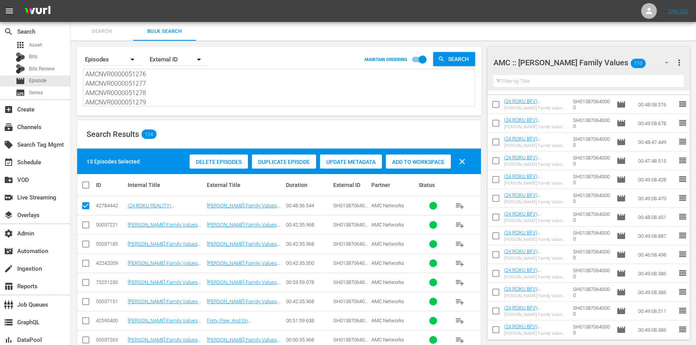
click at [291, 159] on span "Duplicate Episode" at bounding box center [284, 162] width 64 height 6
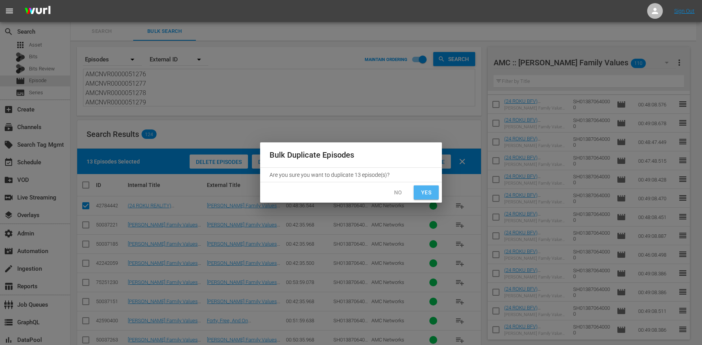
click at [432, 195] on span "Yes" at bounding box center [426, 193] width 13 height 10
checkbox input "false"
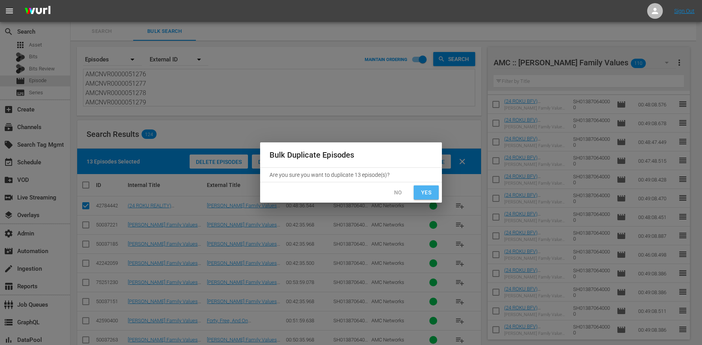
checkbox input "false"
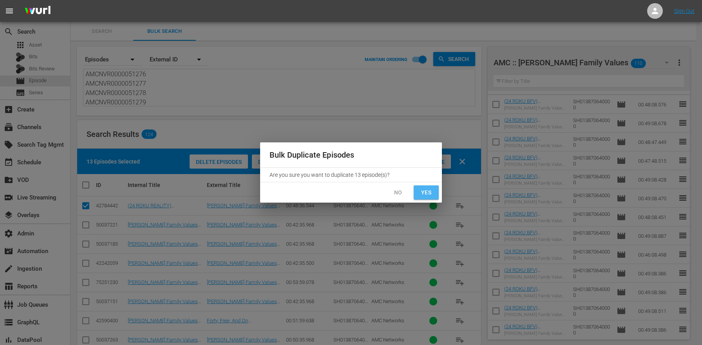
checkbox input "false"
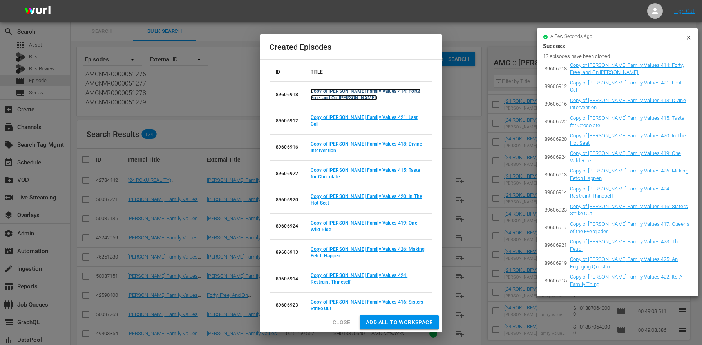
click at [375, 89] on link "Copy of Braxton Family Values 414: Forty, Free, and On Fleek!" at bounding box center [366, 95] width 110 height 12
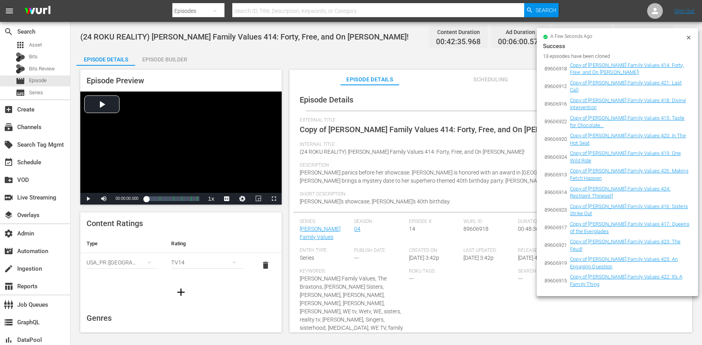
click at [686, 39] on icon at bounding box center [688, 37] width 6 height 6
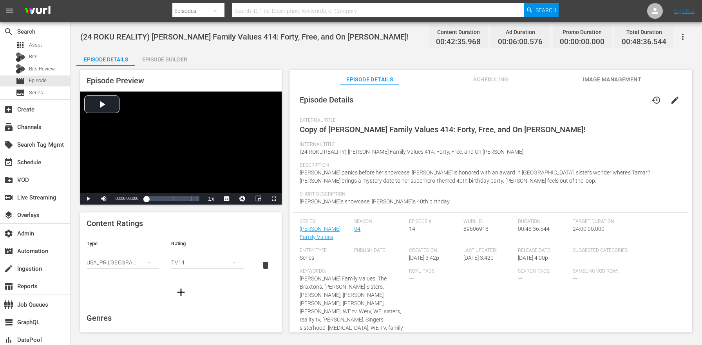
click at [670, 103] on span "edit" at bounding box center [674, 100] width 9 height 9
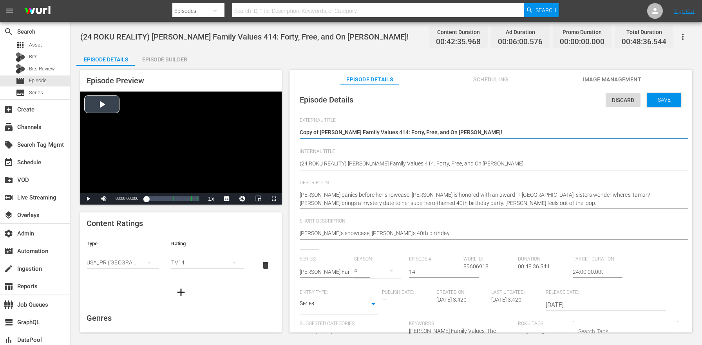
drag, startPoint x: 320, startPoint y: 132, endPoint x: 248, endPoint y: 122, distance: 72.8
click at [285, 127] on div "Episode Preview Video Player is loading. Play Video Play Mute Current Time 00:0…" at bounding box center [386, 202] width 620 height 273
type textarea "Braxton Family Values 414: Forty, Free, and On Fleek!"
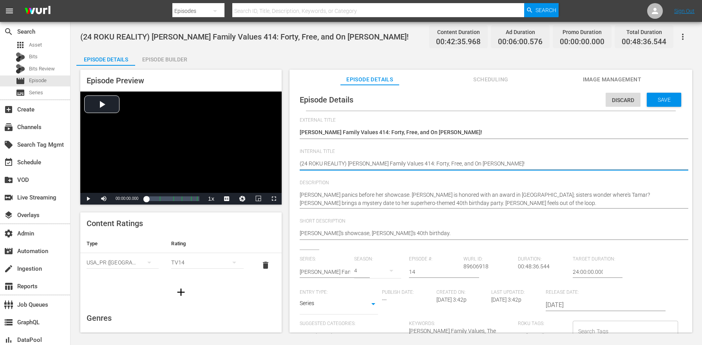
click at [340, 164] on textarea "(24 ROKU REALITY) Braxton Family Values 414: Forty, Free, and On Fleek!" at bounding box center [489, 164] width 378 height 9
type textarea "(24 ROKU B) Braxton Family Values 414: Forty, Free, and On Fleek!"
type textarea "(24 ROKU BF) Braxton Family Values 414: Forty, Free, and On Fleek!"
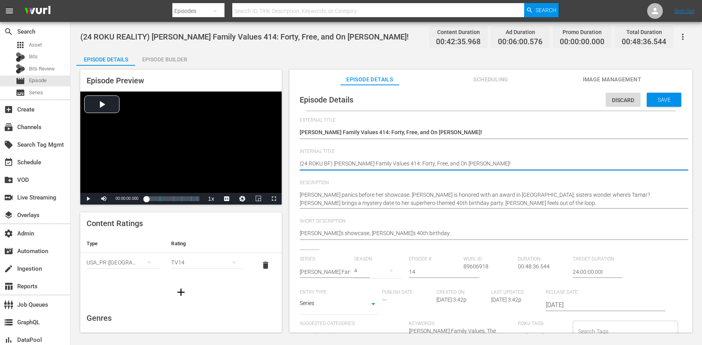
type textarea "(24 ROKU BFV) Braxton Family Values 414: Forty, Free, and On Fleek!"
click at [329, 164] on textarea "(24 ROKU REALITY) Braxton Family Values 414: Forty, Free, and On Fleek!" at bounding box center [489, 164] width 378 height 9
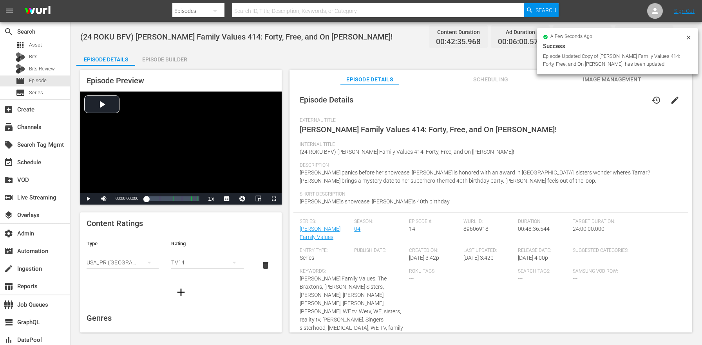
click at [422, 187] on div "Description Traci panics before her showcase. Toni is honored with an award in …" at bounding box center [491, 177] width 382 height 29
click at [175, 60] on div "Episode Builder" at bounding box center [164, 59] width 59 height 19
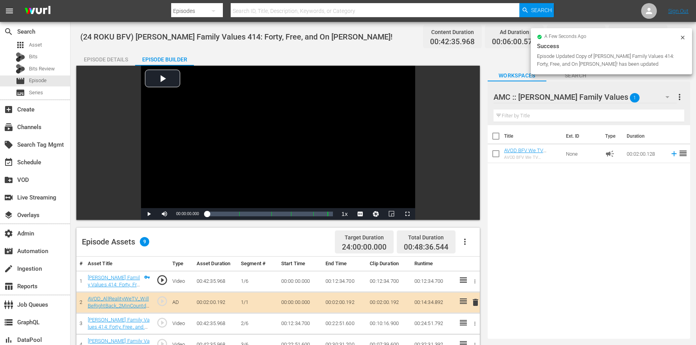
click at [473, 239] on button "button" at bounding box center [464, 242] width 19 height 19
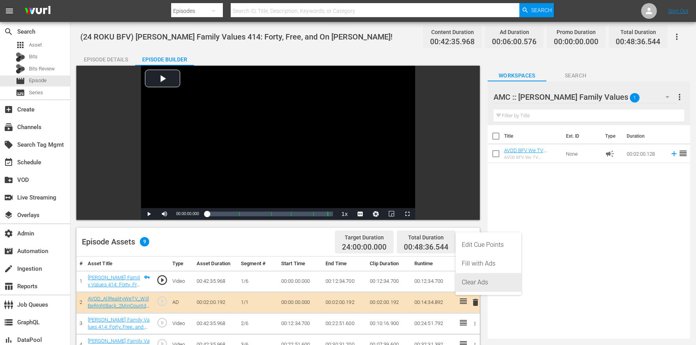
click at [477, 280] on div "Clear Ads" at bounding box center [488, 282] width 53 height 19
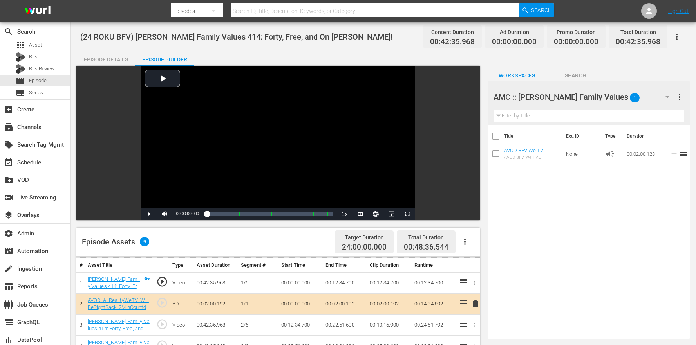
scroll to position [99, 0]
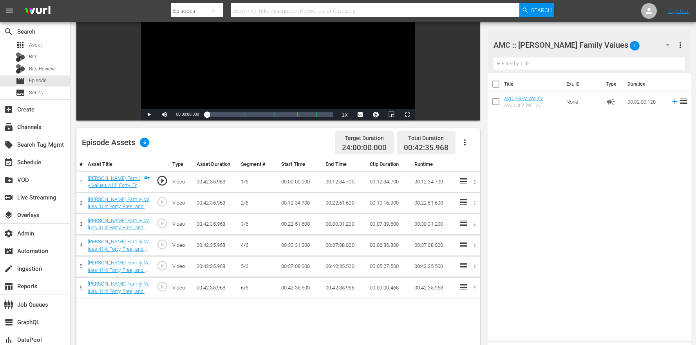
click at [470, 130] on div "Episode Assets 6 Target Duration 24:00:00.000 Total Duration 00:42:35.968" at bounding box center [277, 142] width 403 height 29
click at [470, 138] on button "button" at bounding box center [464, 142] width 19 height 19
click at [472, 145] on div "Edit Cue Points" at bounding box center [488, 145] width 53 height 19
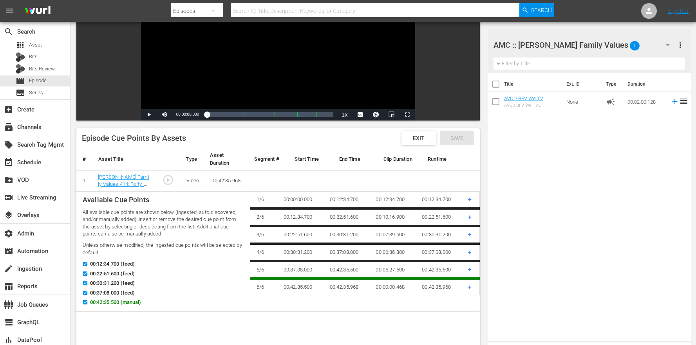
click at [94, 300] on span "00:42:35.500 (manual)" at bounding box center [115, 303] width 51 height 8
click at [88, 301] on input "00:42:35.500 (manual)" at bounding box center [83, 304] width 10 height 6
checkbox input "false"
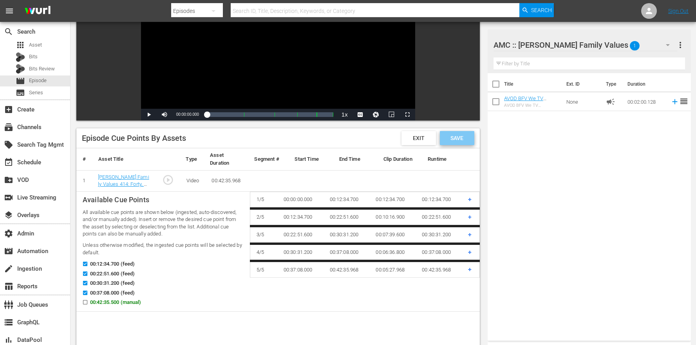
click at [452, 137] on span "Save" at bounding box center [456, 138] width 25 height 6
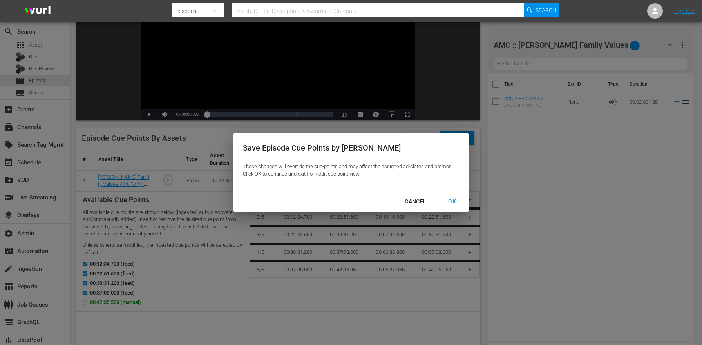
click at [450, 204] on div "OK" at bounding box center [452, 202] width 20 height 10
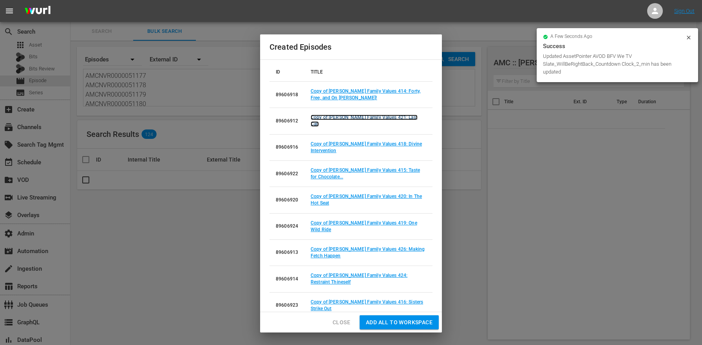
click at [342, 118] on link "Copy of Braxton Family Values 421: Last Call" at bounding box center [364, 121] width 107 height 12
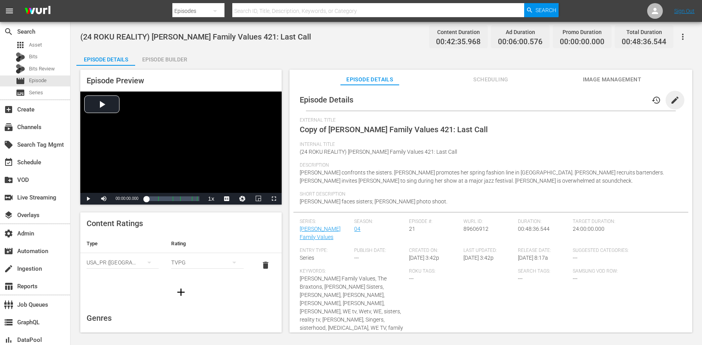
click at [673, 99] on span "edit" at bounding box center [674, 100] width 9 height 9
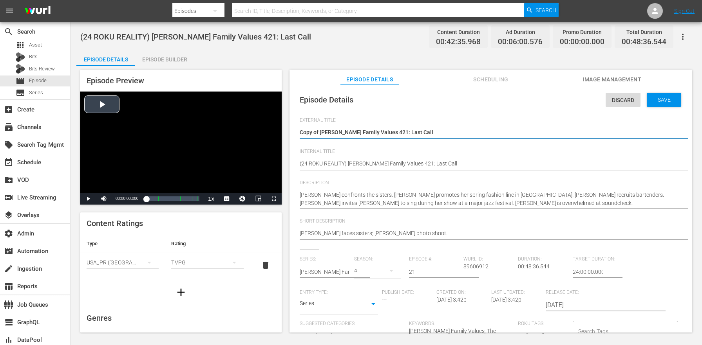
drag, startPoint x: 321, startPoint y: 130, endPoint x: 246, endPoint y: 125, distance: 75.4
click at [246, 125] on div "Episode Preview Video Player is loading. Play Video Play Mute Current Time 00:0…" at bounding box center [386, 202] width 620 height 273
type textarea "Braxton Family Values 421: Last Call"
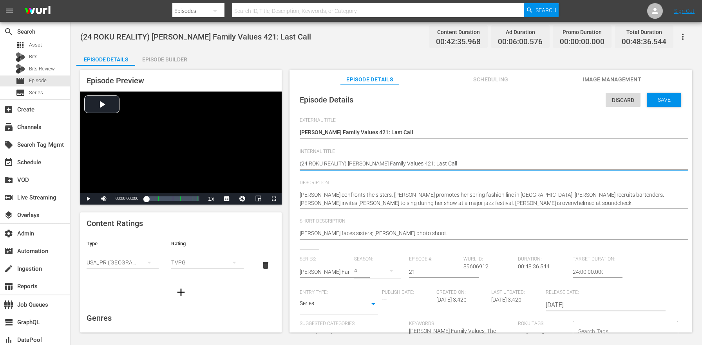
click at [342, 163] on textarea "(24 ROKU REALITY) Braxton Family Values 421: Last Call" at bounding box center [489, 164] width 378 height 9
paste textarea "BFV"
type textarea "(24 ROKU BFV) Braxton Family Values 421: Last Call"
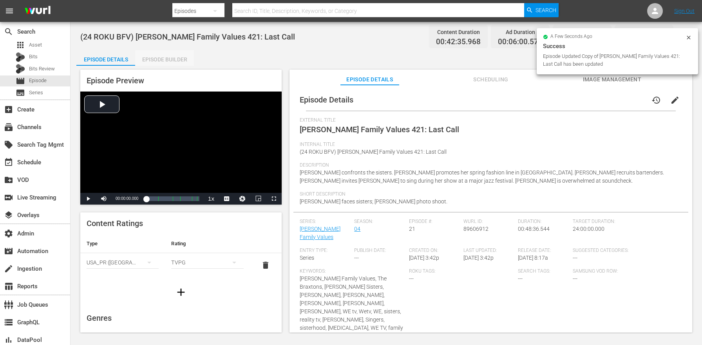
click at [139, 50] on div "Episode Builder" at bounding box center [164, 59] width 59 height 19
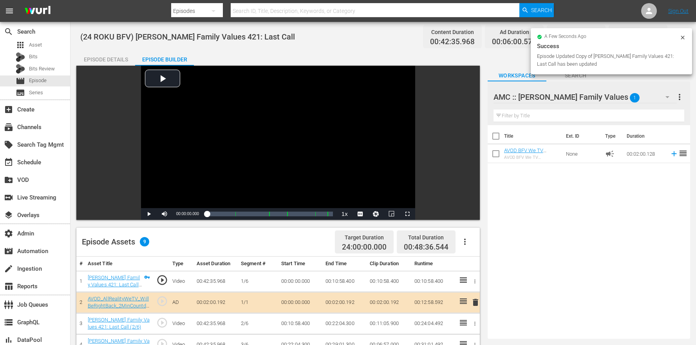
click at [467, 240] on icon "button" at bounding box center [464, 241] width 9 height 9
click at [478, 292] on div "Edit Cue Points Fill with Ads Clear Ads" at bounding box center [488, 264] width 66 height 63
click at [476, 289] on div "Clear Ads" at bounding box center [488, 282] width 53 height 19
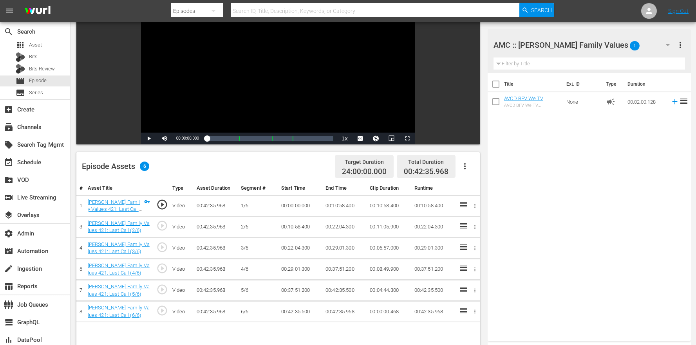
scroll to position [119, 0]
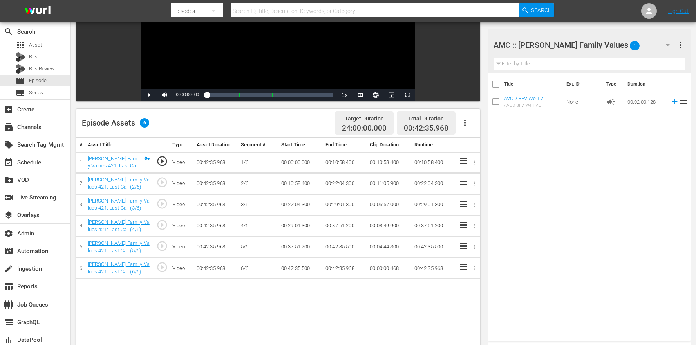
click at [471, 121] on button "button" at bounding box center [464, 123] width 19 height 19
click at [467, 130] on div "Edit Cue Points" at bounding box center [488, 126] width 53 height 19
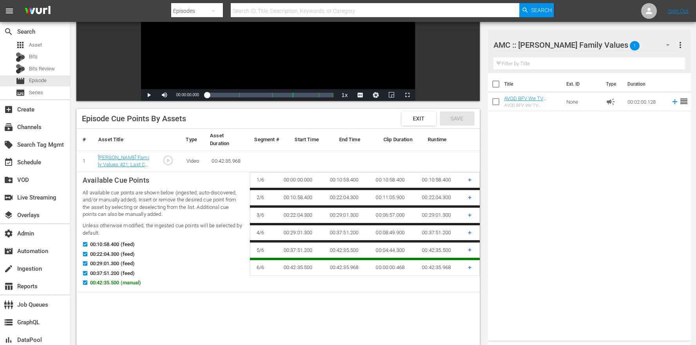
click at [111, 284] on span "00:42:35.500 (manual)" at bounding box center [115, 283] width 51 height 8
click at [88, 284] on input "00:42:35.500 (manual)" at bounding box center [83, 285] width 10 height 6
checkbox input "false"
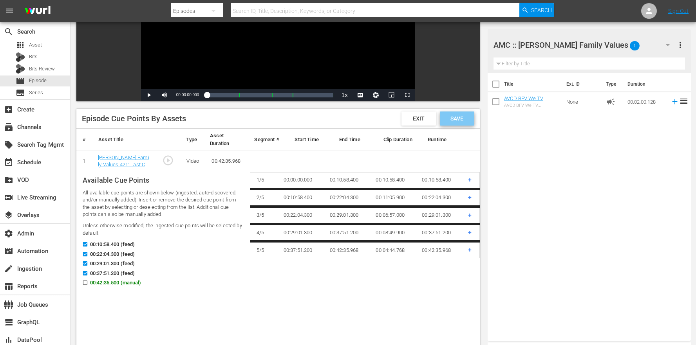
click at [457, 117] on span "Save" at bounding box center [456, 119] width 25 height 6
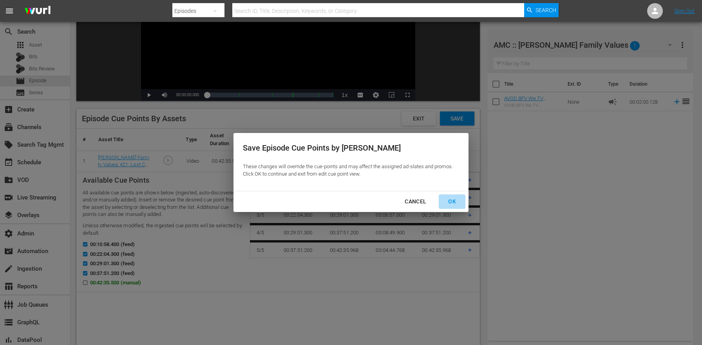
click at [446, 207] on button "OK" at bounding box center [452, 202] width 27 height 14
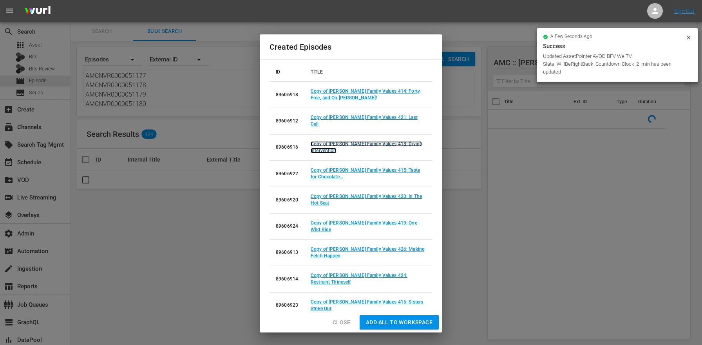
click at [361, 141] on link "Copy of Braxton Family Values 418: Divine Intervention" at bounding box center [366, 147] width 111 height 12
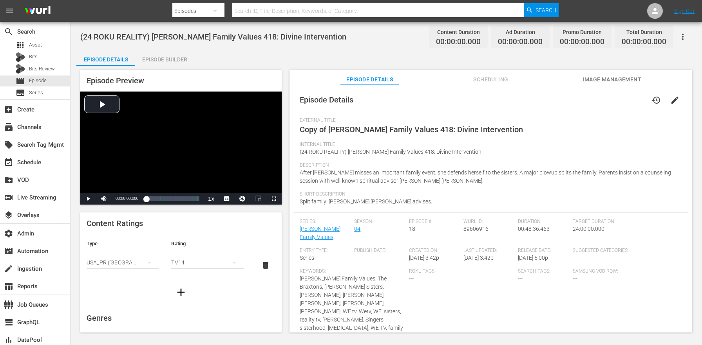
click at [674, 100] on span "edit" at bounding box center [674, 100] width 9 height 9
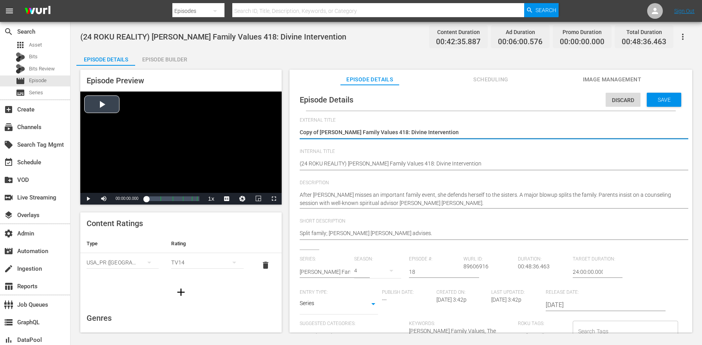
drag, startPoint x: 320, startPoint y: 133, endPoint x: 256, endPoint y: 126, distance: 64.6
click at [257, 127] on div "Episode Preview Video Player is loading. Play Video Play Mute Current Time 00:0…" at bounding box center [386, 202] width 620 height 273
type textarea "Braxton Family Values 418: Divine Intervention"
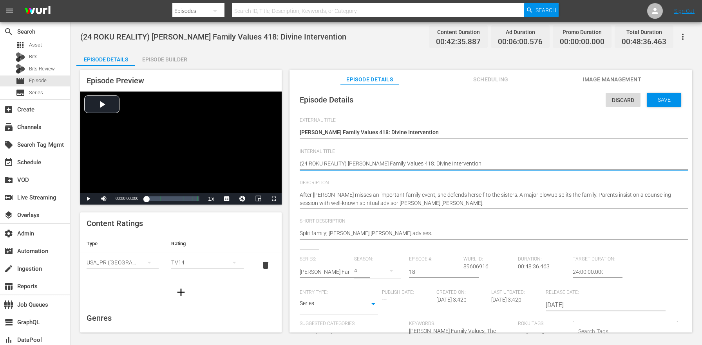
click at [328, 161] on textarea "(24 ROKU REALITY) Braxton Family Values 418: Divine Intervention" at bounding box center [489, 164] width 378 height 9
paste textarea "BFV"
type textarea "(24 ROKU BFV) Braxton Family Values 418: Divine Intervention"
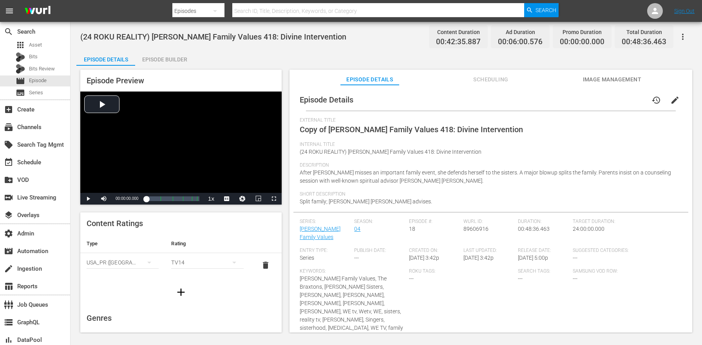
click at [159, 54] on div "Episode Builder" at bounding box center [164, 59] width 59 height 19
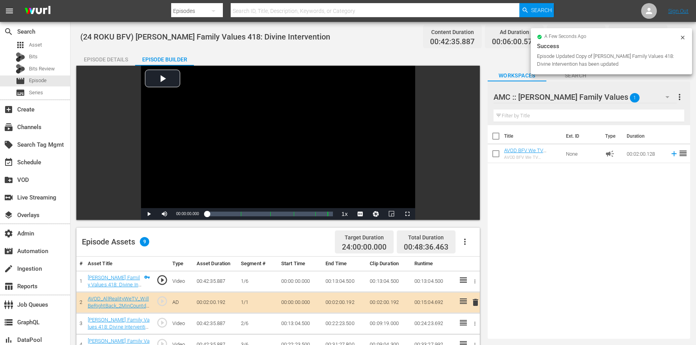
click at [467, 248] on button "button" at bounding box center [464, 242] width 19 height 19
click at [485, 285] on div "Clear Ads" at bounding box center [488, 282] width 53 height 19
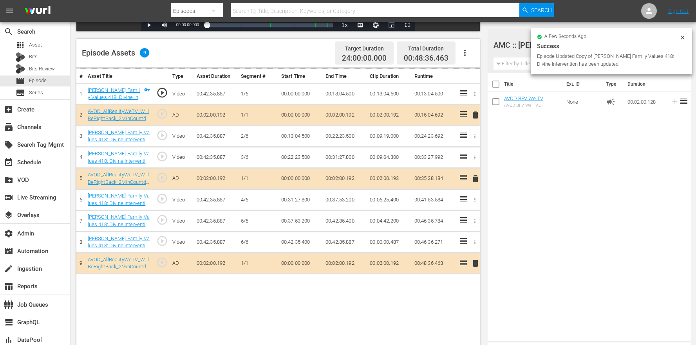
scroll to position [204, 0]
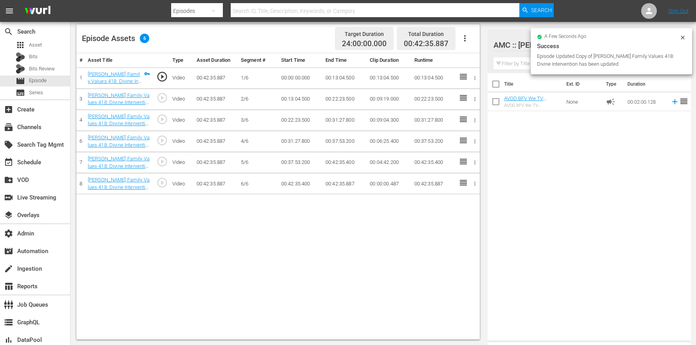
click at [473, 39] on button "button" at bounding box center [464, 38] width 19 height 19
click at [471, 40] on div "Edit Cue Points" at bounding box center [488, 41] width 53 height 19
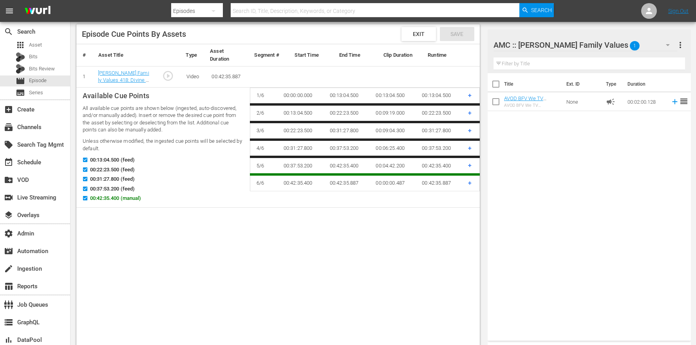
click at [120, 198] on span "00:42:35.400 (manual)" at bounding box center [115, 199] width 51 height 8
click at [88, 198] on input "00:42:35.400 (manual)" at bounding box center [83, 200] width 10 height 6
checkbox input "false"
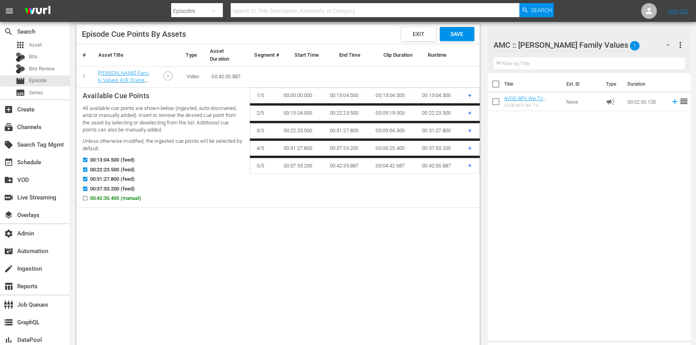
click at [457, 36] on span "Save" at bounding box center [456, 34] width 25 height 6
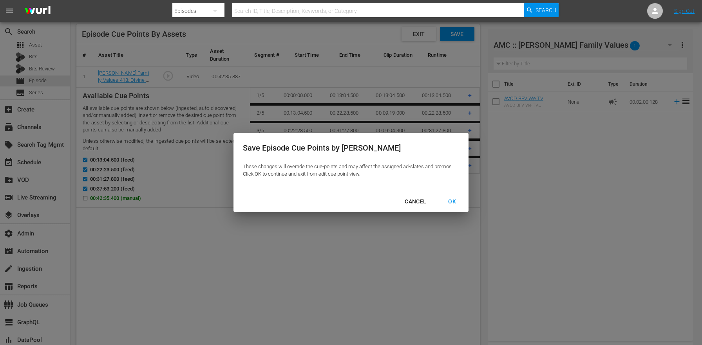
click at [449, 204] on div "OK" at bounding box center [452, 202] width 20 height 10
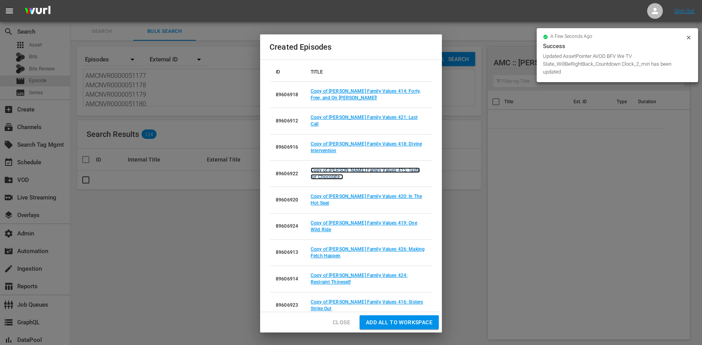
click at [394, 168] on link "Copy of Braxton Family Values 415: Taste for Chocolate..." at bounding box center [365, 174] width 109 height 12
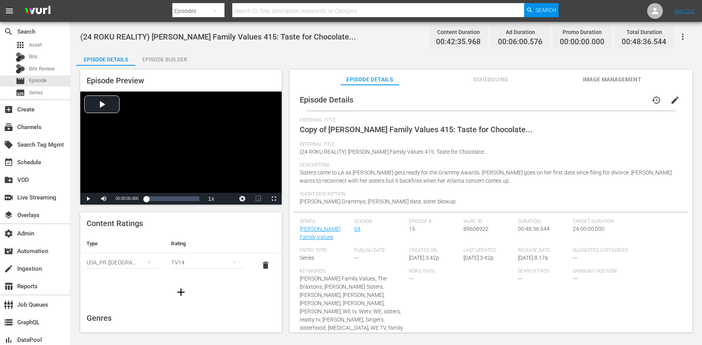
click at [670, 102] on span "edit" at bounding box center [674, 100] width 9 height 9
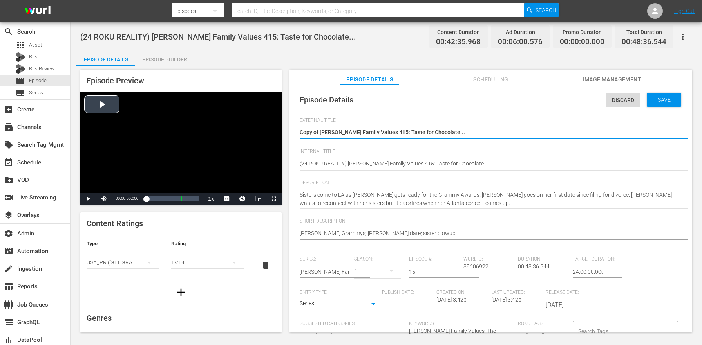
drag, startPoint x: 320, startPoint y: 132, endPoint x: 231, endPoint y: 120, distance: 89.3
click at [239, 123] on div "Episode Preview Video Player is loading. Play Video Play Mute Current Time 00:0…" at bounding box center [386, 202] width 620 height 273
type textarea "Braxton Family Values 415: Taste for Chocolate..."
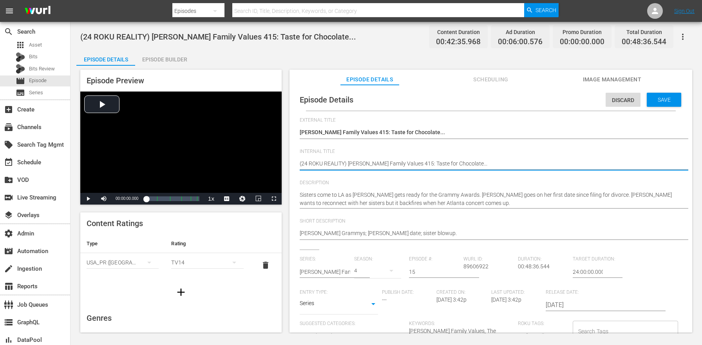
click at [333, 162] on textarea "(24 ROKU REALITY) Braxton Family Values 415: Taste for Chocolate..." at bounding box center [489, 164] width 378 height 9
paste textarea "BFV"
type textarea "(24 ROKU BFV) Braxton Family Values 415: Taste for Chocolate..."
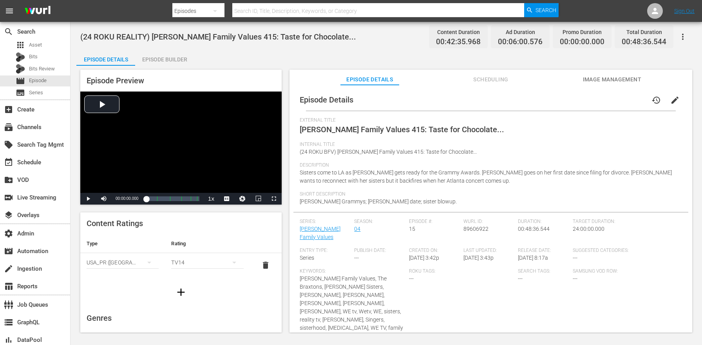
click at [170, 52] on div "Episode Builder" at bounding box center [164, 59] width 59 height 19
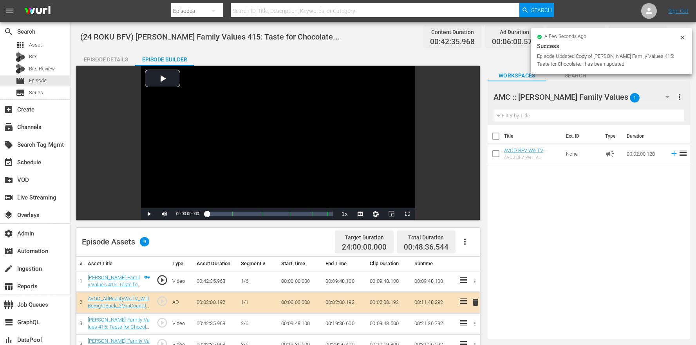
click at [469, 239] on icon "button" at bounding box center [464, 241] width 9 height 9
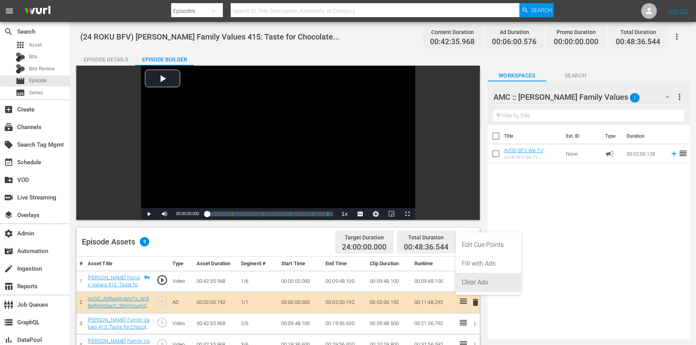
click at [469, 285] on div "Clear Ads" at bounding box center [488, 282] width 53 height 19
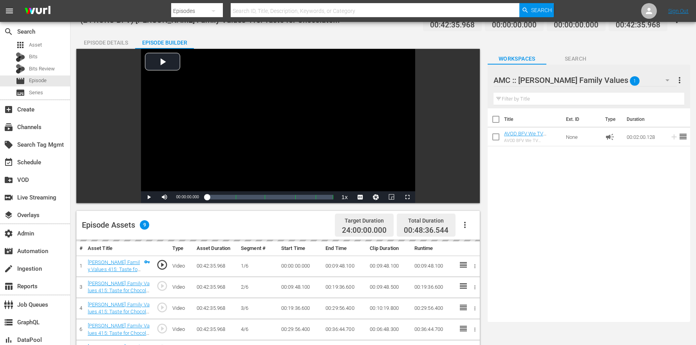
scroll to position [76, 0]
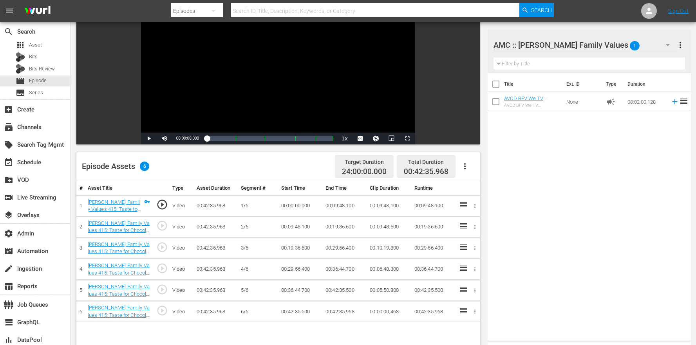
click at [465, 172] on button "button" at bounding box center [464, 166] width 19 height 19
click at [464, 169] on div "Loading..." at bounding box center [488, 169] width 53 height 19
click at [484, 170] on div "Edit Cue Points" at bounding box center [488, 169] width 53 height 19
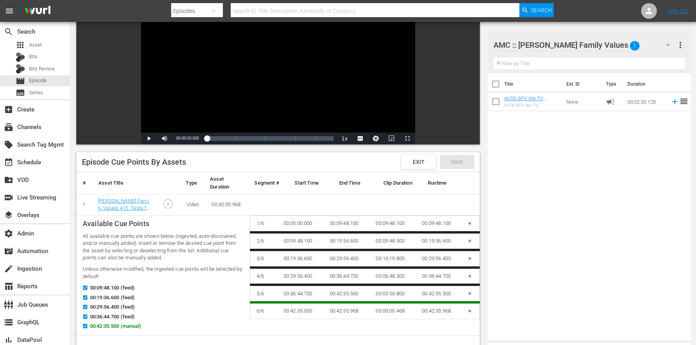
click at [90, 329] on span "00:42:35.500 (manual)" at bounding box center [115, 327] width 51 height 8
click at [88, 329] on input "00:42:35.500 (manual)" at bounding box center [83, 328] width 10 height 6
checkbox input "false"
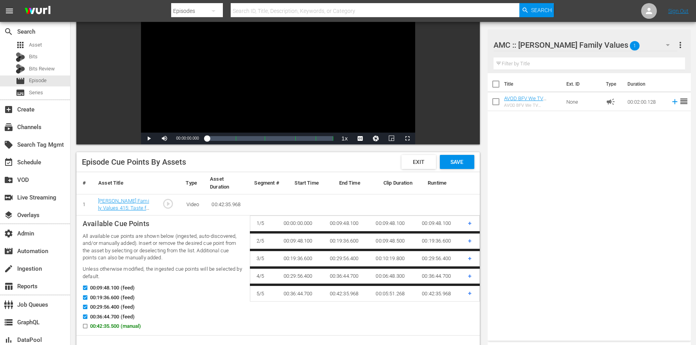
click at [449, 164] on span "Save" at bounding box center [456, 162] width 25 height 6
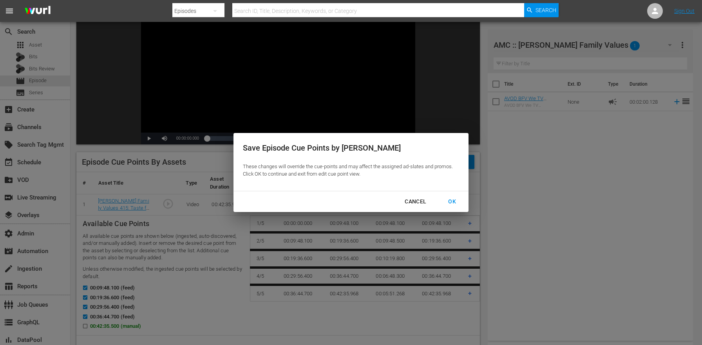
click at [447, 202] on div "OK" at bounding box center [452, 202] width 20 height 10
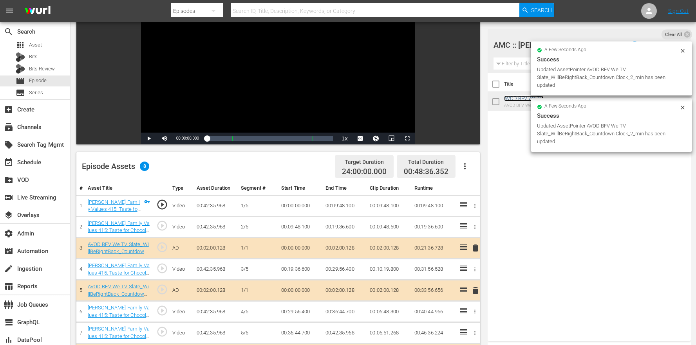
scroll to position [125, 0]
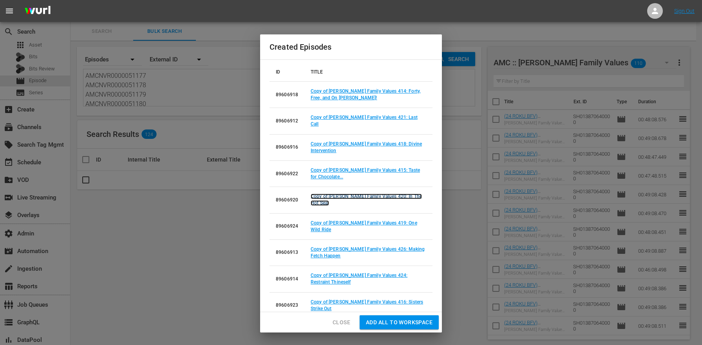
click at [392, 194] on link "Copy of Braxton Family Values 420: In The Hot Seat" at bounding box center [366, 200] width 111 height 12
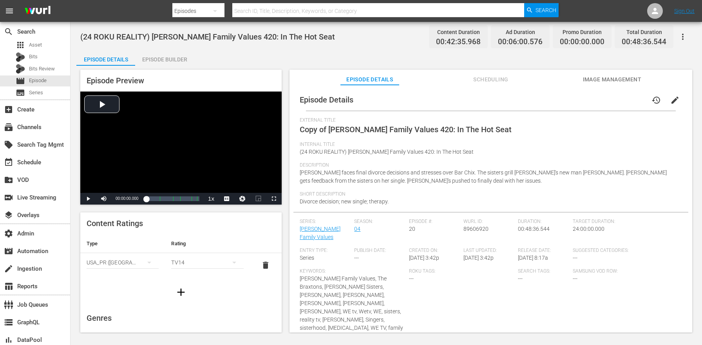
click at [672, 98] on span "edit" at bounding box center [674, 100] width 9 height 9
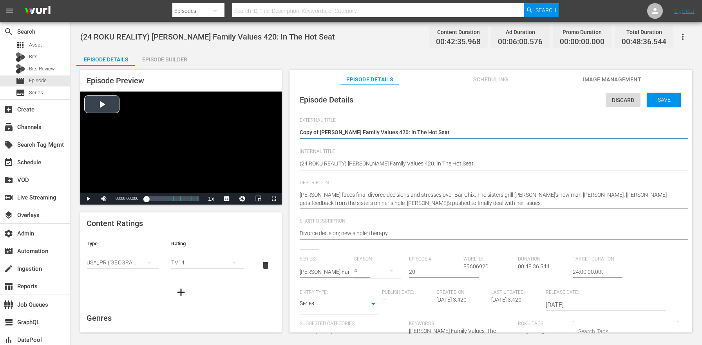
drag, startPoint x: 320, startPoint y: 131, endPoint x: 261, endPoint y: 127, distance: 59.3
click at [262, 128] on div "Episode Preview Video Player is loading. Play Video Play Mute Current Time 00:0…" at bounding box center [386, 202] width 620 height 273
type textarea "Braxton Family Values 420: In The Hot Seat"
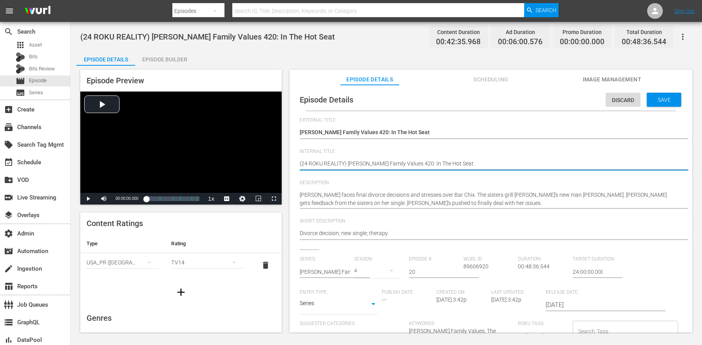
click at [332, 161] on textarea "(24 ROKU REALITY) Braxton Family Values 420: In The Hot Seat" at bounding box center [489, 164] width 378 height 9
paste textarea "BFV"
type textarea "(24 ROKU BFV) Braxton Family Values 420: In The Hot Seat"
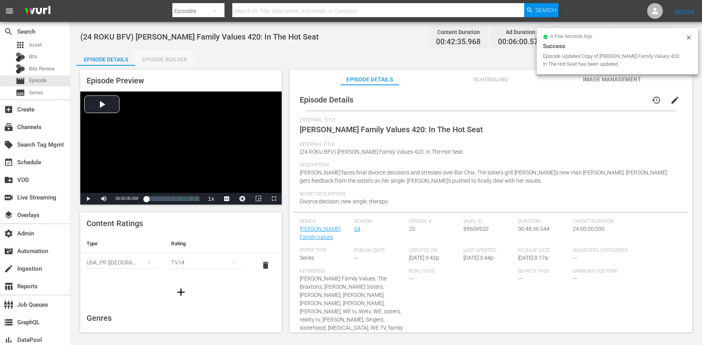
click at [180, 61] on div "Episode Builder" at bounding box center [164, 59] width 59 height 19
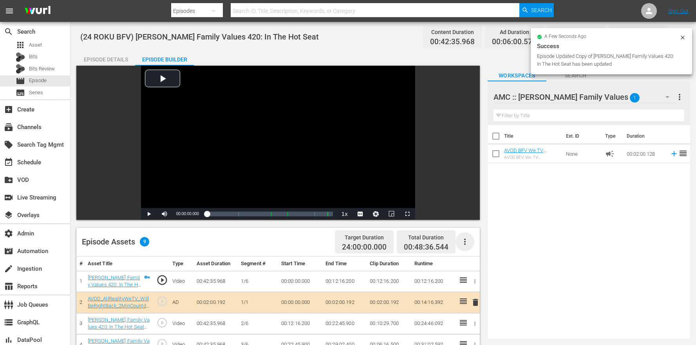
click at [467, 239] on icon "button" at bounding box center [464, 241] width 9 height 9
click at [493, 287] on div "Clear Ads" at bounding box center [488, 282] width 53 height 19
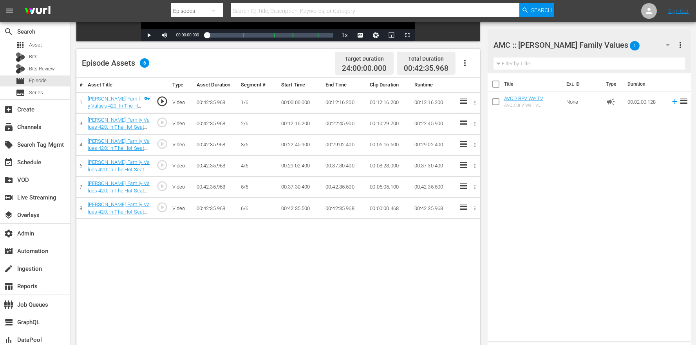
scroll to position [204, 0]
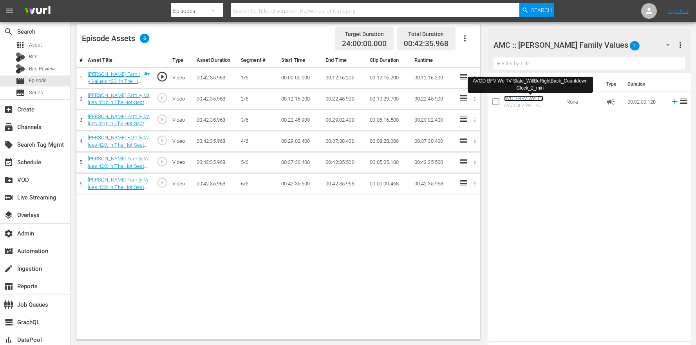
click at [546, 97] on link "AVOD BFV We TV Slate_WillBeRightBack_Countdown Clock_2_min" at bounding box center [532, 105] width 56 height 18
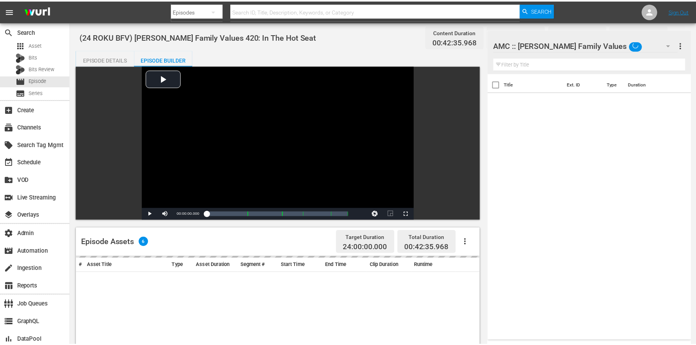
scroll to position [204, 0]
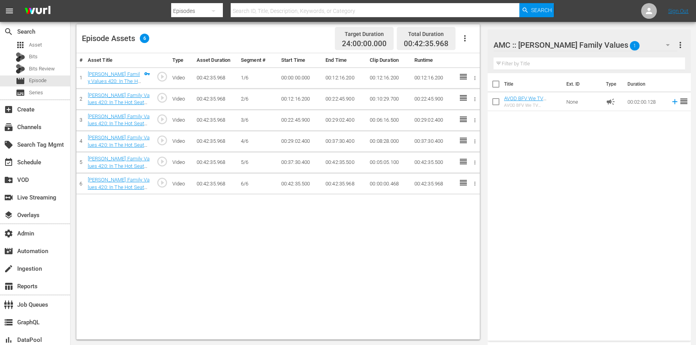
click at [464, 41] on icon "button" at bounding box center [464, 38] width 9 height 9
click at [474, 41] on div "Edit Cue Points" at bounding box center [488, 41] width 53 height 19
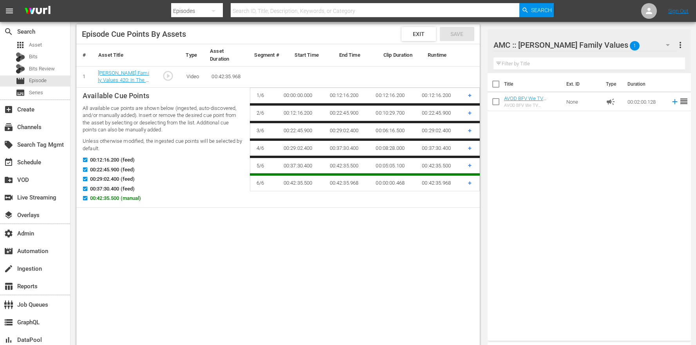
click at [102, 199] on span "00:42:35.500 (manual)" at bounding box center [115, 199] width 51 height 8
click at [88, 199] on input "00:42:35.500 (manual)" at bounding box center [83, 200] width 10 height 6
checkbox input "false"
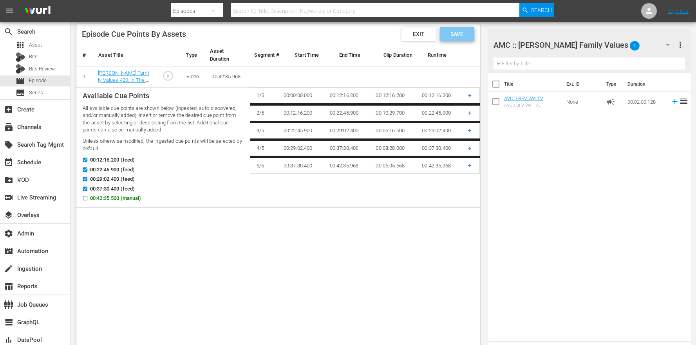
click at [452, 31] on span "Save" at bounding box center [456, 34] width 25 height 6
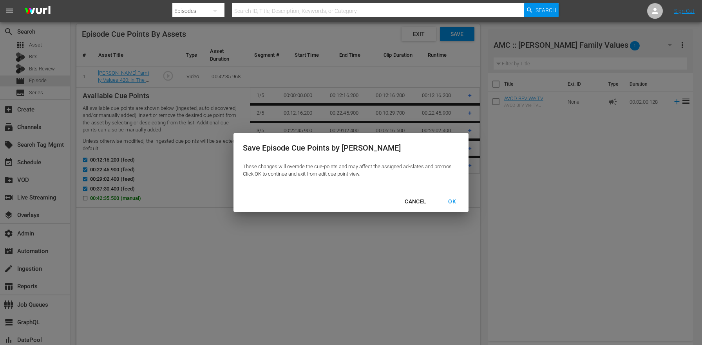
click at [458, 203] on div "OK" at bounding box center [452, 202] width 20 height 10
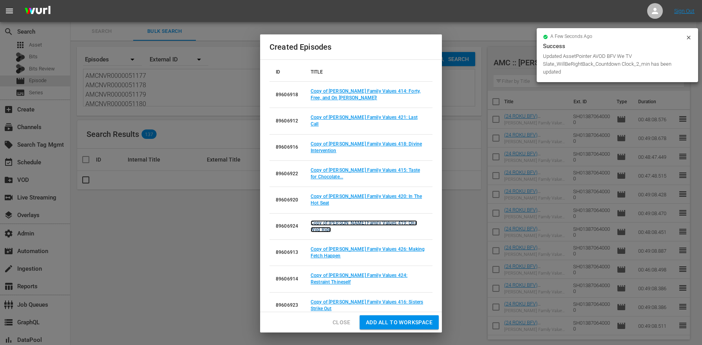
click at [389, 220] on link "Copy of Braxton Family Values 419: One Wild Ride" at bounding box center [364, 226] width 107 height 12
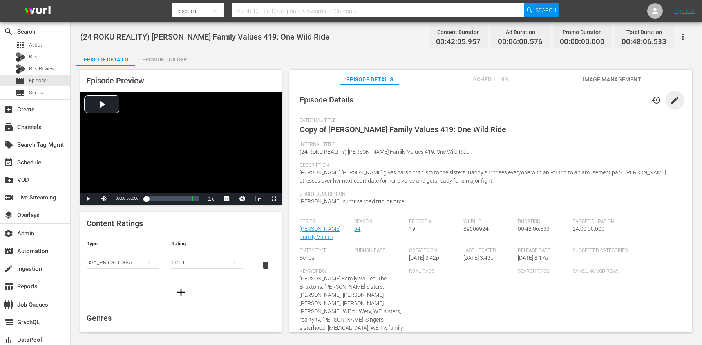
click at [670, 98] on span "edit" at bounding box center [674, 100] width 9 height 9
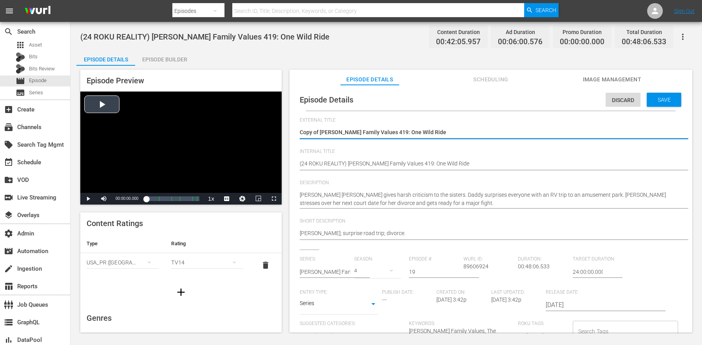
drag, startPoint x: 320, startPoint y: 130, endPoint x: 246, endPoint y: 126, distance: 74.6
click at [248, 126] on div "Episode Preview Video Player is loading. Play Video Play Mute Current Time 00:0…" at bounding box center [386, 202] width 620 height 273
type textarea "Braxton Family Values 419: One Wild Ride"
click at [328, 163] on textarea "(24 ROKU REALITY) Braxton Family Values 419: One Wild Ride" at bounding box center [489, 164] width 378 height 9
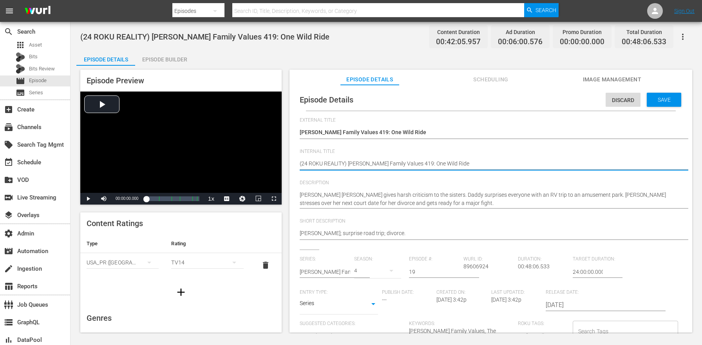
paste textarea "BFV"
type textarea "(24 ROKU BFV) Braxton Family Values 419: One Wild Ride"
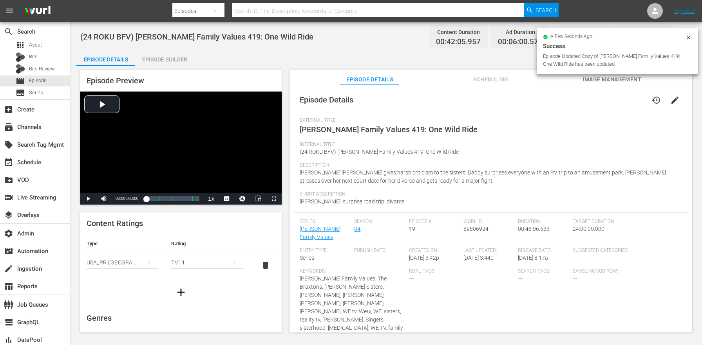
click at [179, 51] on div "Episode Builder" at bounding box center [164, 59] width 59 height 19
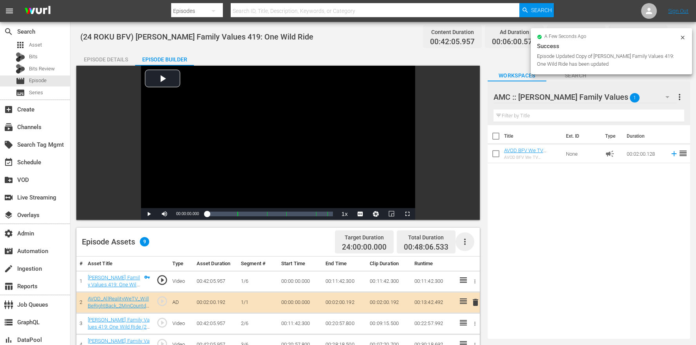
click at [468, 242] on icon "button" at bounding box center [464, 241] width 9 height 9
click at [494, 288] on div "Clear Ads" at bounding box center [488, 282] width 53 height 19
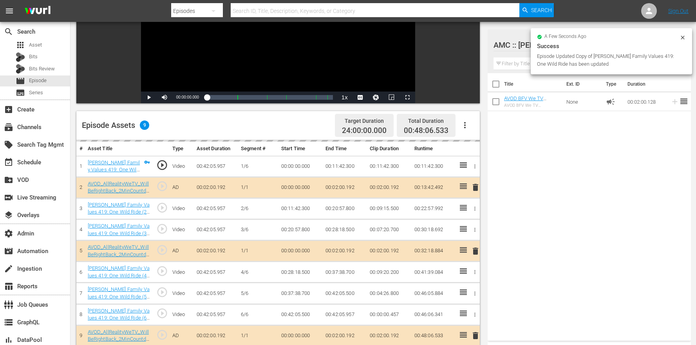
scroll to position [160, 0]
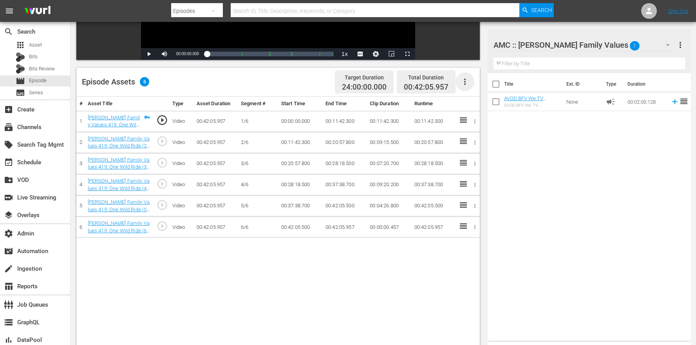
click at [464, 80] on icon "button" at bounding box center [465, 82] width 2 height 6
click at [468, 85] on div "Edit Cue Points" at bounding box center [488, 85] width 53 height 19
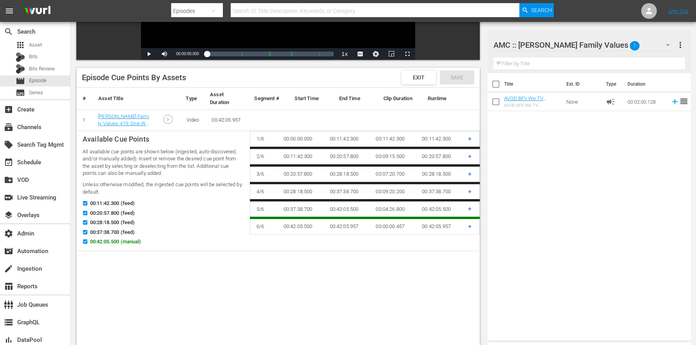
click at [113, 242] on span "00:42:05.500 (manual)" at bounding box center [115, 242] width 51 height 8
click at [88, 242] on input "00:42:05.500 (manual)" at bounding box center [83, 243] width 10 height 6
checkbox input "false"
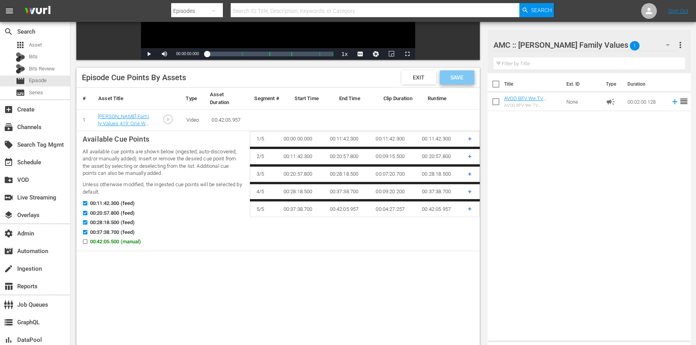
click at [464, 74] on div "Save" at bounding box center [457, 77] width 34 height 14
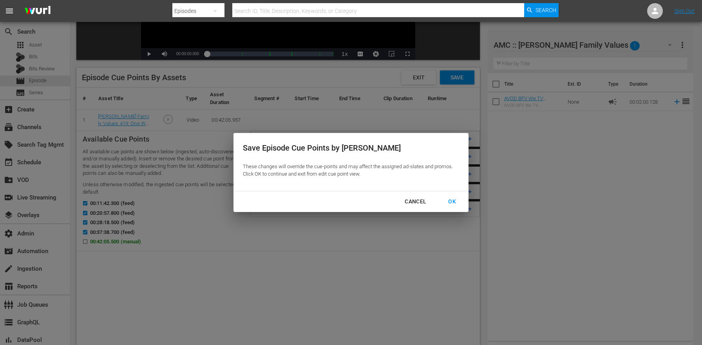
click at [457, 197] on div "OK" at bounding box center [452, 202] width 20 height 10
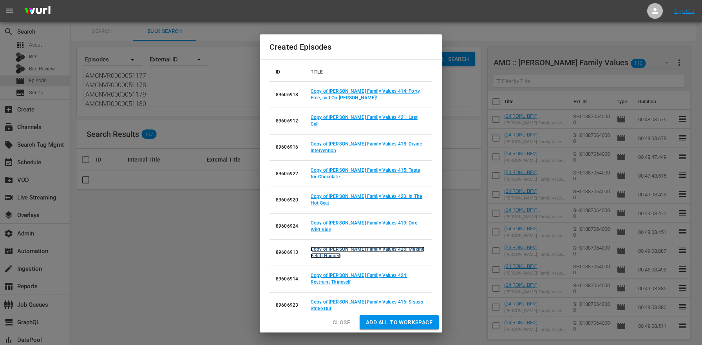
click at [377, 247] on link "Copy of Braxton Family Values 426: Making Fetch Happen" at bounding box center [368, 253] width 114 height 12
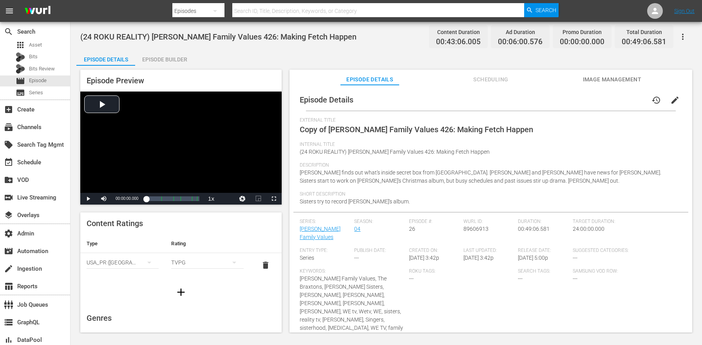
click at [670, 101] on span "edit" at bounding box center [674, 100] width 9 height 9
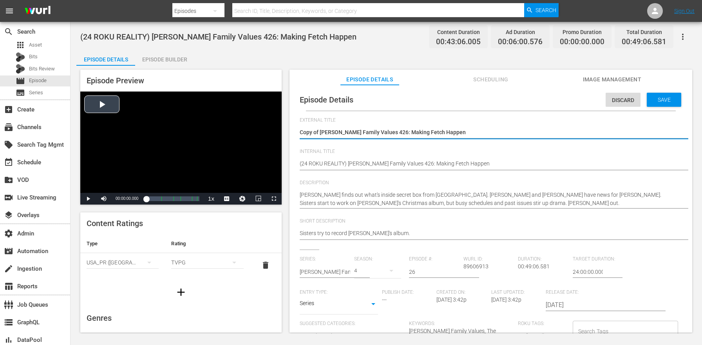
drag, startPoint x: 318, startPoint y: 134, endPoint x: 261, endPoint y: 121, distance: 58.6
click at [269, 122] on div "Episode Preview Video Player is loading. Play Video Play Mute Current Time 00:0…" at bounding box center [386, 202] width 620 height 273
type textarea "Braxton Family Values 426: Making Fetch Happen"
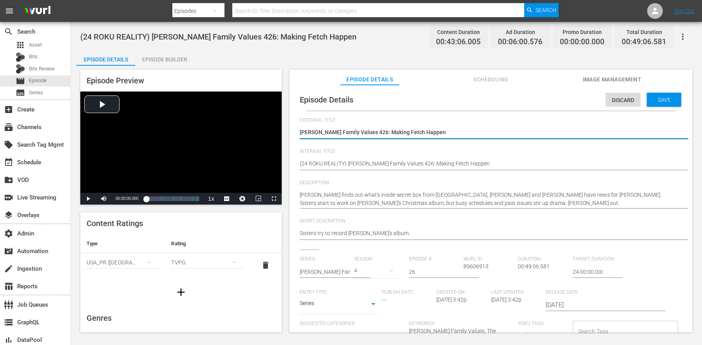
type textarea "Braxton Family Values 426: Making Fetch Happen"
click at [338, 164] on textarea "(24 ROKU REALITY) Braxton Family Values 426: Making Fetch Happen" at bounding box center [489, 164] width 378 height 9
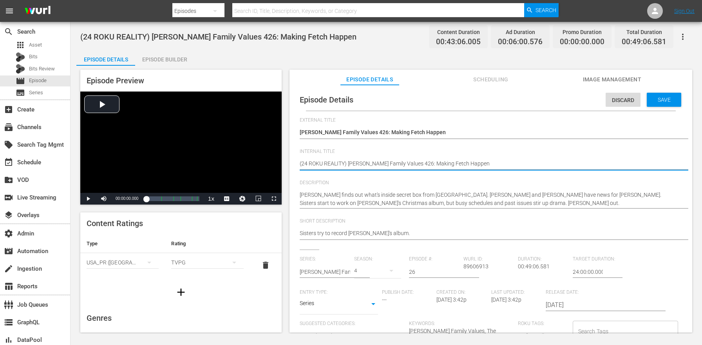
paste textarea "BFV"
type textarea "(24 ROKU BFV) Braxton Family Values 426: Making Fetch Happen"
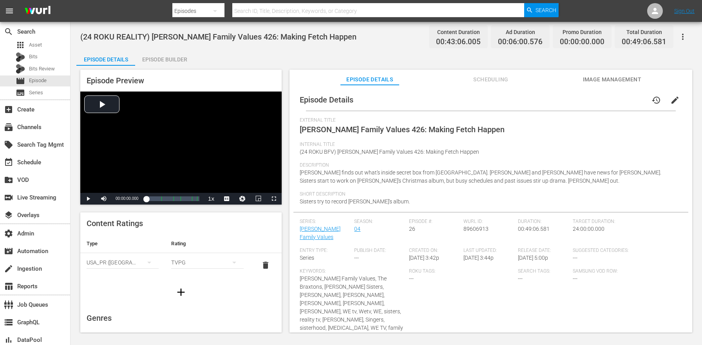
click at [183, 63] on div "Episode Builder" at bounding box center [164, 59] width 59 height 19
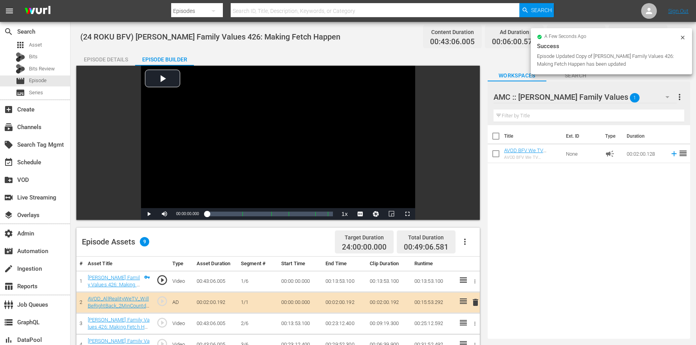
click at [461, 243] on icon "button" at bounding box center [464, 241] width 9 height 9
click at [476, 280] on div "Clear Ads" at bounding box center [488, 282] width 53 height 19
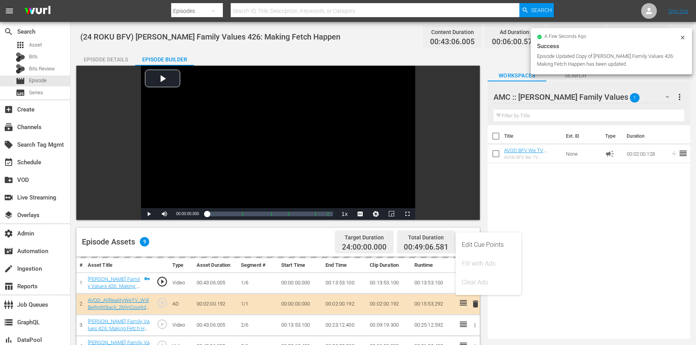
scroll to position [144, 0]
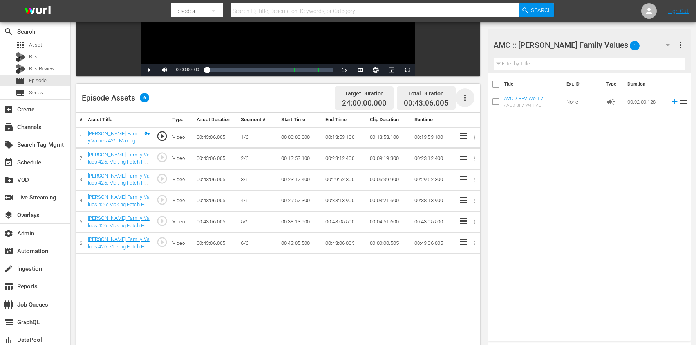
click at [466, 96] on icon "button" at bounding box center [464, 97] width 9 height 9
click at [473, 101] on div "Edit Cue Points" at bounding box center [488, 101] width 53 height 19
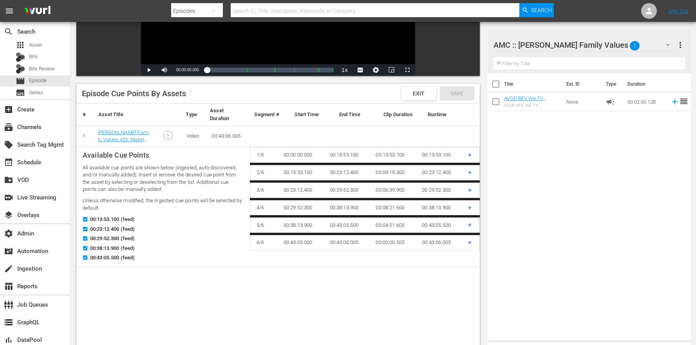
click at [101, 256] on span "00:43:05.500 (feed)" at bounding box center [112, 258] width 45 height 8
click at [88, 257] on input "00:43:05.500 (feed)" at bounding box center [83, 260] width 10 height 6
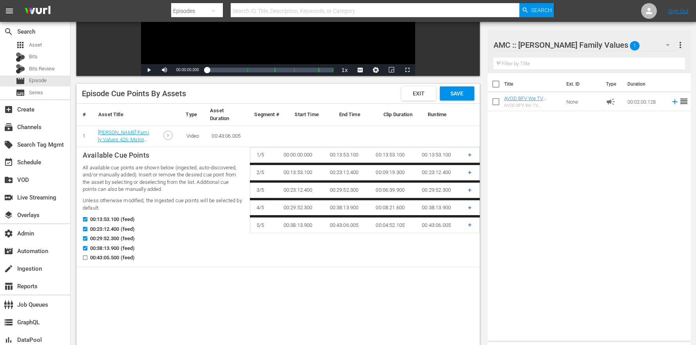
click at [101, 257] on span "00:43:05.500 (feed)" at bounding box center [112, 258] width 45 height 8
click at [88, 257] on input "00:43:05.500 (feed)" at bounding box center [83, 260] width 10 height 6
click at [108, 260] on span "00:43:05.500 (feed)" at bounding box center [112, 258] width 45 height 8
click at [88, 260] on input "00:43:05.500 (feed)" at bounding box center [83, 260] width 10 height 6
checkbox input "false"
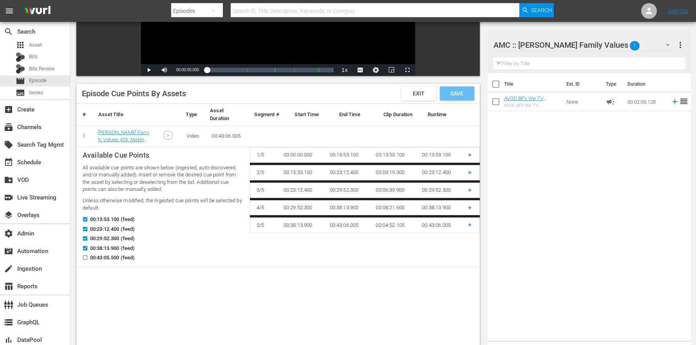
click at [460, 92] on span "Save" at bounding box center [456, 93] width 25 height 6
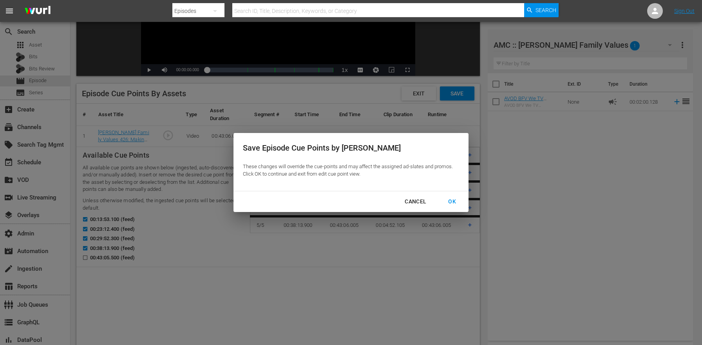
click at [445, 208] on button "OK" at bounding box center [452, 202] width 27 height 14
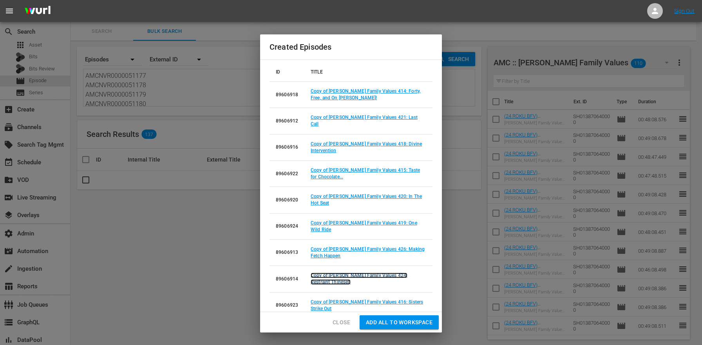
click at [389, 273] on link "Copy of Braxton Family Values 424: Restraint Thineself" at bounding box center [359, 279] width 97 height 12
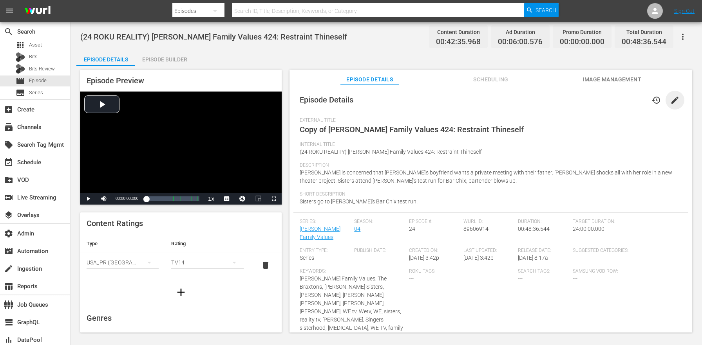
click at [670, 103] on span "edit" at bounding box center [674, 100] width 9 height 9
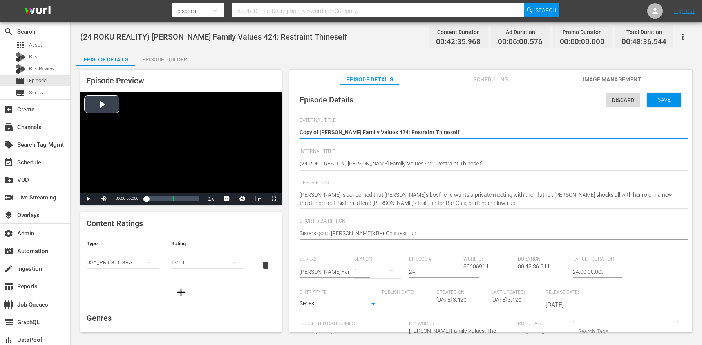
drag, startPoint x: 318, startPoint y: 132, endPoint x: 247, endPoint y: 126, distance: 71.5
click at [253, 127] on div "Episode Preview Video Player is loading. Play Video Play Mute Current Time 00:0…" at bounding box center [386, 202] width 620 height 273
type textarea "Braxton Family Values 424: Restraint Thineself"
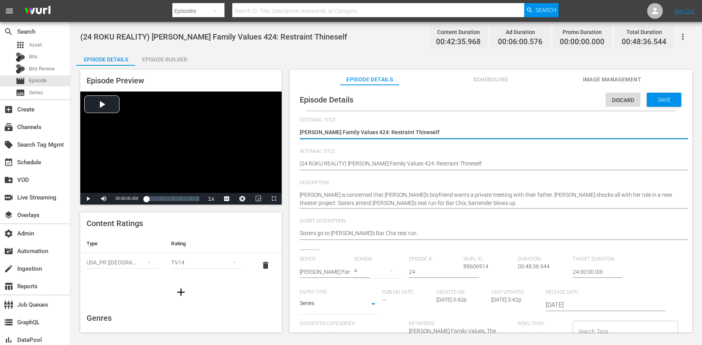
type textarea "Braxton Family Values 424: Restraint Thineself"
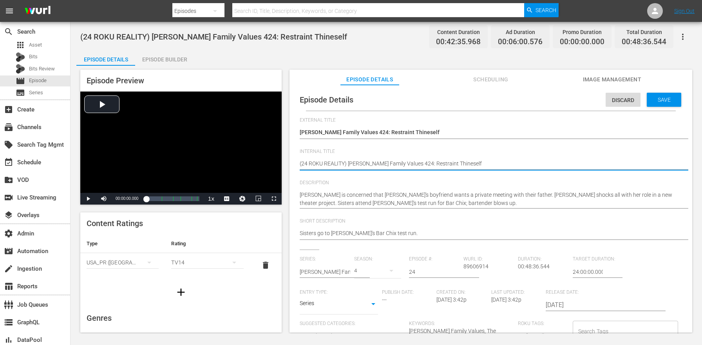
click at [334, 166] on textarea "(24 ROKU REALITY) Braxton Family Values 424: Restraint Thineself" at bounding box center [489, 164] width 378 height 9
paste textarea "BFV"
type textarea "(24 ROKU BFV) Braxton Family Values 424: Restraint Thineself"
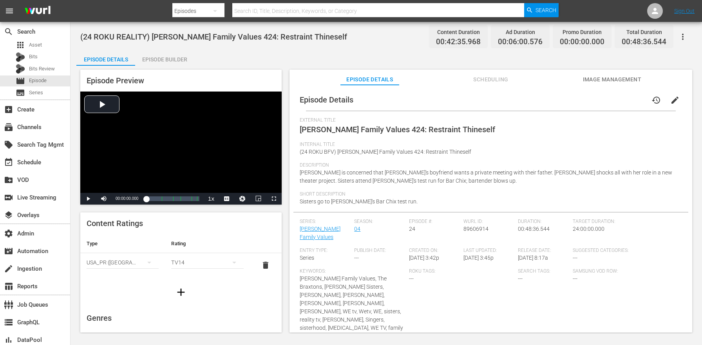
click at [173, 68] on div "Episode Preview Video Player is loading. Play Video Play Mute Current Time 00:0…" at bounding box center [386, 202] width 620 height 273
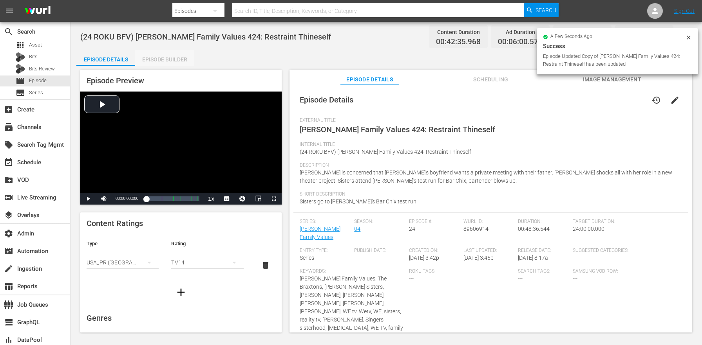
click at [173, 64] on div "Episode Builder" at bounding box center [164, 59] width 59 height 19
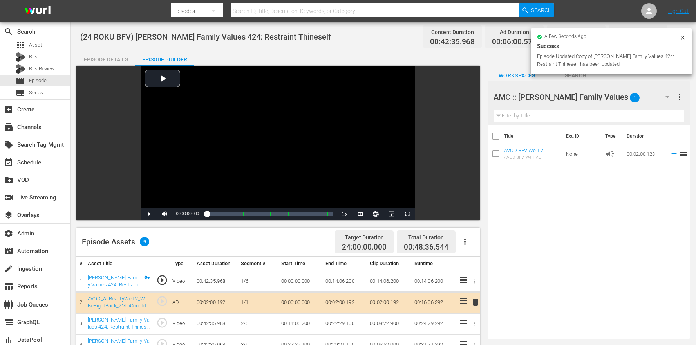
click at [468, 239] on icon "button" at bounding box center [464, 241] width 9 height 9
click at [480, 289] on div "Clear Ads" at bounding box center [488, 282] width 53 height 19
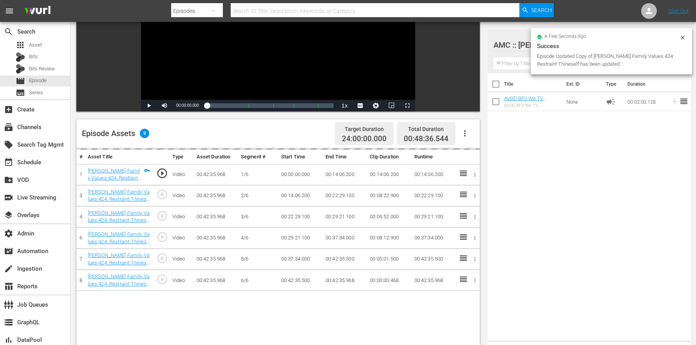
scroll to position [195, 0]
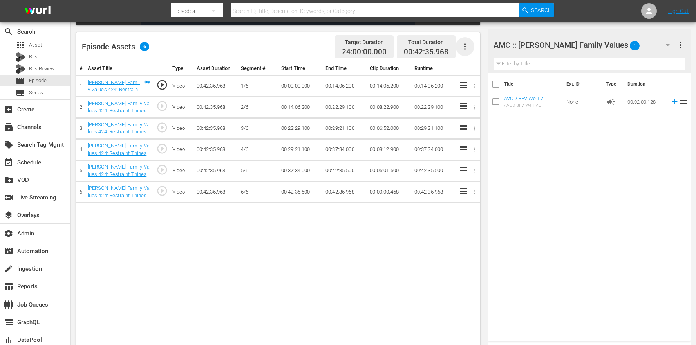
click at [464, 49] on icon "button" at bounding box center [465, 46] width 2 height 6
click at [471, 51] on div "Edit Cue Points" at bounding box center [488, 49] width 53 height 19
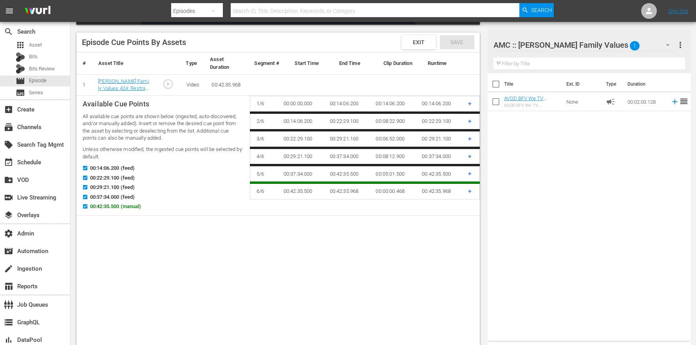
click at [116, 209] on span "00:42:35.500 (manual)" at bounding box center [115, 207] width 51 height 8
click at [88, 209] on input "00:42:35.500 (manual)" at bounding box center [83, 208] width 10 height 6
checkbox input "false"
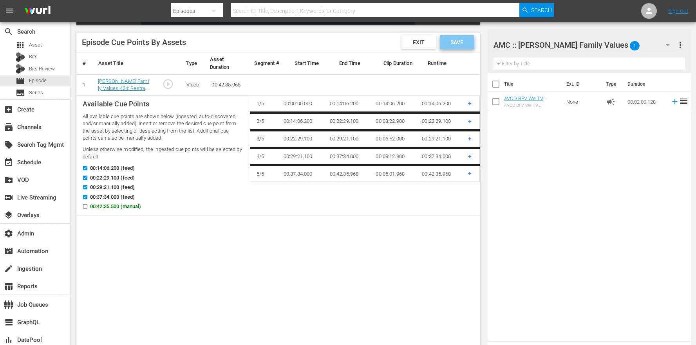
click at [460, 44] on span "Save" at bounding box center [456, 42] width 25 height 6
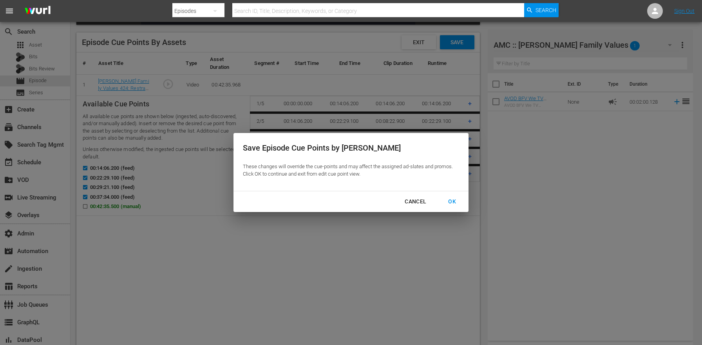
click at [450, 201] on div "OK" at bounding box center [452, 202] width 20 height 10
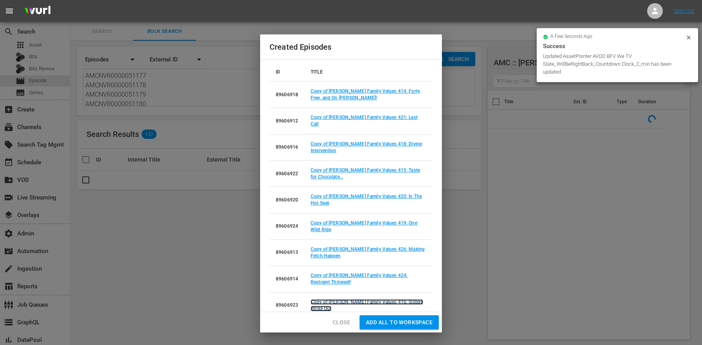
click at [375, 300] on link "Copy of Braxton Family Values 416: Sisters Strike Out" at bounding box center [367, 306] width 112 height 12
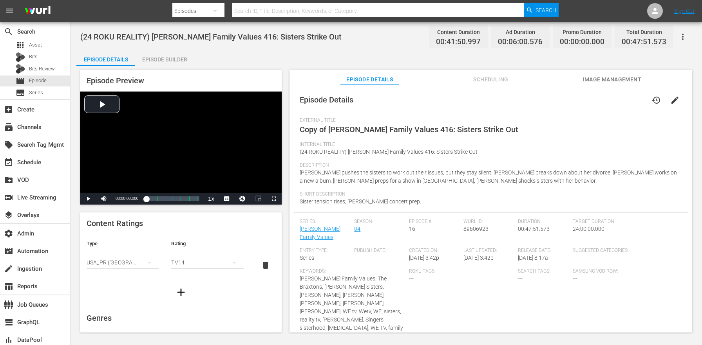
click at [671, 98] on span "edit" at bounding box center [674, 100] width 9 height 9
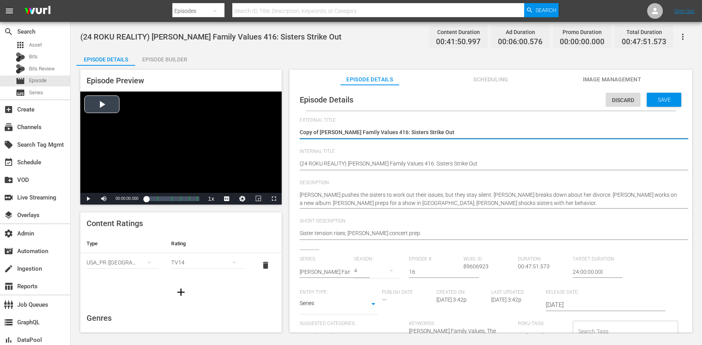
drag, startPoint x: 320, startPoint y: 132, endPoint x: 249, endPoint y: 124, distance: 71.0
click at [252, 124] on div "Episode Preview Video Player is loading. Play Video Play Mute Current Time 00:0…" at bounding box center [386, 202] width 620 height 273
type textarea "Braxton Family Values 416: Sisters Strike Out"
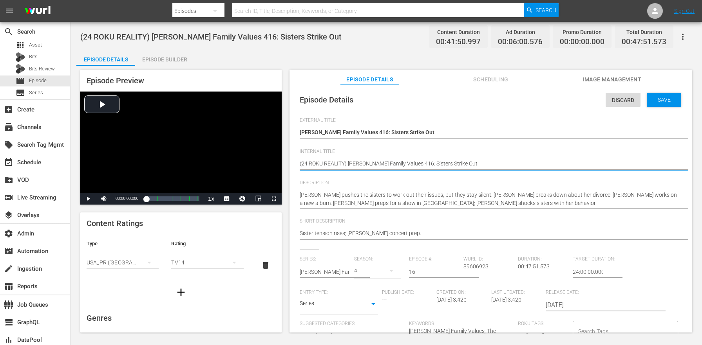
click at [333, 163] on textarea "(24 ROKU REALITY) Braxton Family Values 416: Sisters Strike Out" at bounding box center [489, 164] width 378 height 9
paste textarea "BFV"
type textarea "(24 ROKU BFV) Braxton Family Values 416: Sisters Strike Out"
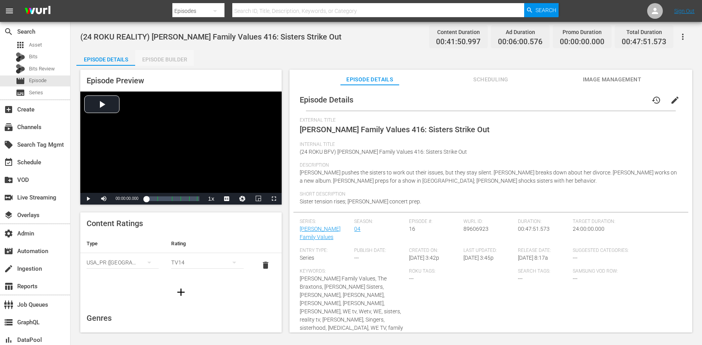
click at [179, 57] on div "Episode Builder" at bounding box center [164, 59] width 59 height 19
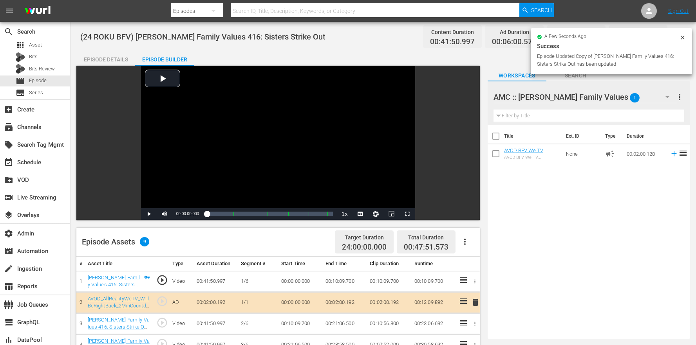
click at [464, 242] on icon "button" at bounding box center [465, 242] width 2 height 6
click at [484, 276] on div "Clear Ads" at bounding box center [488, 282] width 53 height 19
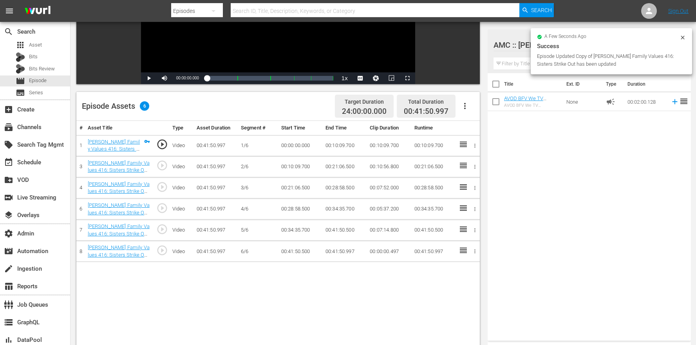
scroll to position [204, 0]
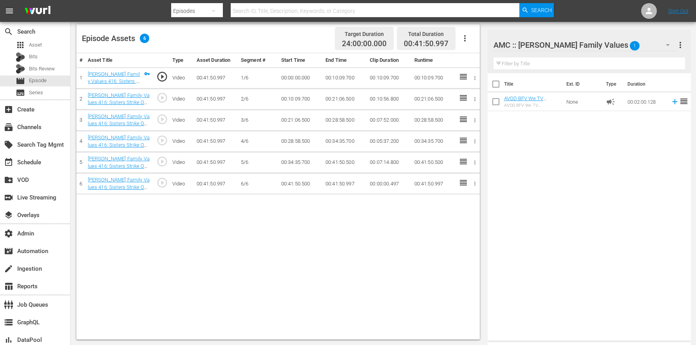
click at [463, 40] on icon "button" at bounding box center [464, 38] width 9 height 9
click at [469, 43] on div "Edit Cue Points" at bounding box center [488, 41] width 53 height 19
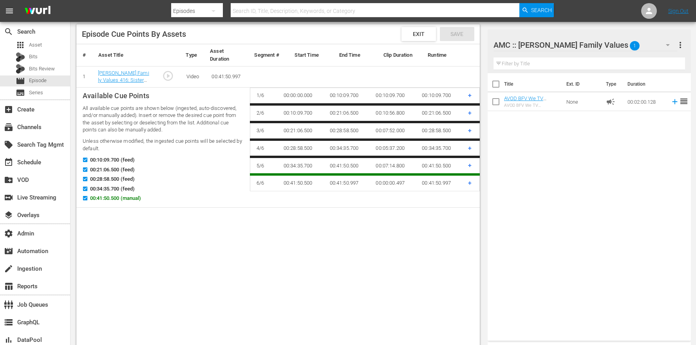
click at [111, 201] on span "00:41:50.500 (manual)" at bounding box center [115, 199] width 51 height 8
click at [88, 201] on input "00:41:50.500 (manual)" at bounding box center [83, 200] width 10 height 6
checkbox input "false"
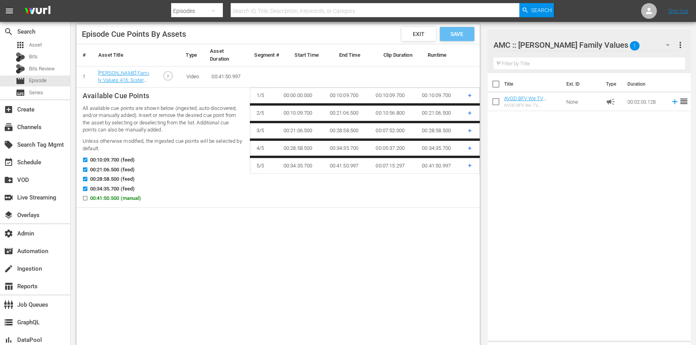
click at [455, 34] on span "Save" at bounding box center [456, 34] width 25 height 6
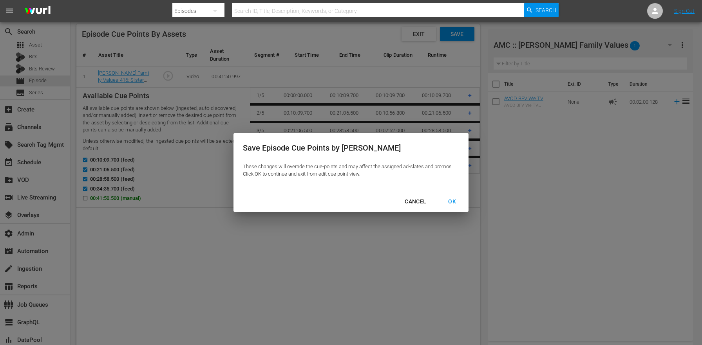
click at [447, 203] on div "OK" at bounding box center [452, 202] width 20 height 10
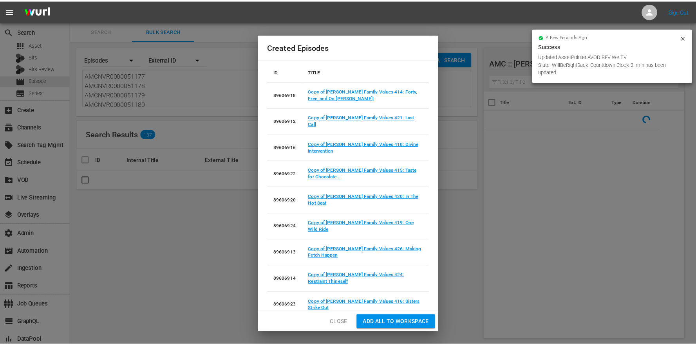
scroll to position [82, 0]
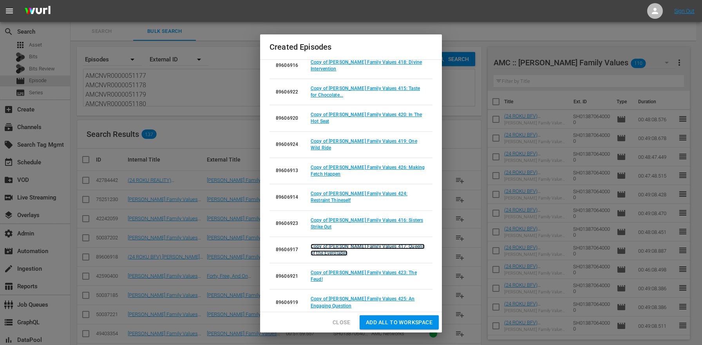
click at [398, 244] on link "Copy of Braxton Family Values 417: Queens of the Everglades" at bounding box center [368, 250] width 114 height 12
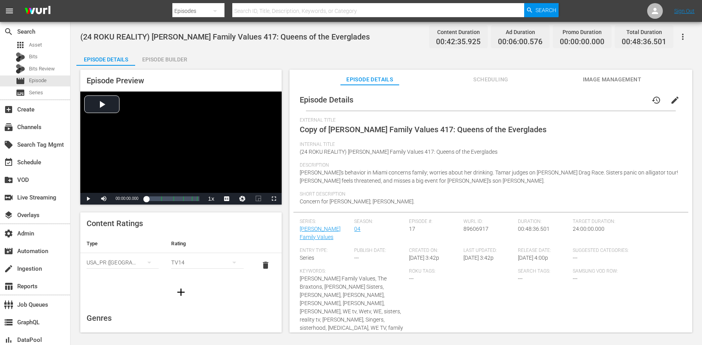
click at [667, 106] on button "edit" at bounding box center [674, 100] width 19 height 19
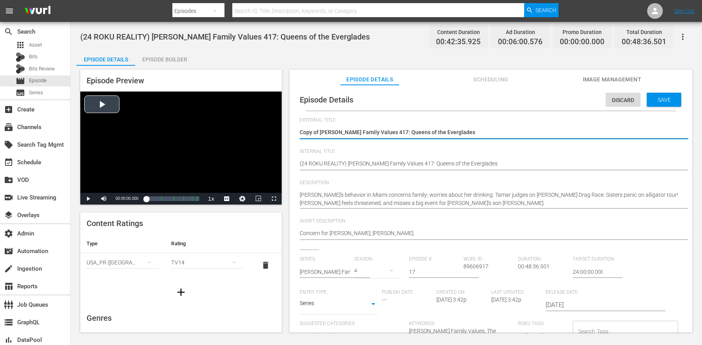
drag, startPoint x: 321, startPoint y: 131, endPoint x: 239, endPoint y: 128, distance: 82.3
click at [241, 129] on div "Episode Preview Video Player is loading. Play Video Play Mute Current Time 00:0…" at bounding box center [386, 202] width 620 height 273
type textarea "Braxton Family Values 417: Queens of the Everglades"
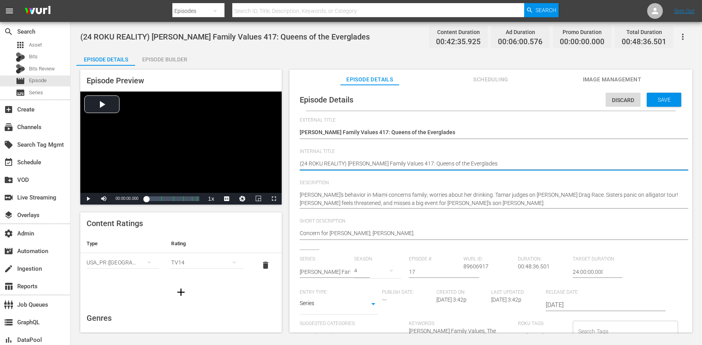
click at [340, 163] on textarea "(24 ROKU REALITY) Braxton Family Values 417: Queens of the Everglades" at bounding box center [489, 164] width 378 height 9
paste textarea "BFV"
type textarea "(24 ROKU BFV) Braxton Family Values 417: Queens of the Everglades"
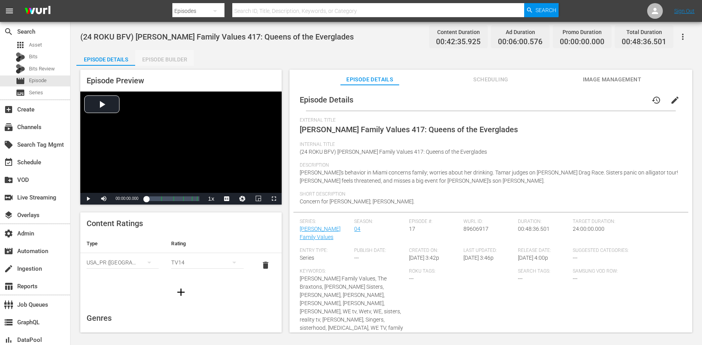
click at [148, 55] on div "Episode Builder" at bounding box center [164, 59] width 59 height 19
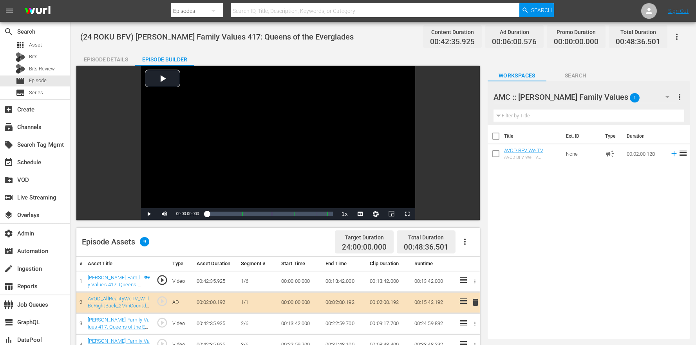
click at [464, 242] on icon "button" at bounding box center [465, 242] width 2 height 6
click at [491, 283] on div "Clear Ads" at bounding box center [488, 282] width 53 height 19
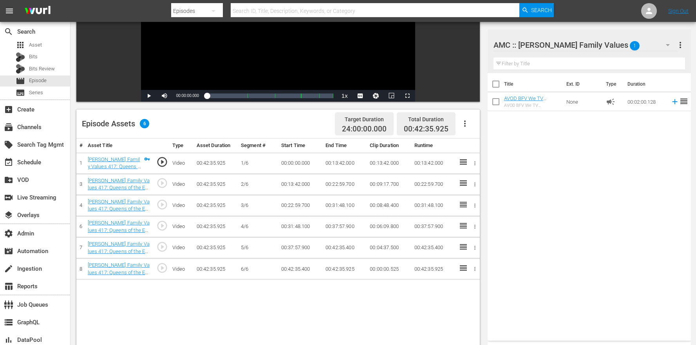
scroll to position [162, 0]
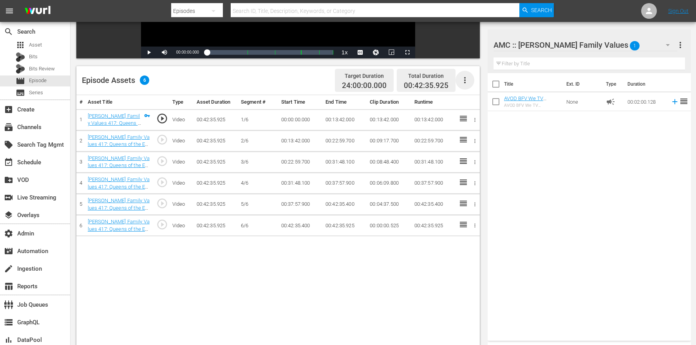
click at [464, 76] on icon "button" at bounding box center [464, 80] width 9 height 9
click at [466, 80] on div "Edit Cue Points" at bounding box center [488, 83] width 53 height 19
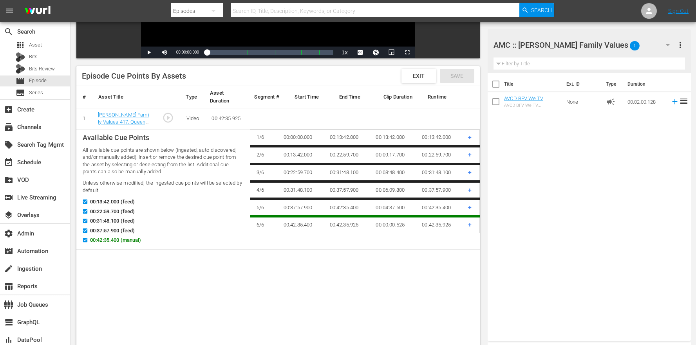
click at [81, 241] on input "00:42:35.400 (manual)" at bounding box center [83, 242] width 10 height 6
checkbox input "false"
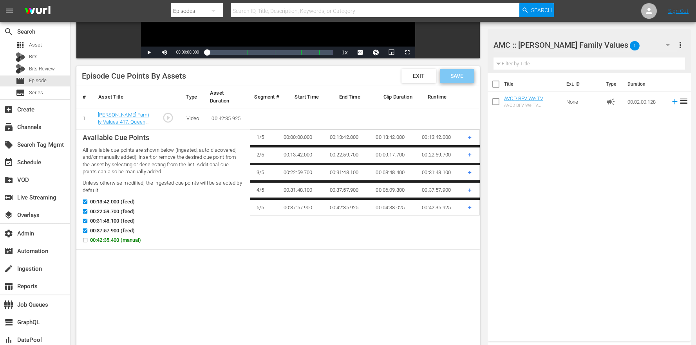
click at [451, 74] on span "Save" at bounding box center [456, 76] width 25 height 6
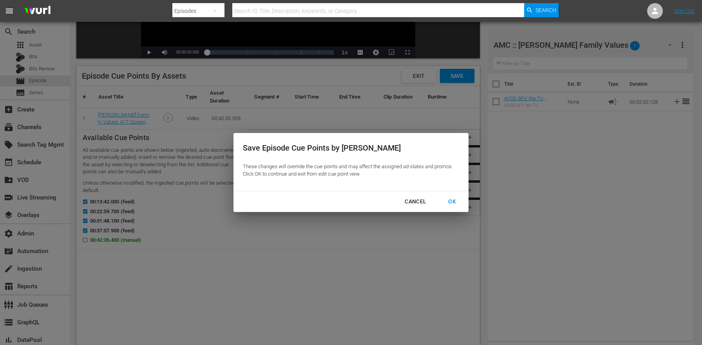
click at [452, 199] on div "OK" at bounding box center [452, 202] width 20 height 10
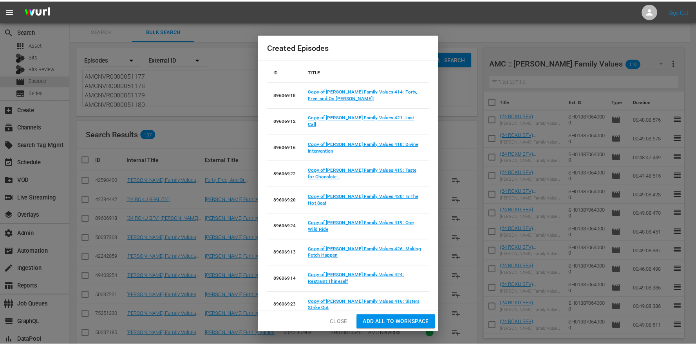
scroll to position [96, 0]
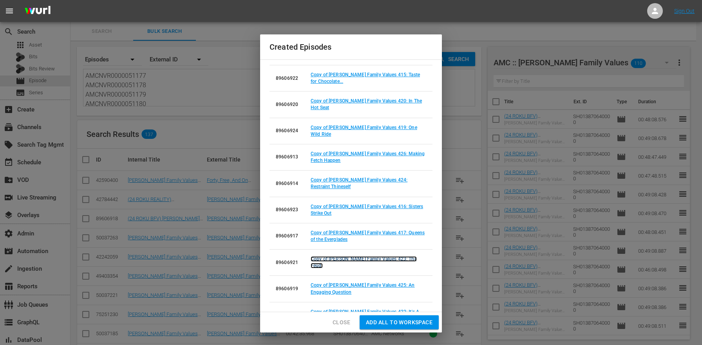
click at [397, 257] on link "Copy of Braxton Family Values 423: The Feud!" at bounding box center [364, 263] width 106 height 12
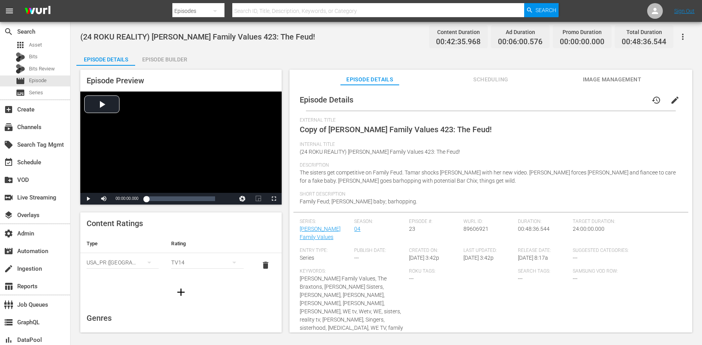
click at [668, 105] on button "edit" at bounding box center [674, 100] width 19 height 19
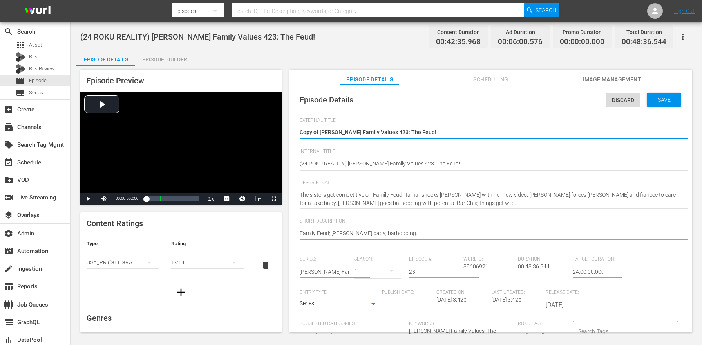
drag, startPoint x: 313, startPoint y: 132, endPoint x: 286, endPoint y: 128, distance: 27.3
click at [286, 128] on div "Episode Preview Video Player is loading. Play Video Play Mute Current Time 00:0…" at bounding box center [386, 202] width 620 height 273
type textarea "Braxton Family Values 423: The Feud!"
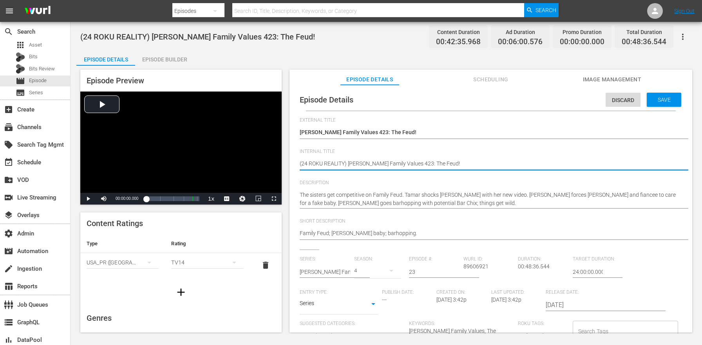
click at [338, 166] on textarea "(24 ROKU REALITY) Braxton Family Values 423: The Feud!" at bounding box center [489, 164] width 378 height 9
paste textarea "BFV"
type textarea "(24 ROKU BFV) Braxton Family Values 423: The Feud!"
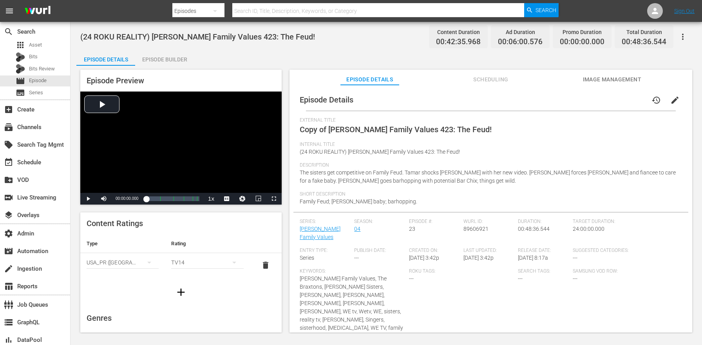
click at [152, 57] on div "Episode Builder" at bounding box center [164, 59] width 59 height 19
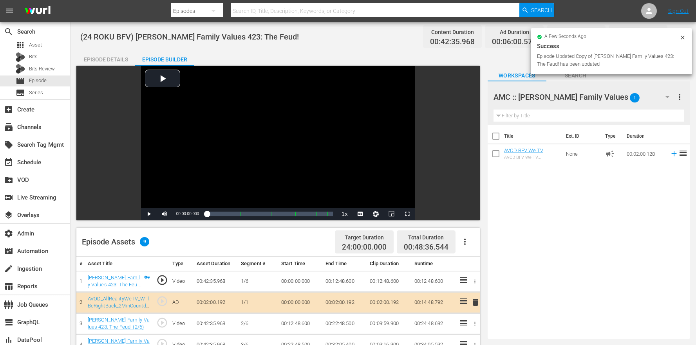
click at [466, 242] on icon "button" at bounding box center [464, 241] width 9 height 9
click at [473, 281] on div "Clear Ads" at bounding box center [488, 282] width 53 height 19
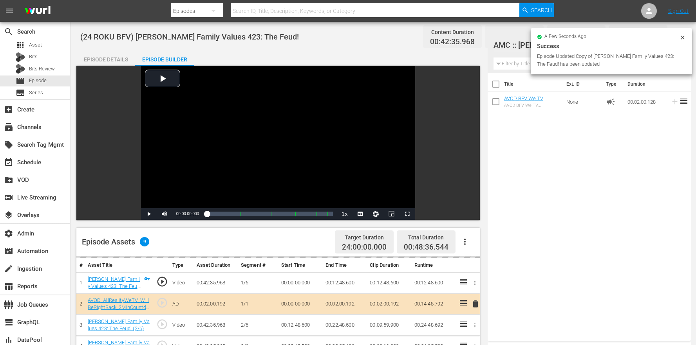
scroll to position [204, 0]
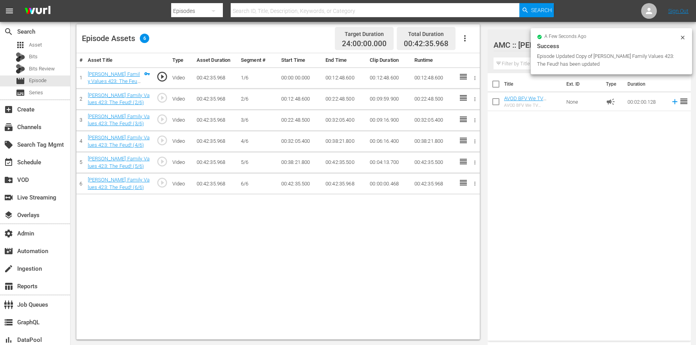
click at [473, 33] on button "button" at bounding box center [464, 38] width 19 height 19
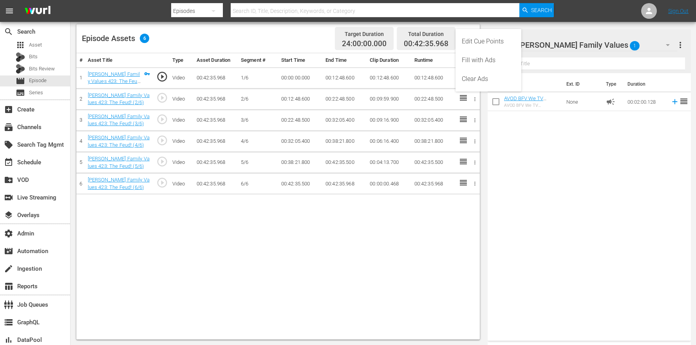
click at [470, 36] on div "Edit Cue Points" at bounding box center [488, 41] width 53 height 19
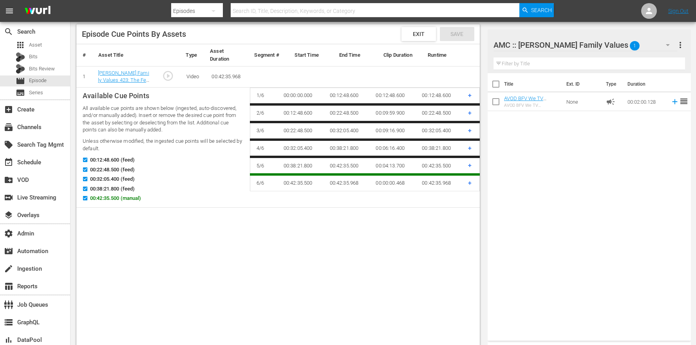
click at [103, 204] on div "00:42:35.500 (manual)" at bounding box center [163, 200] width 161 height 10
click at [103, 199] on span "00:42:35.500 (manual)" at bounding box center [115, 199] width 51 height 8
click at [88, 199] on input "00:42:35.500 (manual)" at bounding box center [83, 200] width 10 height 6
checkbox input "false"
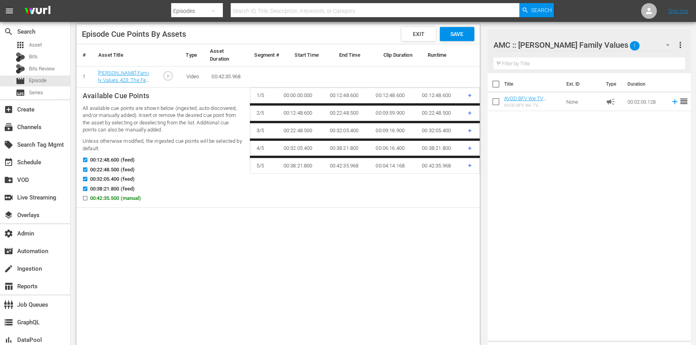
click at [459, 36] on span "Save" at bounding box center [456, 34] width 25 height 6
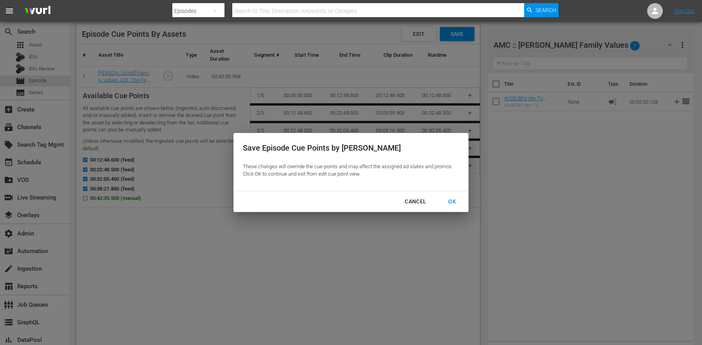
click at [451, 203] on div "OK" at bounding box center [452, 202] width 20 height 10
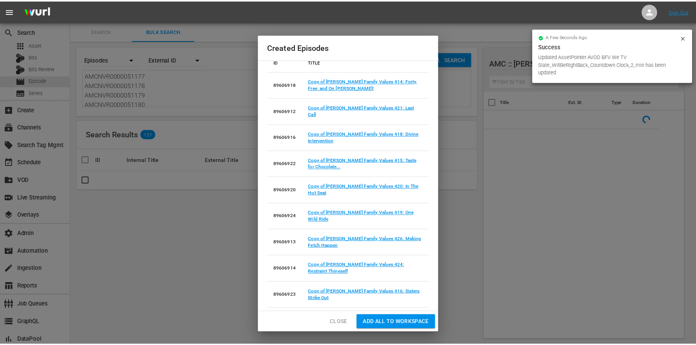
scroll to position [96, 0]
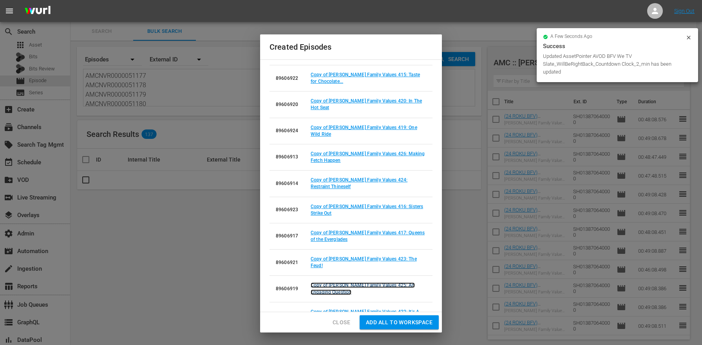
click at [388, 283] on link "Copy of Braxton Family Values 425: An Engaging Question" at bounding box center [363, 289] width 104 height 12
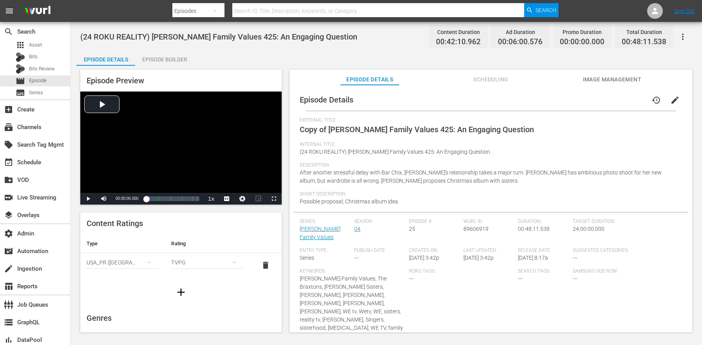
click at [670, 101] on span "edit" at bounding box center [674, 100] width 9 height 9
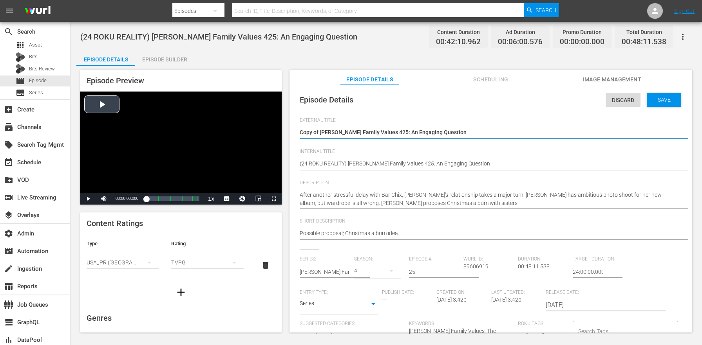
drag, startPoint x: 320, startPoint y: 132, endPoint x: 258, endPoint y: 125, distance: 62.2
click at [258, 126] on div "Episode Preview Video Player is loading. Play Video Play Mute Current Time 00:0…" at bounding box center [386, 202] width 620 height 273
type textarea "Braxton Family Values 425: An Engaging Question"
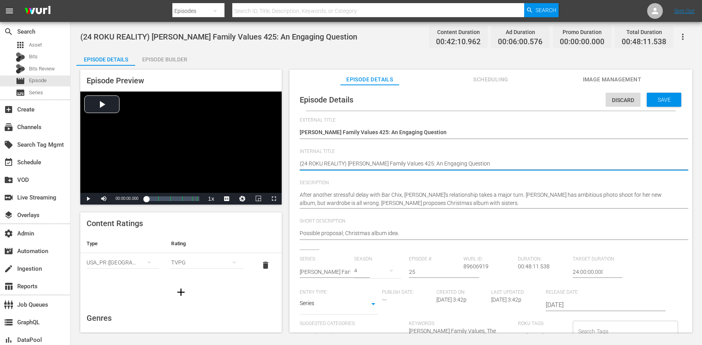
click at [332, 165] on textarea "(24 ROKU REALITY) Braxton Family Values 425: An Engaging Question" at bounding box center [489, 164] width 378 height 9
paste textarea "BFV"
type textarea "(24 ROKU BFV) Braxton Family Values 425: An Engaging Question"
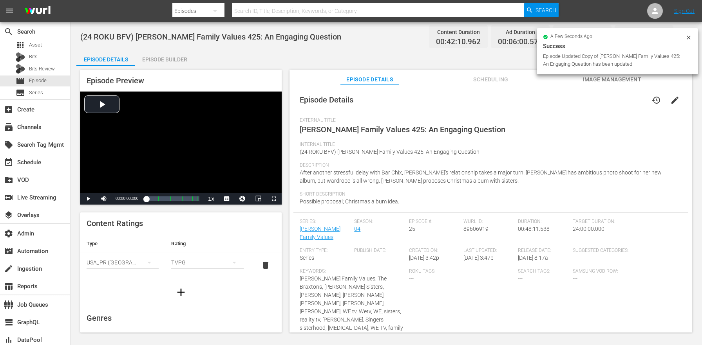
click at [171, 60] on div "Episode Builder" at bounding box center [164, 59] width 59 height 19
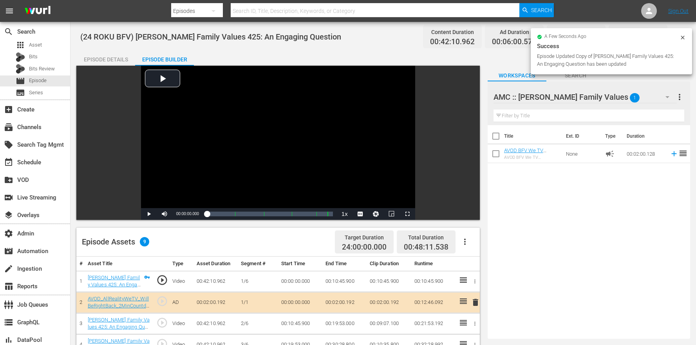
click at [463, 242] on icon "button" at bounding box center [464, 241] width 9 height 9
click at [477, 289] on div "Clear Ads" at bounding box center [488, 282] width 53 height 19
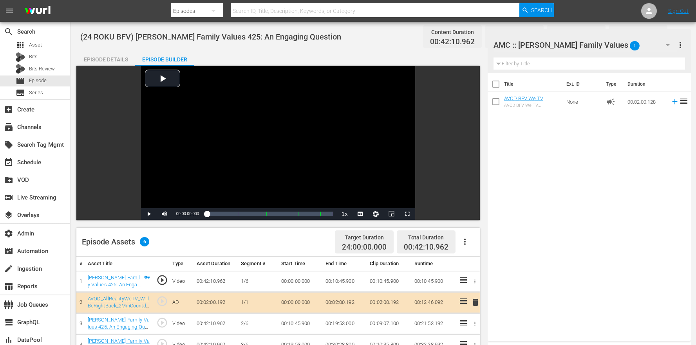
scroll to position [144, 0]
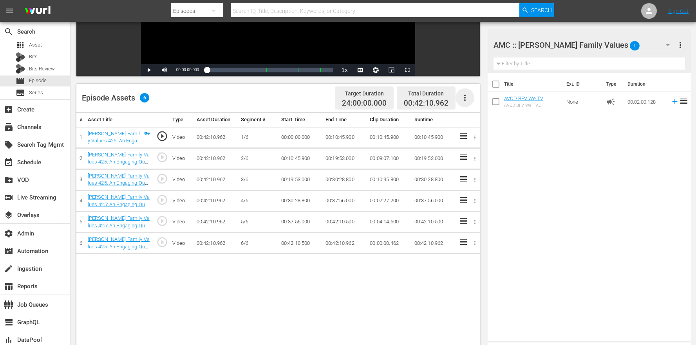
click at [466, 98] on icon "button" at bounding box center [464, 97] width 9 height 9
click at [464, 102] on div "Edit Cue Points" at bounding box center [488, 101] width 53 height 19
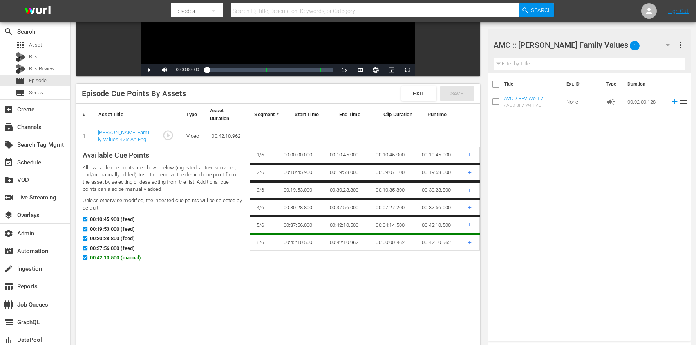
click at [94, 258] on span "00:42:10.500 (manual)" at bounding box center [115, 258] width 51 height 8
click at [88, 258] on input "00:42:10.500 (manual)" at bounding box center [83, 260] width 10 height 6
checkbox input "false"
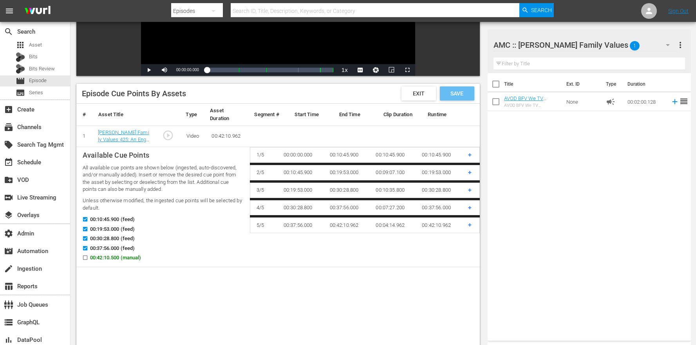
click at [461, 95] on span "Save" at bounding box center [456, 93] width 25 height 6
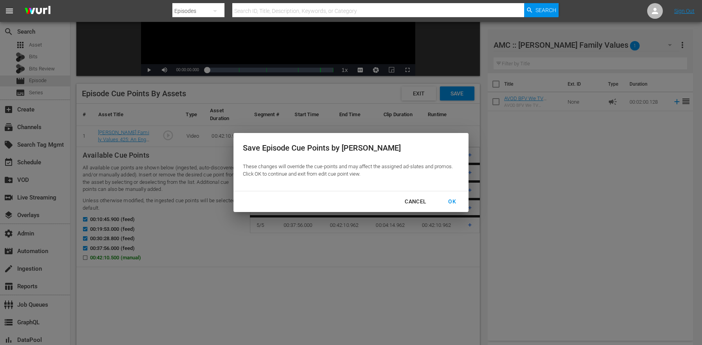
click at [454, 202] on div "OK" at bounding box center [452, 202] width 20 height 10
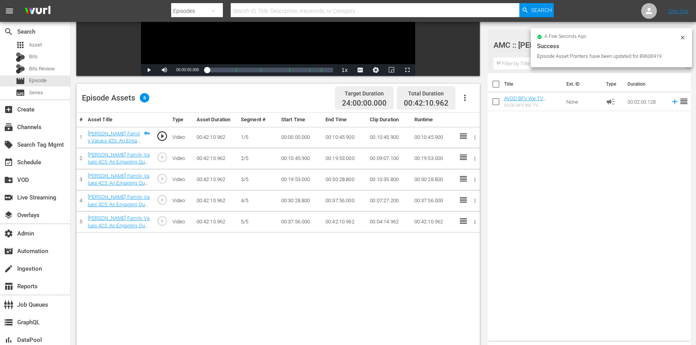
click at [429, 254] on div "# Asset Title Type Asset Duration Segment # Start Time End Time Clip Duration R…" at bounding box center [277, 256] width 403 height 287
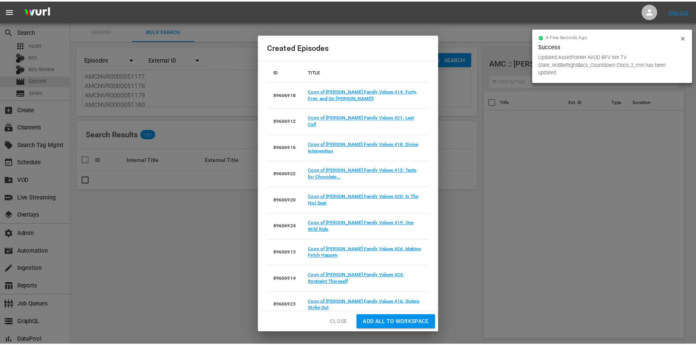
scroll to position [96, 0]
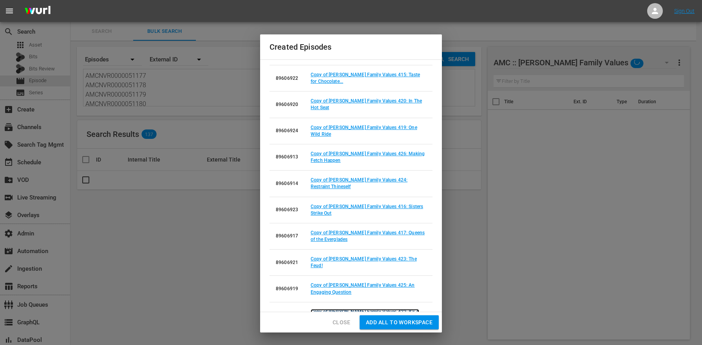
click at [401, 309] on link "Copy of Braxton Family Values 422: It's A Family Thing" at bounding box center [365, 315] width 108 height 12
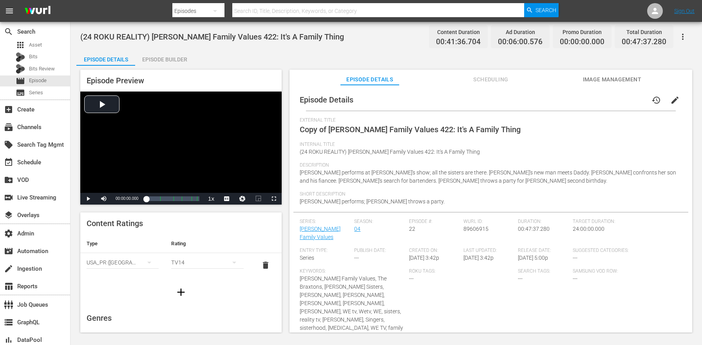
click at [670, 106] on button "edit" at bounding box center [674, 100] width 19 height 19
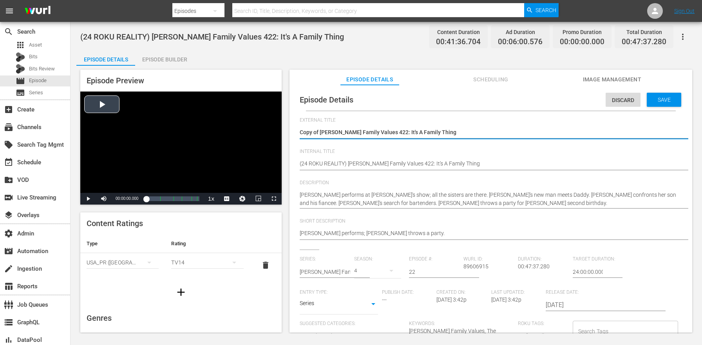
drag, startPoint x: 320, startPoint y: 132, endPoint x: 253, endPoint y: 127, distance: 67.2
click at [253, 127] on div "Episode Preview Video Player is loading. Play Video Play Mute Current Time 00:0…" at bounding box center [386, 202] width 620 height 273
type textarea "Braxton Family Values 422: It's A Family Thing"
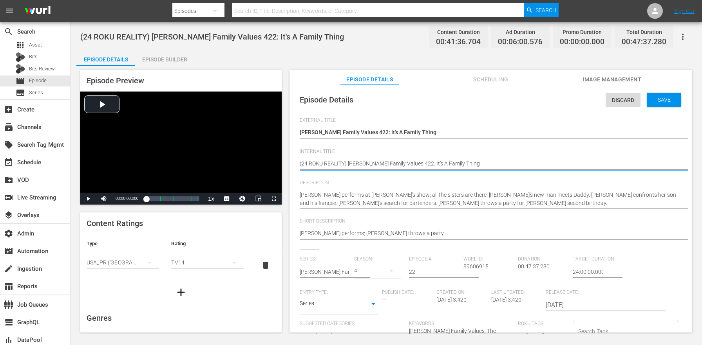
click at [332, 166] on textarea "(24 ROKU REALITY) Braxton Family Values 422: It's A Family Thing" at bounding box center [489, 164] width 378 height 9
paste textarea "BFV"
type textarea "(24 ROKU BFV) Braxton Family Values 422: It's A Family Thing"
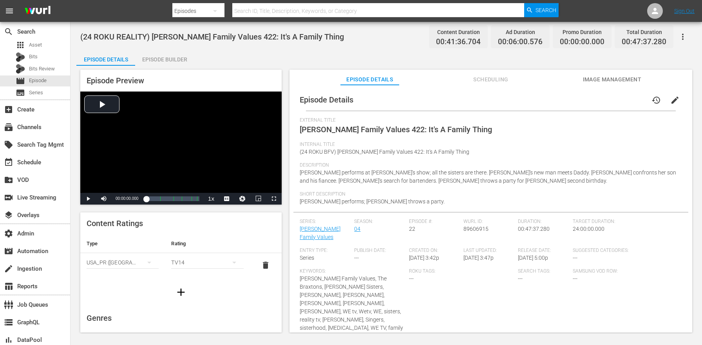
drag, startPoint x: 148, startPoint y: 60, endPoint x: 161, endPoint y: 63, distance: 12.8
click at [148, 60] on div "Episode Builder" at bounding box center [164, 59] width 59 height 19
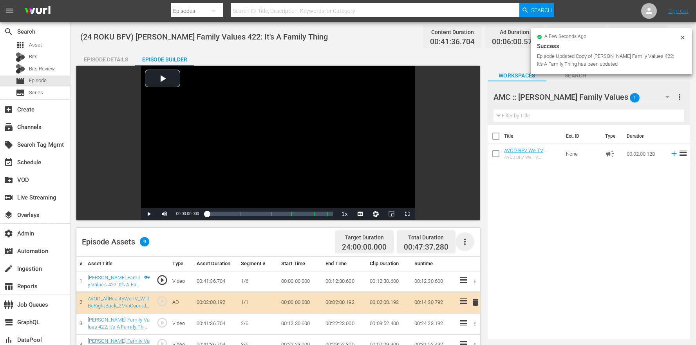
click at [464, 246] on icon "button" at bounding box center [464, 241] width 9 height 9
click at [476, 290] on div "Clear Ads" at bounding box center [488, 282] width 53 height 19
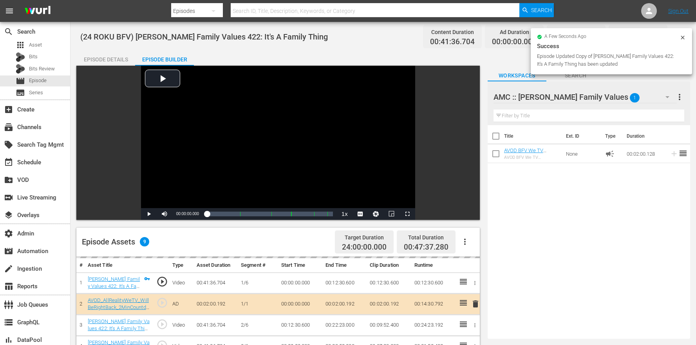
scroll to position [67, 0]
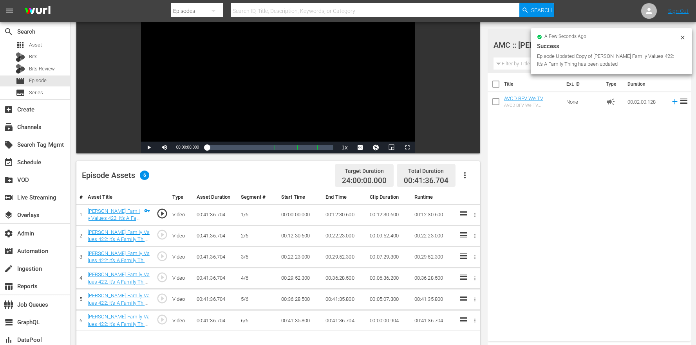
click at [469, 177] on icon "button" at bounding box center [464, 175] width 9 height 9
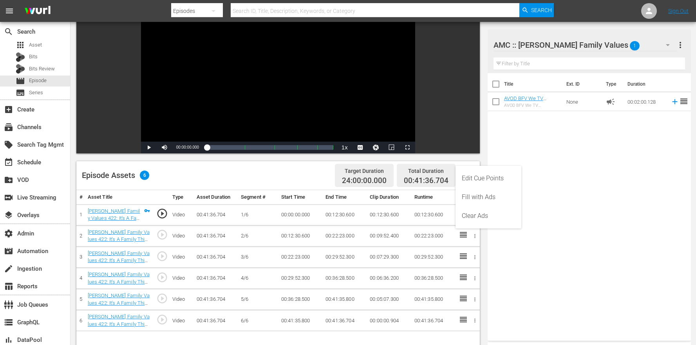
click at [476, 181] on div "Edit Cue Points" at bounding box center [488, 178] width 53 height 19
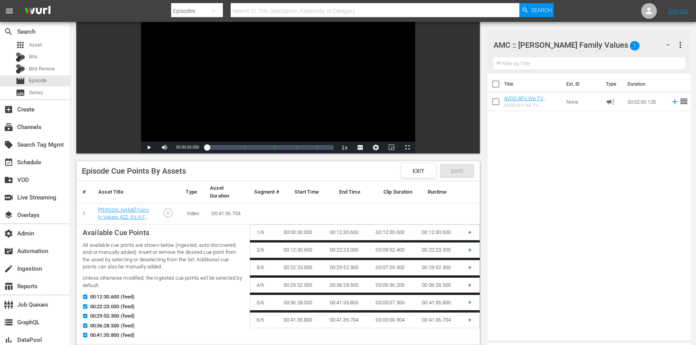
scroll to position [245, 0]
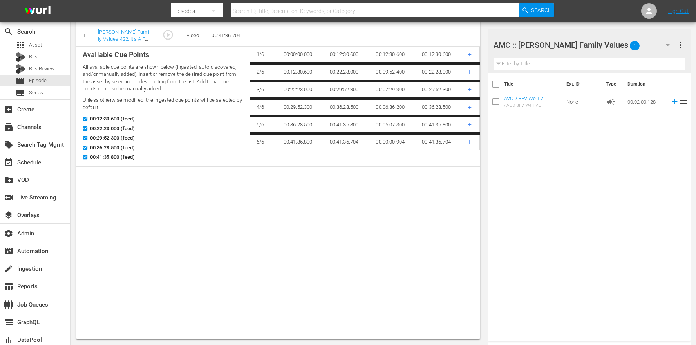
click at [105, 159] on span "00:41:35.800 (feed)" at bounding box center [112, 158] width 45 height 8
click at [88, 159] on input "00:41:35.800 (feed)" at bounding box center [83, 159] width 10 height 6
checkbox input "false"
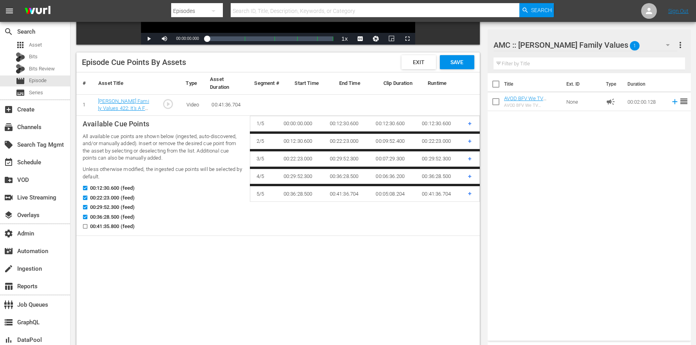
click at [464, 65] on span "Save" at bounding box center [456, 62] width 25 height 6
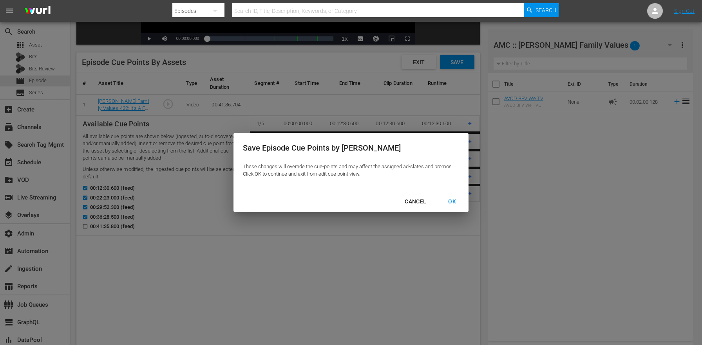
click at [452, 60] on div "Save Episode Cue Points by Asset These changes will override the cue-points and…" at bounding box center [351, 172] width 702 height 345
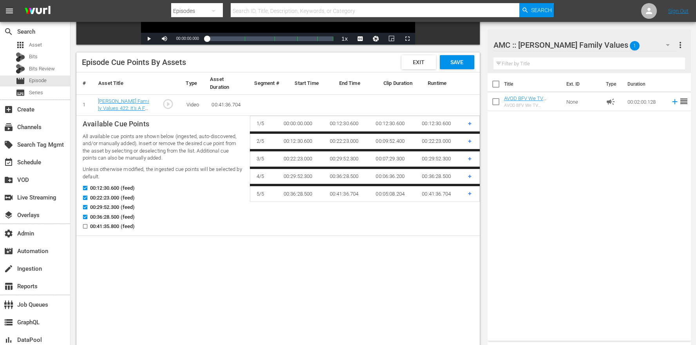
click at [456, 63] on span "Save" at bounding box center [456, 62] width 25 height 6
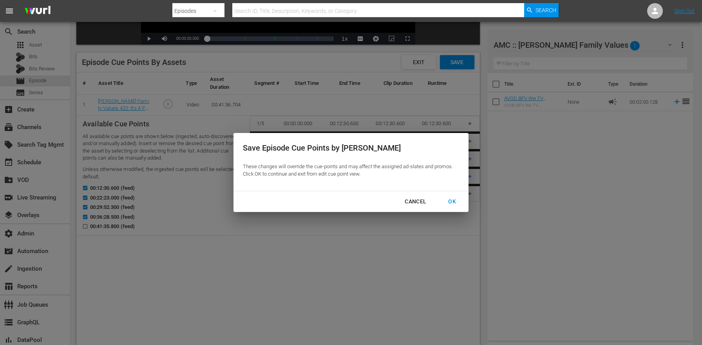
click at [454, 199] on div "OK" at bounding box center [452, 202] width 20 height 10
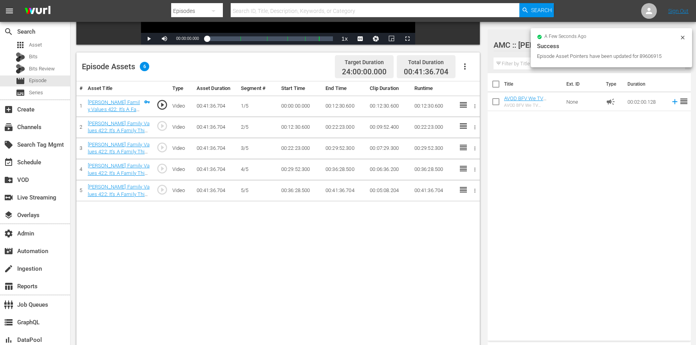
drag, startPoint x: 417, startPoint y: 237, endPoint x: 442, endPoint y: 208, distance: 37.8
click at [417, 238] on div "# Asset Title Type Asset Duration Segment # Start Time End Time Clip Duration R…" at bounding box center [277, 224] width 403 height 287
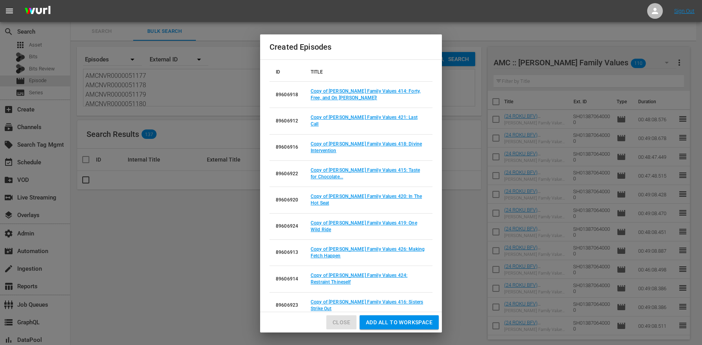
click at [343, 323] on span "Close" at bounding box center [341, 323] width 18 height 10
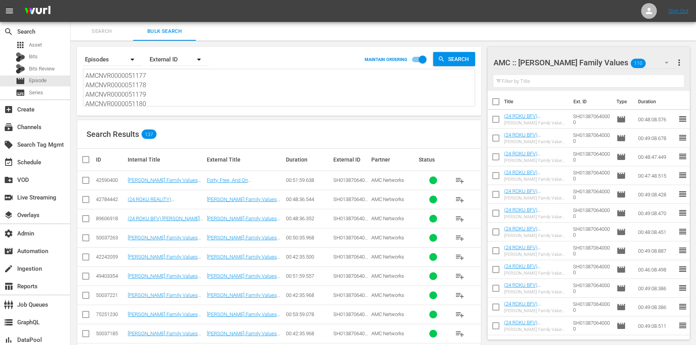
click at [227, 134] on div "Search Results 137" at bounding box center [279, 134] width 404 height 29
click at [87, 223] on input "checkbox" at bounding box center [85, 220] width 9 height 9
checkbox input "true"
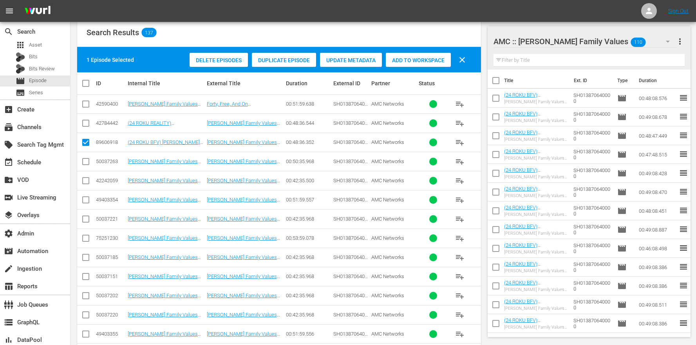
scroll to position [283, 0]
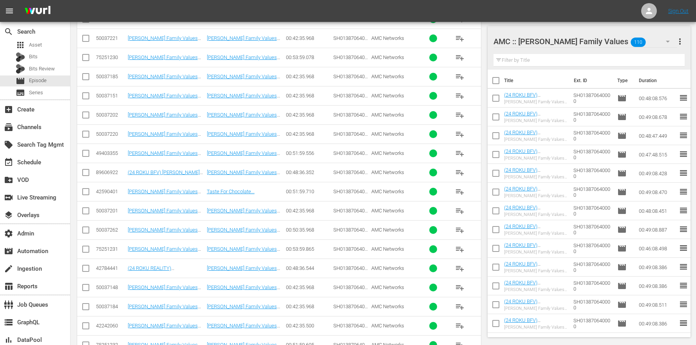
click at [95, 182] on td "89606922" at bounding box center [111, 172] width 32 height 19
click at [81, 174] on input "checkbox" at bounding box center [85, 174] width 9 height 9
checkbox input "true"
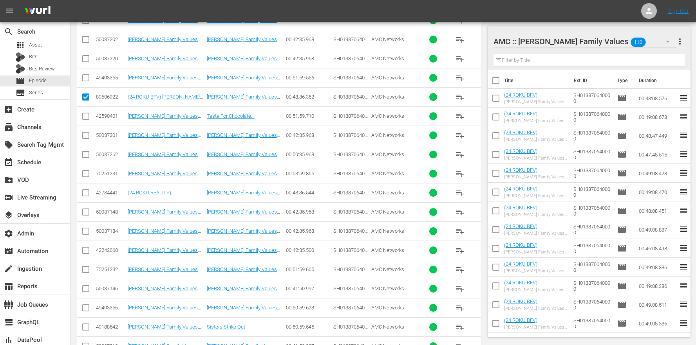
scroll to position [499, 0]
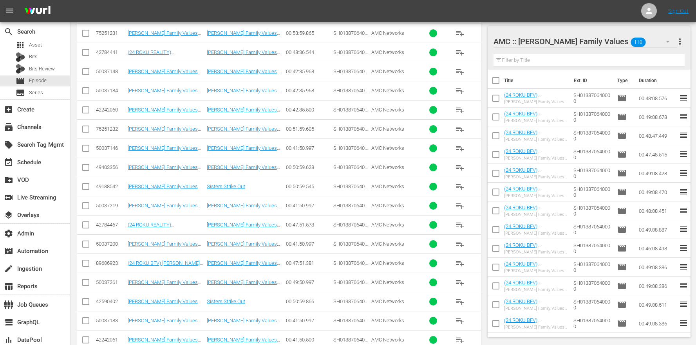
click at [87, 263] on input "checkbox" at bounding box center [85, 264] width 9 height 9
checkbox input "true"
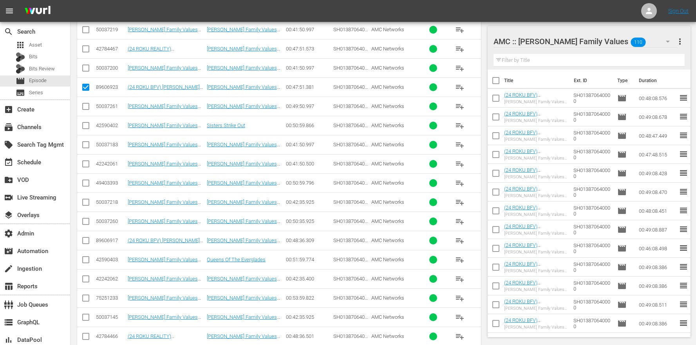
click at [88, 239] on input "checkbox" at bounding box center [85, 242] width 9 height 9
checkbox input "true"
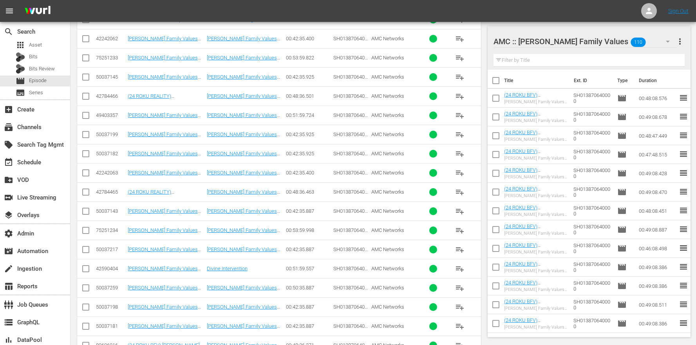
scroll to position [1051, 0]
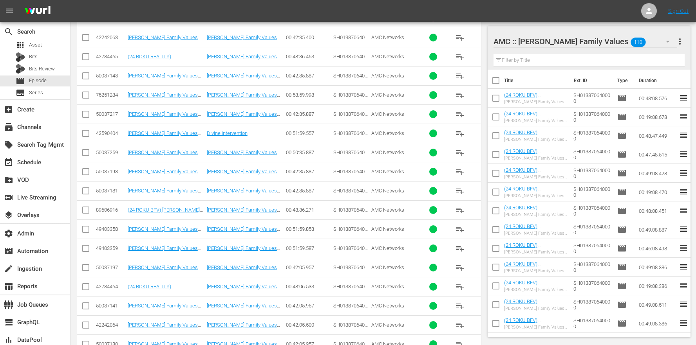
click at [88, 213] on input "checkbox" at bounding box center [85, 211] width 9 height 9
checkbox input "true"
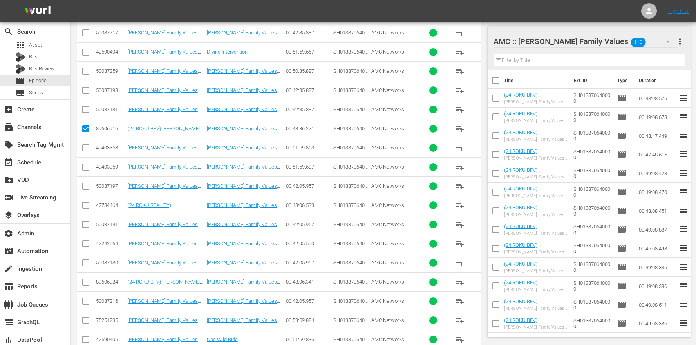
click at [88, 285] on input "checkbox" at bounding box center [85, 283] width 9 height 9
checkbox input "true"
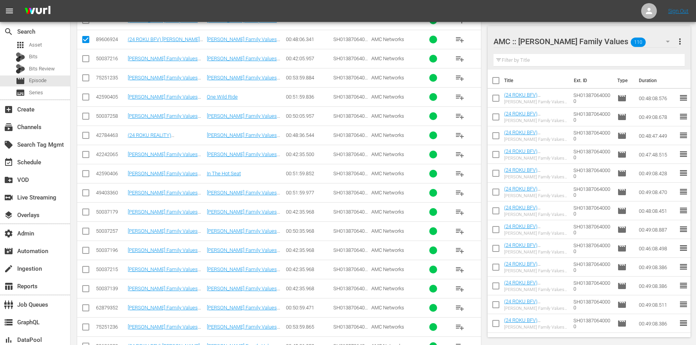
scroll to position [1427, 0]
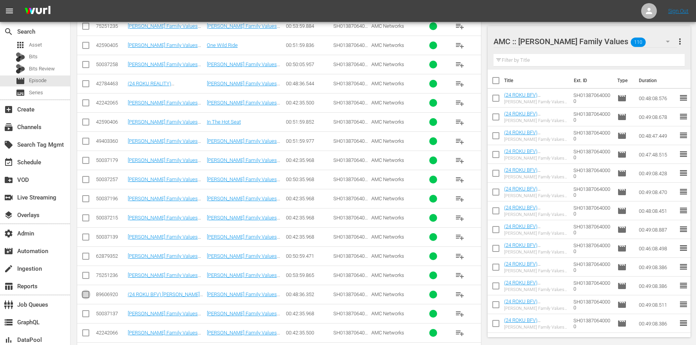
click at [90, 291] on icon at bounding box center [85, 294] width 9 height 9
click at [89, 295] on input "checkbox" at bounding box center [85, 296] width 9 height 9
checkbox input "true"
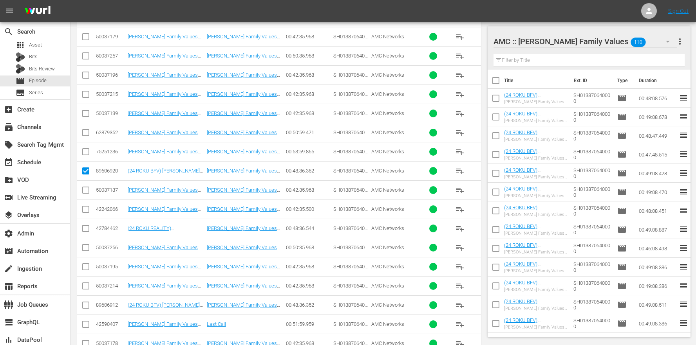
click at [91, 302] on td at bounding box center [86, 305] width 18 height 19
click at [90, 306] on input "checkbox" at bounding box center [85, 306] width 9 height 9
checkbox input "true"
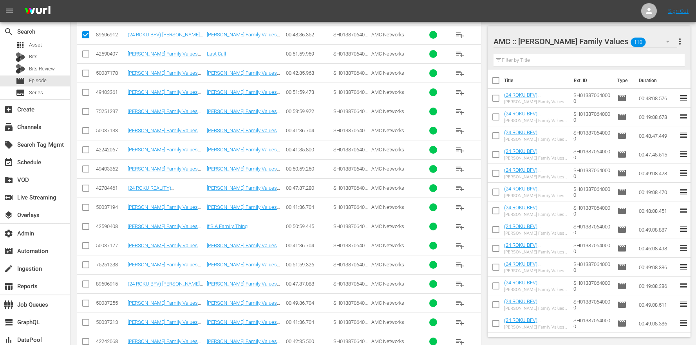
click at [89, 284] on input "checkbox" at bounding box center [85, 285] width 9 height 9
checkbox input "true"
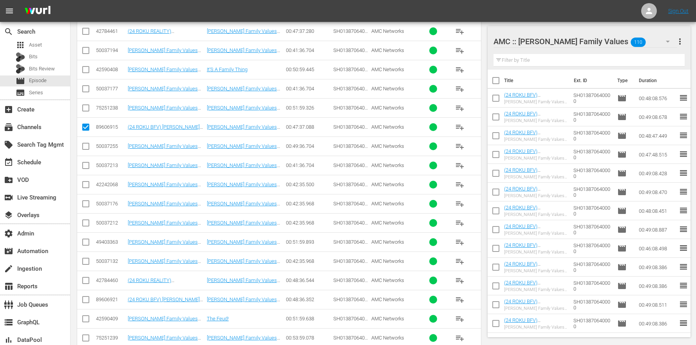
click at [86, 291] on td at bounding box center [86, 299] width 18 height 19
click at [88, 297] on input "checkbox" at bounding box center [85, 301] width 9 height 9
checkbox input "true"
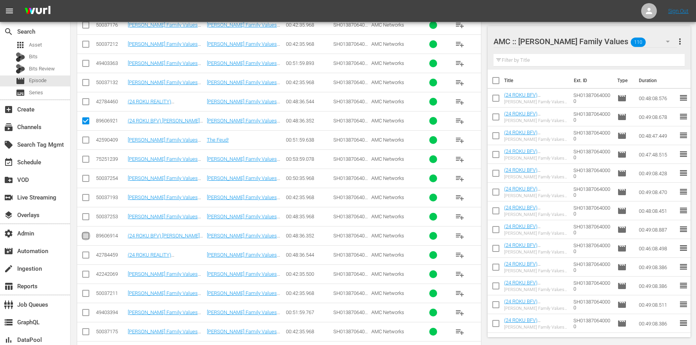
click at [88, 236] on input "checkbox" at bounding box center [85, 237] width 9 height 9
checkbox input "true"
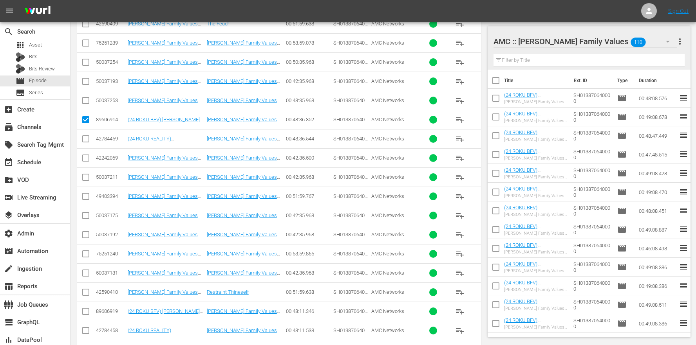
click at [91, 315] on td at bounding box center [86, 311] width 18 height 19
click at [85, 314] on input "checkbox" at bounding box center [85, 313] width 9 height 9
checkbox input "true"
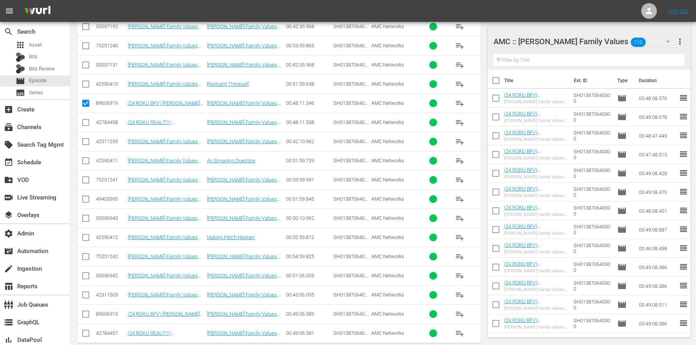
click at [85, 317] on input "checkbox" at bounding box center [85, 315] width 9 height 9
checkbox input "true"
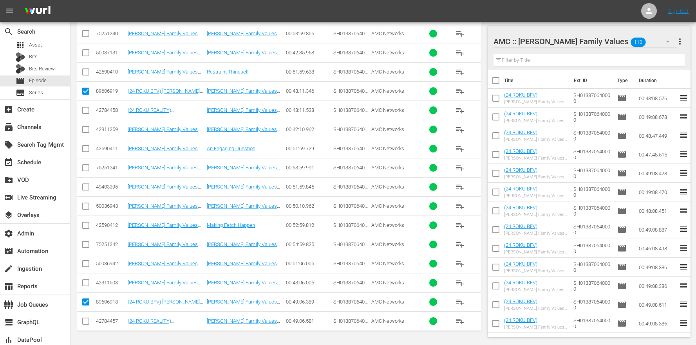
scroll to position [0, 0]
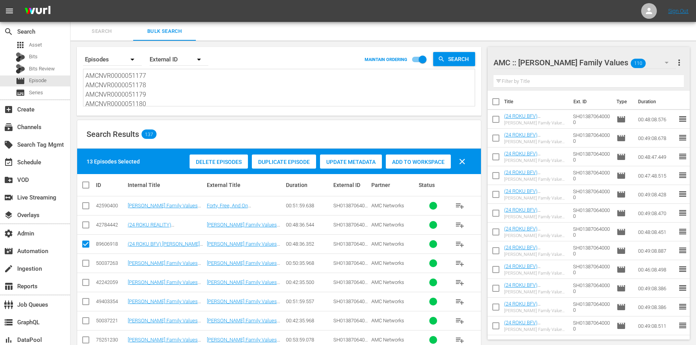
click at [428, 159] on span "Add to Workspace" at bounding box center [418, 162] width 65 height 6
click at [154, 81] on textarea "AMCNVR0000051177 AMCNVR0000051178 AMCNVR0000051179 AMCNVR0000051180 AMCNVR00000…" at bounding box center [279, 89] width 389 height 36
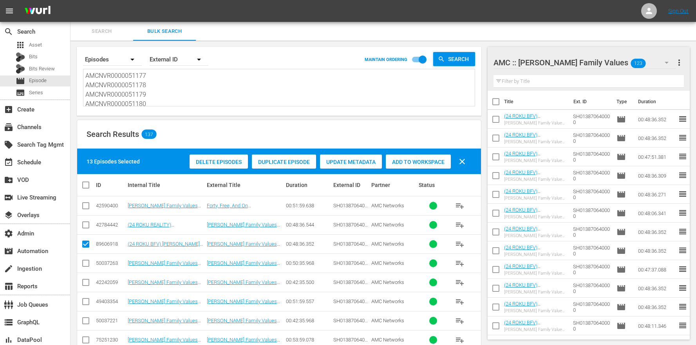
drag, startPoint x: 163, startPoint y: 100, endPoint x: 154, endPoint y: 16, distance: 84.3
paste textarea "0602 AMCNVR0000050603 AMCNVR0000050604 AMCNVR0000050605 AMCNVR0000050606 AMCNVR…"
type textarea "AMCNVR0000050602 AMCNVR0000050603 AMCNVR0000050604 AMCNVR0000050605 AMCNVR00000…"
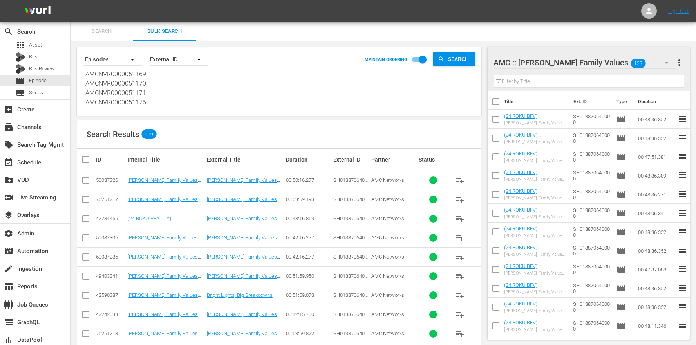
type textarea "AMCNVR0000050602 AMCNVR0000050603 AMCNVR0000050604 AMCNVR0000050605 AMCNVR00000…"
click at [78, 222] on td at bounding box center [86, 218] width 18 height 19
click at [91, 221] on td at bounding box center [86, 218] width 18 height 19
click at [87, 219] on input "checkbox" at bounding box center [85, 220] width 9 height 9
checkbox input "true"
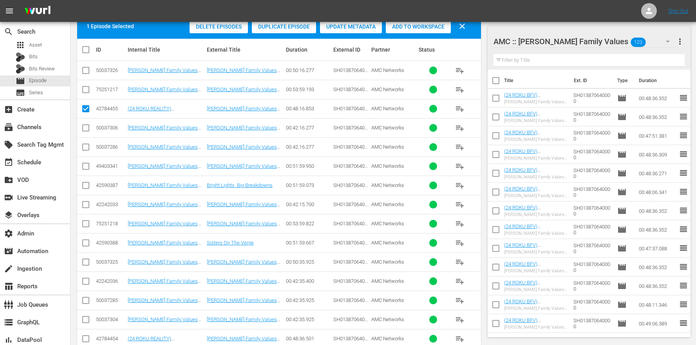
scroll to position [276, 0]
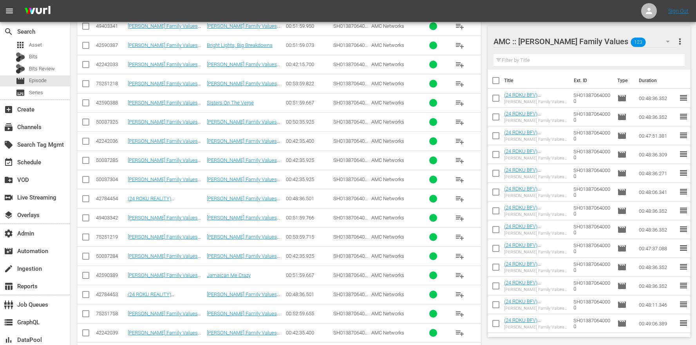
click at [82, 198] on input "checkbox" at bounding box center [85, 200] width 9 height 9
checkbox input "true"
click at [87, 295] on input "checkbox" at bounding box center [85, 296] width 9 height 9
checkbox input "true"
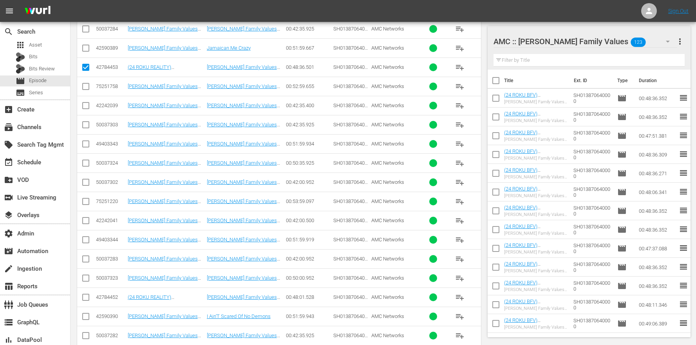
click at [87, 295] on input "checkbox" at bounding box center [85, 299] width 9 height 9
checkbox input "true"
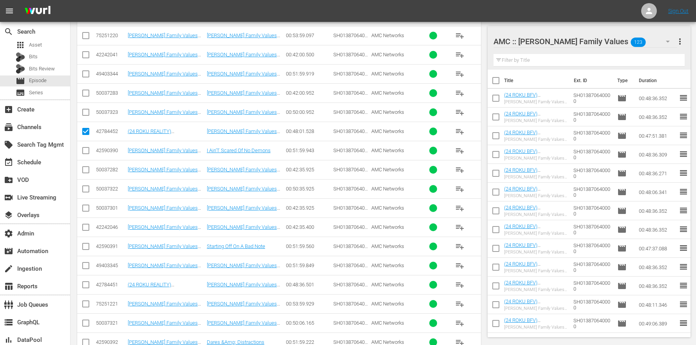
click at [87, 284] on input "checkbox" at bounding box center [85, 286] width 9 height 9
checkbox input "true"
click at [85, 284] on input "checkbox" at bounding box center [85, 286] width 9 height 9
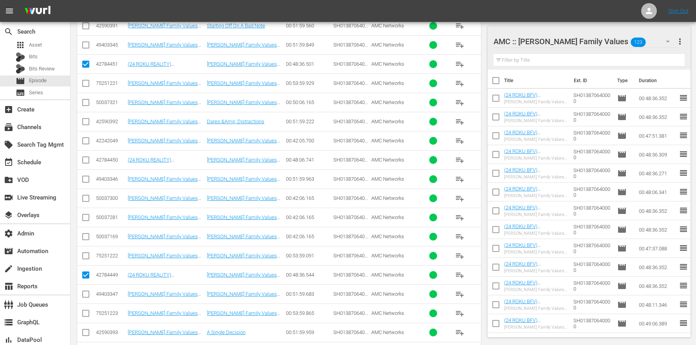
click at [86, 275] on input "checkbox" at bounding box center [85, 276] width 9 height 9
checkbox input "false"
click at [90, 153] on td at bounding box center [86, 159] width 18 height 19
click at [86, 161] on input "checkbox" at bounding box center [85, 161] width 9 height 9
checkbox input "true"
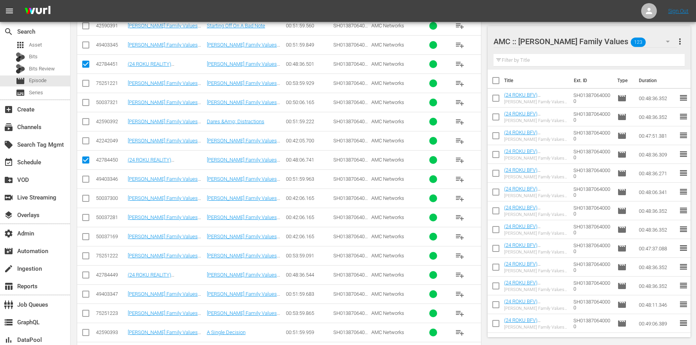
click at [84, 274] on input "checkbox" at bounding box center [85, 276] width 9 height 9
checkbox input "true"
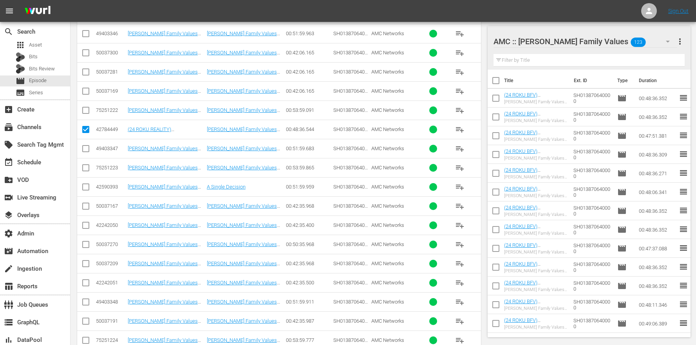
scroll to position [1140, 0]
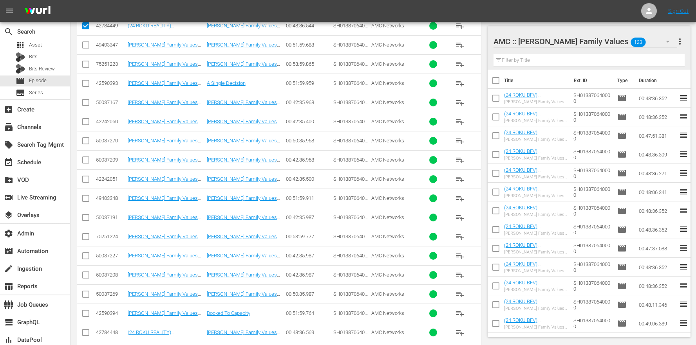
click at [87, 337] on input "checkbox" at bounding box center [85, 334] width 9 height 9
checkbox input "true"
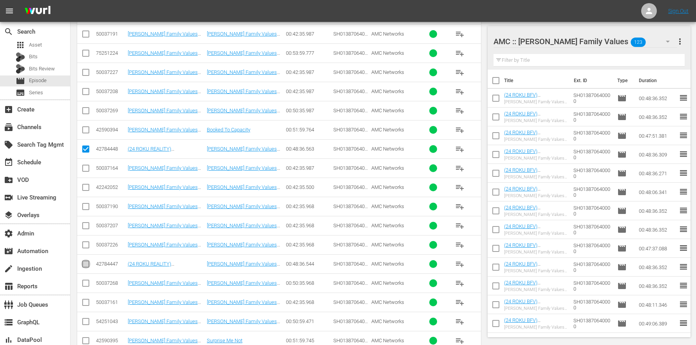
click at [87, 265] on input "checkbox" at bounding box center [85, 265] width 9 height 9
checkbox input "true"
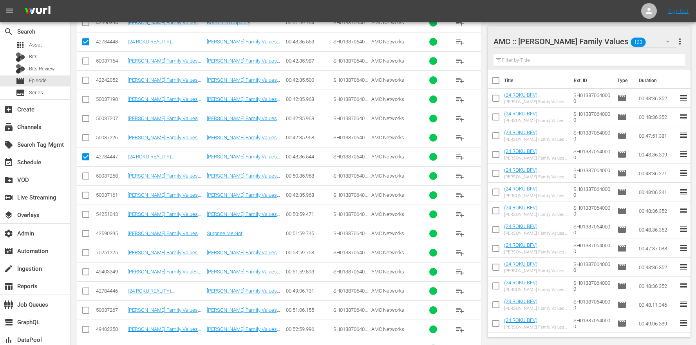
click at [88, 293] on input "checkbox" at bounding box center [85, 292] width 9 height 9
checkbox input "true"
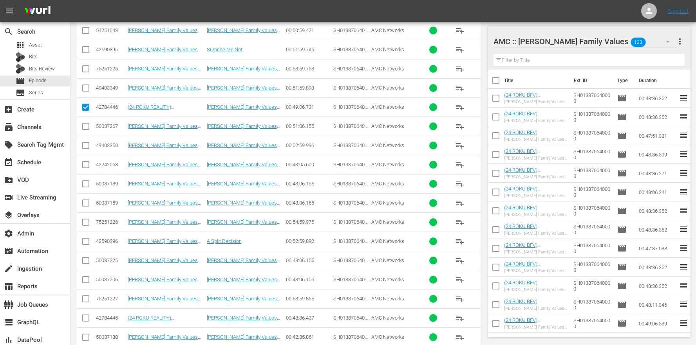
click at [90, 315] on input "checkbox" at bounding box center [85, 319] width 9 height 9
checkbox input "true"
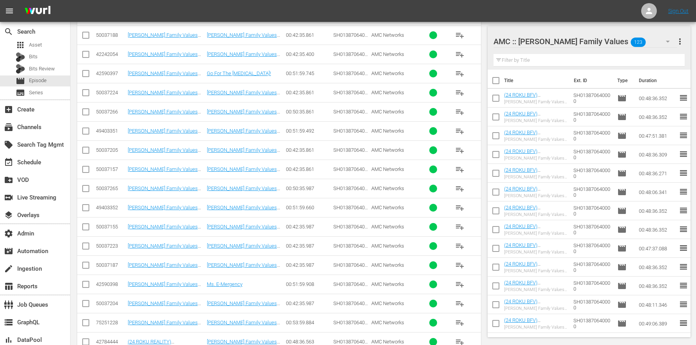
scroll to position [1927, 0]
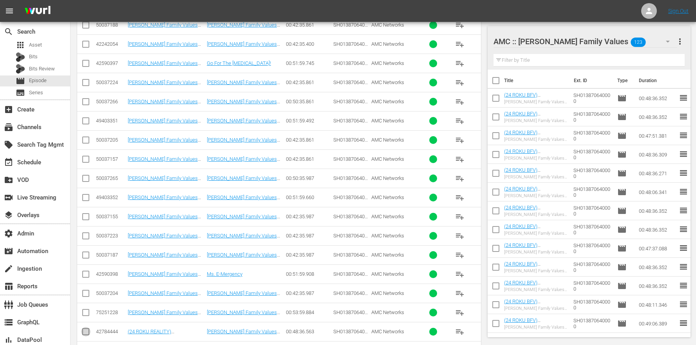
click at [85, 332] on input "checkbox" at bounding box center [85, 333] width 9 height 9
checkbox input "true"
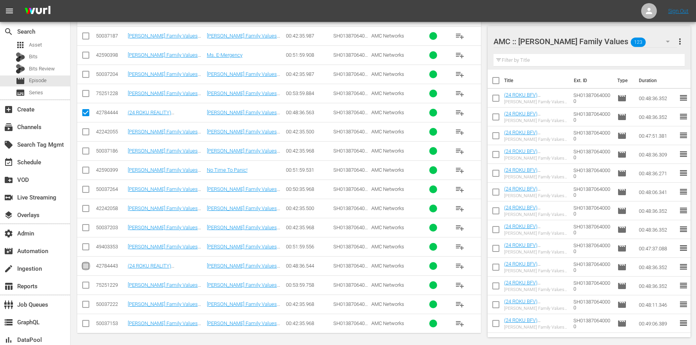
click at [82, 268] on input "checkbox" at bounding box center [85, 267] width 9 height 9
checkbox input "true"
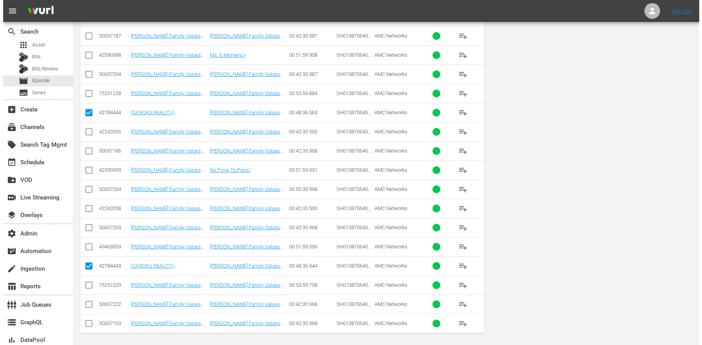
scroll to position [0, 0]
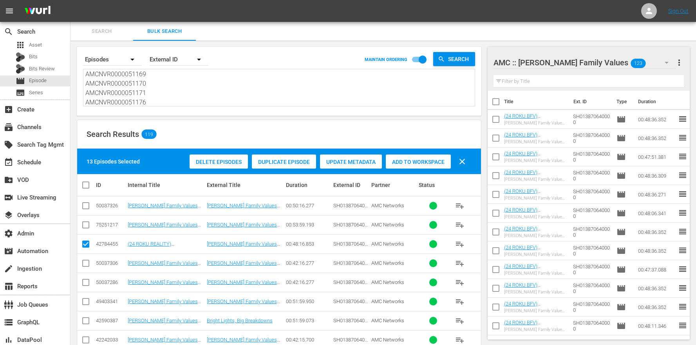
click at [282, 167] on div "Duplicate Episode" at bounding box center [284, 162] width 64 height 15
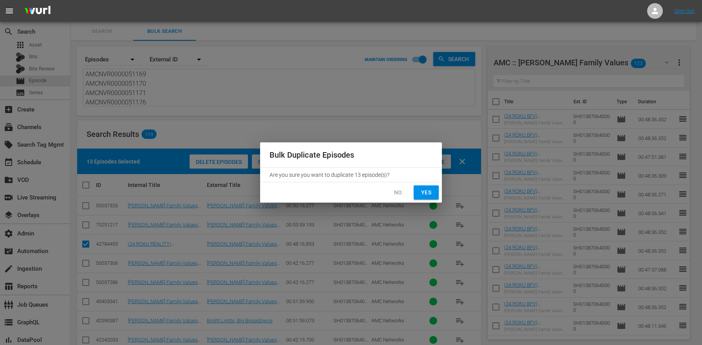
click at [432, 196] on span "Yes" at bounding box center [426, 193] width 13 height 10
checkbox input "false"
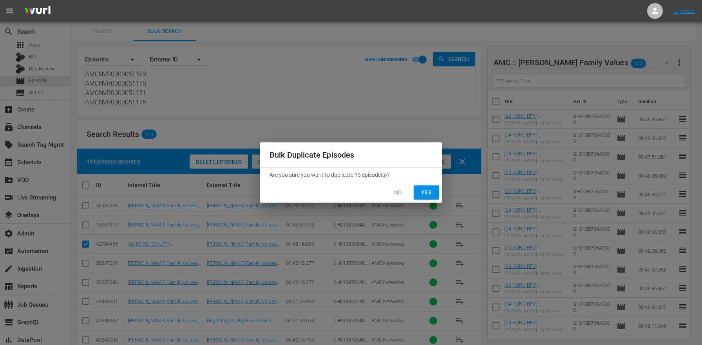
checkbox input "false"
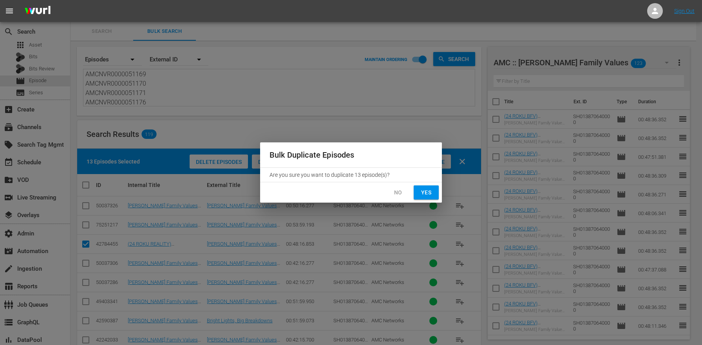
checkbox input "false"
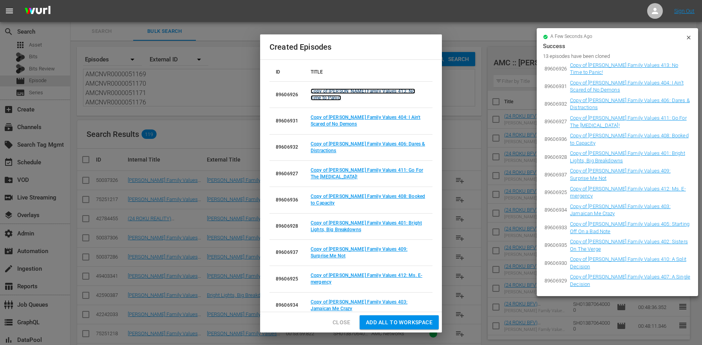
click at [361, 90] on link "Copy of Braxton Family Values 413: No Time to Panic!" at bounding box center [363, 95] width 105 height 12
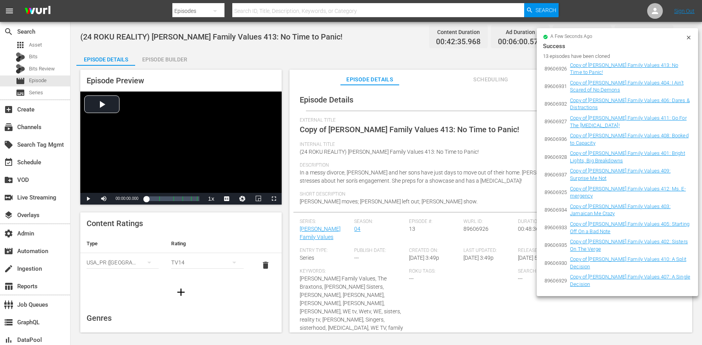
click at [690, 37] on icon at bounding box center [688, 37] width 6 height 6
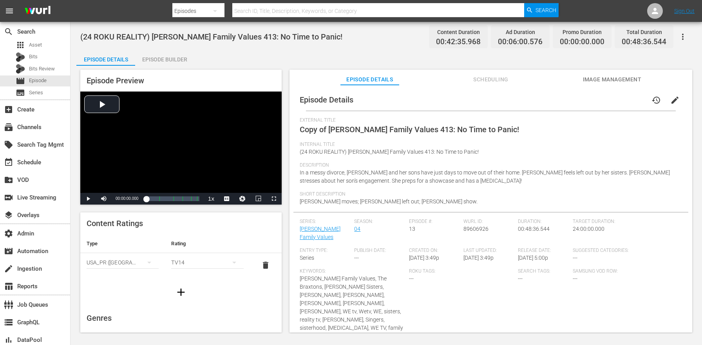
click at [676, 100] on button "edit" at bounding box center [674, 100] width 19 height 19
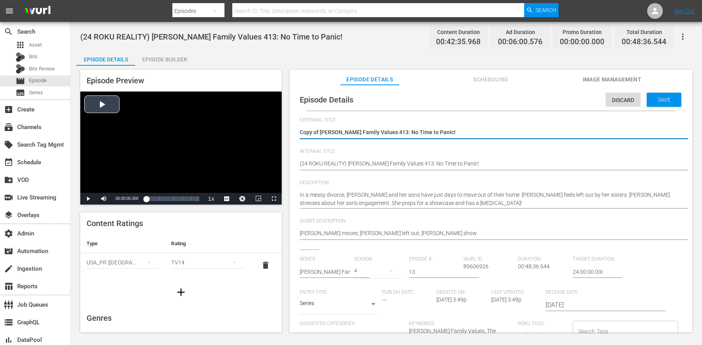
drag, startPoint x: 320, startPoint y: 134, endPoint x: 226, endPoint y: 124, distance: 95.3
click at [226, 124] on div "Episode Preview Video Player is loading. Play Video Play Mute Current Time 00:0…" at bounding box center [386, 202] width 620 height 273
type textarea "Braxton Family Values 413: No Time to Panic!"
click at [337, 163] on textarea "(24 ROKU REALITY) Braxton Family Values 413: No Time to Panic!" at bounding box center [489, 164] width 378 height 9
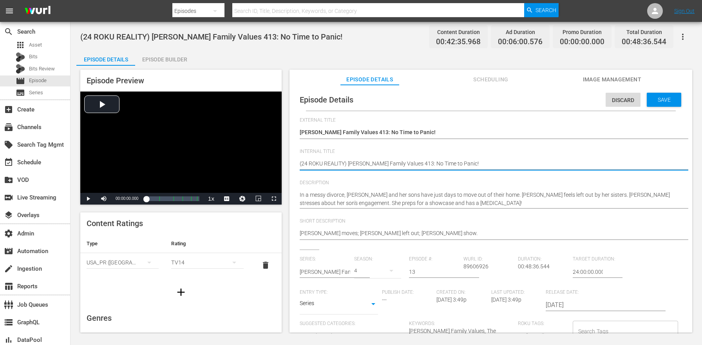
type textarea "(24 ROKU B) Braxton Family Values 413: No Time to Panic!"
type textarea "(24 ROKU BF) Braxton Family Values 413: No Time to Panic!"
type textarea "(24 ROKU BFV) Braxton Family Values 413: No Time to Panic!"
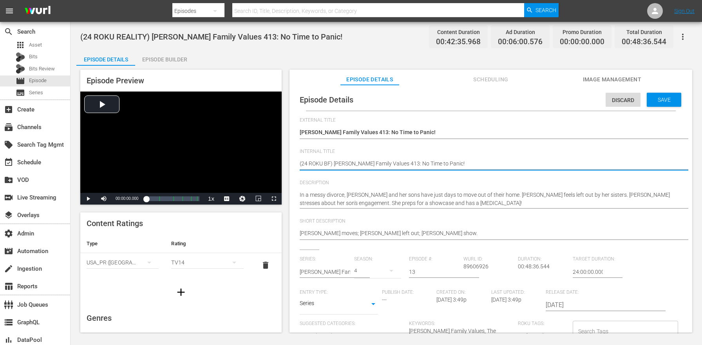
type textarea "(24 ROKU BFV) Braxton Family Values 413: No Time to Panic!"
click at [329, 163] on textarea "(24 ROKU REALITY) Braxton Family Values 413: No Time to Panic!" at bounding box center [489, 164] width 378 height 9
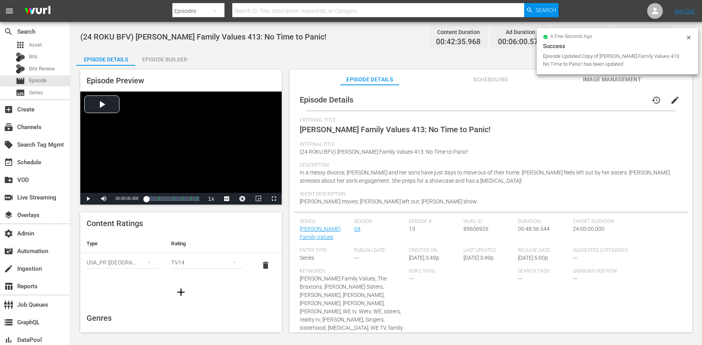
click at [174, 52] on div "Episode Builder" at bounding box center [164, 59] width 59 height 19
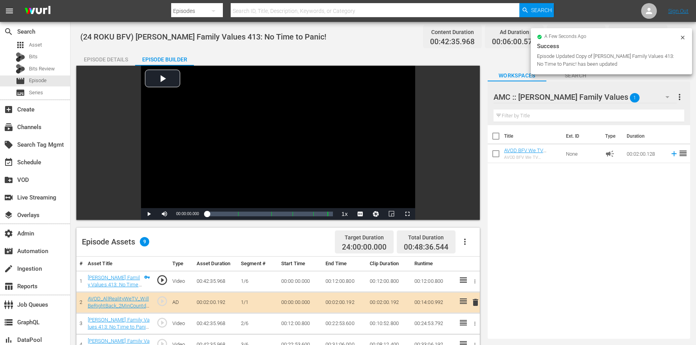
click at [461, 240] on icon "button" at bounding box center [464, 241] width 9 height 9
click at [485, 281] on div "Clear Ads" at bounding box center [488, 282] width 53 height 19
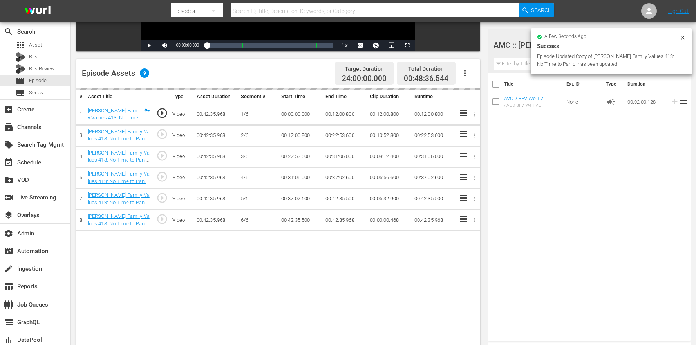
scroll to position [204, 0]
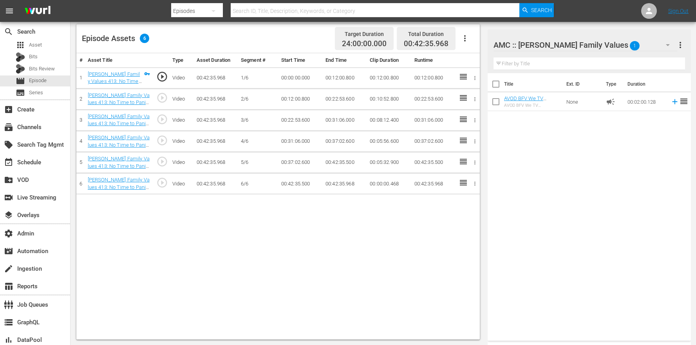
click at [463, 32] on button "button" at bounding box center [464, 38] width 19 height 19
click at [464, 36] on div "Edit Cue Points" at bounding box center [488, 41] width 53 height 19
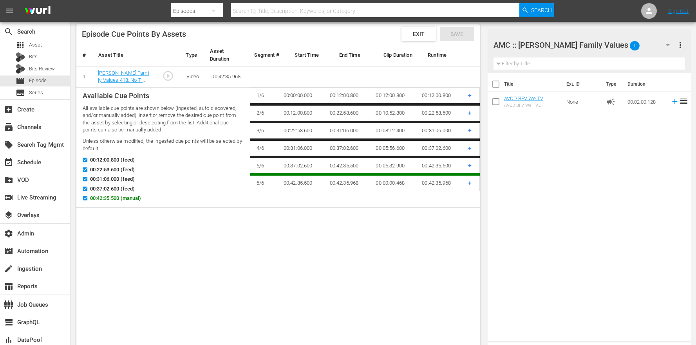
click at [96, 197] on span "00:42:35.500 (manual)" at bounding box center [115, 199] width 51 height 8
click at [88, 197] on input "00:42:35.500 (manual)" at bounding box center [83, 200] width 10 height 6
checkbox input "false"
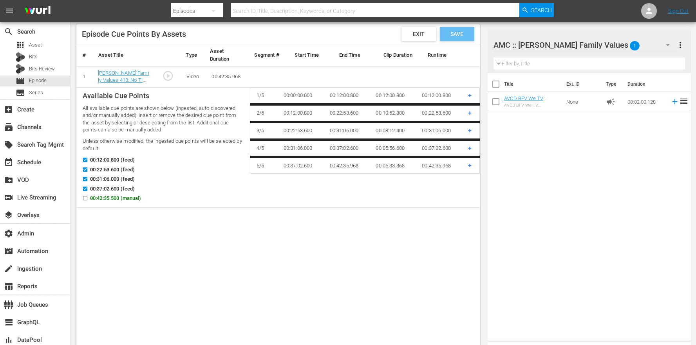
click at [450, 32] on span "Save" at bounding box center [456, 34] width 25 height 6
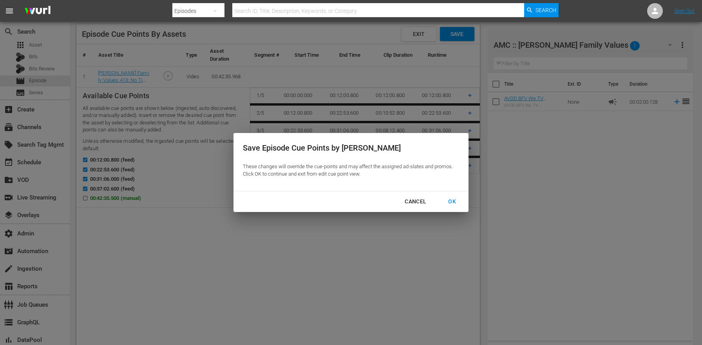
click at [451, 201] on div "OK" at bounding box center [452, 202] width 20 height 10
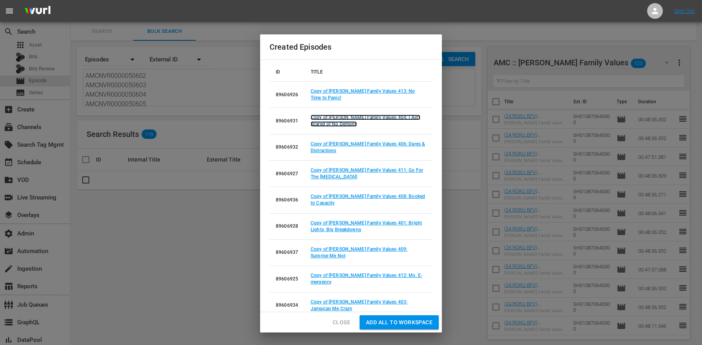
click at [365, 117] on link "Copy of Braxton Family Values 404: I Ain't Scared of No Demons" at bounding box center [366, 121] width 110 height 12
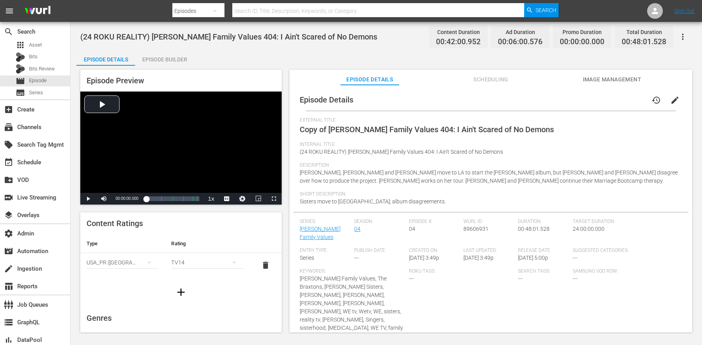
click at [677, 99] on button "edit" at bounding box center [674, 100] width 19 height 19
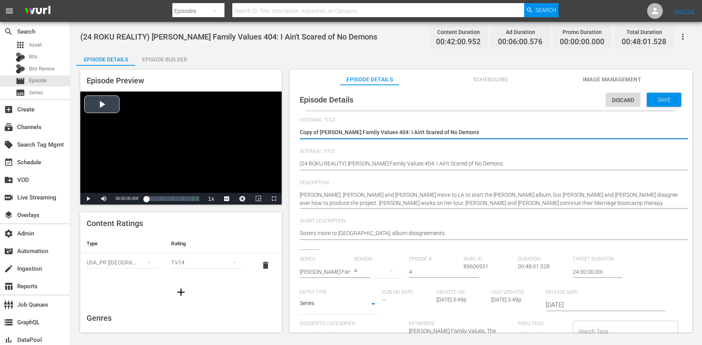
drag, startPoint x: 320, startPoint y: 132, endPoint x: 243, endPoint y: 119, distance: 77.7
click at [246, 121] on div "Episode Preview Video Player is loading. Play Video Play Mute Current Time 00:0…" at bounding box center [386, 202] width 620 height 273
type textarea "Braxton Family Values 404: I Ain't Scared of No Demons"
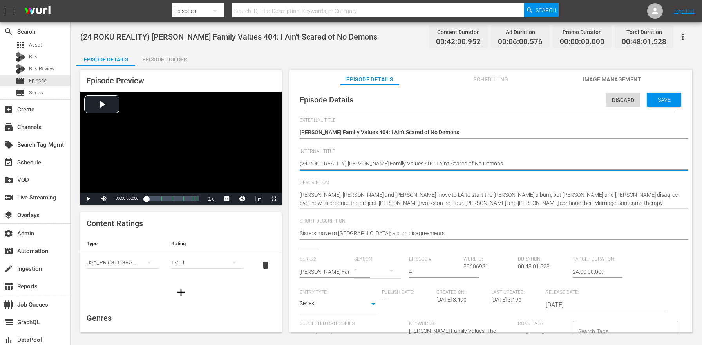
click at [336, 162] on textarea "(24 ROKU REALITY) Braxton Family Values 404: I Ain't Scared of No Demons" at bounding box center [489, 164] width 378 height 9
paste textarea "BFV"
type textarea "(24 ROKU BFV) Braxton Family Values 404: I Ain't Scared of No Demons"
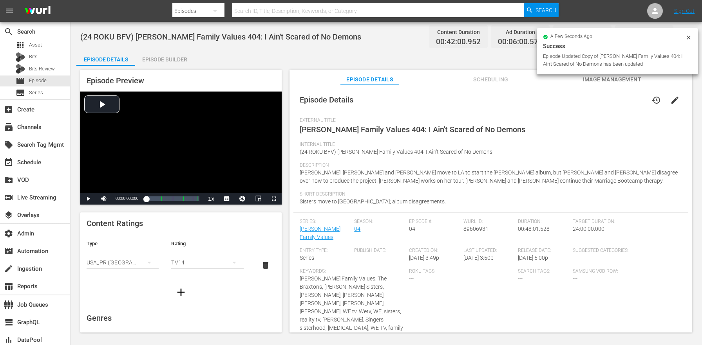
click at [179, 42] on div "(24 ROKU BFV) Braxton Family Values 404: I Ain't Scared of No Demons Content Du…" at bounding box center [386, 37] width 612 height 18
click at [169, 60] on div "Episode Builder" at bounding box center [164, 59] width 59 height 19
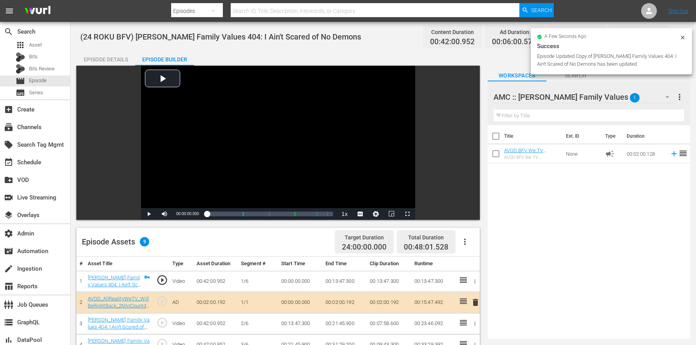
click at [455, 244] on div "Total Duration 00:48:01.528" at bounding box center [426, 242] width 59 height 23
click at [473, 247] on button "button" at bounding box center [464, 242] width 19 height 19
click at [476, 275] on div "Clear Ads" at bounding box center [488, 282] width 53 height 19
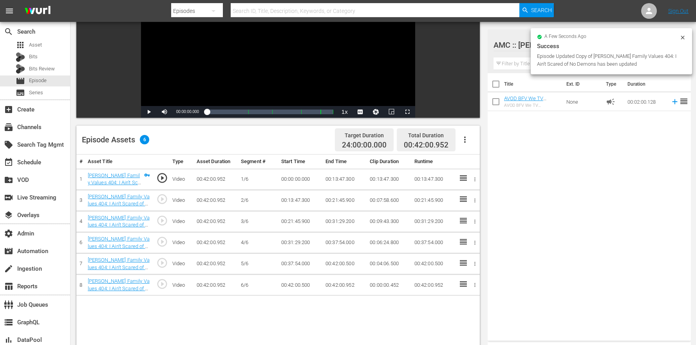
scroll to position [146, 0]
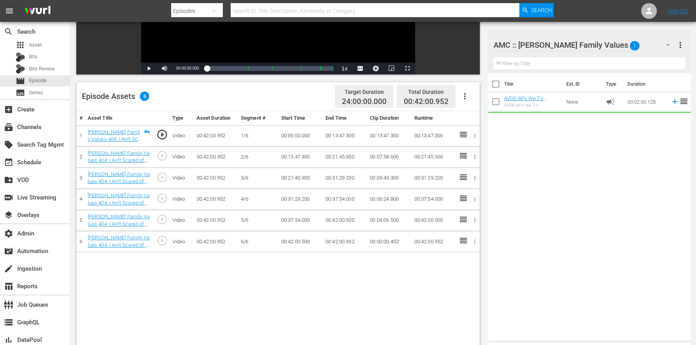
click at [465, 95] on icon "button" at bounding box center [464, 96] width 9 height 9
click at [470, 99] on div "Edit Cue Points" at bounding box center [488, 99] width 53 height 19
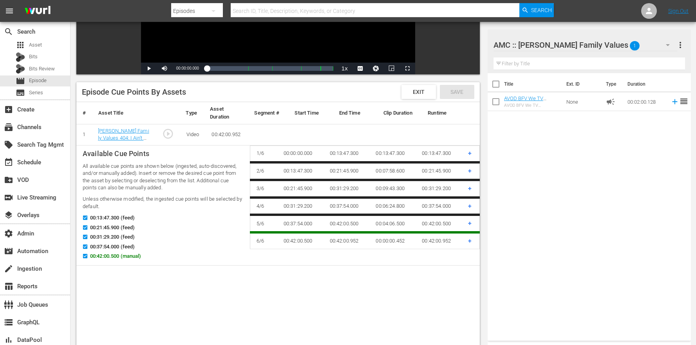
click at [94, 254] on span "00:42:00.500 (manual)" at bounding box center [115, 257] width 51 height 8
click at [88, 255] on input "00:42:00.500 (manual)" at bounding box center [83, 258] width 10 height 6
checkbox input "false"
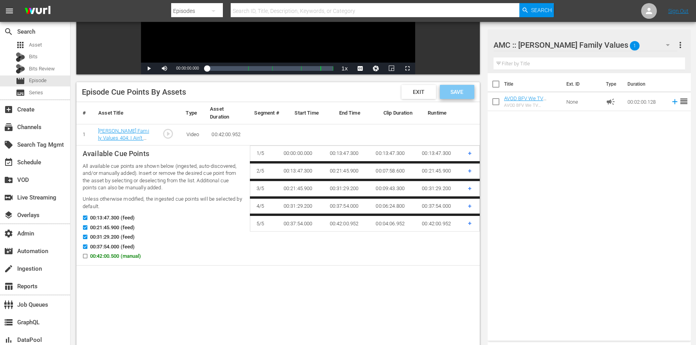
click at [450, 89] on span "Save" at bounding box center [456, 92] width 25 height 6
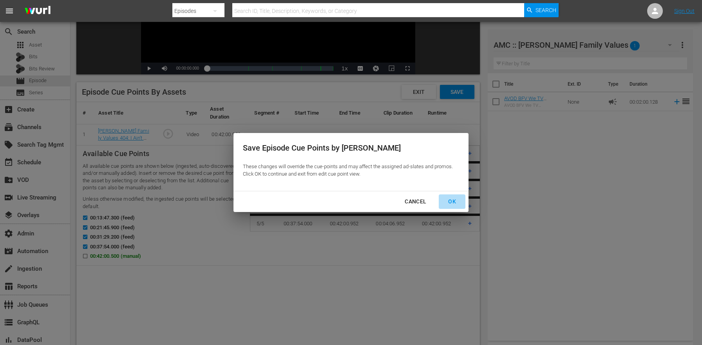
click at [448, 198] on div "OK" at bounding box center [452, 202] width 20 height 10
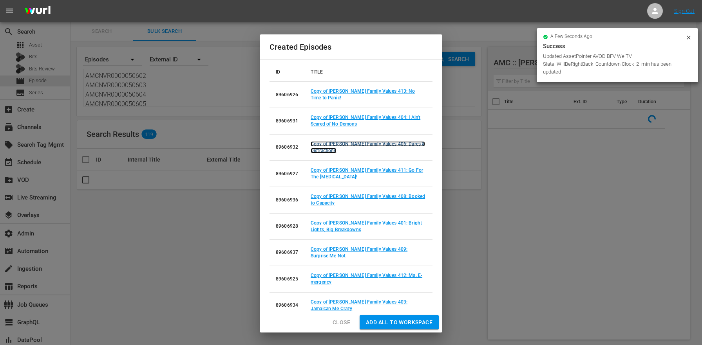
click at [387, 146] on link "Copy of Braxton Family Values 406: Dares & Distractions" at bounding box center [368, 147] width 114 height 12
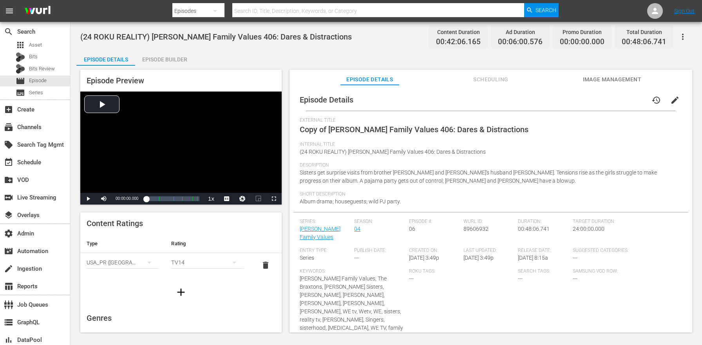
click at [674, 96] on span "edit" at bounding box center [674, 100] width 9 height 9
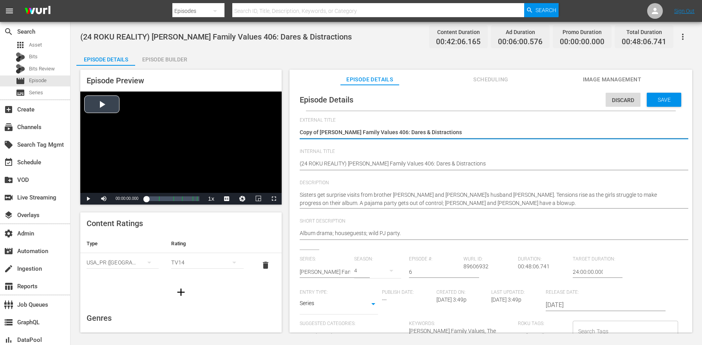
drag, startPoint x: 318, startPoint y: 132, endPoint x: 236, endPoint y: 115, distance: 84.0
click at [241, 123] on div "Episode Preview Video Player is loading. Play Video Play Mute Current Time 00:0…" at bounding box center [386, 202] width 620 height 273
type textarea "Braxton Family Values 406: Dares & Distractions"
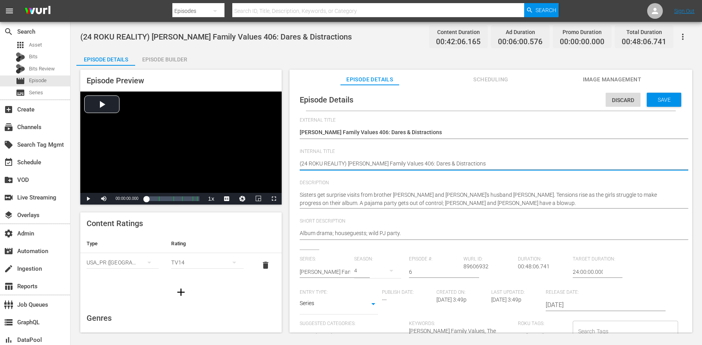
click at [330, 167] on textarea "(24 ROKU REALITY) Braxton Family Values 406: Dares & Distractions" at bounding box center [489, 164] width 378 height 9
paste textarea "BFV"
type textarea "(24 ROKU BFV) Braxton Family Values 406: Dares & Distractions"
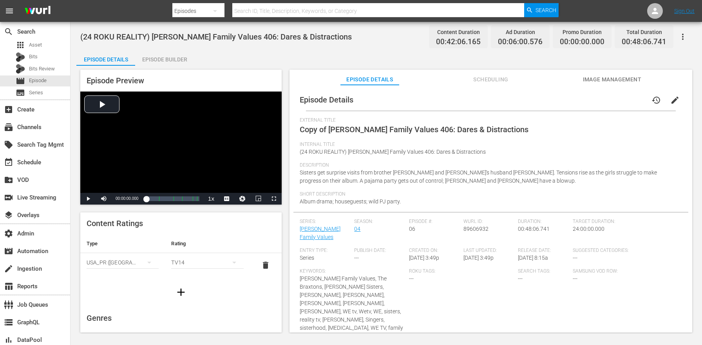
click at [174, 59] on div "Episode Builder" at bounding box center [164, 59] width 59 height 19
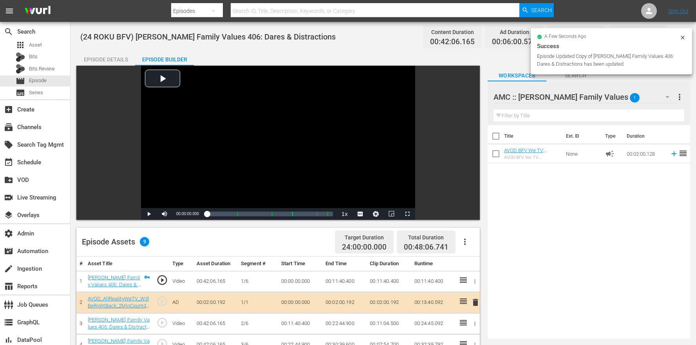
click at [469, 244] on button "button" at bounding box center [464, 242] width 19 height 19
click at [485, 285] on div "Clear Ads" at bounding box center [488, 282] width 53 height 19
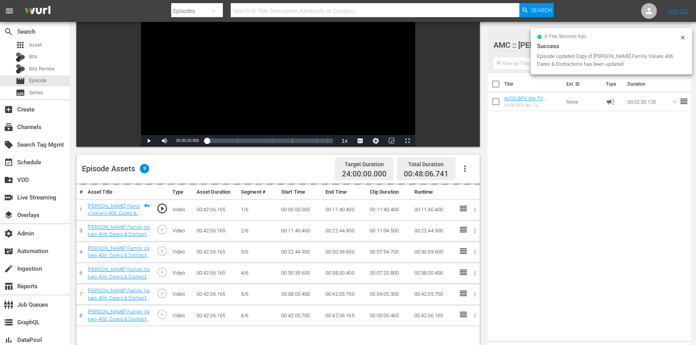
scroll to position [78, 0]
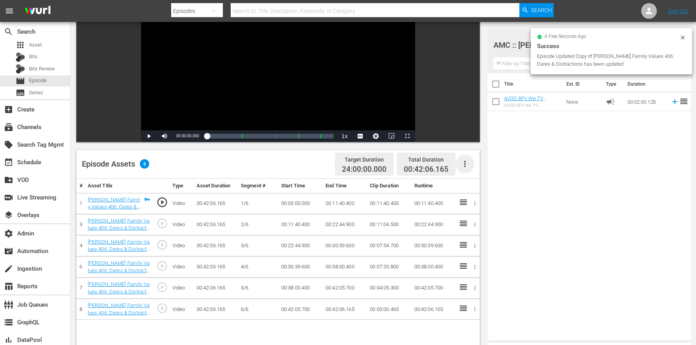
click at [465, 168] on icon "button" at bounding box center [464, 163] width 9 height 9
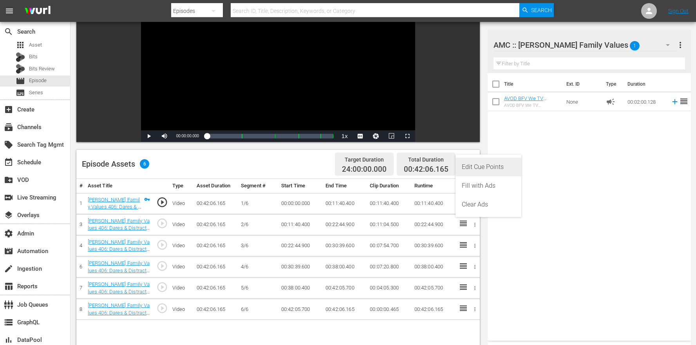
click at [470, 165] on div "Edit Cue Points" at bounding box center [488, 167] width 53 height 19
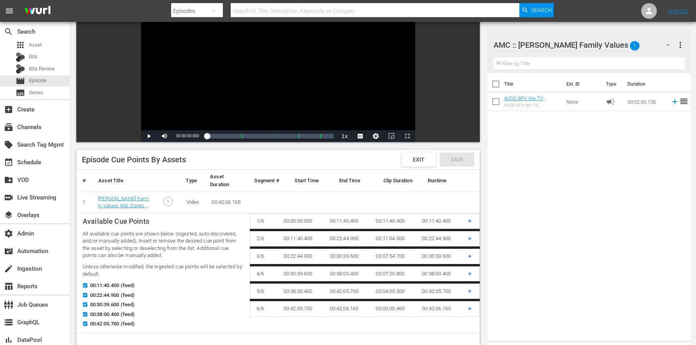
scroll to position [88, 0]
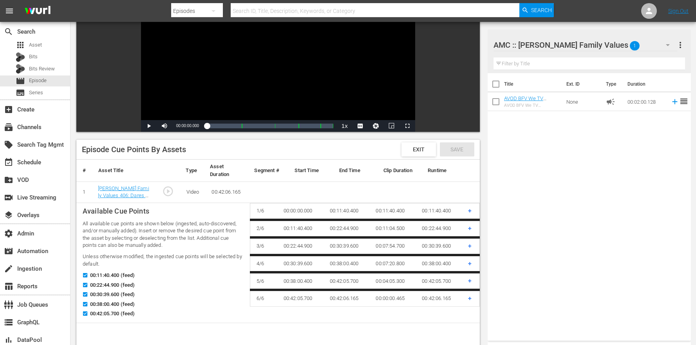
click at [97, 316] on span "00:42:05.700 (feed)" at bounding box center [112, 314] width 45 height 8
click at [88, 316] on input "00:42:05.700 (feed)" at bounding box center [83, 316] width 10 height 6
checkbox input "false"
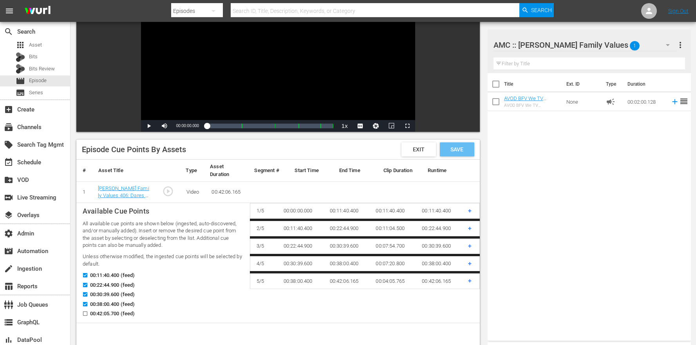
click at [455, 145] on div "Save" at bounding box center [457, 150] width 34 height 14
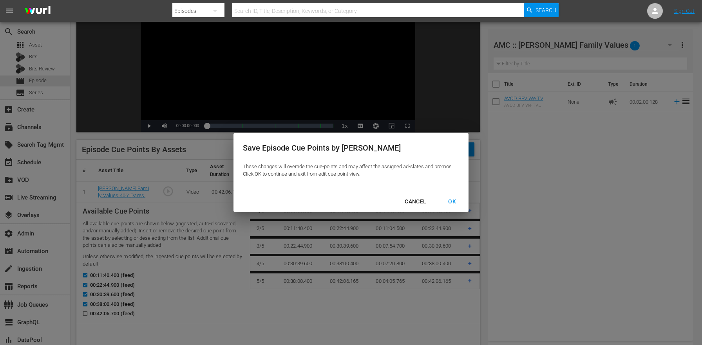
click at [445, 206] on div "OK" at bounding box center [452, 202] width 20 height 10
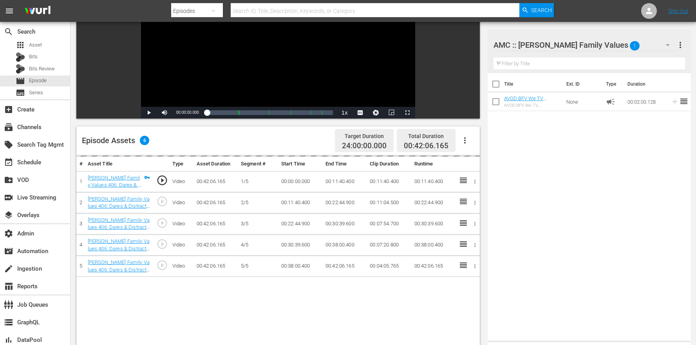
scroll to position [204, 0]
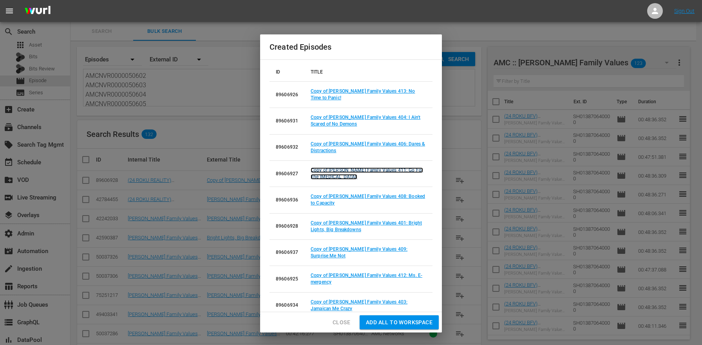
click at [389, 170] on link "Copy of Braxton Family Values 411: Go For The Jugular!" at bounding box center [367, 174] width 112 height 12
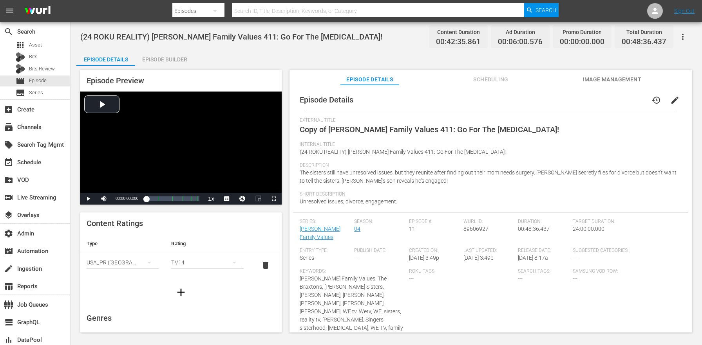
click at [670, 105] on span "edit" at bounding box center [674, 100] width 9 height 9
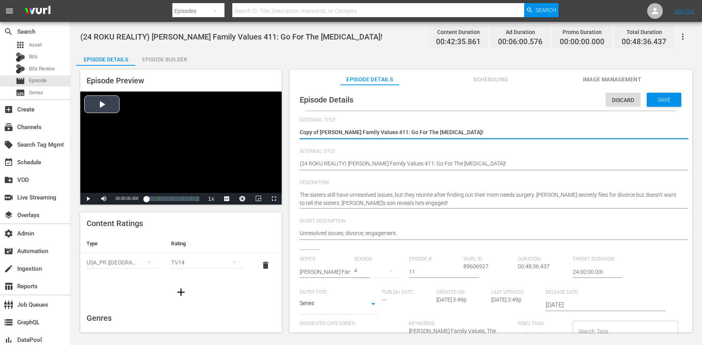
drag, startPoint x: 320, startPoint y: 131, endPoint x: 246, endPoint y: 125, distance: 74.6
click at [252, 129] on div "Episode Preview Video Player is loading. Play Video Play Mute Current Time 00:0…" at bounding box center [386, 202] width 620 height 273
type textarea "Braxton Family Values 411: Go For The Jugular!"
click at [332, 160] on textarea "(24 ROKU REALITY) Braxton Family Values 411: Go For The Jugular!" at bounding box center [489, 164] width 378 height 9
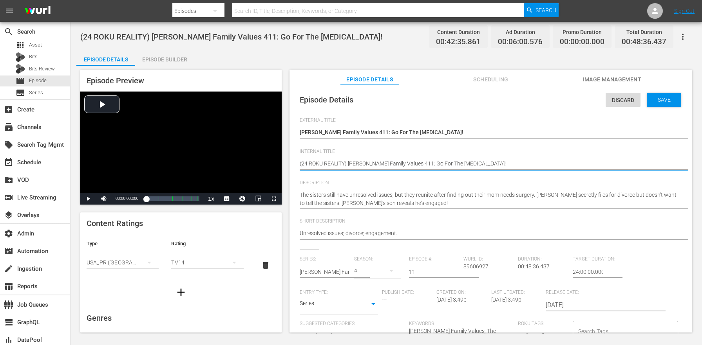
paste textarea "BFV"
type textarea "(24 ROKU BFV) Braxton Family Values 411: Go For The Jugular!"
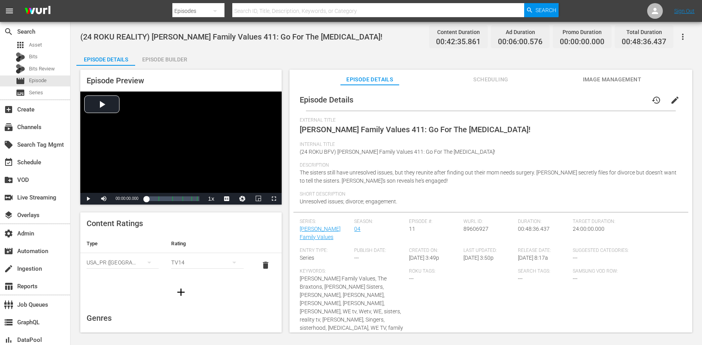
click at [195, 68] on div "Episode Preview Video Player is loading. Play Video Play Mute Current Time 00:0…" at bounding box center [386, 202] width 620 height 273
click at [185, 61] on div "Episode Builder" at bounding box center [164, 59] width 59 height 19
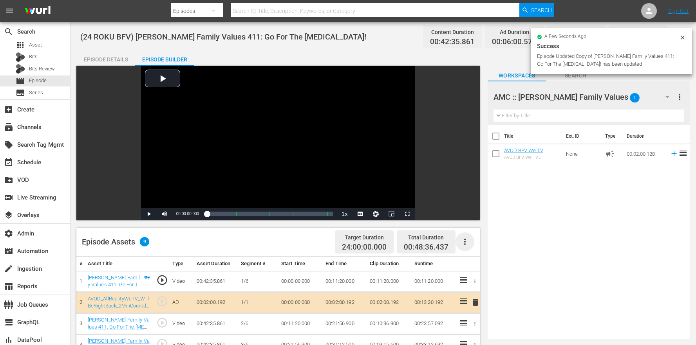
click at [464, 243] on icon "button" at bounding box center [464, 241] width 9 height 9
click at [480, 286] on div "Clear Ads" at bounding box center [488, 282] width 53 height 19
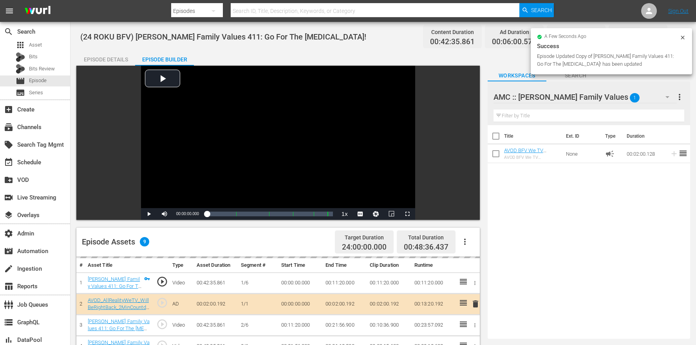
scroll to position [82, 0]
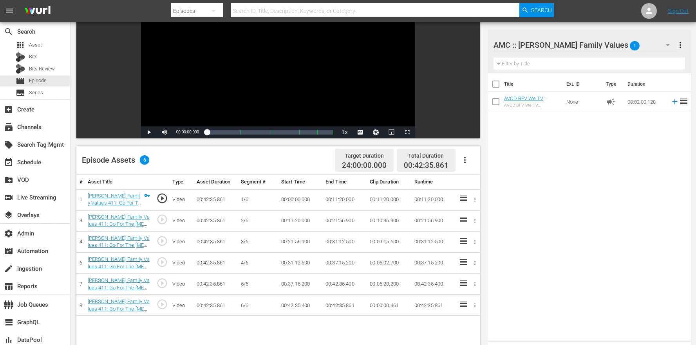
click at [468, 160] on icon "button" at bounding box center [464, 159] width 9 height 9
click at [469, 164] on div "Edit Cue Points" at bounding box center [488, 163] width 53 height 19
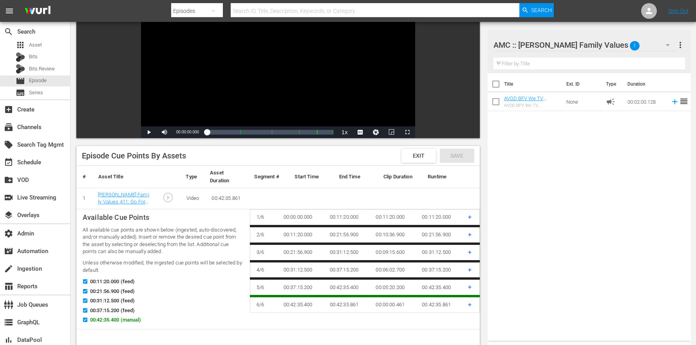
click at [102, 322] on span "00:42:35.400 (manual)" at bounding box center [115, 320] width 51 height 8
click at [88, 322] on input "00:42:35.400 (manual)" at bounding box center [83, 322] width 10 height 6
checkbox input "false"
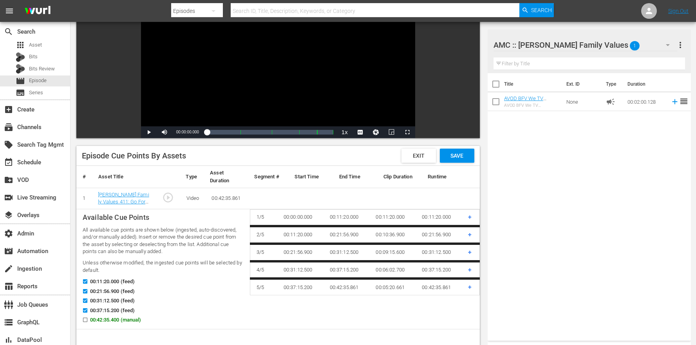
click at [454, 154] on span "Save" at bounding box center [456, 156] width 25 height 6
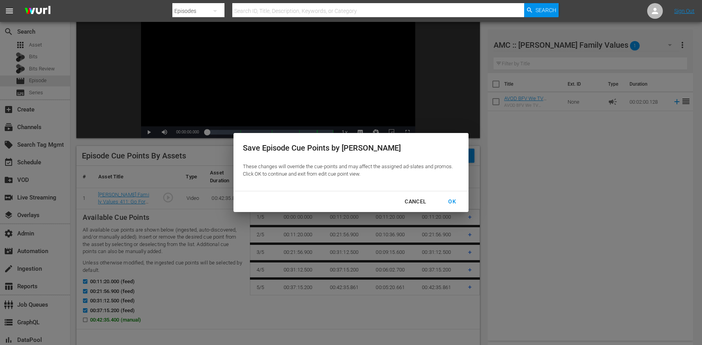
click at [451, 202] on div "OK" at bounding box center [452, 202] width 20 height 10
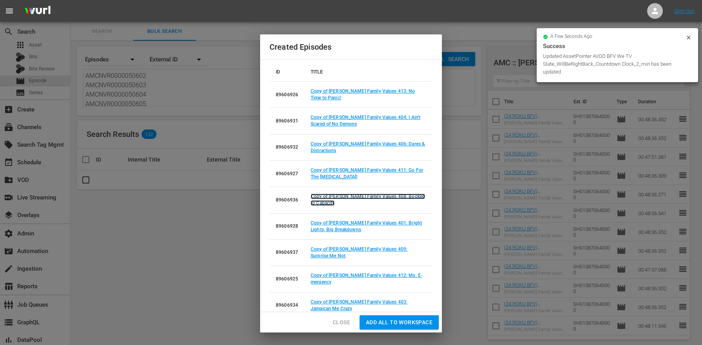
click at [386, 197] on link "Copy of Braxton Family Values 408: Booked to Capacity" at bounding box center [368, 200] width 114 height 12
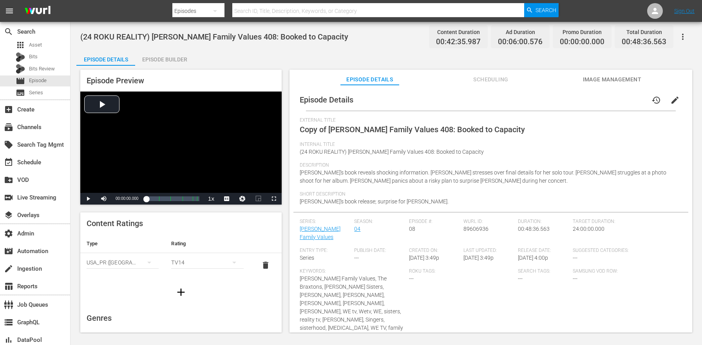
click at [671, 104] on span "edit" at bounding box center [674, 100] width 9 height 9
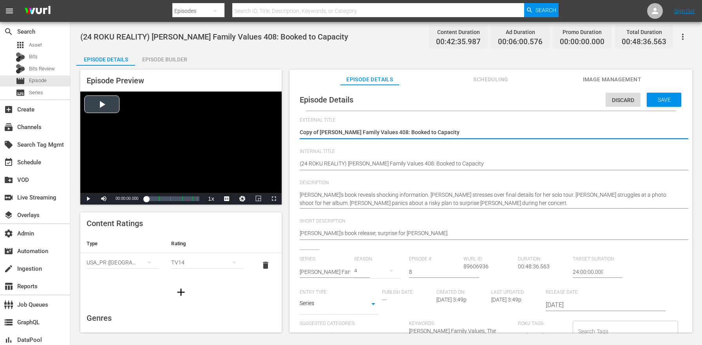
drag, startPoint x: 320, startPoint y: 130, endPoint x: 248, endPoint y: 112, distance: 73.4
click at [249, 112] on div "Episode Preview Video Player is loading. Play Video Play Mute Current Time 00:0…" at bounding box center [386, 202] width 620 height 273
type textarea "Braxton Family Values 408: Booked to Capacity"
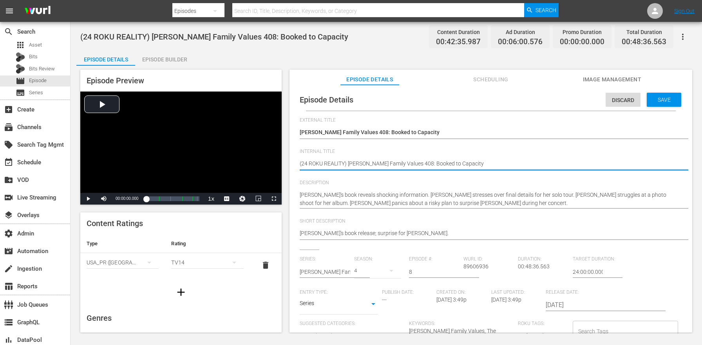
click at [332, 160] on textarea "(24 ROKU REALITY) Braxton Family Values 408: Booked to Capacity" at bounding box center [489, 164] width 378 height 9
paste textarea "BFV"
type textarea "(24 ROKU BFV) Braxton Family Values 408: Booked to Capacity"
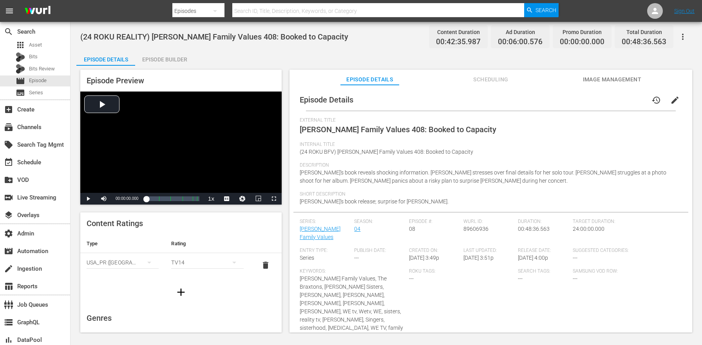
click at [168, 70] on div "Episode Preview Video Player is loading. Play Video Play Mute Current Time 00:0…" at bounding box center [180, 137] width 201 height 135
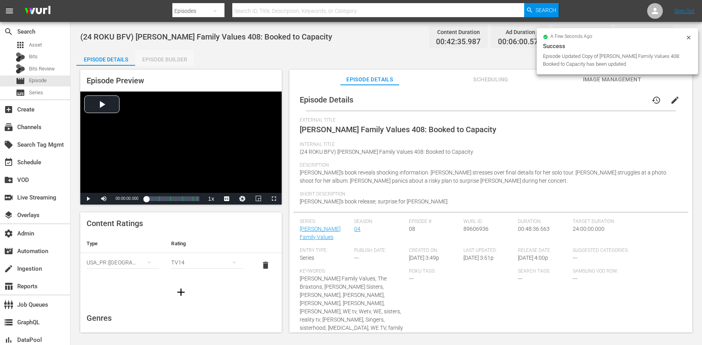
click at [169, 62] on div "Episode Builder" at bounding box center [164, 59] width 59 height 19
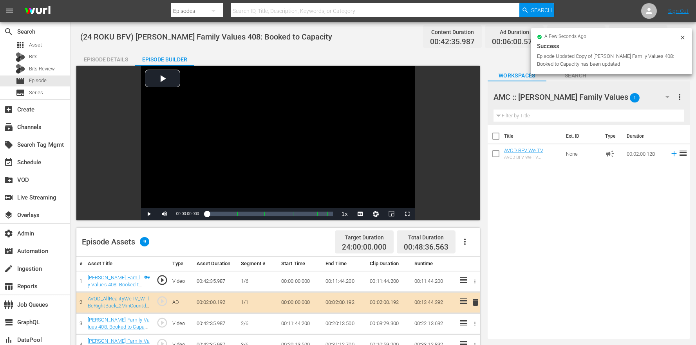
click at [450, 242] on div "Total Duration 00:48:36.563" at bounding box center [426, 242] width 59 height 23
click at [468, 243] on icon "button" at bounding box center [464, 241] width 9 height 9
click at [466, 282] on div "Clear Ads" at bounding box center [488, 282] width 53 height 19
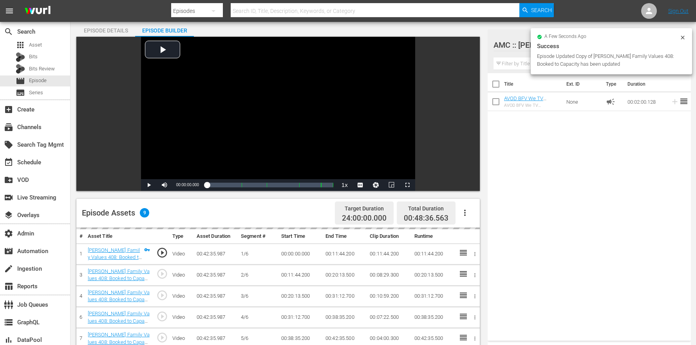
scroll to position [56, 0]
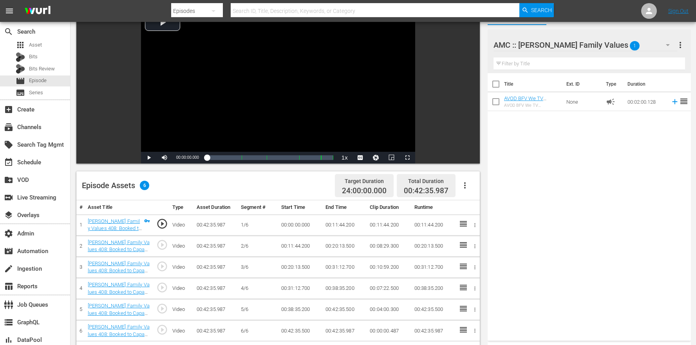
click at [466, 188] on icon "button" at bounding box center [464, 185] width 9 height 9
click at [470, 192] on div "Edit Cue Points" at bounding box center [488, 188] width 53 height 19
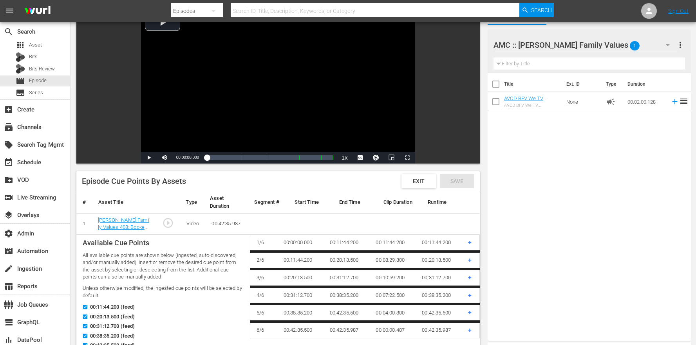
scroll to position [87, 0]
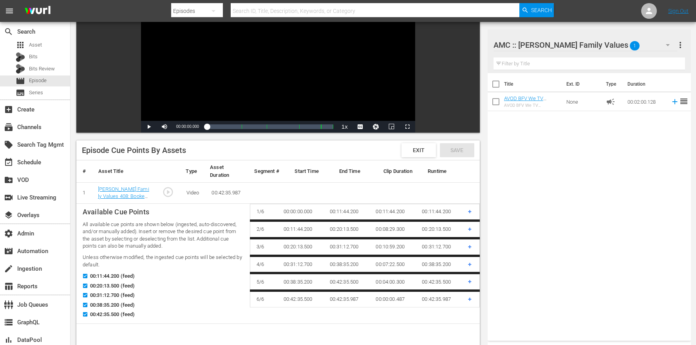
click at [98, 314] on span "00:42:35.500 (feed)" at bounding box center [112, 315] width 45 height 8
click at [88, 314] on input "00:42:35.500 (feed)" at bounding box center [83, 316] width 10 height 6
checkbox input "false"
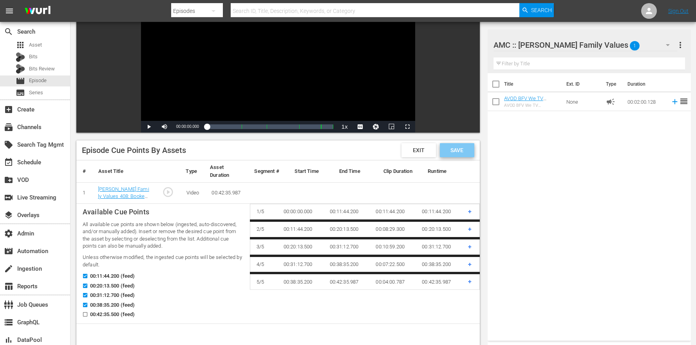
click at [451, 148] on span "Save" at bounding box center [456, 150] width 25 height 6
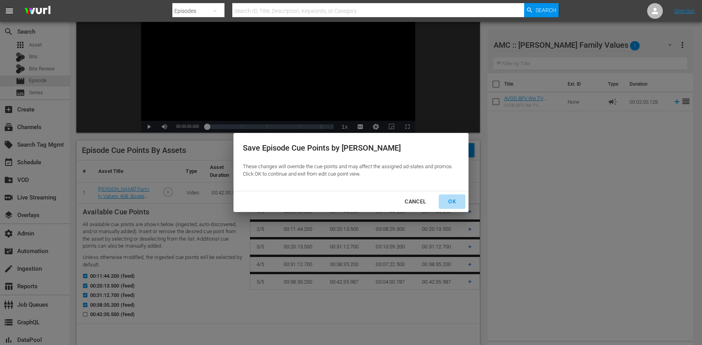
click at [449, 202] on div "OK" at bounding box center [452, 202] width 20 height 10
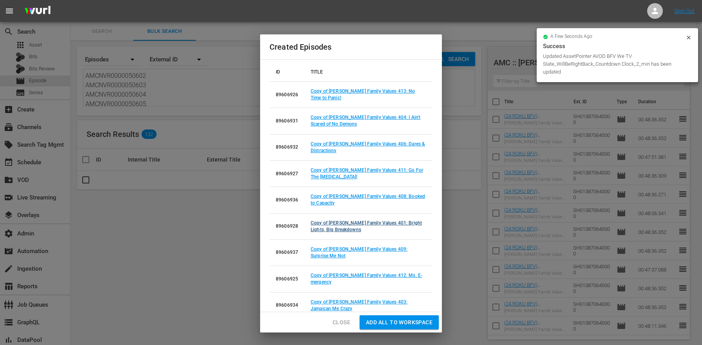
click at [394, 226] on td "Copy of Braxton Family Values 401: Bright Lights, Big Breakdowns" at bounding box center [368, 226] width 128 height 26
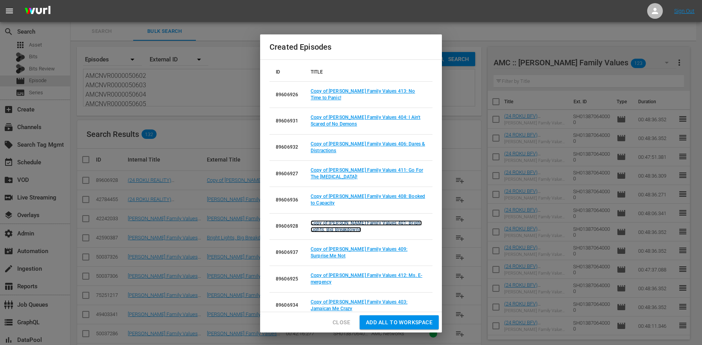
click at [395, 223] on link "Copy of Braxton Family Values 401: Bright Lights, Big Breakdowns" at bounding box center [366, 226] width 111 height 12
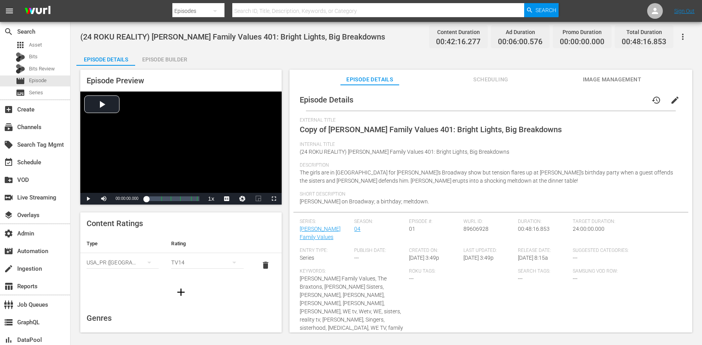
click at [670, 98] on span "edit" at bounding box center [674, 100] width 9 height 9
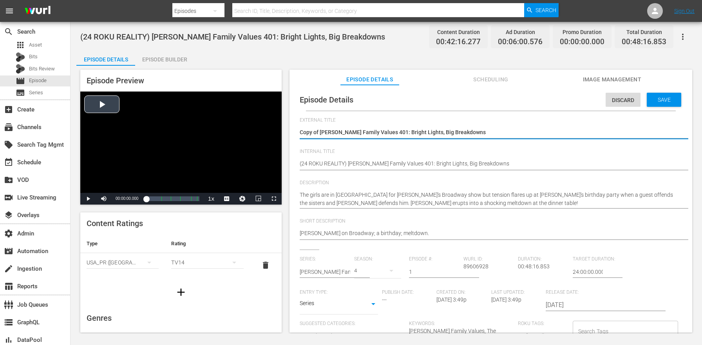
drag, startPoint x: 321, startPoint y: 132, endPoint x: 250, endPoint y: 131, distance: 70.9
click at [250, 131] on div "Episode Preview Video Player is loading. Play Video Play Mute Current Time 00:0…" at bounding box center [386, 202] width 620 height 273
type textarea "Braxton Family Values 401: Bright Lights, Big Breakdowns"
click at [334, 161] on textarea "(24 ROKU REALITY) Braxton Family Values 401: Bright Lights, Big Breakdowns" at bounding box center [489, 164] width 378 height 9
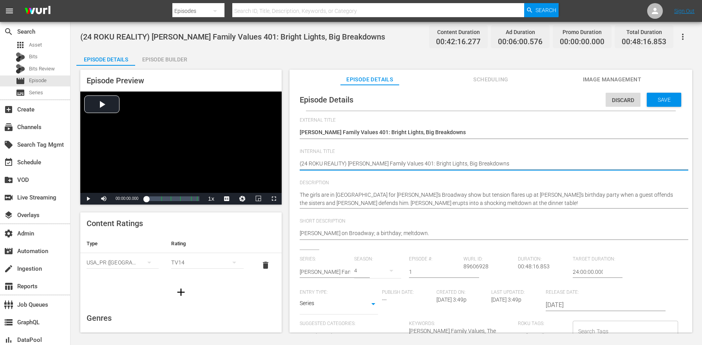
paste textarea "BFV"
type textarea "(24 ROKU BFV) Braxton Family Values 401: Bright Lights, Big Breakdowns"
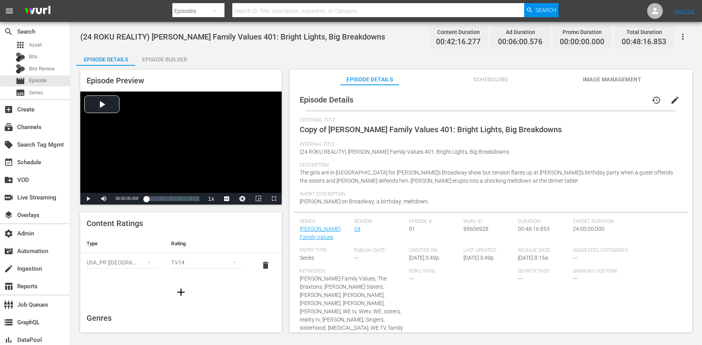
click at [183, 58] on div "Episode Builder" at bounding box center [164, 59] width 59 height 19
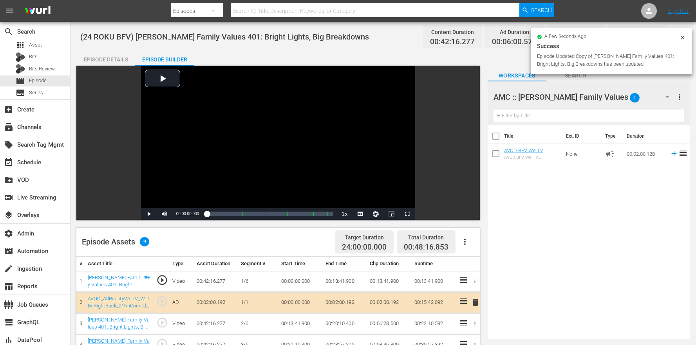
click at [462, 246] on icon "button" at bounding box center [464, 241] width 9 height 9
click at [486, 289] on div "Clear Ads" at bounding box center [488, 282] width 53 height 19
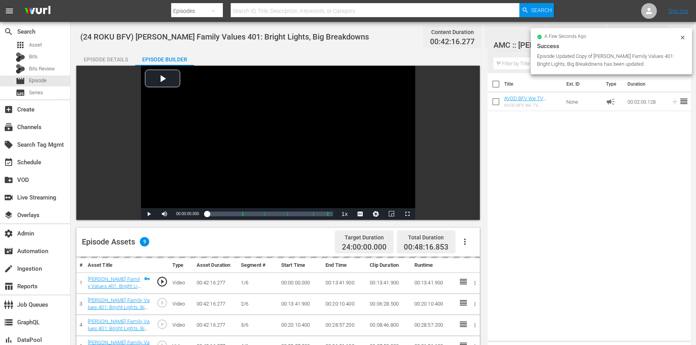
scroll to position [184, 0]
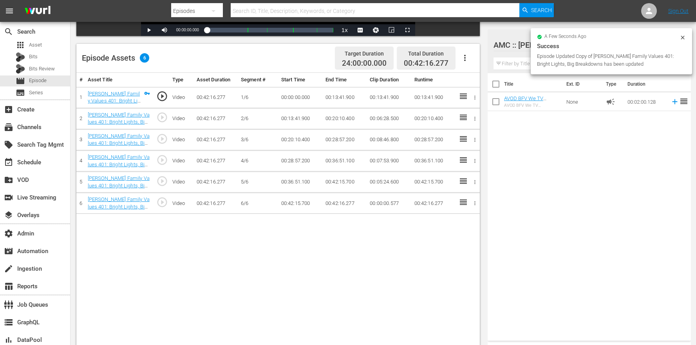
click at [475, 51] on div "Episode Assets 6 Target Duration 24:00:00.000 Total Duration 00:42:16.277" at bounding box center [277, 58] width 403 height 29
click at [467, 56] on icon "button" at bounding box center [464, 57] width 9 height 9
click at [475, 63] on div "Edit Cue Points" at bounding box center [488, 61] width 53 height 19
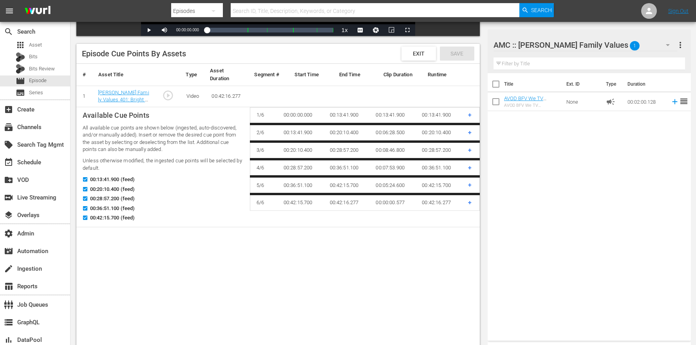
click at [94, 218] on span "00:42:15.700 (feed)" at bounding box center [112, 218] width 45 height 8
click at [88, 218] on input "00:42:15.700 (feed)" at bounding box center [83, 220] width 10 height 6
checkbox input "false"
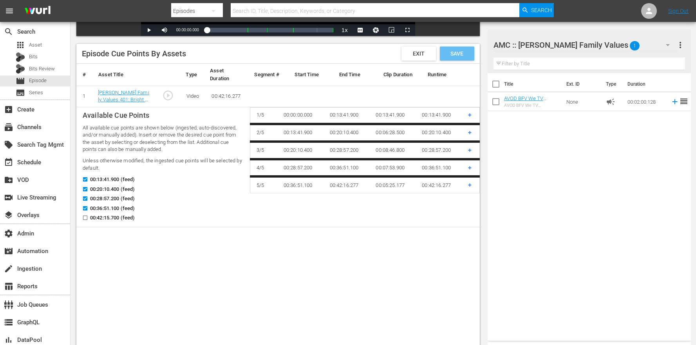
click at [450, 51] on span "Save" at bounding box center [456, 54] width 25 height 6
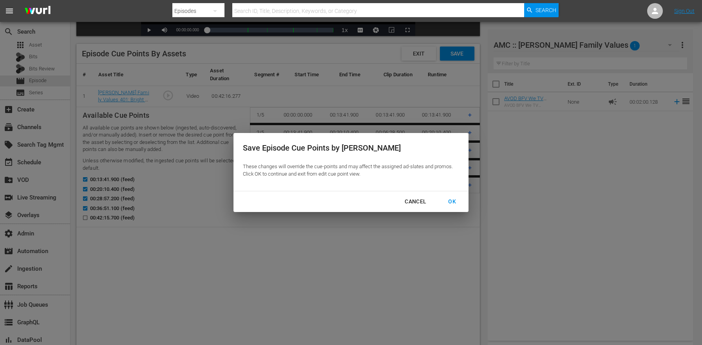
click at [444, 203] on div "OK" at bounding box center [452, 202] width 20 height 10
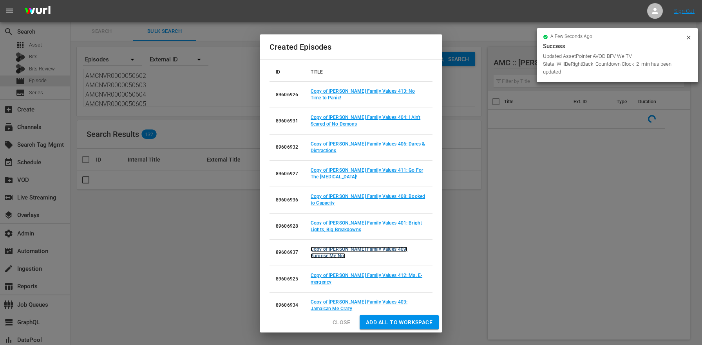
click at [381, 249] on link "Copy of Braxton Family Values 409: Surprise Me Not" at bounding box center [359, 253] width 97 height 12
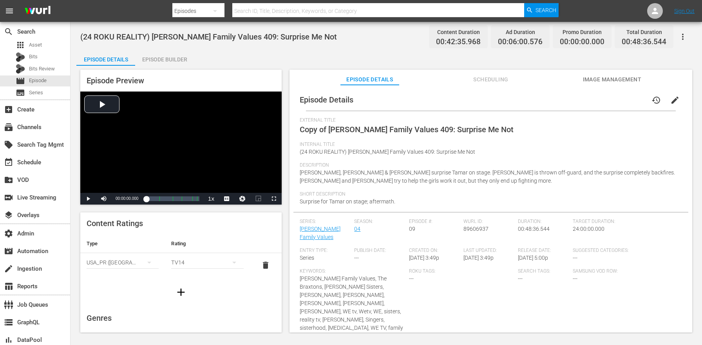
click at [671, 98] on span "edit" at bounding box center [674, 100] width 9 height 9
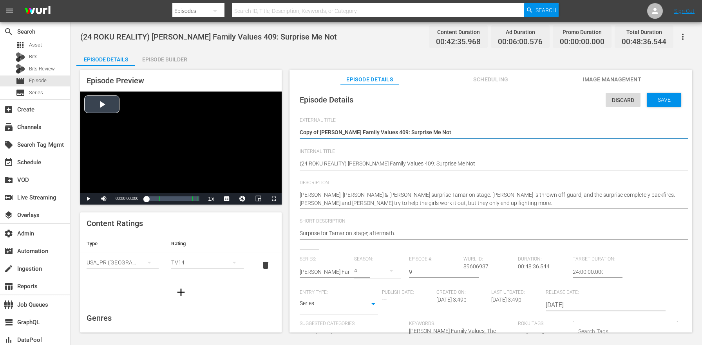
drag, startPoint x: 320, startPoint y: 132, endPoint x: 267, endPoint y: 126, distance: 53.2
click at [268, 127] on div "Episode Preview Video Player is loading. Play Video Play Mute Current Time 00:0…" at bounding box center [386, 202] width 620 height 273
type textarea "Braxton Family Values 409: Surprise Me Not"
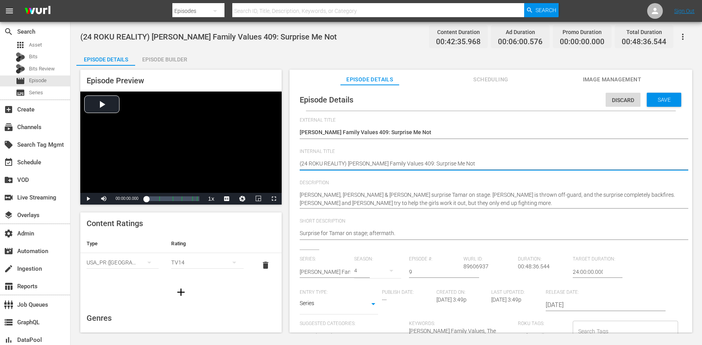
click at [331, 166] on textarea "(24 ROKU REALITY) Braxton Family Values 409: Surprise Me Not" at bounding box center [489, 164] width 378 height 9
paste textarea "BFV"
type textarea "(24 ROKU BFV) Braxton Family Values 409: Surprise Me Not"
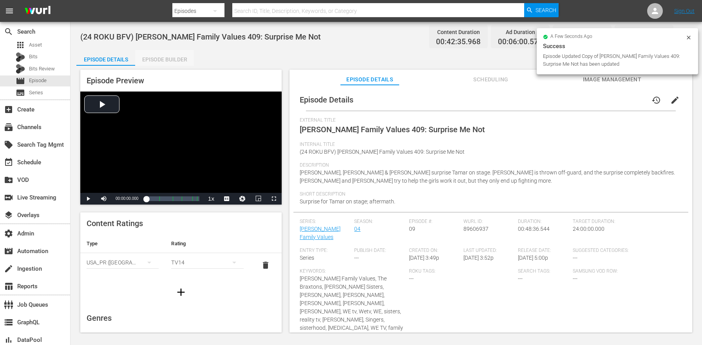
click at [168, 60] on div "Episode Builder" at bounding box center [164, 59] width 59 height 19
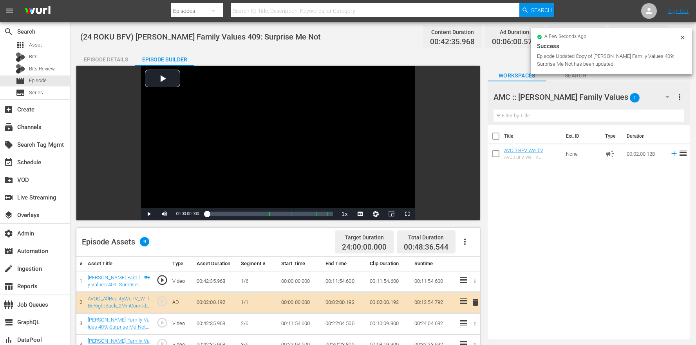
click at [472, 234] on button "button" at bounding box center [464, 242] width 19 height 19
click at [481, 280] on div "Clear Ads" at bounding box center [488, 282] width 53 height 19
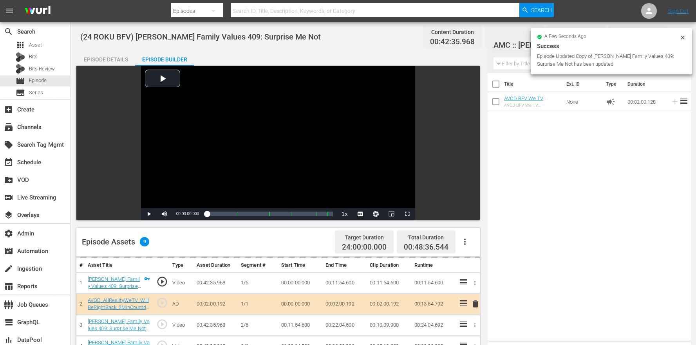
scroll to position [204, 0]
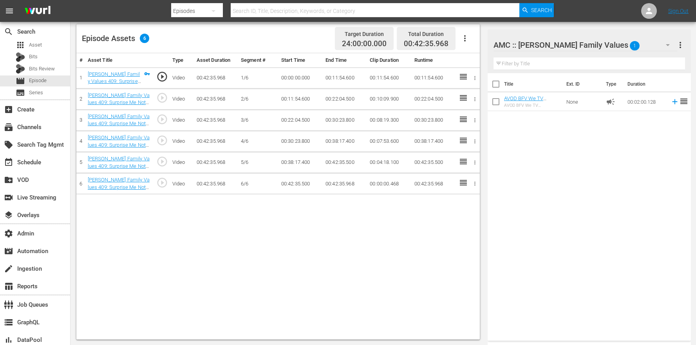
click at [466, 32] on button "button" at bounding box center [464, 38] width 19 height 19
click at [470, 38] on div "Edit Cue Points" at bounding box center [488, 41] width 53 height 19
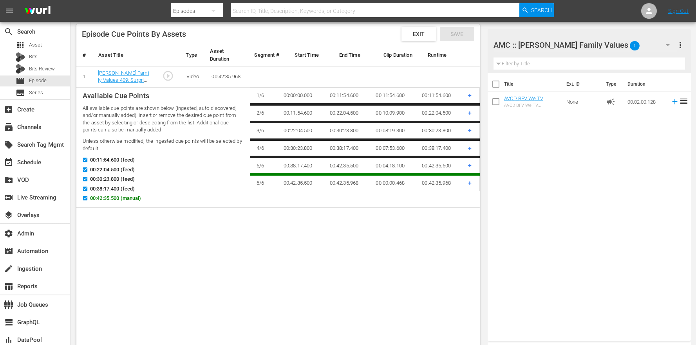
click at [105, 195] on span "00:42:35.500 (manual)" at bounding box center [115, 199] width 51 height 8
click at [88, 197] on input "00:42:35.500 (manual)" at bounding box center [83, 200] width 10 height 6
checkbox input "false"
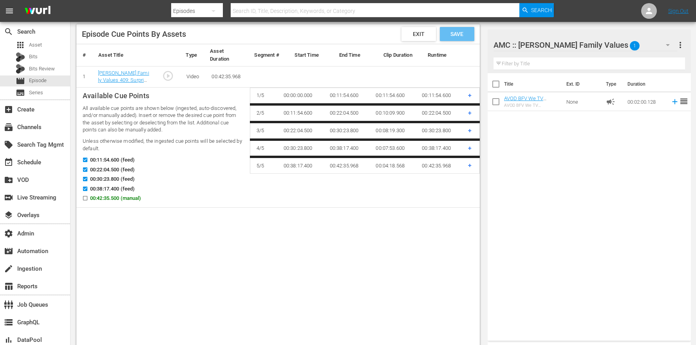
click at [463, 33] on span "Save" at bounding box center [456, 34] width 25 height 6
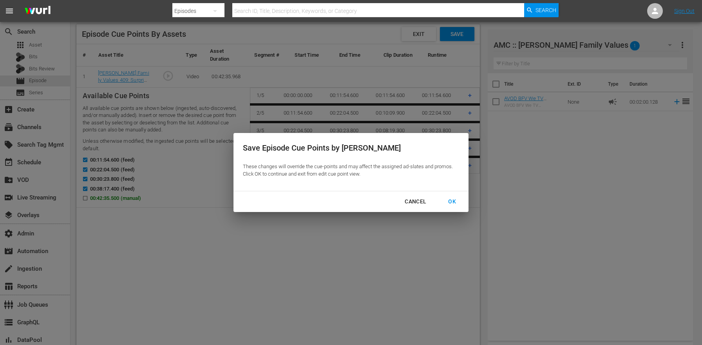
click at [454, 204] on div "OK" at bounding box center [452, 202] width 20 height 10
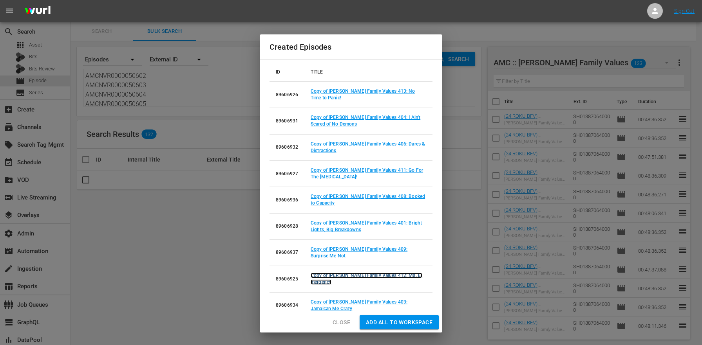
click at [378, 276] on link "Copy of Braxton Family Values 412: Ms. E-mergency" at bounding box center [367, 279] width 112 height 12
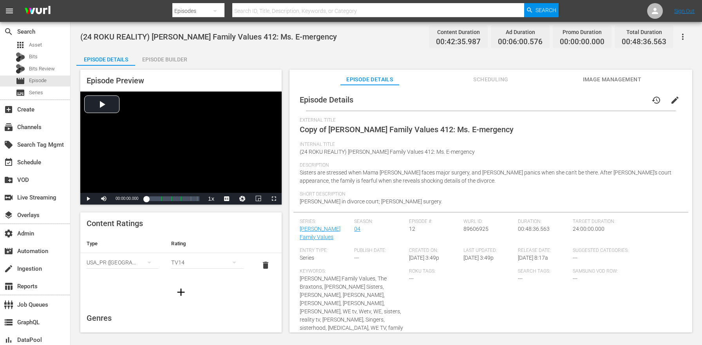
click at [670, 104] on span "edit" at bounding box center [674, 100] width 9 height 9
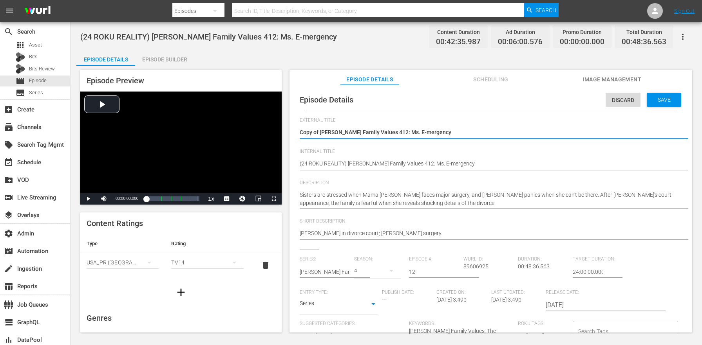
drag, startPoint x: 322, startPoint y: 132, endPoint x: 295, endPoint y: 128, distance: 26.9
click at [295, 128] on div "Episode Details Discard Save External Title Copy of Braxton Family Values 412: …" at bounding box center [490, 321] width 395 height 465
click at [323, 132] on textarea "Copy of Braxton Family Values 412: Ms. E-mergency" at bounding box center [489, 132] width 378 height 9
drag, startPoint x: 320, startPoint y: 130, endPoint x: 245, endPoint y: 112, distance: 77.9
click at [246, 113] on div "Episode Preview Video Player is loading. Play Video Play Mute Current Time 00:0…" at bounding box center [386, 202] width 620 height 273
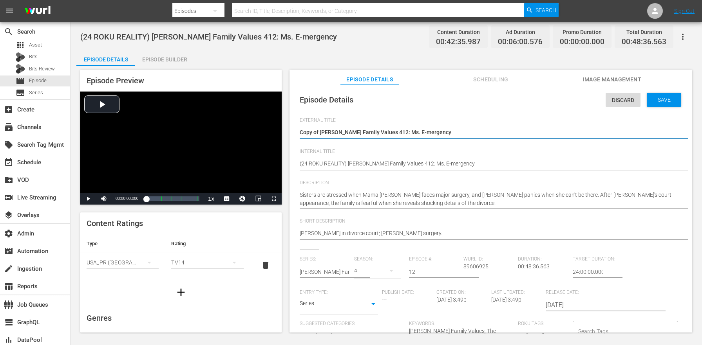
type textarea "Braxton Family Values 412: Ms. E-mergency"
click at [327, 159] on div "(24 ROKU REALITY) Braxton Family Values 412: Ms. E-mergency (24 ROKU REALITY) B…" at bounding box center [489, 164] width 378 height 19
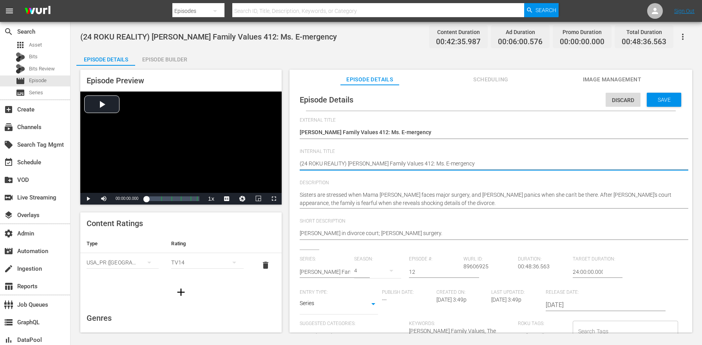
click at [332, 163] on textarea "(24 ROKU REALITY) Braxton Family Values 412: Ms. E-mergency" at bounding box center [489, 164] width 378 height 9
paste textarea "BFV"
type textarea "(24 ROKU BFV) Braxton Family Values 412: Ms. E-mergency"
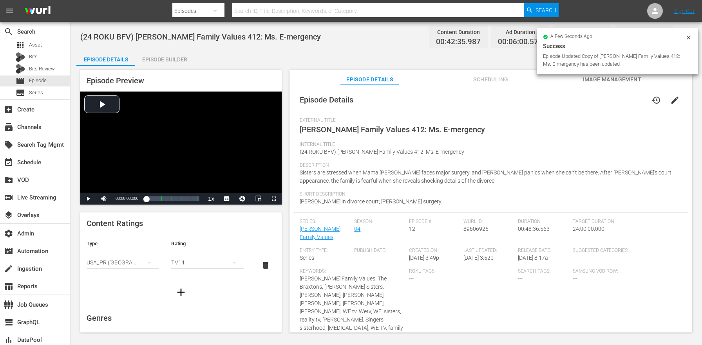
click at [164, 62] on div "Episode Builder" at bounding box center [164, 59] width 59 height 19
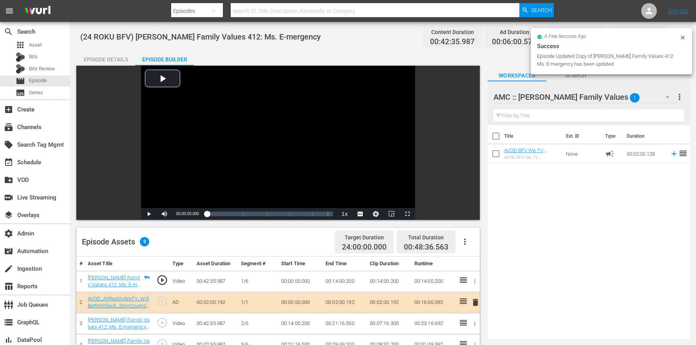
click at [476, 240] on div "Episode Assets 9 Target Duration 24:00:00.000 Total Duration 00:48:36.563" at bounding box center [277, 242] width 403 height 29
click at [466, 245] on icon "button" at bounding box center [464, 241] width 9 height 9
click at [478, 280] on div "Clear Ads" at bounding box center [488, 282] width 53 height 19
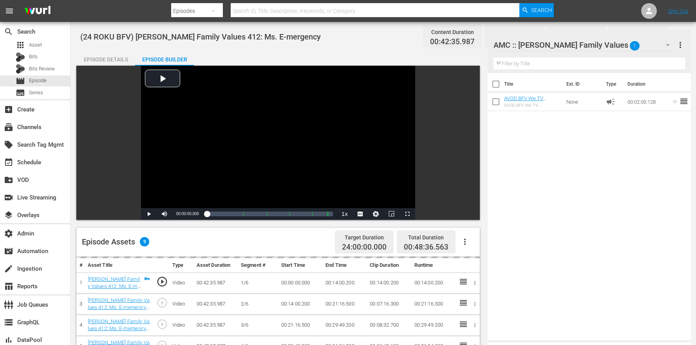
scroll to position [115, 0]
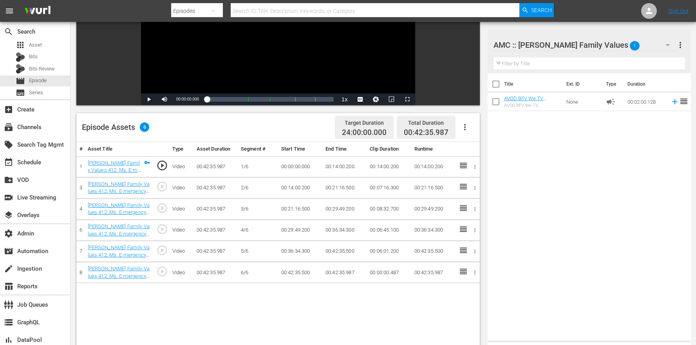
click at [468, 124] on icon "button" at bounding box center [464, 127] width 9 height 9
click at [476, 127] on div "Loading..." at bounding box center [488, 130] width 53 height 19
click at [478, 130] on div "Edit Cue Points" at bounding box center [488, 130] width 53 height 19
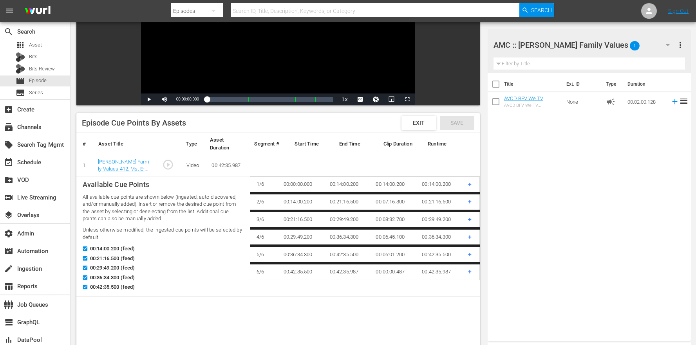
click at [99, 287] on span "00:42:35.500 (feed)" at bounding box center [112, 288] width 45 height 8
click at [88, 287] on input "00:42:35.500 (feed)" at bounding box center [83, 289] width 10 height 6
checkbox input "false"
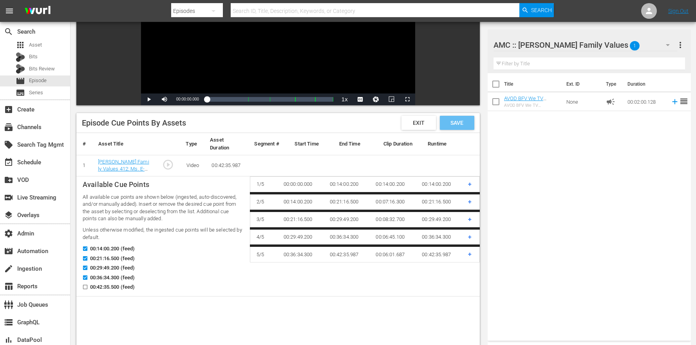
click at [456, 123] on span "Save" at bounding box center [456, 123] width 25 height 6
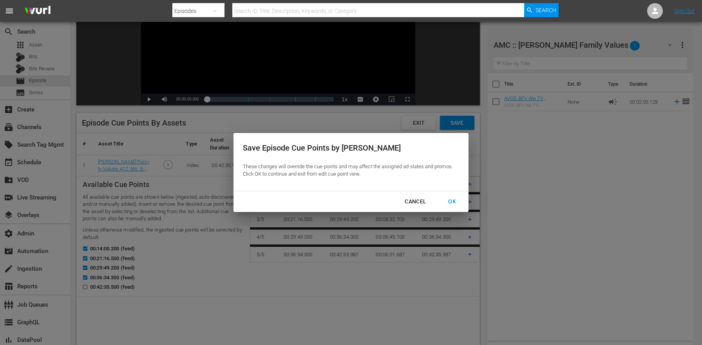
click at [445, 197] on button "OK" at bounding box center [452, 202] width 27 height 14
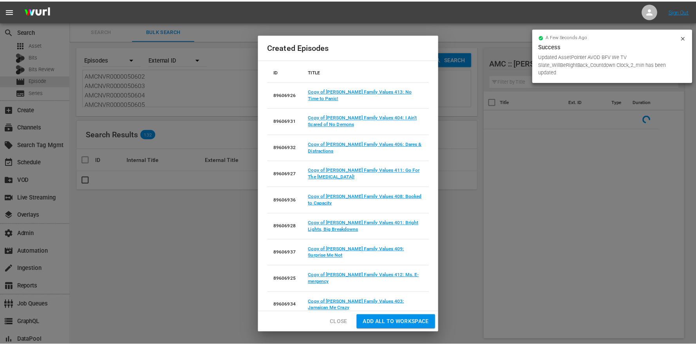
scroll to position [116, 0]
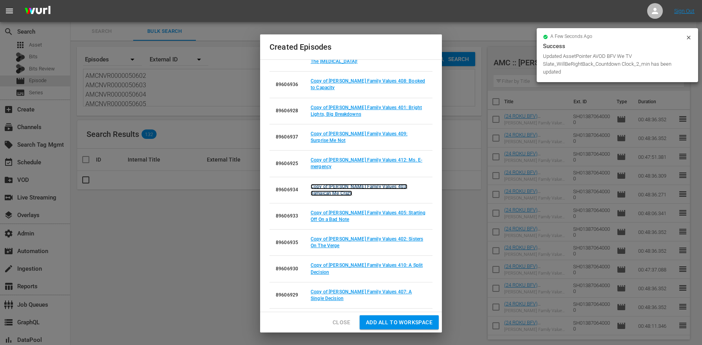
click at [399, 187] on link "Copy of Braxton Family Values 403: Jamaican Me Crazy" at bounding box center [359, 190] width 97 height 12
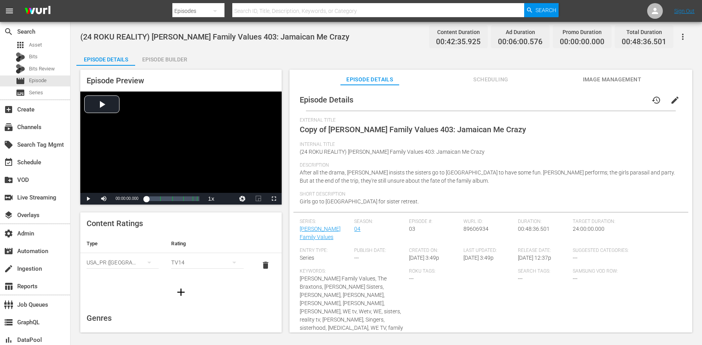
click at [670, 102] on span "edit" at bounding box center [674, 100] width 9 height 9
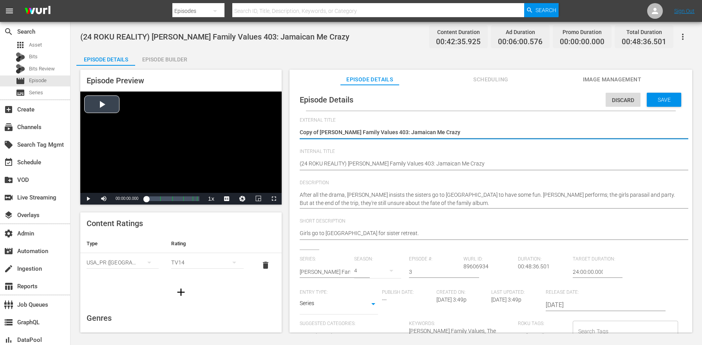
drag, startPoint x: 320, startPoint y: 132, endPoint x: 261, endPoint y: 132, distance: 59.1
click at [261, 132] on div "Episode Preview Video Player is loading. Play Video Play Mute Current Time 00:0…" at bounding box center [386, 202] width 620 height 273
type textarea "Braxton Family Values 403: Jamaican Me Crazy"
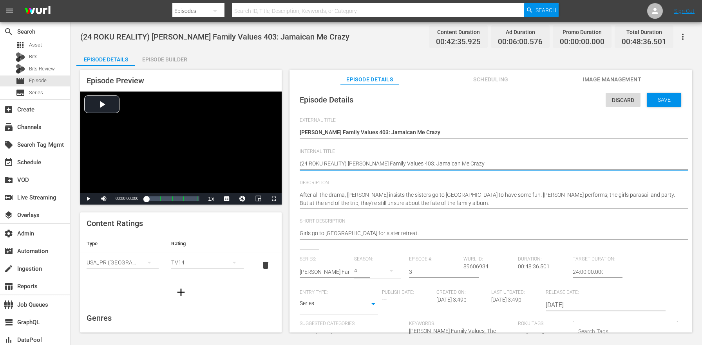
click at [329, 162] on textarea "(24 ROKU REALITY) Braxton Family Values 403: Jamaican Me Crazy" at bounding box center [489, 164] width 378 height 9
paste textarea "BFV"
type textarea "(24 ROKU BFV) Braxton Family Values 403: Jamaican Me Crazy"
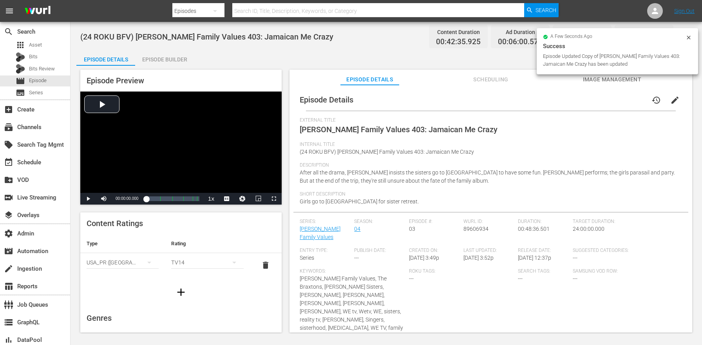
click at [155, 52] on div "Episode Builder" at bounding box center [164, 59] width 59 height 19
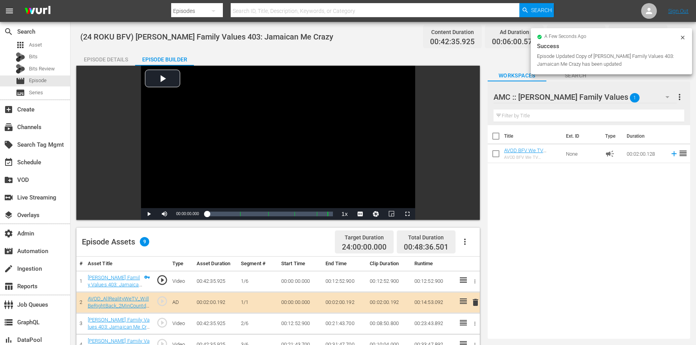
click at [470, 236] on button "button" at bounding box center [464, 242] width 19 height 19
click at [468, 277] on div "Clear Ads" at bounding box center [488, 282] width 53 height 19
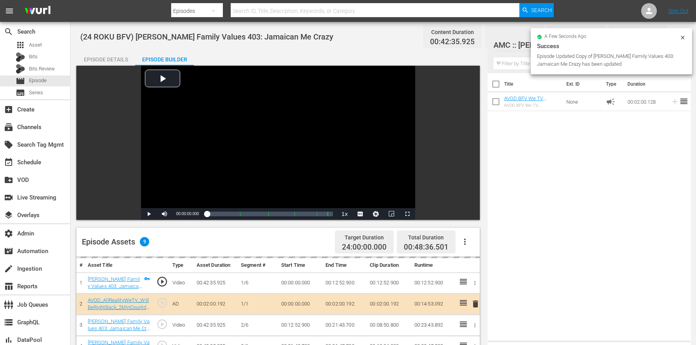
scroll to position [146, 0]
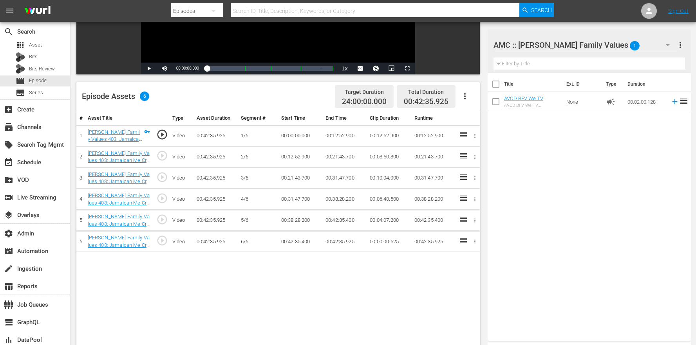
click at [454, 96] on div "Total Duration 00:42:35.925" at bounding box center [426, 96] width 59 height 23
click at [463, 94] on icon "button" at bounding box center [464, 96] width 9 height 9
click at [469, 99] on div "Edit Cue Points" at bounding box center [488, 99] width 53 height 19
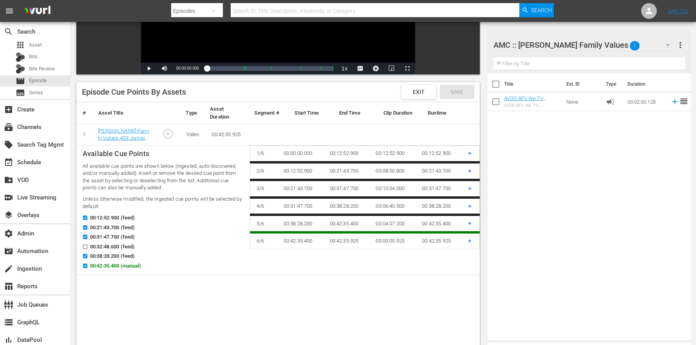
click at [99, 266] on span "00:42:35.400 (manual)" at bounding box center [115, 266] width 51 height 8
click at [88, 266] on input "00:42:35.400 (manual)" at bounding box center [83, 268] width 10 height 6
checkbox input "false"
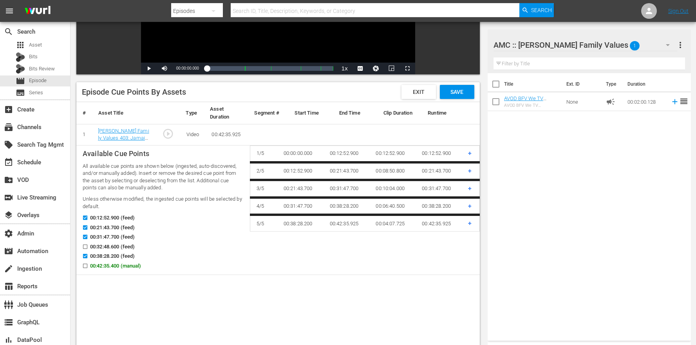
click at [104, 249] on span "00:32:48.600 (feed)" at bounding box center [112, 247] width 45 height 8
click at [88, 249] on input "00:32:48.600 (feed)" at bounding box center [83, 249] width 10 height 6
checkbox input "true"
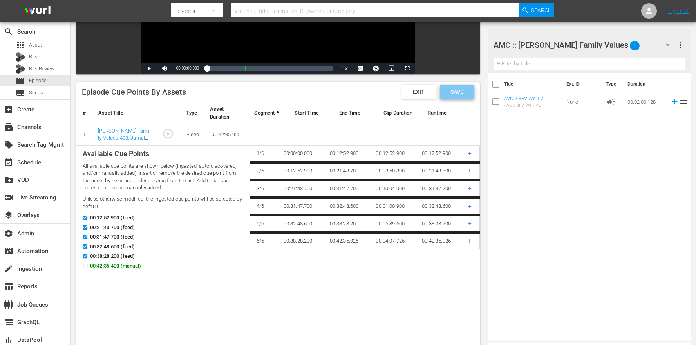
click at [463, 90] on span "Save" at bounding box center [456, 92] width 25 height 6
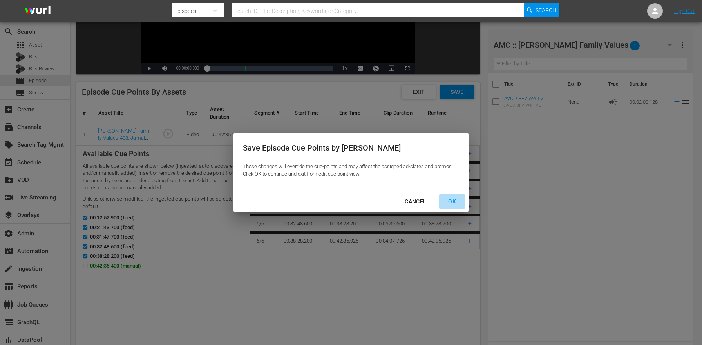
click at [454, 199] on div "OK" at bounding box center [452, 202] width 20 height 10
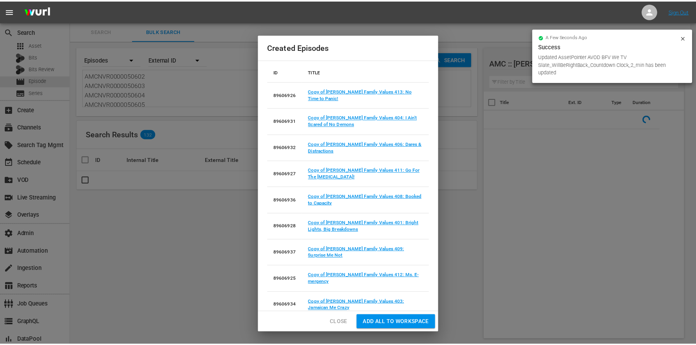
scroll to position [116, 0]
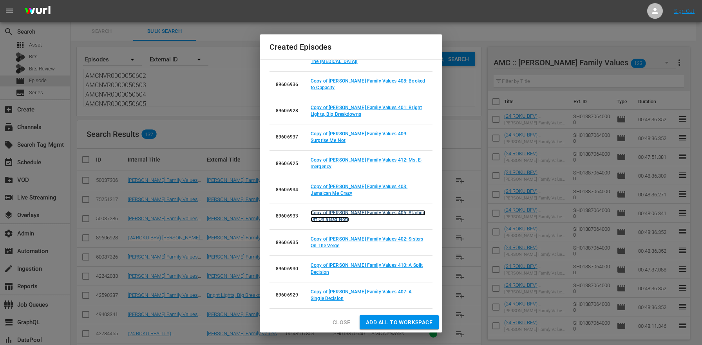
click at [401, 211] on link "Copy of Braxton Family Values 405: Starting Off On a Bad Note" at bounding box center [368, 216] width 115 height 12
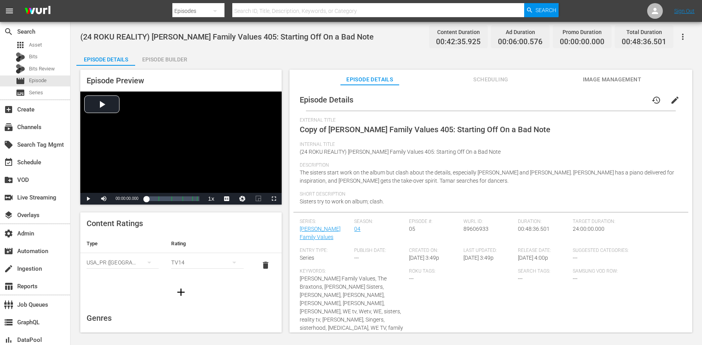
click at [672, 105] on button "edit" at bounding box center [674, 100] width 19 height 19
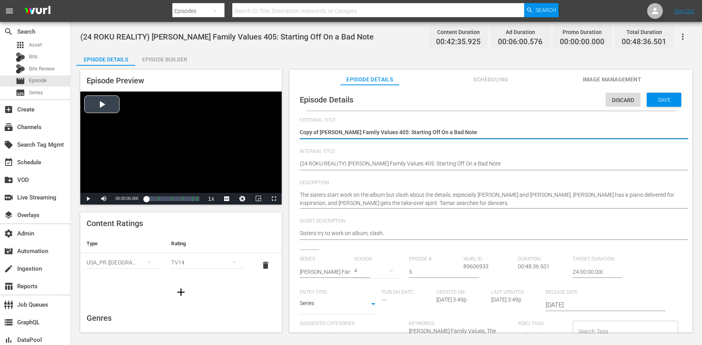
drag, startPoint x: 319, startPoint y: 131, endPoint x: 262, endPoint y: 131, distance: 56.8
click at [262, 131] on div "Episode Preview Video Player is loading. Play Video Play Mute Current Time 00:0…" at bounding box center [386, 202] width 620 height 273
type textarea "Braxton Family Values 405: Starting Off On a Bad Note"
click at [338, 160] on textarea "(24 ROKU REALITY) Braxton Family Values 405: Starting Off On a Bad Note" at bounding box center [489, 164] width 378 height 9
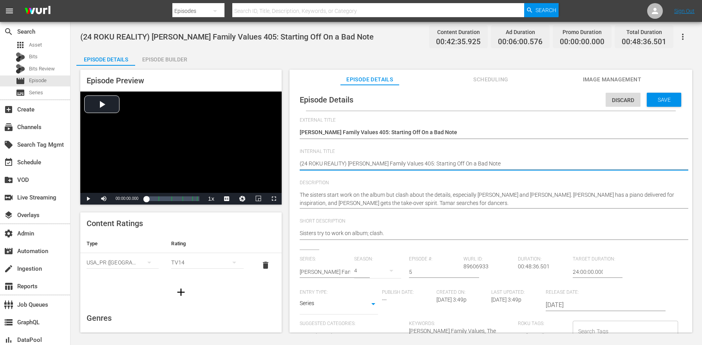
paste textarea "BFV"
type textarea "(24 ROKU BFV) Braxton Family Values 405: Starting Off On a Bad Note"
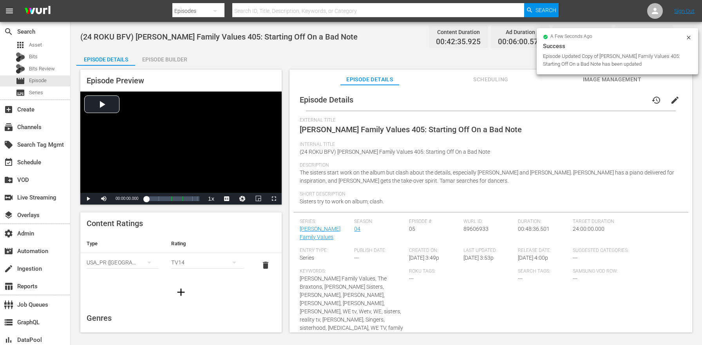
click at [182, 51] on div "Episode Builder" at bounding box center [164, 59] width 59 height 19
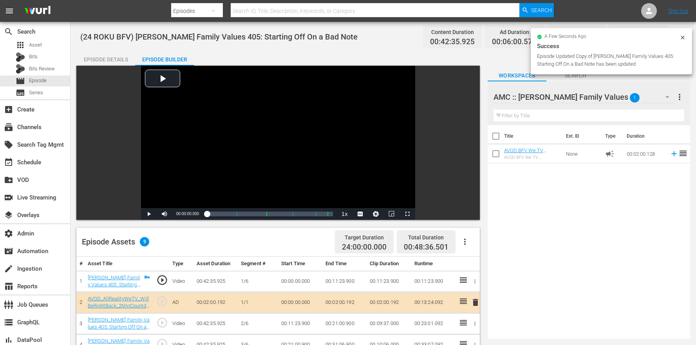
click at [472, 239] on button "button" at bounding box center [464, 242] width 19 height 19
click at [487, 286] on div "Clear Ads" at bounding box center [488, 282] width 53 height 19
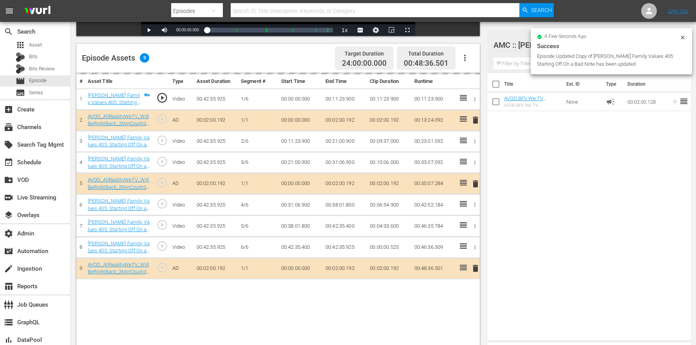
scroll to position [204, 0]
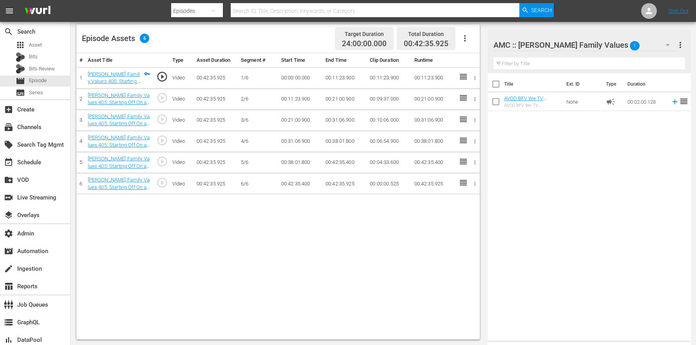
click at [460, 35] on icon "button" at bounding box center [464, 38] width 9 height 9
click at [473, 40] on div "Edit Cue Points" at bounding box center [488, 41] width 53 height 19
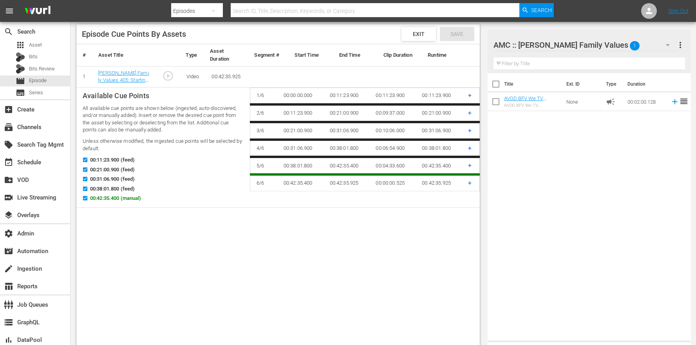
click at [98, 200] on span "00:42:35.400 (manual)" at bounding box center [115, 199] width 51 height 8
click at [88, 200] on input "00:42:35.400 (manual)" at bounding box center [83, 200] width 10 height 6
checkbox input "false"
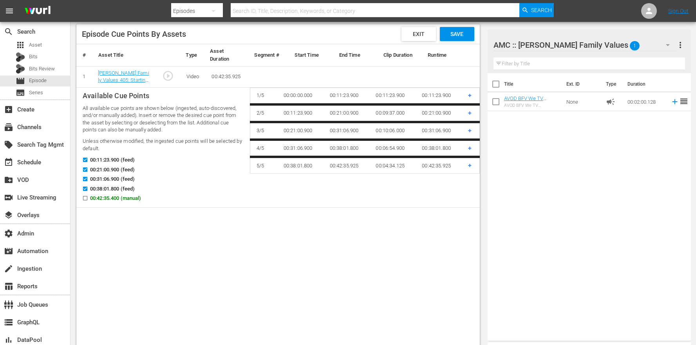
click at [463, 35] on span "Save" at bounding box center [456, 34] width 25 height 6
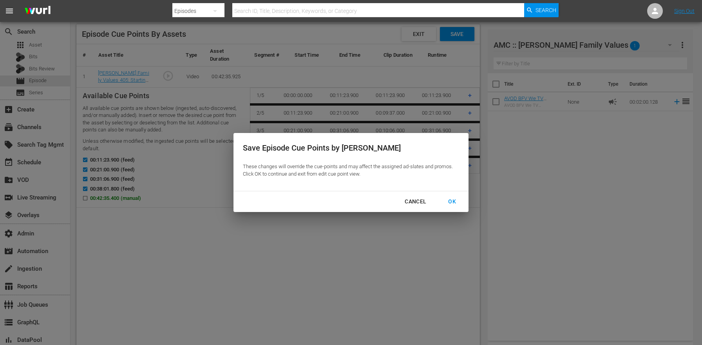
click at [453, 197] on div "OK" at bounding box center [452, 202] width 20 height 10
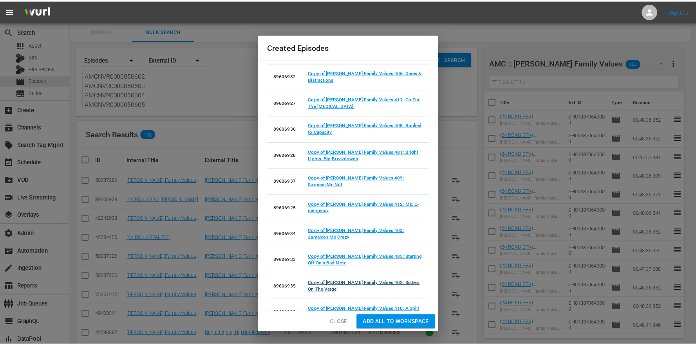
scroll to position [76, 0]
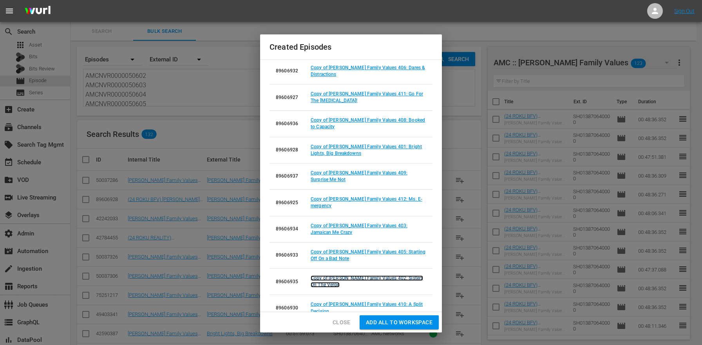
click at [399, 278] on link "Copy of Braxton Family Values 402: Sisters On The Verge" at bounding box center [367, 282] width 112 height 12
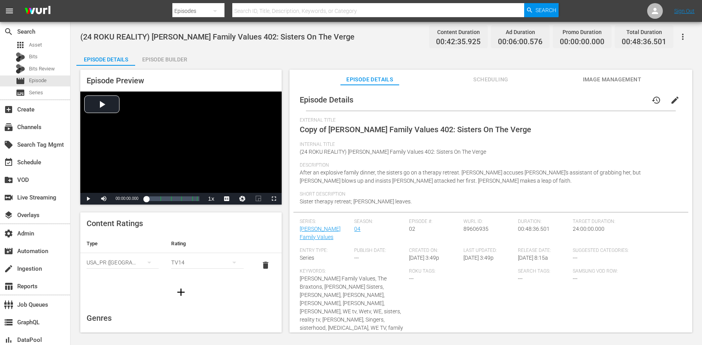
click at [674, 104] on span "edit" at bounding box center [674, 100] width 9 height 9
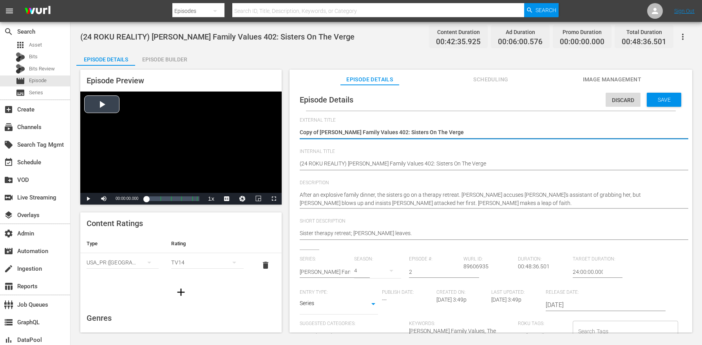
drag, startPoint x: 321, startPoint y: 130, endPoint x: 244, endPoint y: 131, distance: 76.4
click at [244, 131] on div "Episode Preview Video Player is loading. Play Video Play Mute Current Time 00:0…" at bounding box center [386, 202] width 620 height 273
type textarea "Braxton Family Values 402: Sisters On The Verge"
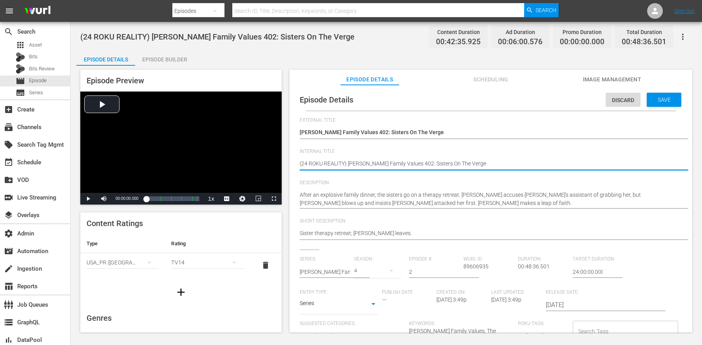
click at [330, 164] on textarea "(24 ROKU REALITY) Braxton Family Values 402: Sisters On The Verge" at bounding box center [489, 164] width 378 height 9
type textarea "(24 ROKU x) Braxton Family Values 402: Sisters On The Verge"
type textarea "(24 ROKU xf) Braxton Family Values 402: Sisters On The Verge"
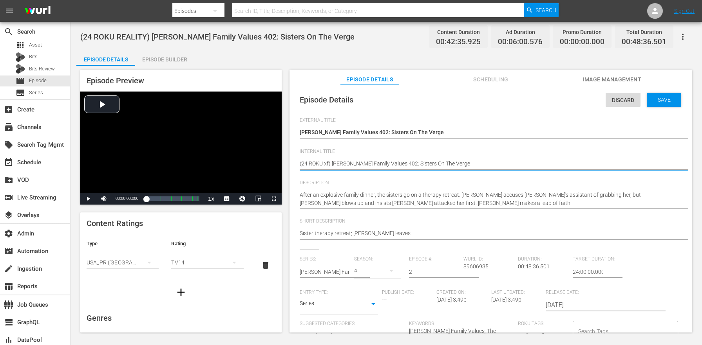
type textarea "(24 ROKU x) Braxton Family Values 402: Sisters On The Verge"
type textarea "(24 ROKU ) Braxton Family Values 402: Sisters On The Verge"
paste textarea "BFV"
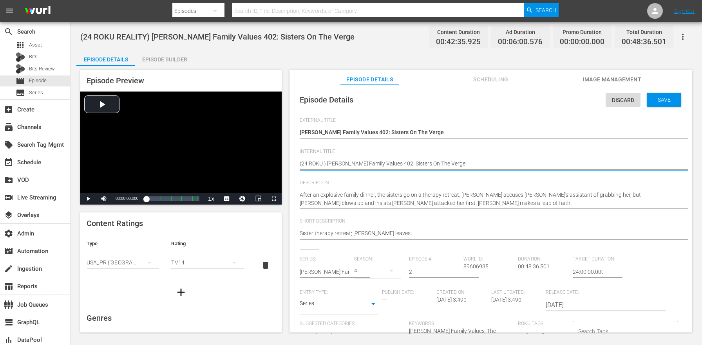
type textarea "(24 ROKU BFV) Braxton Family Values 402: Sisters On The Verge"
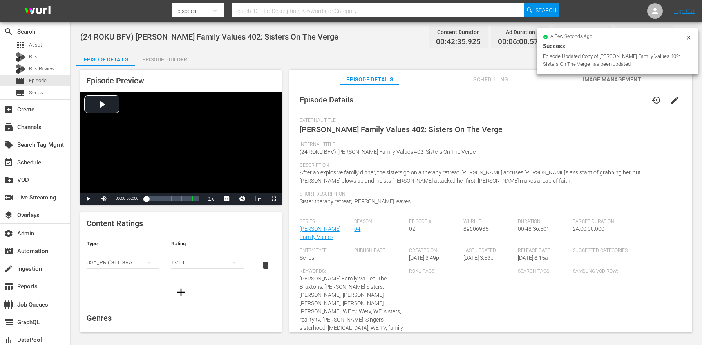
click at [179, 67] on div "Episode Preview Video Player is loading. Play Video Play Mute Current Time 00:0…" at bounding box center [386, 202] width 620 height 273
click at [179, 58] on div "Episode Builder" at bounding box center [164, 59] width 59 height 19
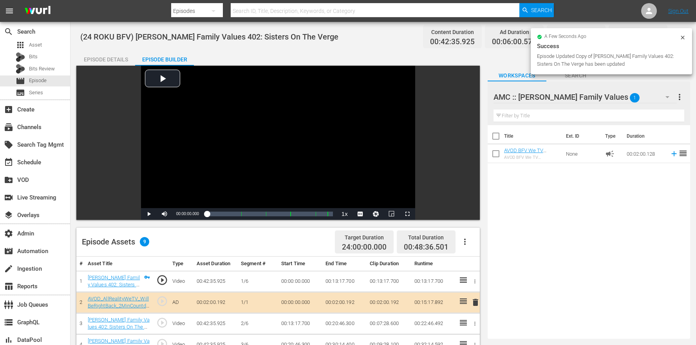
click at [470, 241] on button "button" at bounding box center [464, 242] width 19 height 19
click at [486, 282] on div "Clear Ads" at bounding box center [488, 282] width 53 height 19
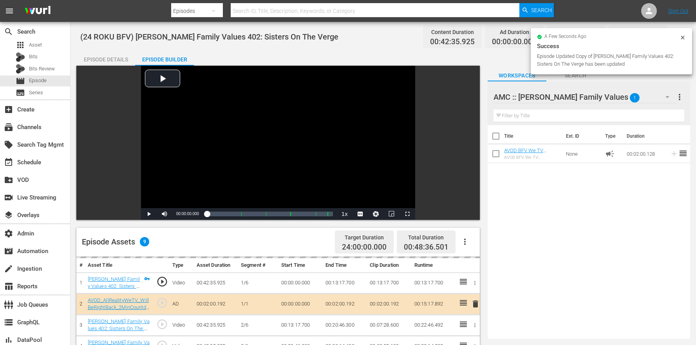
scroll to position [77, 0]
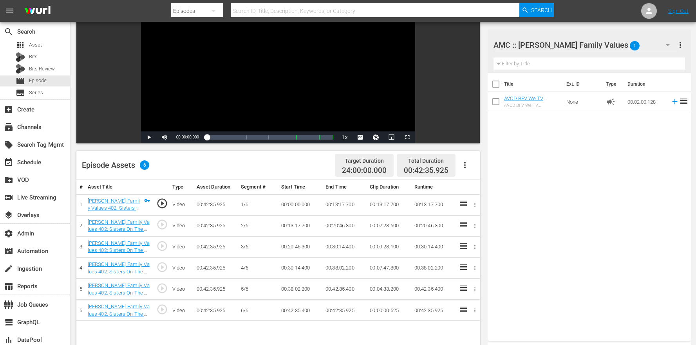
click at [466, 170] on icon "button" at bounding box center [464, 165] width 9 height 9
click at [476, 170] on div "Edit Cue Points" at bounding box center [488, 168] width 53 height 19
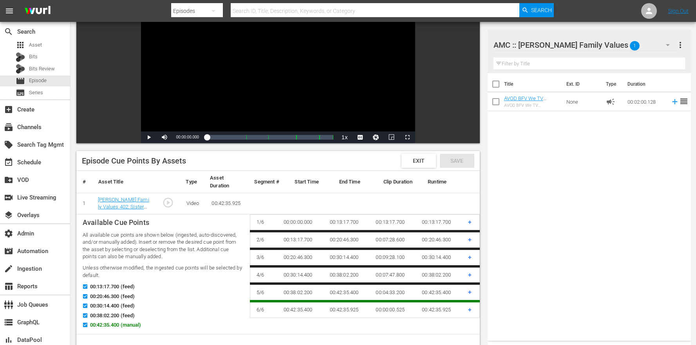
click at [99, 320] on div "00:38:02.200 (feed)" at bounding box center [163, 317] width 161 height 10
click at [99, 323] on span "00:42:35.400 (manual)" at bounding box center [115, 326] width 51 height 8
click at [88, 324] on input "00:42:35.400 (manual)" at bounding box center [83, 327] width 10 height 6
checkbox input "false"
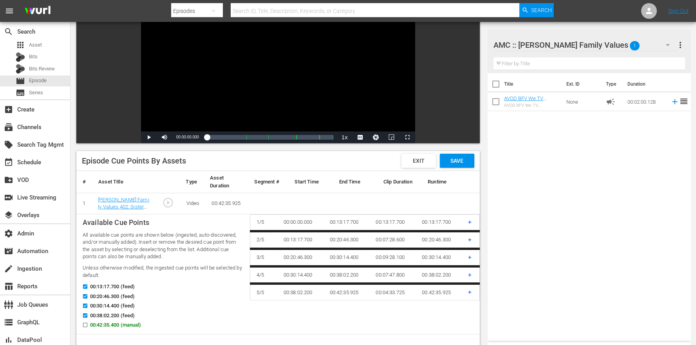
click at [456, 154] on div "Save" at bounding box center [457, 161] width 34 height 14
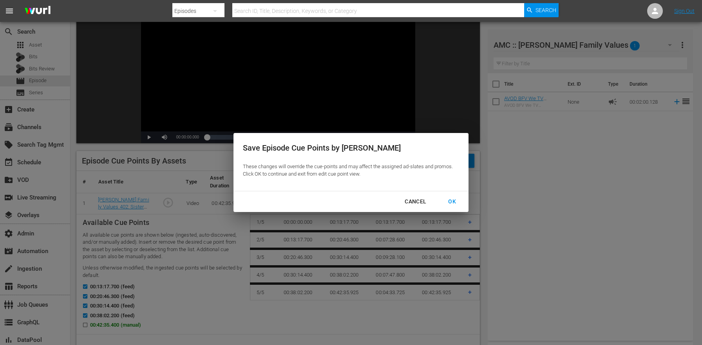
click at [452, 208] on button "OK" at bounding box center [452, 202] width 27 height 14
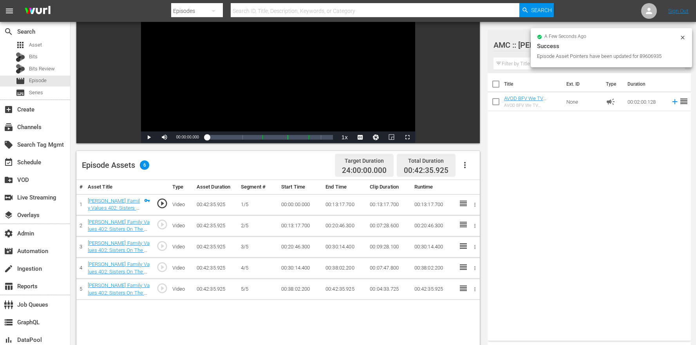
scroll to position [204, 0]
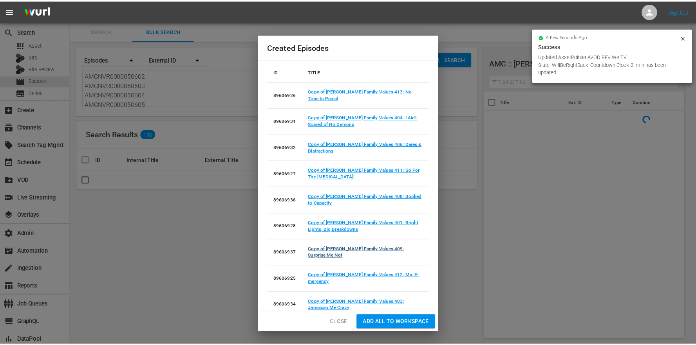
scroll to position [116, 0]
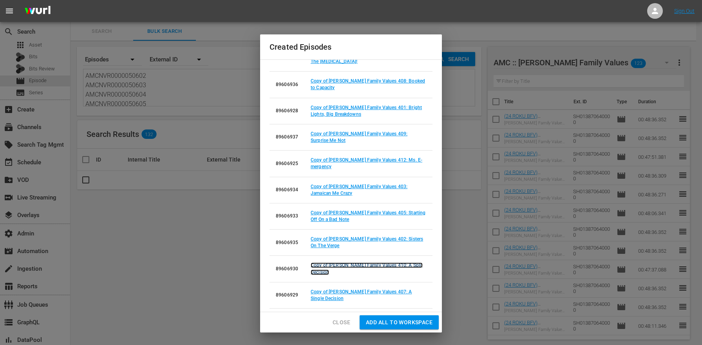
click at [379, 266] on link "Copy of Braxton Family Values 410: A Split Decision" at bounding box center [367, 269] width 112 height 12
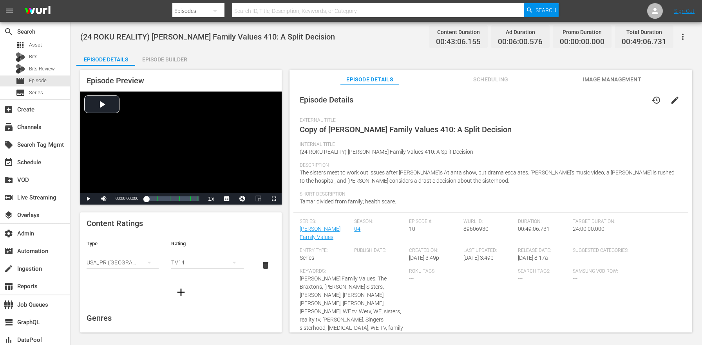
click at [675, 98] on button "edit" at bounding box center [674, 100] width 19 height 19
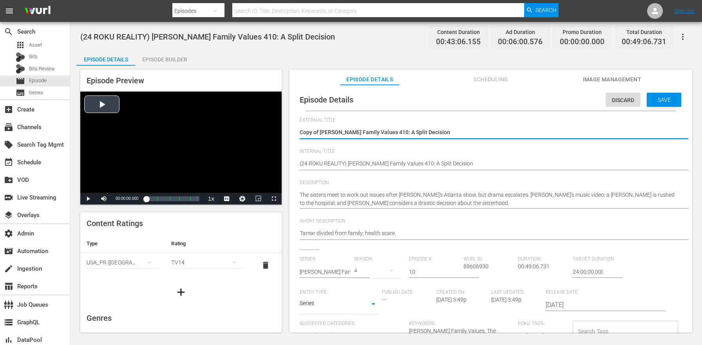
drag, startPoint x: 321, startPoint y: 130, endPoint x: 275, endPoint y: 126, distance: 46.4
click at [275, 126] on div "Episode Preview Video Player is loading. Play Video Play Mute Current Time 00:0…" at bounding box center [386, 202] width 620 height 273
type textarea "Braxton Family Values 410: A Split Decision"
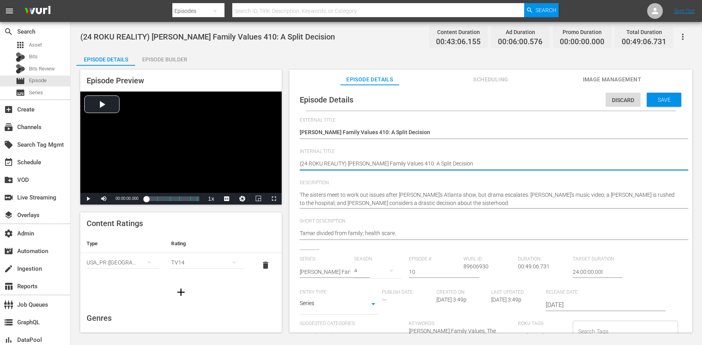
click at [329, 165] on textarea "(24 ROKU REALITY) Braxton Family Values 410: A Split Decision" at bounding box center [489, 164] width 378 height 9
paste textarea "BFV"
type textarea "(24 ROKU BFV) Braxton Family Values 410: A Split Decision"
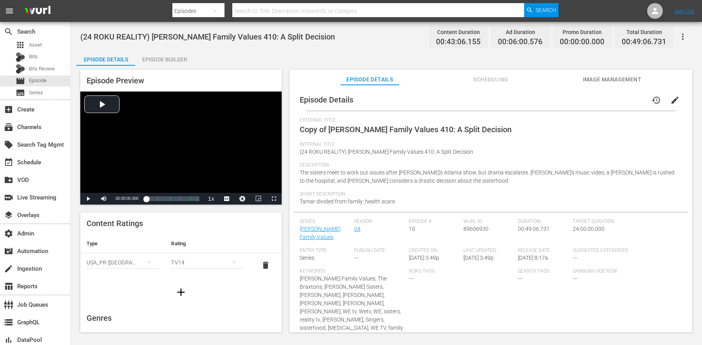
click at [155, 60] on div "Episode Builder" at bounding box center [164, 59] width 59 height 19
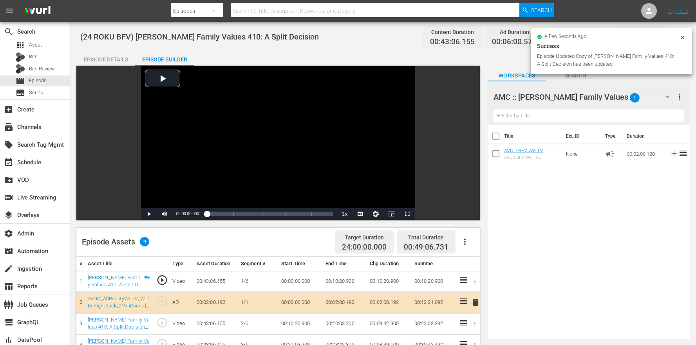
click at [462, 237] on button "button" at bounding box center [464, 242] width 19 height 19
click at [477, 282] on div "Clear Ads" at bounding box center [488, 282] width 53 height 19
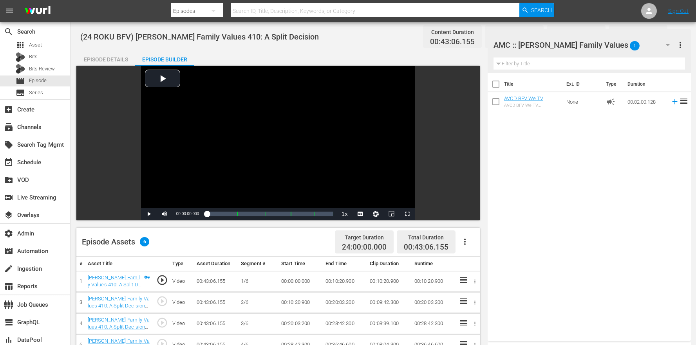
scroll to position [204, 0]
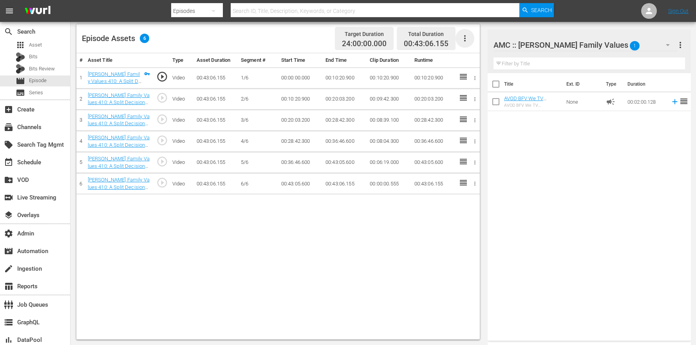
click at [464, 39] on icon "button" at bounding box center [464, 38] width 9 height 9
click at [476, 39] on div "Edit Cue Points" at bounding box center [488, 41] width 53 height 19
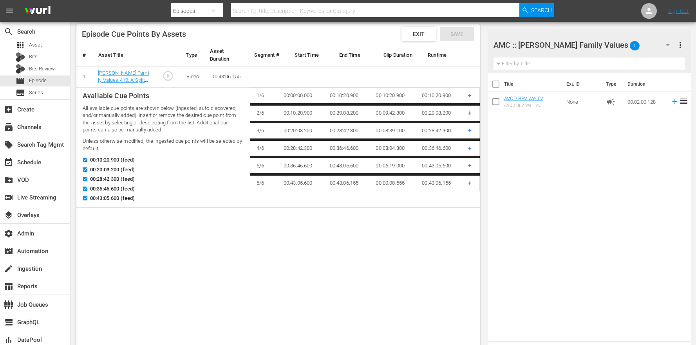
click at [105, 201] on span "00:43:05.600 (feed)" at bounding box center [112, 199] width 45 height 8
click at [88, 201] on input "00:43:05.600 (feed)" at bounding box center [83, 200] width 10 height 6
checkbox input "false"
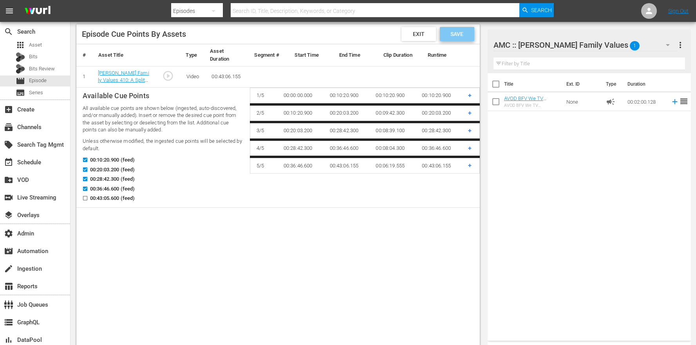
click at [466, 37] on div "Save" at bounding box center [457, 34] width 34 height 14
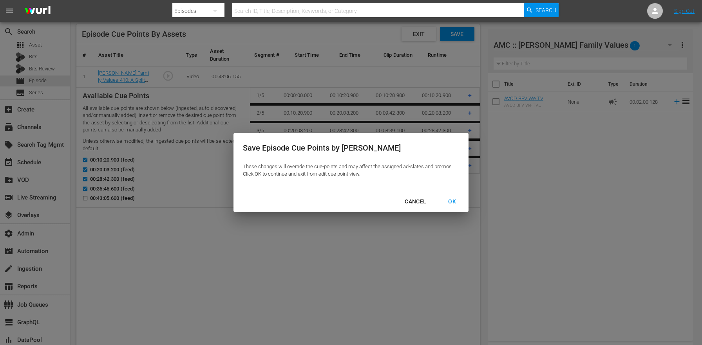
click at [454, 201] on div "OK" at bounding box center [452, 202] width 20 height 10
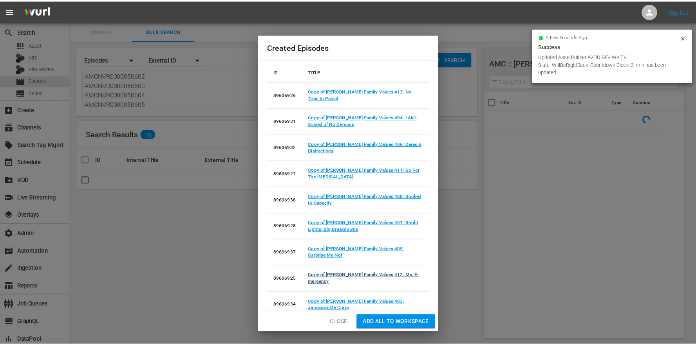
scroll to position [116, 0]
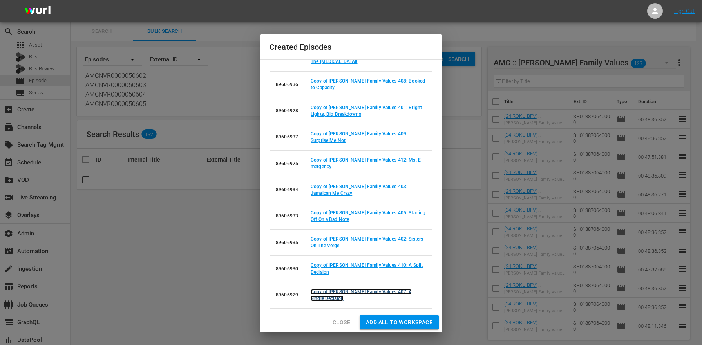
click at [388, 293] on link "Copy of Braxton Family Values 407: A Single Decision" at bounding box center [361, 295] width 101 height 12
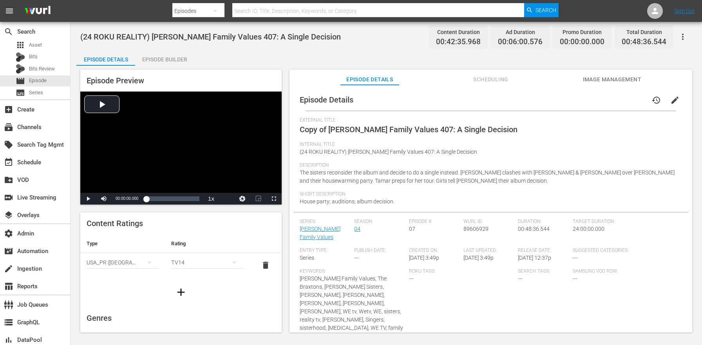
click at [672, 99] on span "edit" at bounding box center [674, 100] width 9 height 9
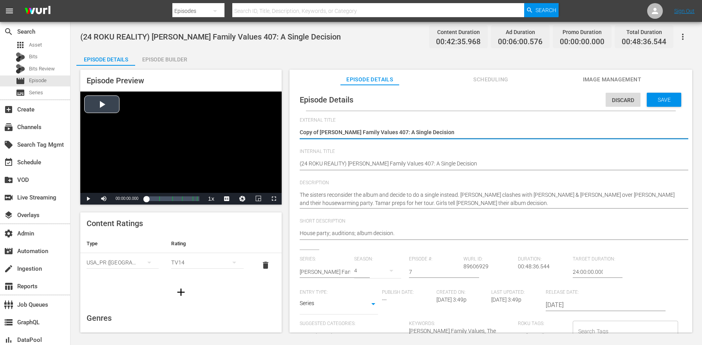
drag, startPoint x: 320, startPoint y: 131, endPoint x: 253, endPoint y: 122, distance: 67.2
click at [258, 124] on div "Episode Preview Video Player is loading. Play Video Play Mute Current Time 00:0…" at bounding box center [386, 202] width 620 height 273
type textarea "Braxton Family Values 407: A Single Decision"
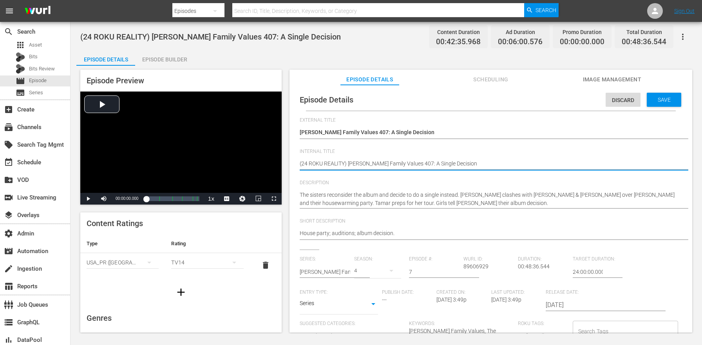
click at [327, 163] on textarea "(24 ROKU REALITY) Braxton Family Values 407: A Single Decision" at bounding box center [489, 164] width 378 height 9
paste textarea "BFV"
type textarea "(24 ROKU BFV) Braxton Family Values 407: A Single Decision"
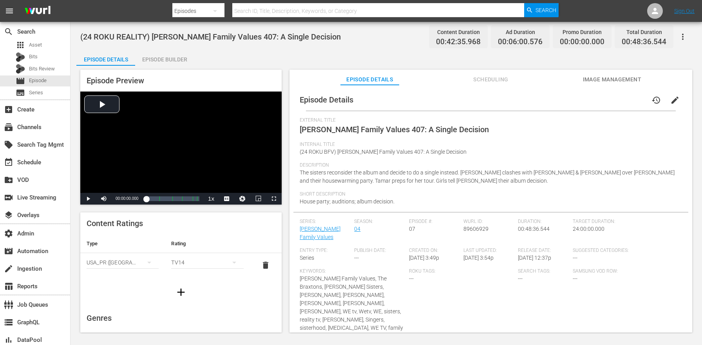
click at [186, 63] on div "Episode Builder" at bounding box center [164, 59] width 59 height 19
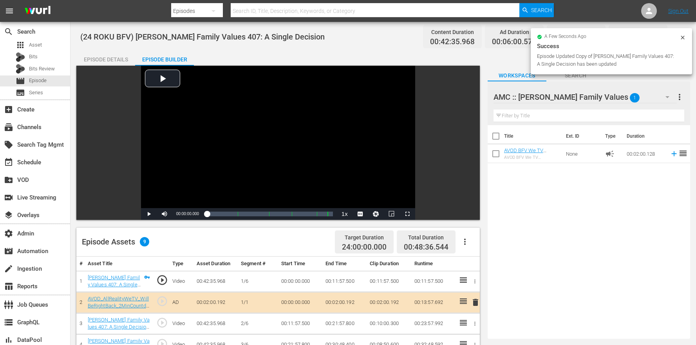
click at [460, 245] on button "button" at bounding box center [464, 242] width 19 height 19
click at [476, 277] on div "Clear Ads" at bounding box center [488, 282] width 53 height 19
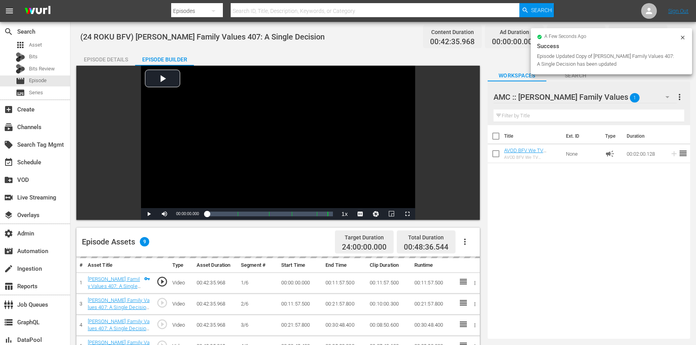
scroll to position [59, 0]
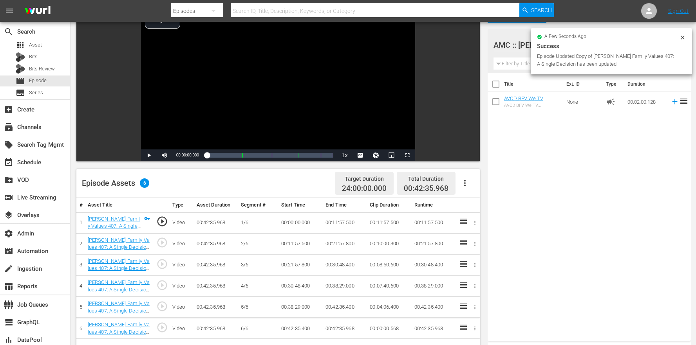
click at [467, 187] on icon "button" at bounding box center [464, 183] width 9 height 9
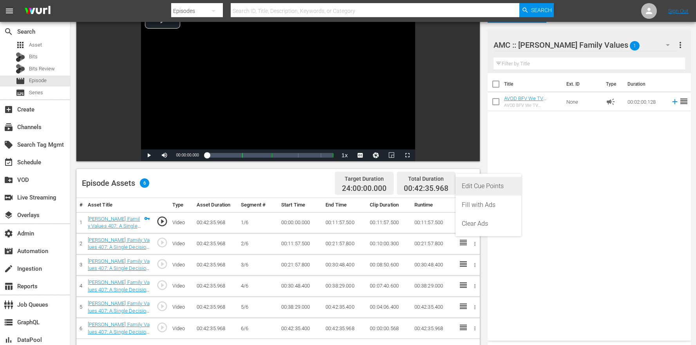
click at [477, 189] on div "Edit Cue Points" at bounding box center [488, 186] width 53 height 19
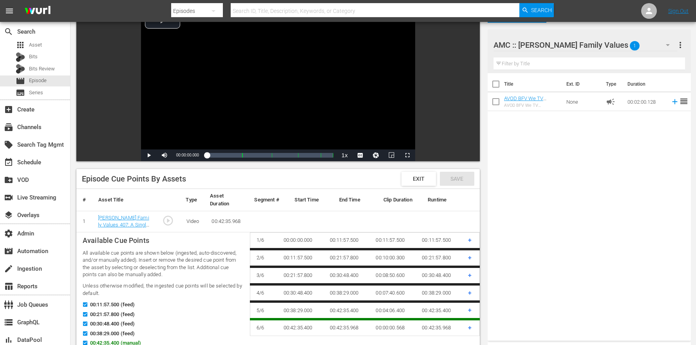
scroll to position [74, 0]
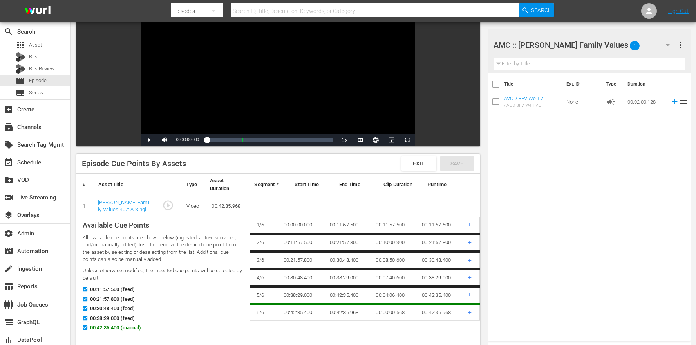
click at [103, 329] on span "00:42:35.400 (manual)" at bounding box center [115, 328] width 51 height 8
click at [88, 329] on input "00:42:35.400 (manual)" at bounding box center [83, 330] width 10 height 6
checkbox input "false"
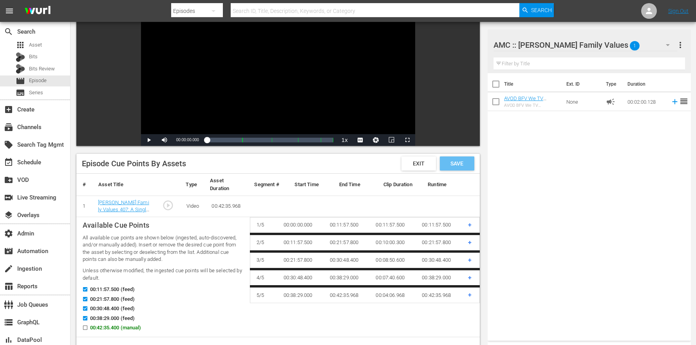
click at [452, 164] on span "Save" at bounding box center [456, 164] width 25 height 6
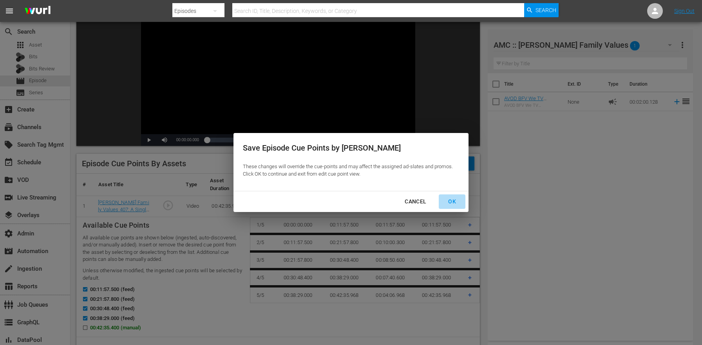
click at [449, 197] on div "OK" at bounding box center [452, 202] width 20 height 10
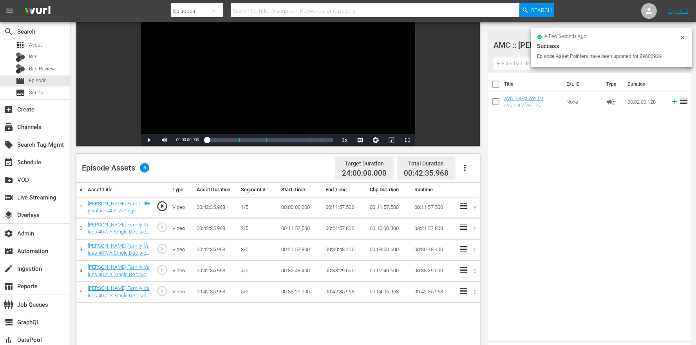
scroll to position [104, 0]
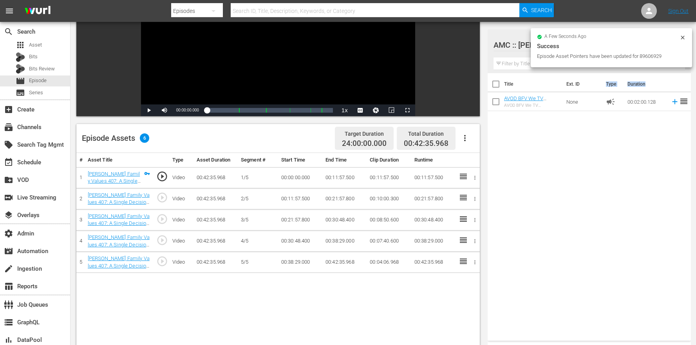
drag, startPoint x: 568, startPoint y: 89, endPoint x: 538, endPoint y: 159, distance: 76.7
click at [538, 159] on div "Title Ext. ID Type Duration AVOD BFV We TV Slate_WillBeRightBack_Countdown Cloc…" at bounding box center [589, 205] width 203 height 265
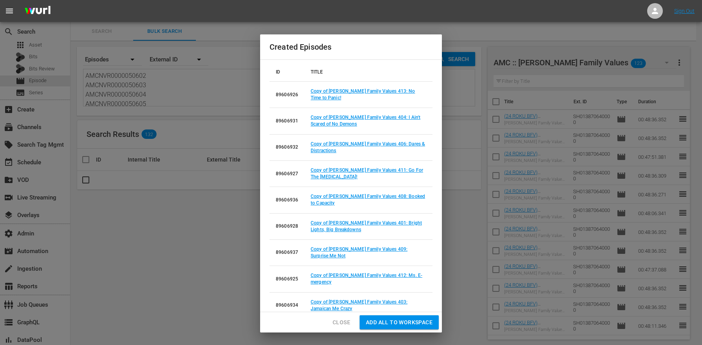
click at [333, 320] on span "Close" at bounding box center [341, 323] width 18 height 10
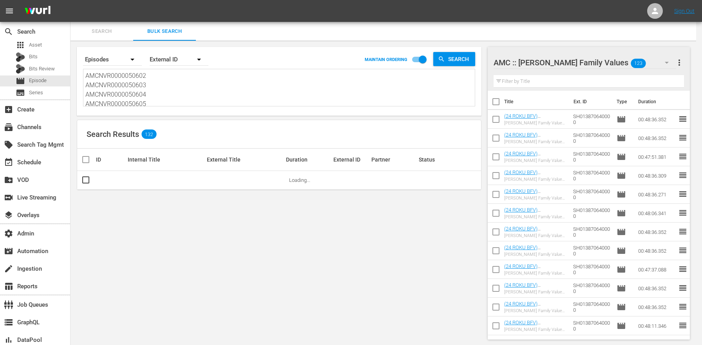
click at [238, 135] on div "Created Episodes ID TITLE Close Add all to Workspace" at bounding box center [351, 172] width 702 height 345
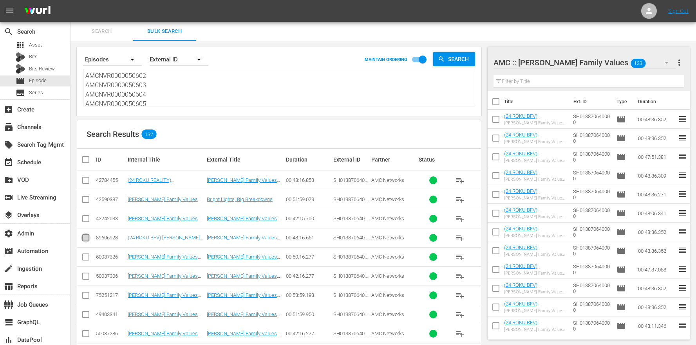
click at [87, 239] on input "checkbox" at bounding box center [85, 239] width 9 height 9
checkbox input "true"
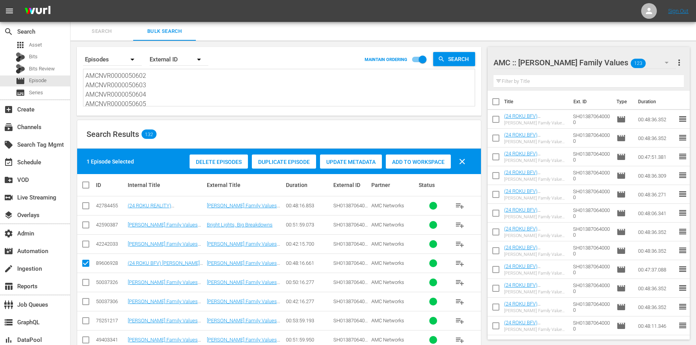
scroll to position [116, 0]
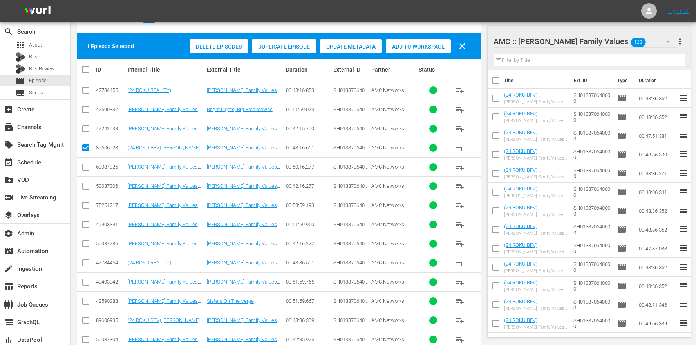
click at [87, 320] on input "checkbox" at bounding box center [85, 322] width 9 height 9
checkbox input "true"
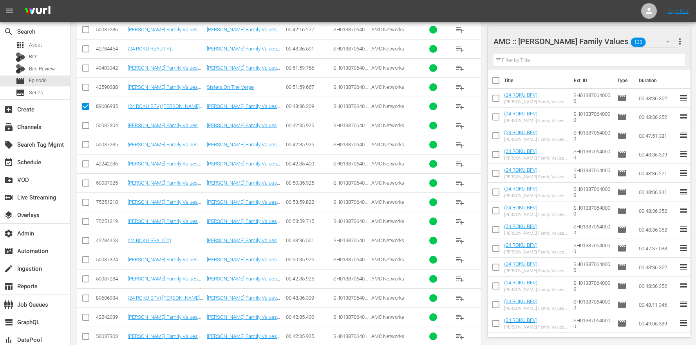
click at [88, 299] on input "checkbox" at bounding box center [85, 299] width 9 height 9
checkbox input "true"
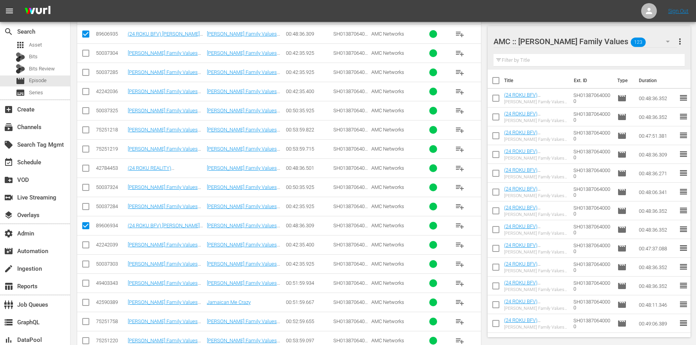
scroll to position [618, 0]
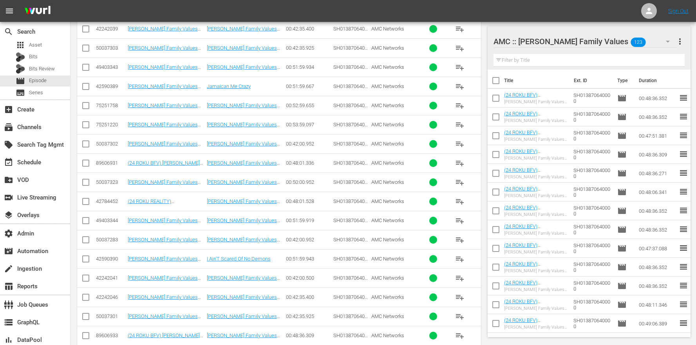
click at [88, 339] on input "checkbox" at bounding box center [85, 337] width 9 height 9
click at [89, 339] on input "checkbox" at bounding box center [85, 337] width 9 height 9
checkbox input "false"
click at [89, 165] on input "checkbox" at bounding box center [85, 164] width 9 height 9
checkbox input "true"
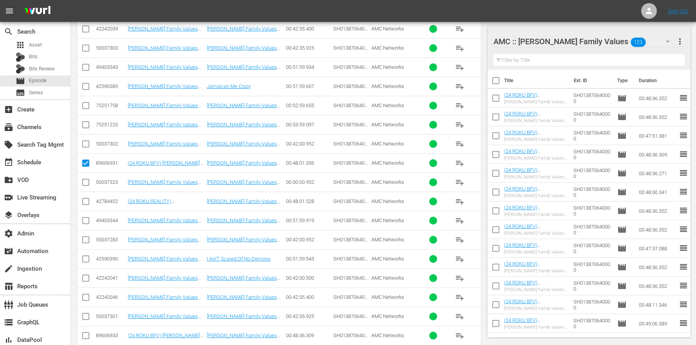
click at [86, 338] on input "checkbox" at bounding box center [85, 337] width 9 height 9
checkbox input "true"
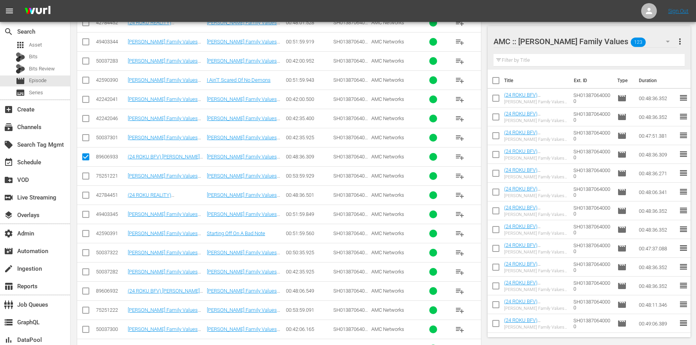
click at [85, 299] on td at bounding box center [86, 291] width 18 height 19
click at [89, 288] on input "checkbox" at bounding box center [85, 292] width 9 height 9
checkbox input "true"
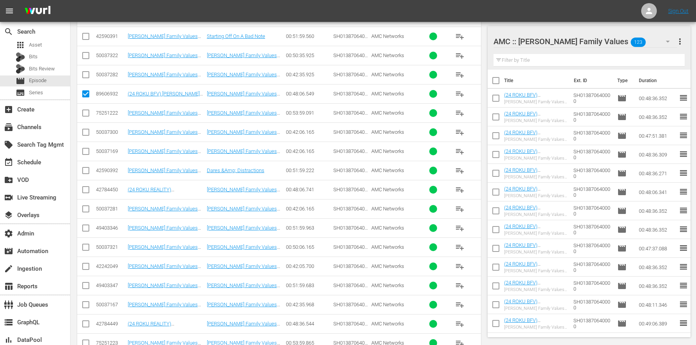
scroll to position [1059, 0]
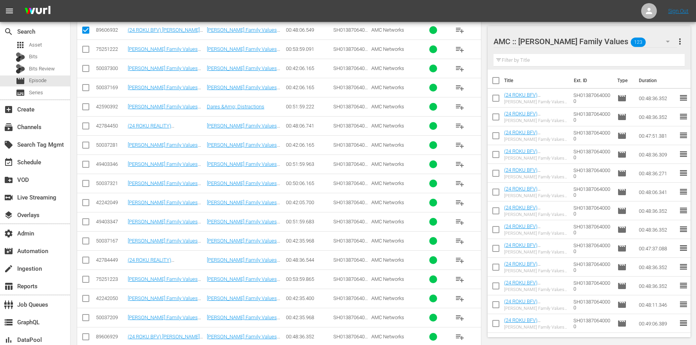
click at [90, 331] on td at bounding box center [86, 336] width 18 height 19
click at [88, 336] on input "checkbox" at bounding box center [85, 338] width 9 height 9
checkbox input "true"
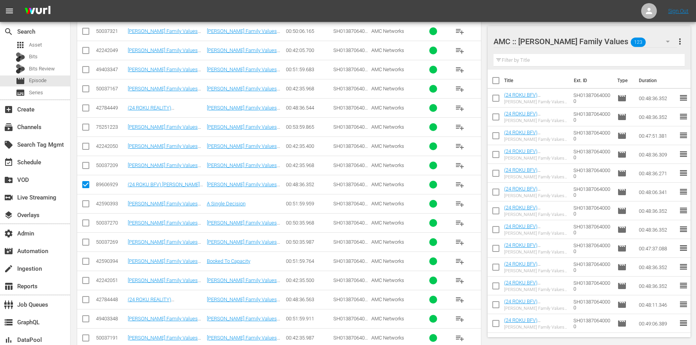
scroll to position [1352, 0]
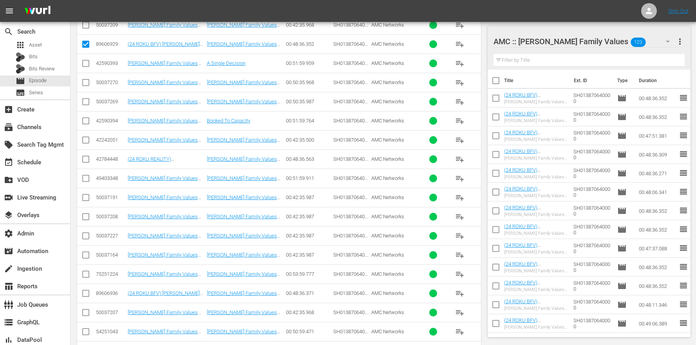
click at [91, 290] on td at bounding box center [86, 293] width 18 height 19
click at [87, 295] on input "checkbox" at bounding box center [85, 295] width 9 height 9
checkbox input "true"
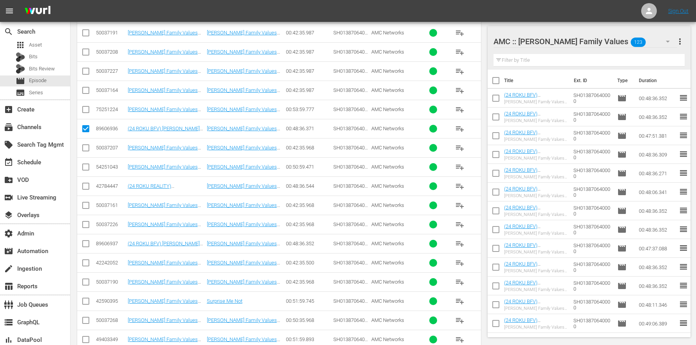
click at [85, 249] on input "checkbox" at bounding box center [85, 245] width 9 height 9
checkbox input "true"
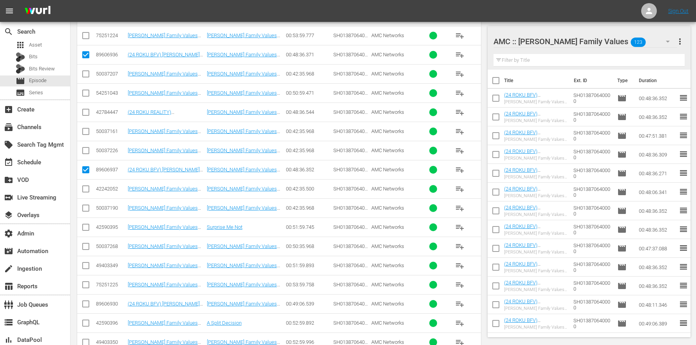
scroll to position [1637, 0]
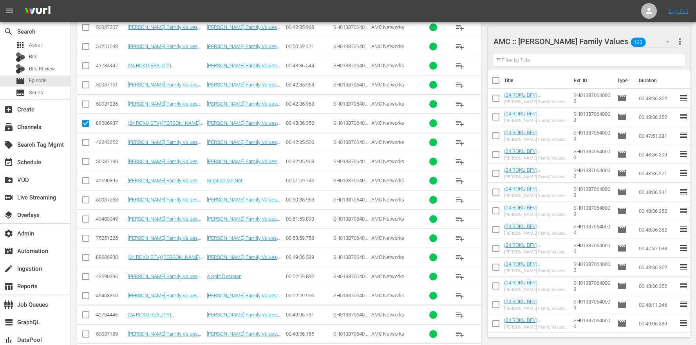
click at [85, 261] on input "checkbox" at bounding box center [85, 259] width 9 height 9
checkbox input "true"
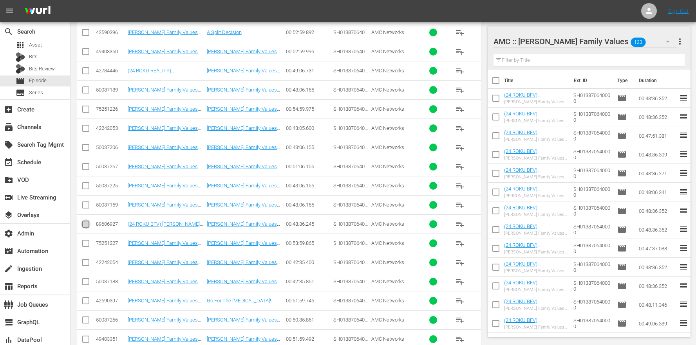
click at [89, 229] on input "checkbox" at bounding box center [85, 225] width 9 height 9
checkbox input "true"
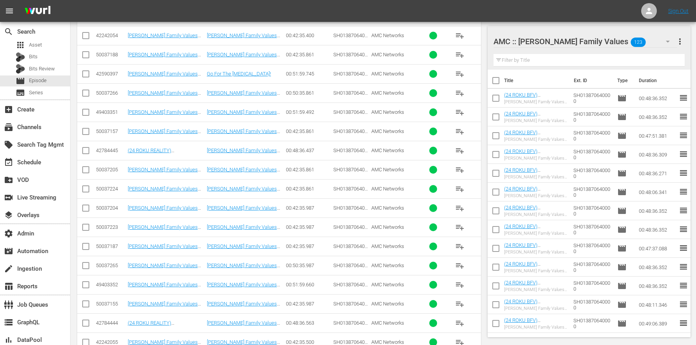
scroll to position [2230, 0]
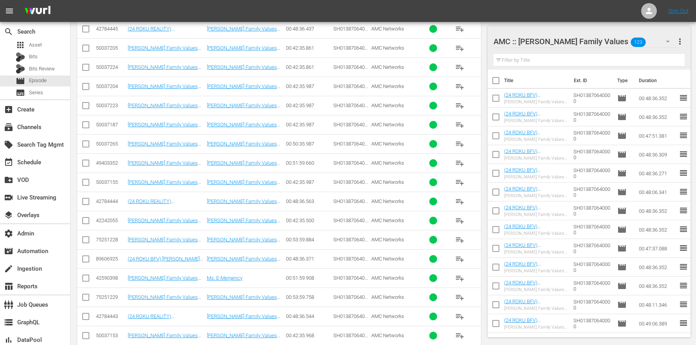
drag, startPoint x: 90, startPoint y: 257, endPoint x: 90, endPoint y: 262, distance: 5.5
click at [90, 257] on input "checkbox" at bounding box center [85, 260] width 9 height 9
checkbox input "true"
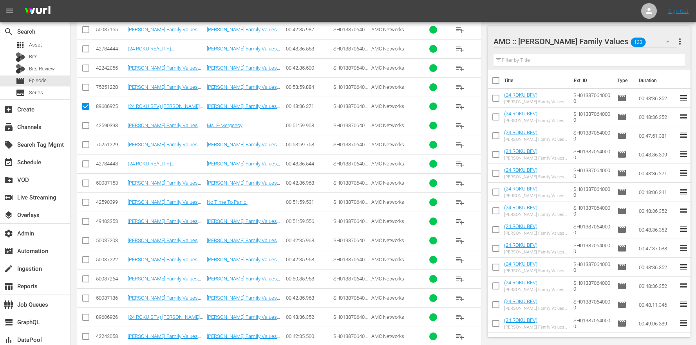
click at [85, 315] on input "checkbox" at bounding box center [85, 318] width 9 height 9
checkbox input "true"
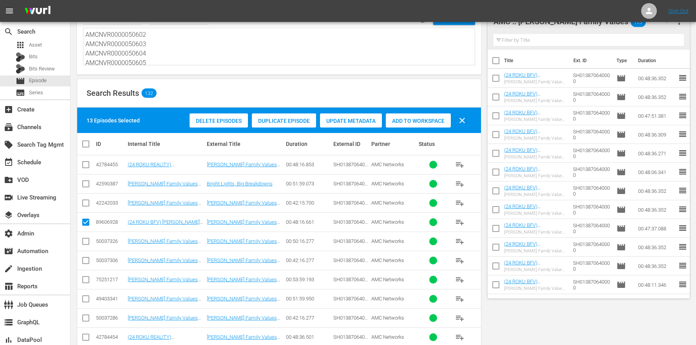
scroll to position [0, 0]
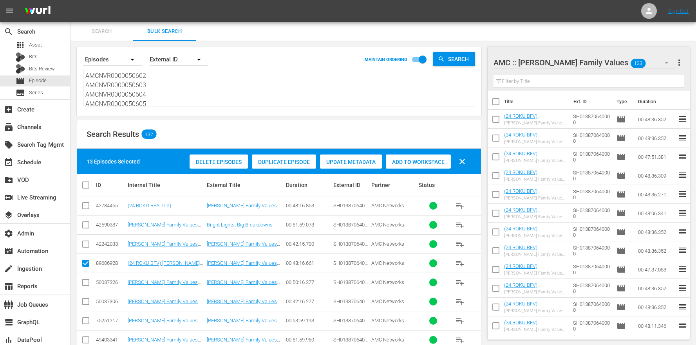
click at [425, 165] on div "Add to Workspace" at bounding box center [418, 162] width 65 height 15
click at [257, 137] on div "Search Results 132" at bounding box center [279, 134] width 404 height 29
click at [442, 135] on div "Search Results 132" at bounding box center [279, 134] width 404 height 29
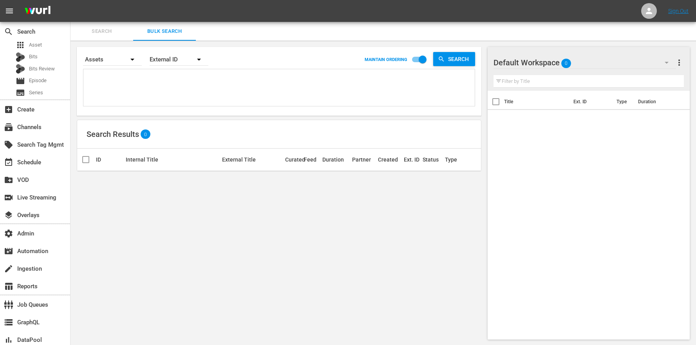
click at [211, 132] on div "Search Results 0" at bounding box center [279, 134] width 404 height 29
